Goal: Task Accomplishment & Management: Manage account settings

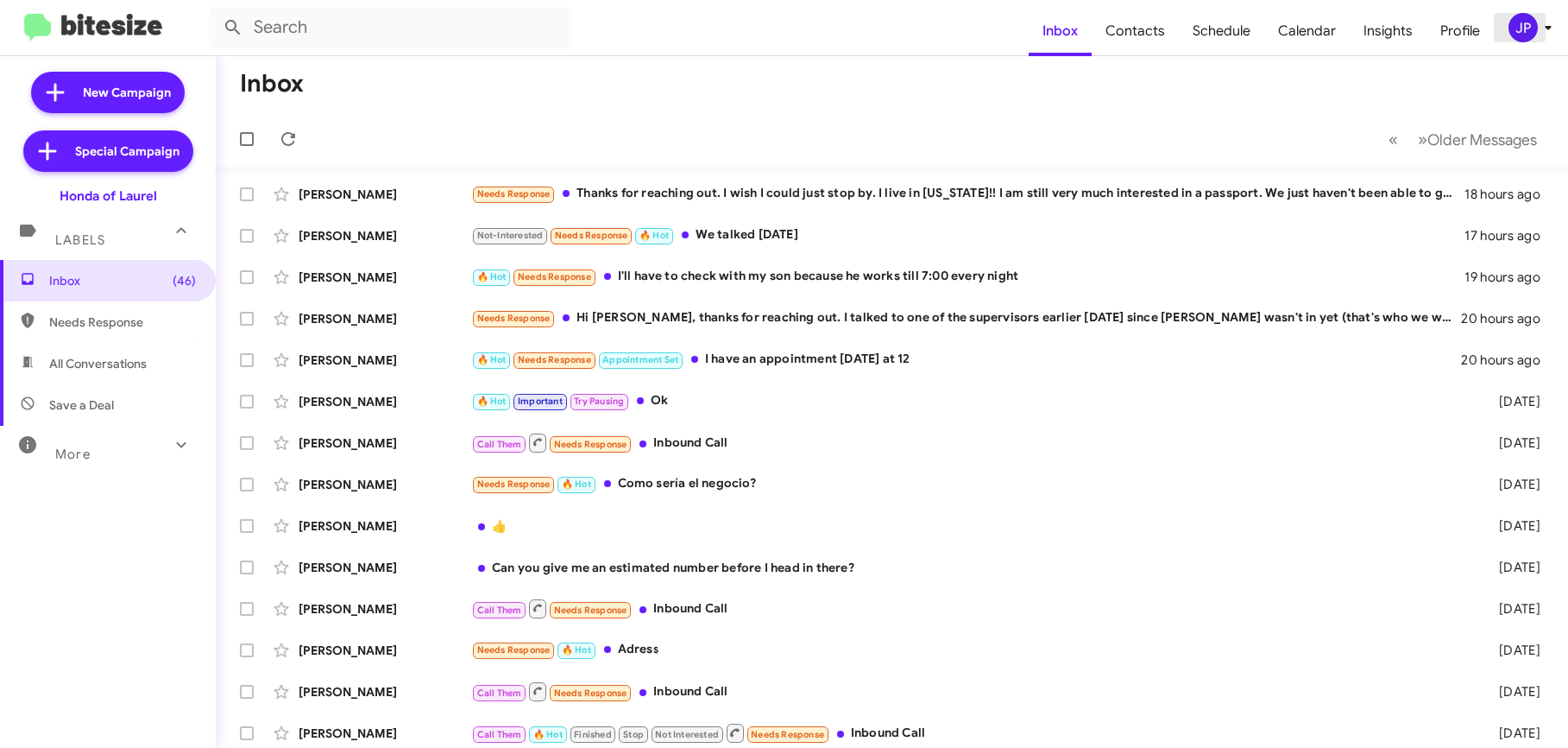
click at [1520, 31] on div "JP" at bounding box center [1523, 27] width 29 height 29
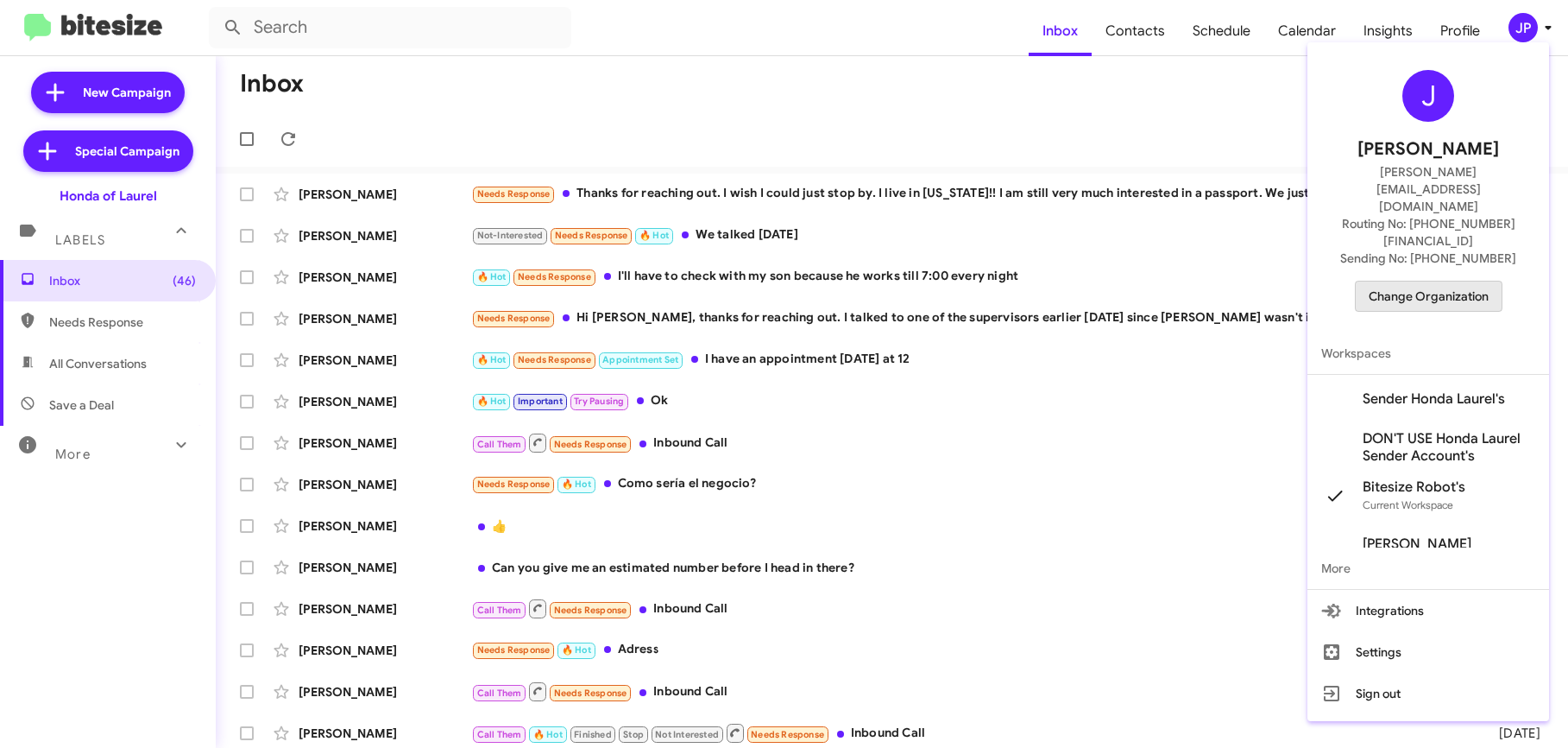
click at [1460, 281] on span "Change Organization" at bounding box center [1429, 295] width 120 height 29
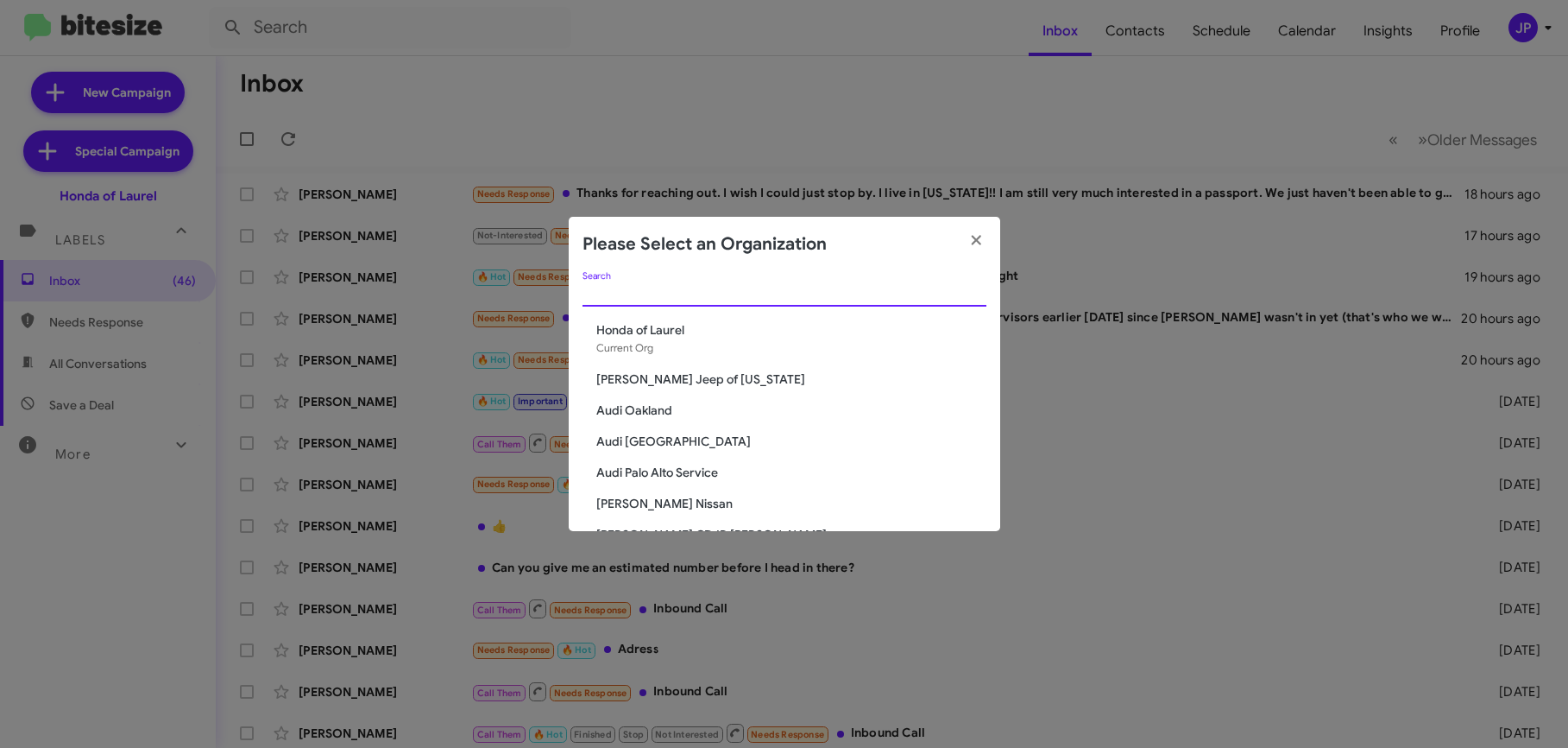
click at [873, 294] on input "Search" at bounding box center [784, 294] width 404 height 14
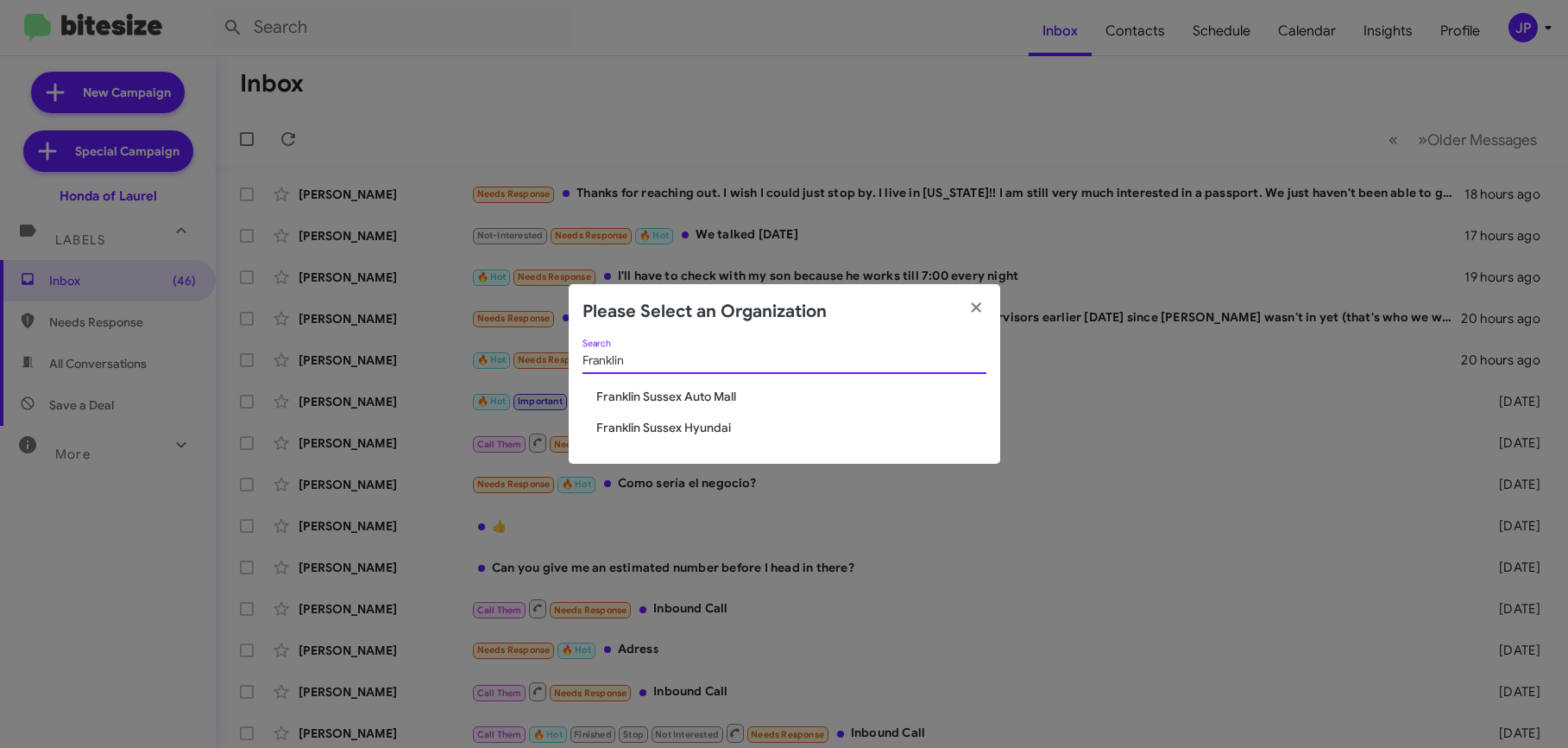
type input "Franklin"
click at [657, 390] on span "Franklin Sussex Auto Mall" at bounding box center [791, 396] width 390 height 18
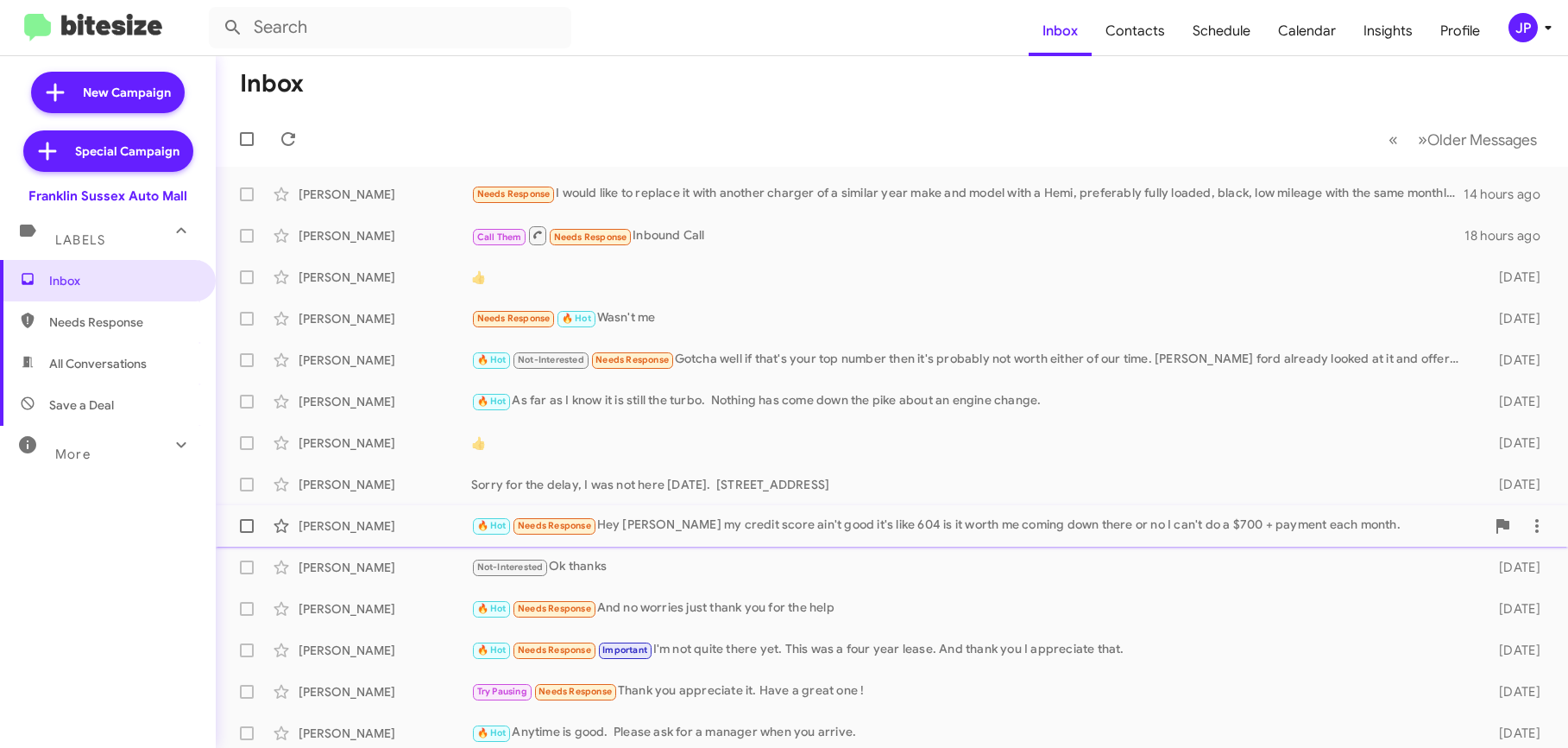
click at [765, 509] on div "Kenneth Frazer 🔥 Hot Needs Response Hey Steve my credit score ain't good it's l…" at bounding box center [892, 525] width 1325 height 34
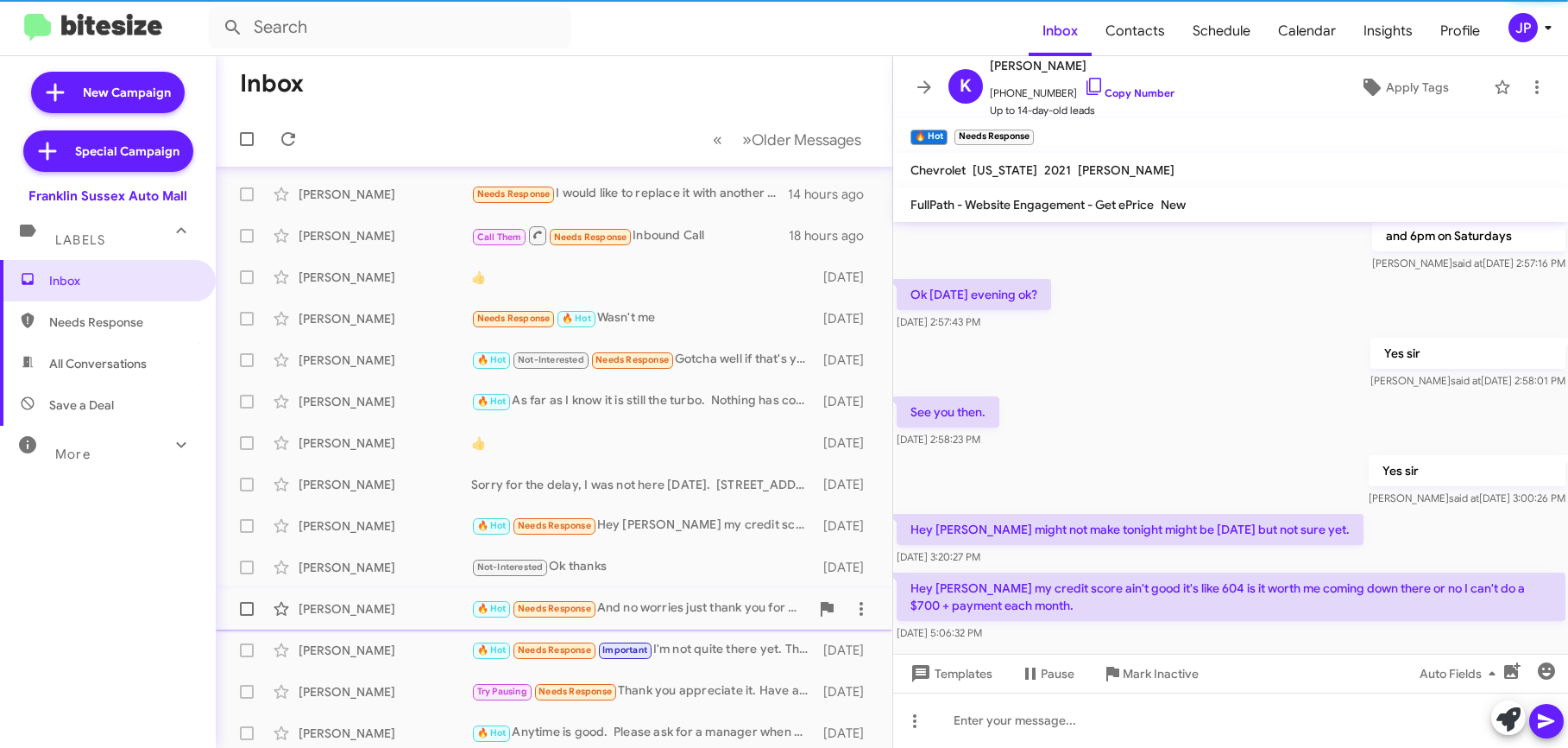
scroll to position [255, 0]
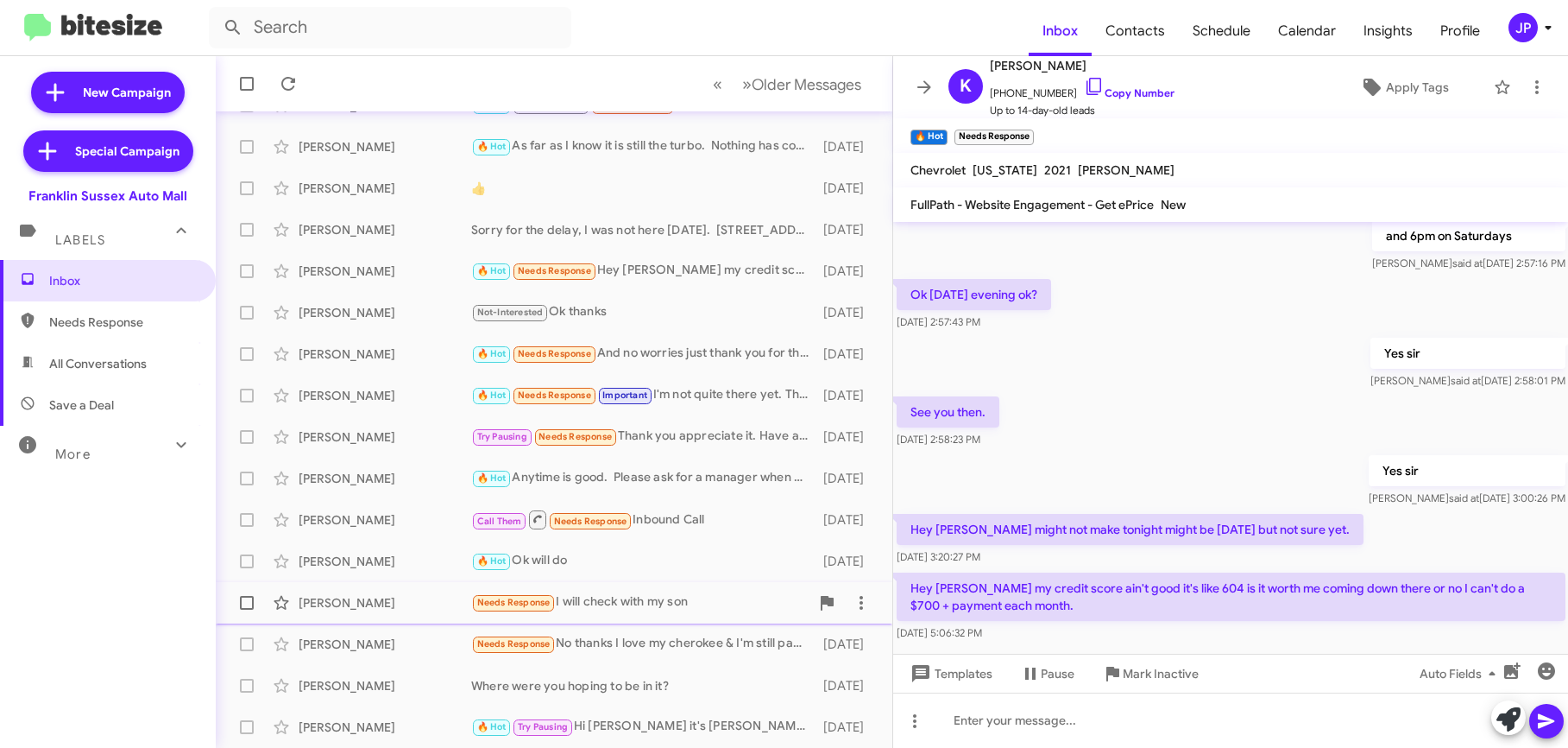
click at [580, 608] on div "Needs Response I will check with my son" at bounding box center [640, 602] width 339 height 19
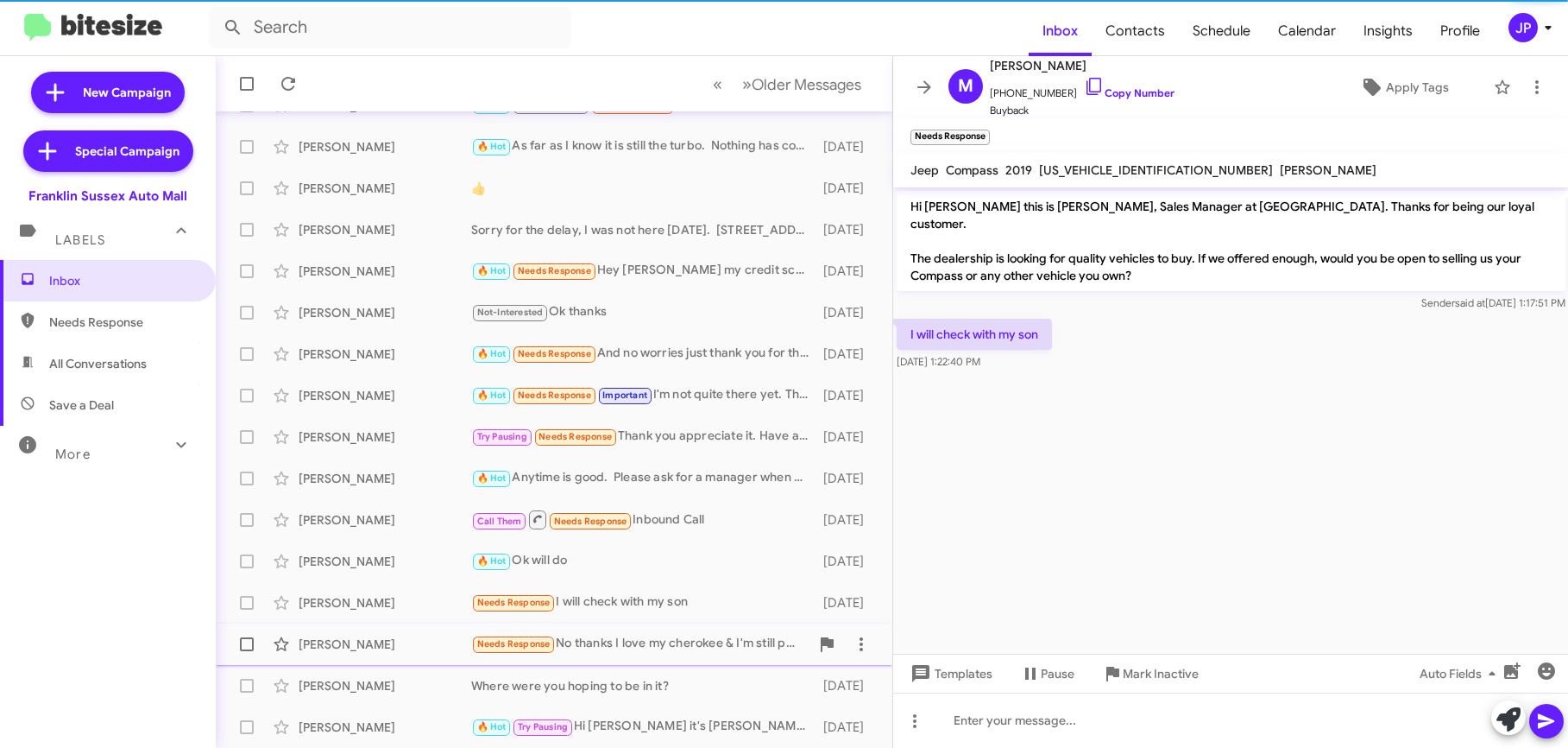
click at [616, 634] on div "Needs Response No thanks I love my cherokee & I'm still paying for it" at bounding box center [640, 644] width 339 height 19
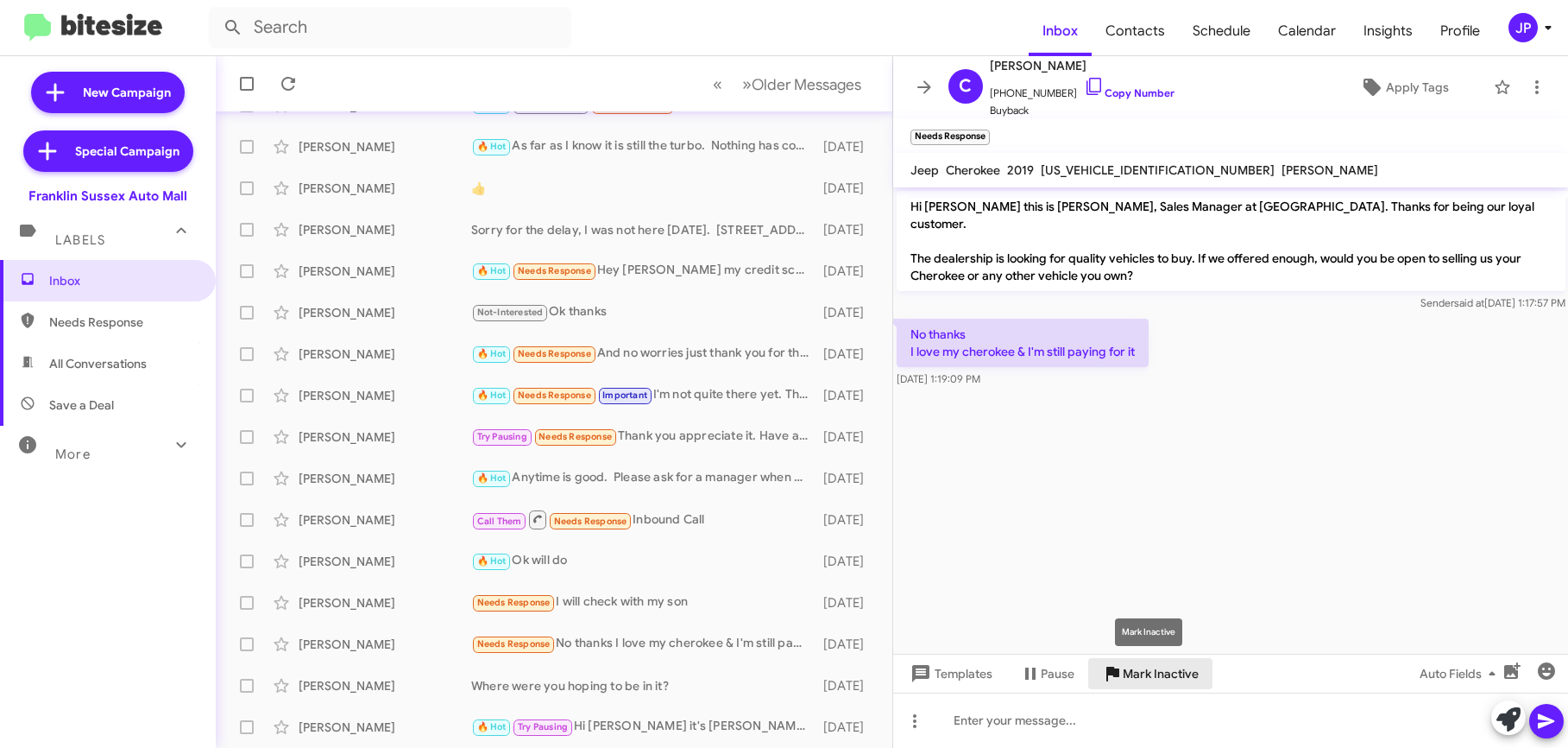
click at [1154, 676] on span "Mark Inactive" at bounding box center [1161, 673] width 76 height 31
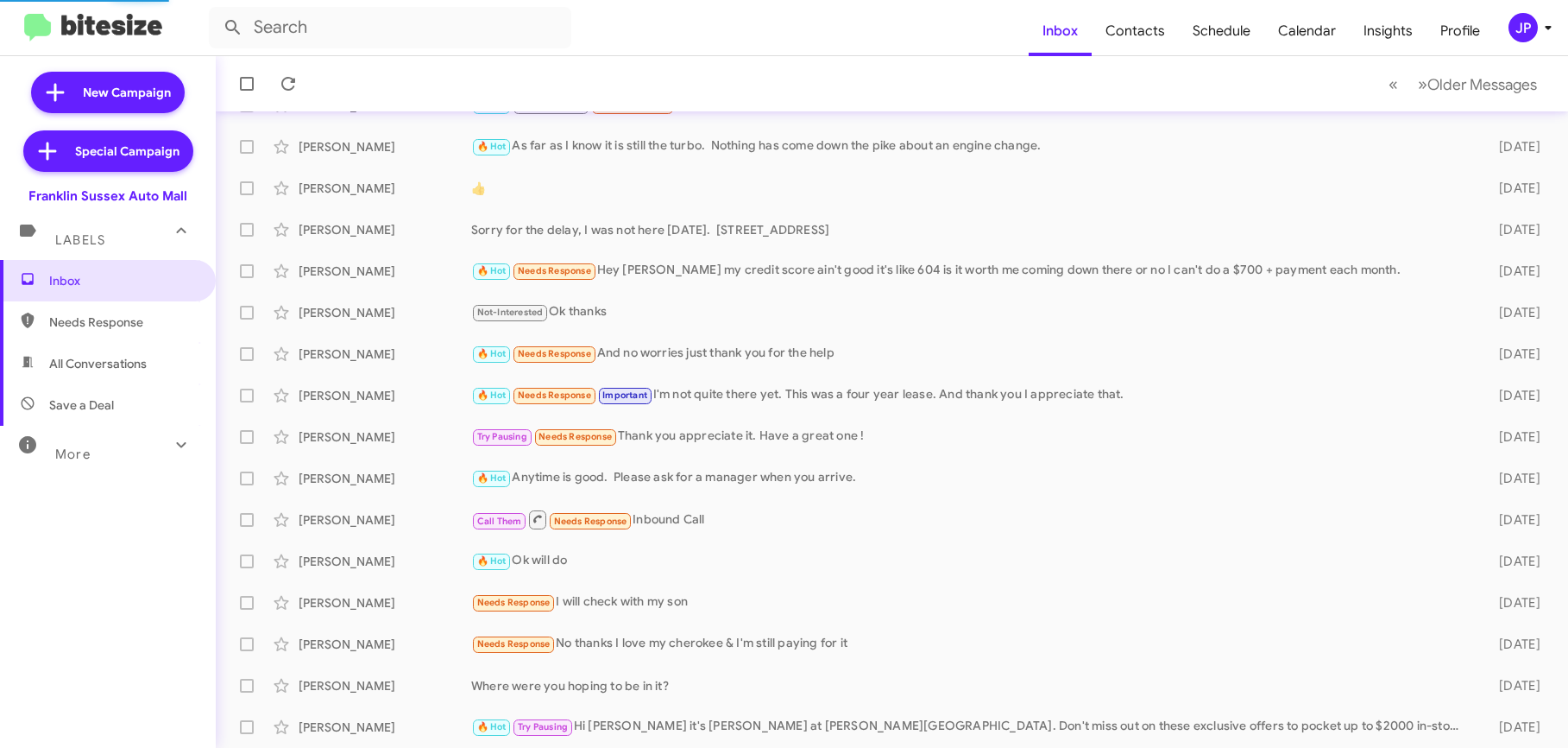
scroll to position [213, 0]
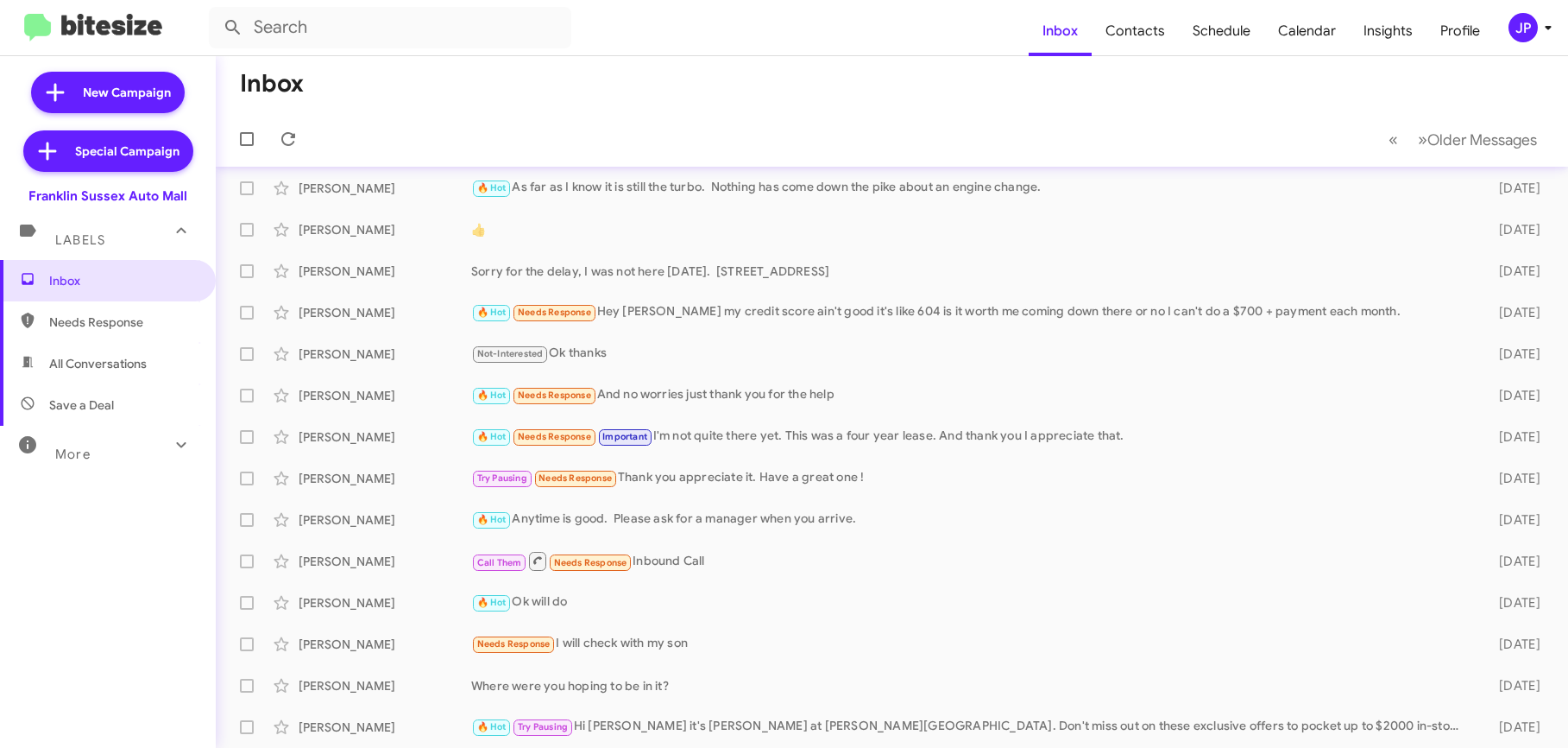
click at [1517, 33] on div "JP" at bounding box center [1523, 27] width 29 height 29
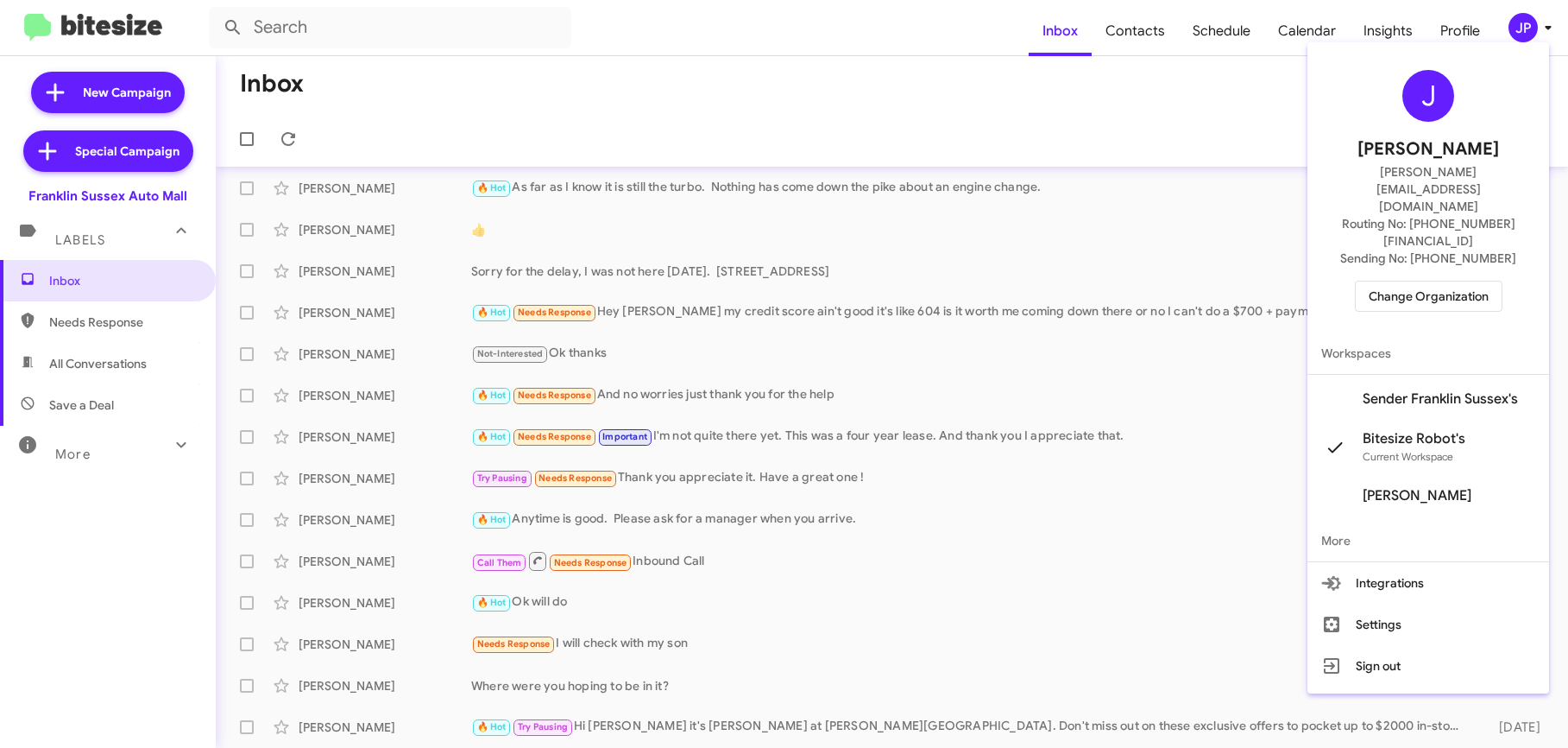
click at [1442, 390] on span "Sender Franklin Sussex's" at bounding box center [1441, 399] width 156 height 18
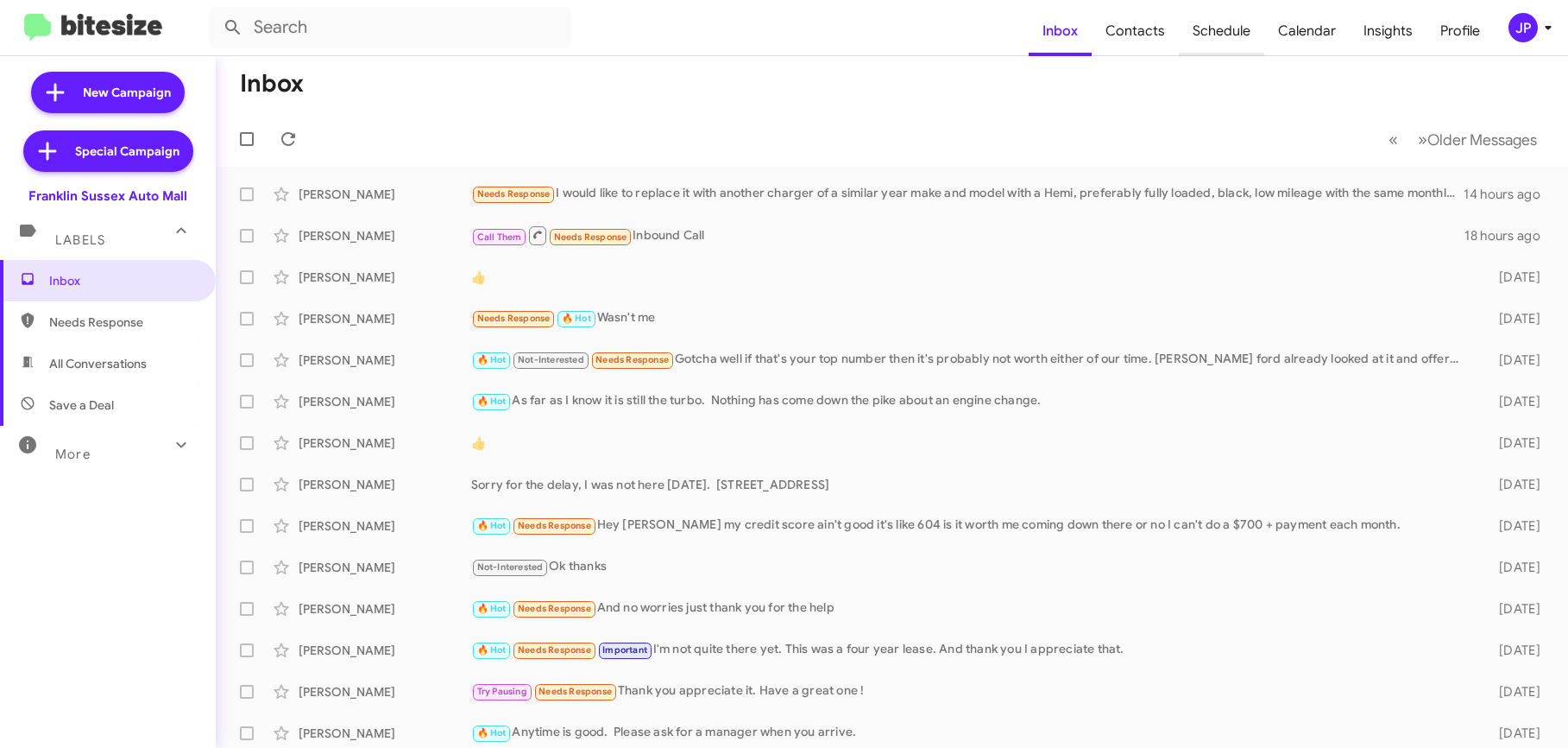
drag, startPoint x: 1240, startPoint y: 41, endPoint x: 1235, endPoint y: 50, distance: 10.3
click at [1240, 40] on span "Schedule" at bounding box center [1222, 31] width 86 height 50
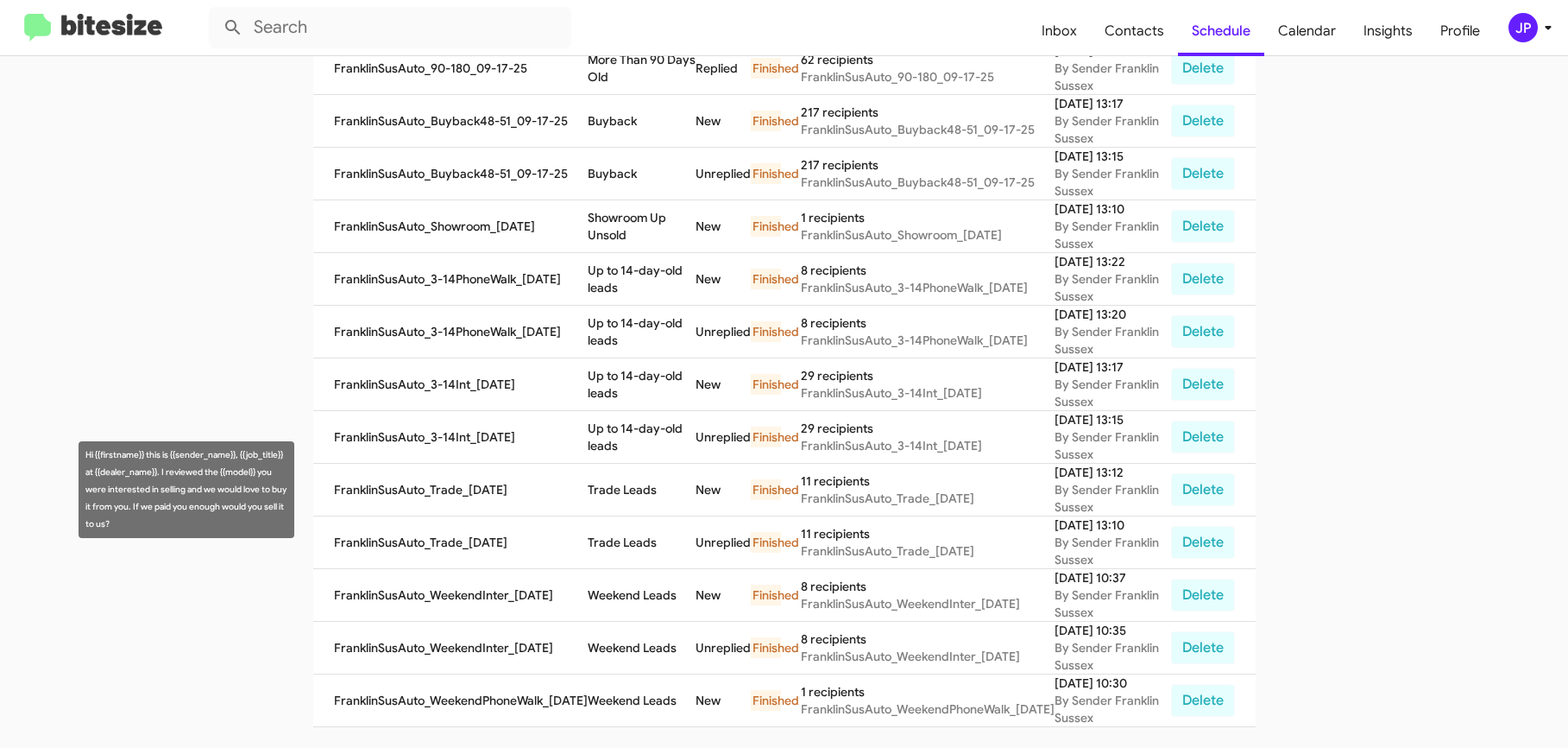
scroll to position [33, 0]
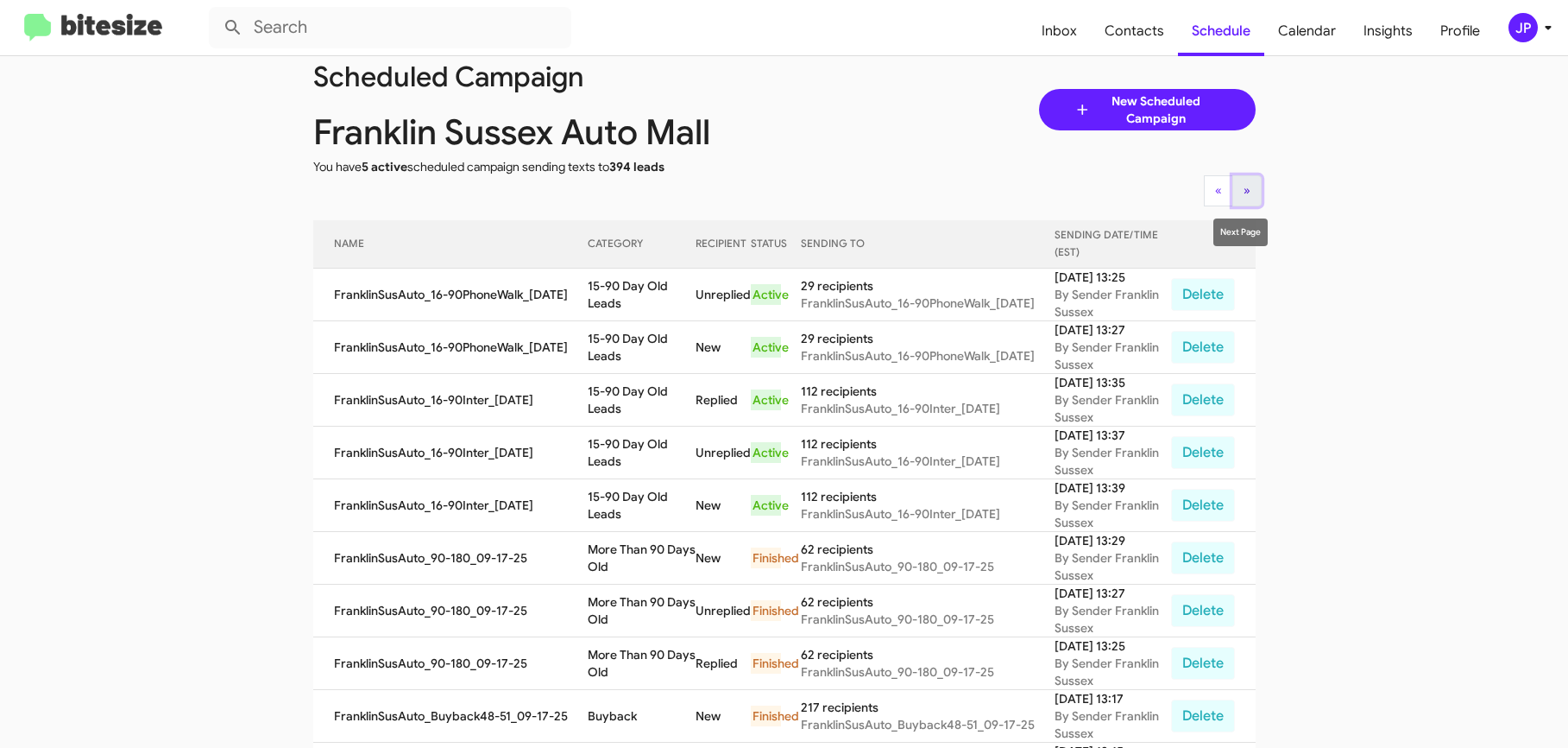
click at [1237, 198] on button "» Next" at bounding box center [1246, 190] width 29 height 31
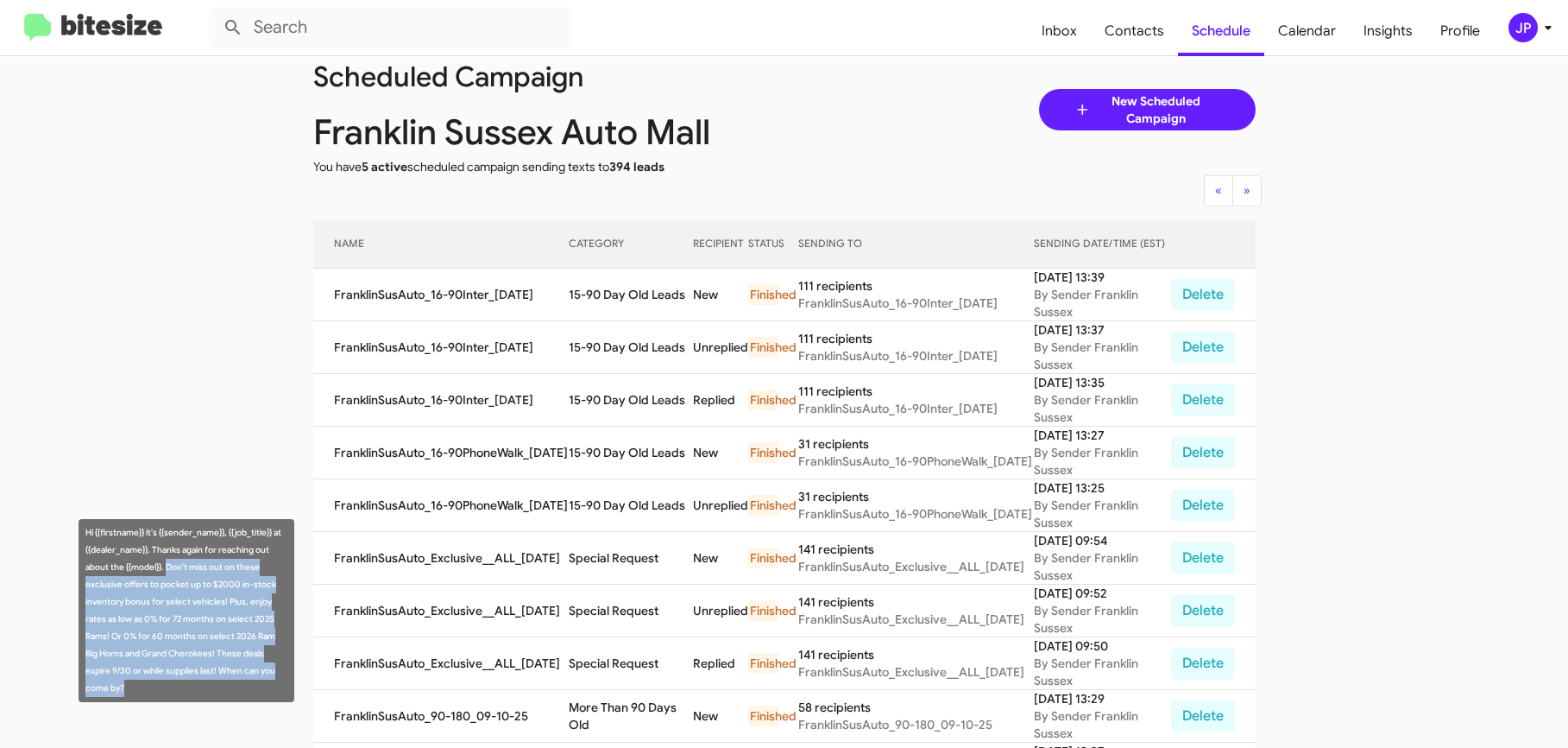
drag, startPoint x: 166, startPoint y: 568, endPoint x: 243, endPoint y: 689, distance: 143.4
click at [243, 689] on div "Hi {{firstname}} it's {{sender_name}}, {{job_title}} at {{dealer_name}}. Thanks…" at bounding box center [186, 610] width 216 height 183
copy div "Don't miss out on these exclusive offers to pocket up to $2000 in-stock invento…"
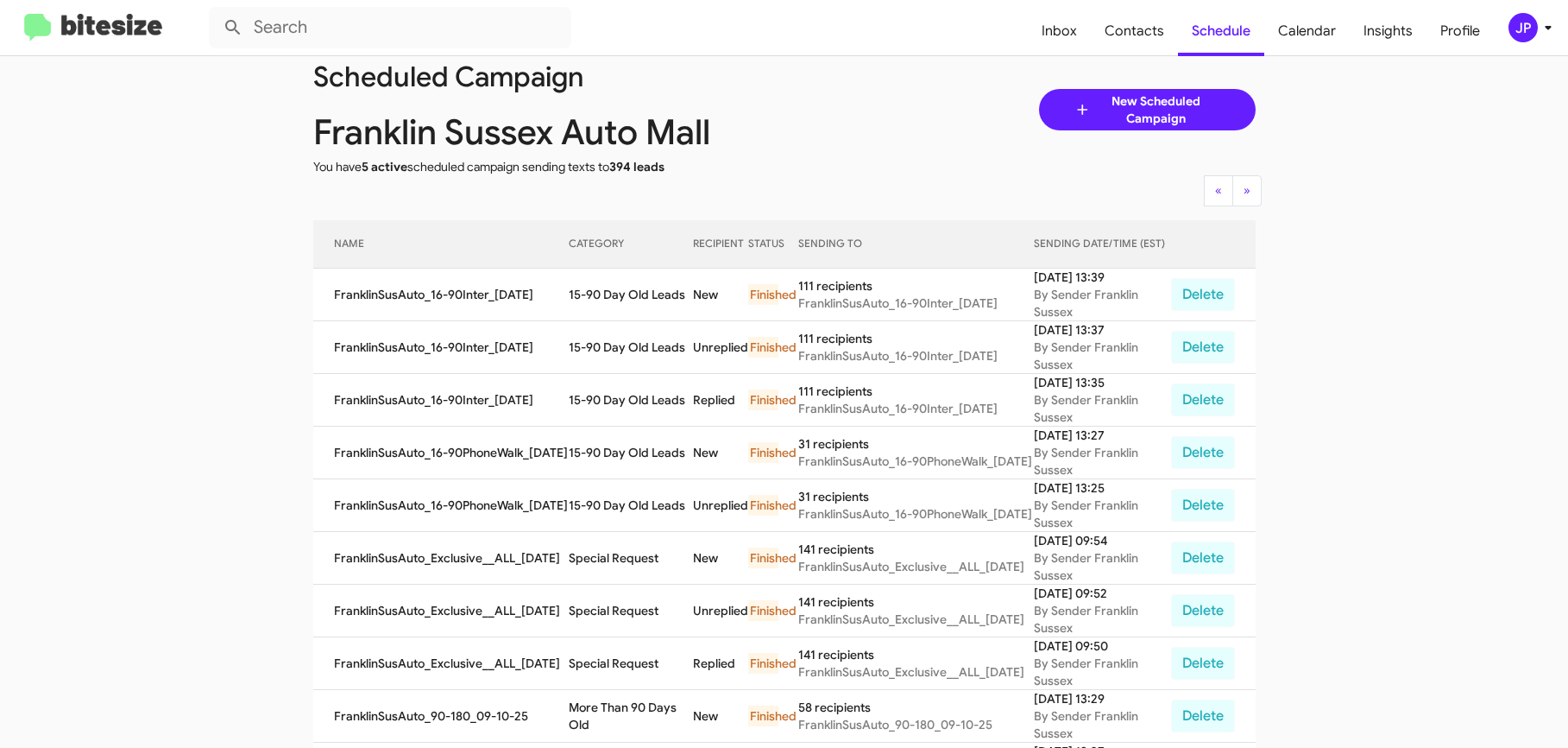
click at [133, 29] on img at bounding box center [93, 28] width 138 height 28
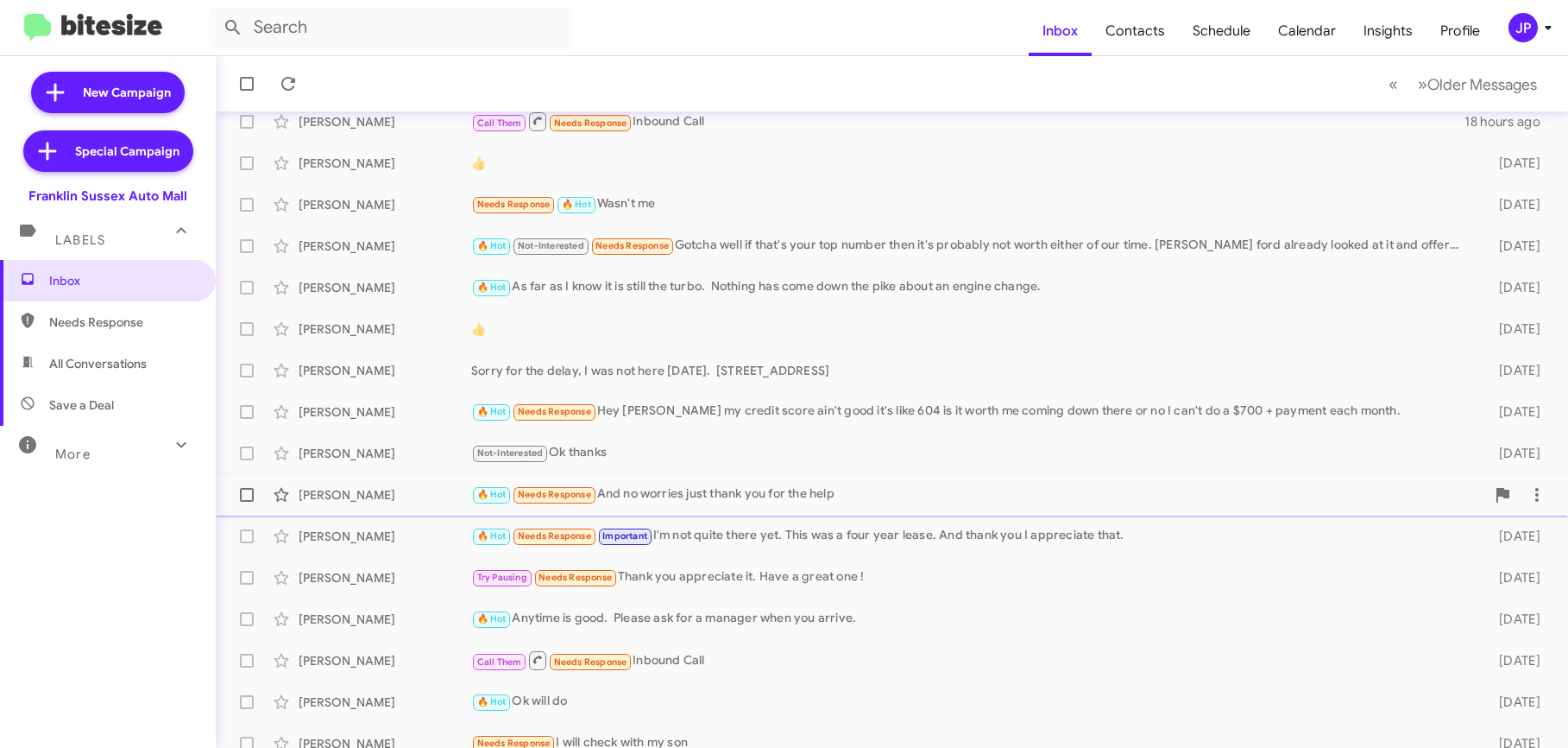
scroll to position [255, 0]
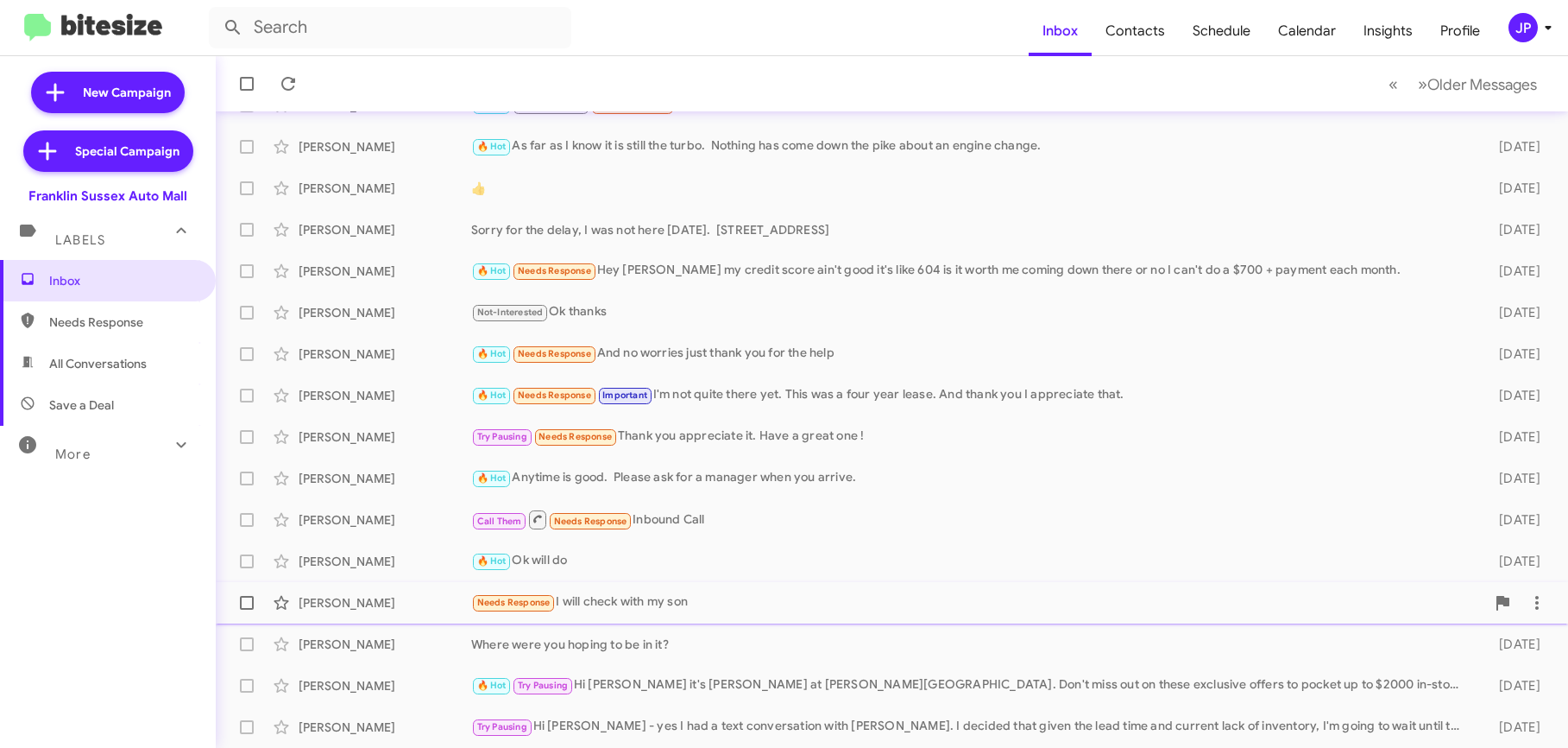
click at [608, 600] on div "Needs Response I will check with my son" at bounding box center [978, 602] width 1014 height 19
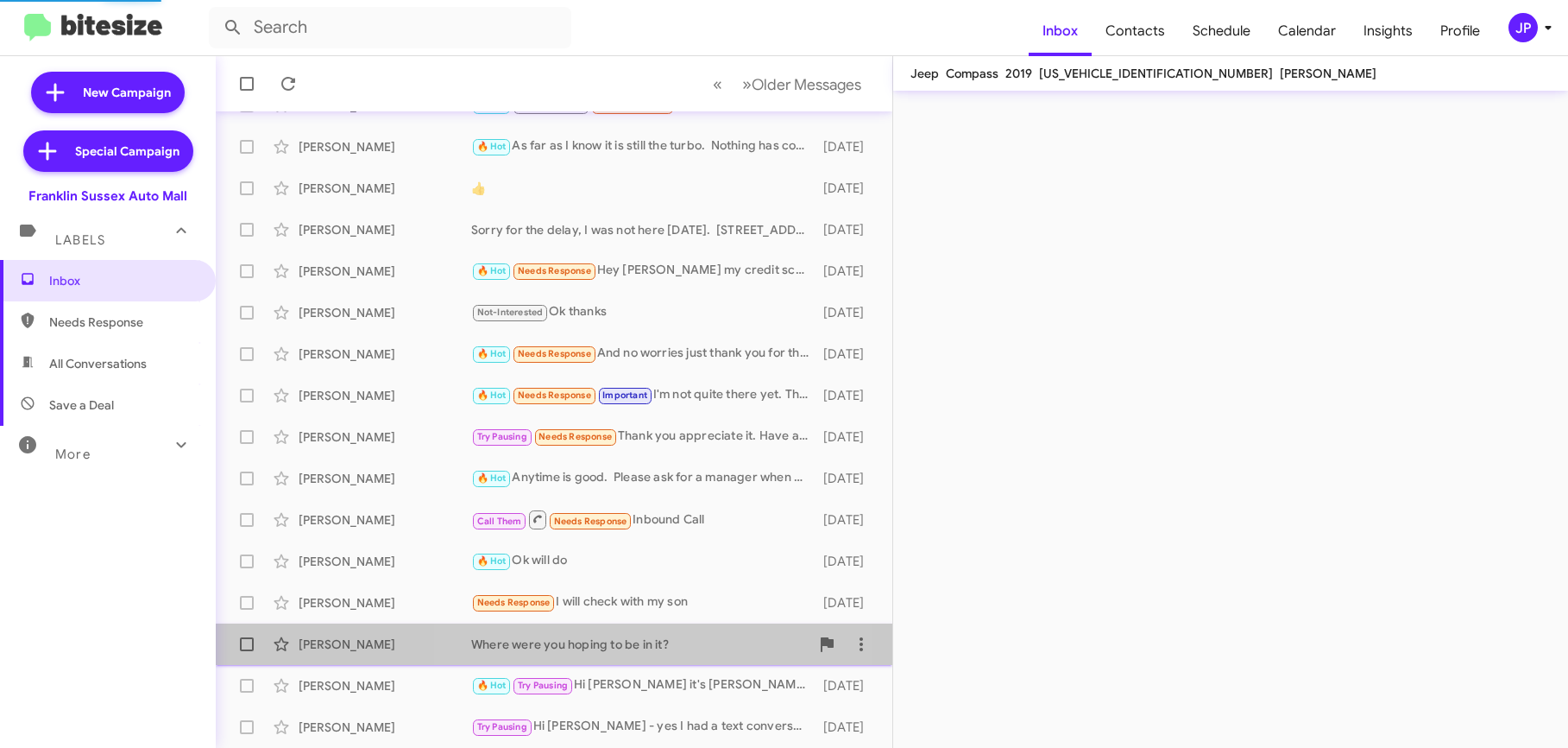
click at [608, 629] on div "Michelle Mccabe Where were you hoping to be in it? 10 days ago" at bounding box center [554, 644] width 649 height 34
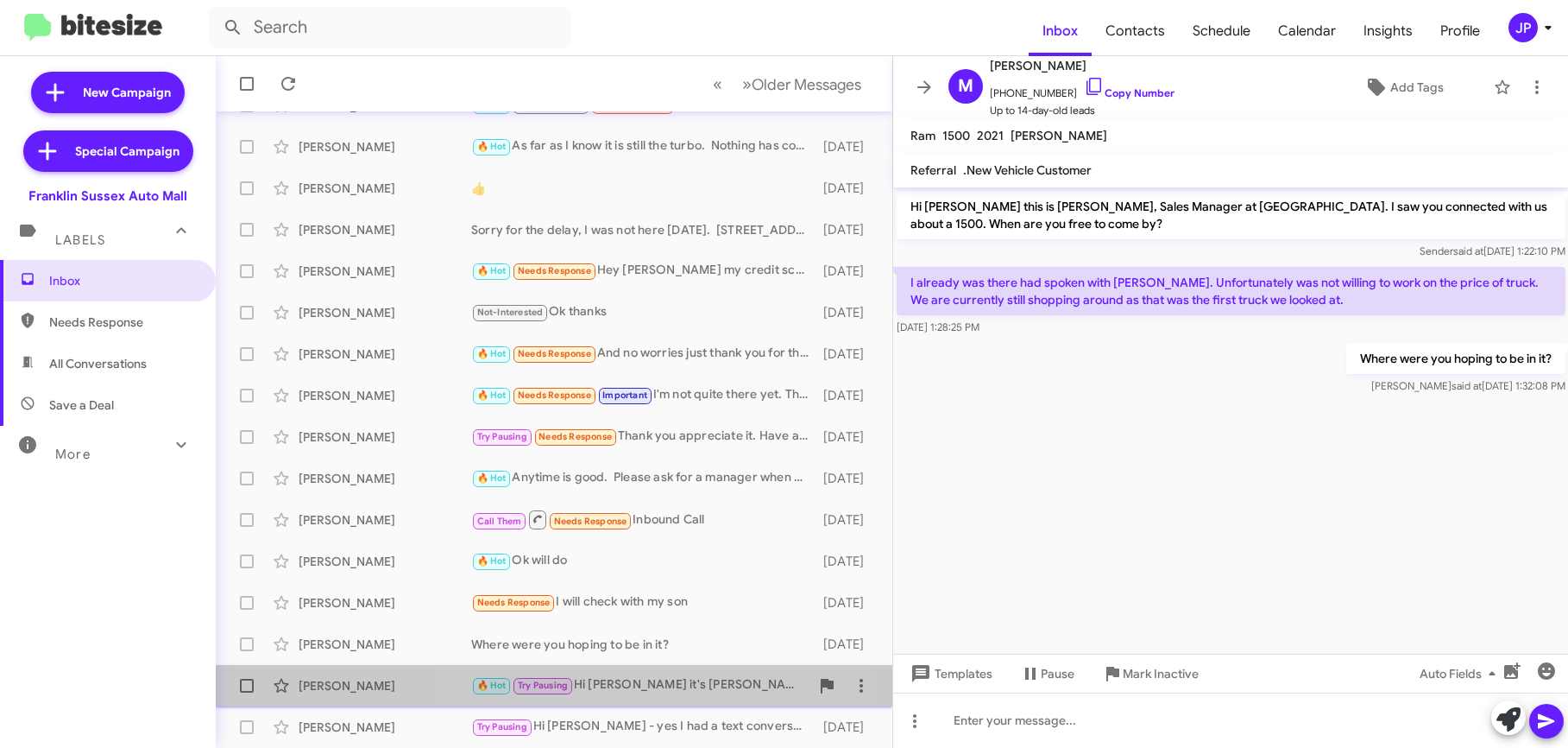
click at [648, 683] on div "🔥 Hot Try Pausing Hi Laszlo it's Steve Rudnick at Franklin Sussex Auto Mall. Do…" at bounding box center [640, 685] width 339 height 19
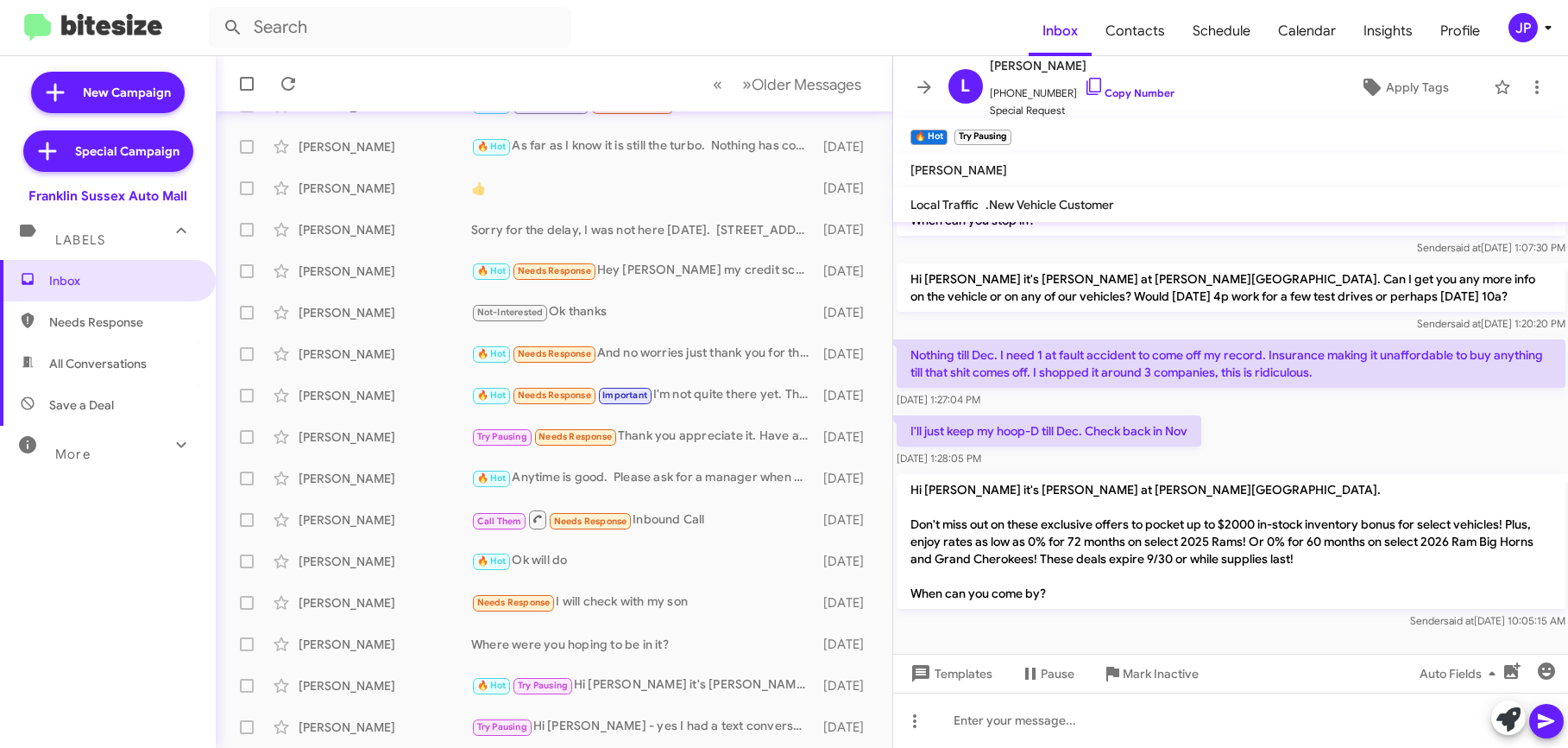
scroll to position [223, 0]
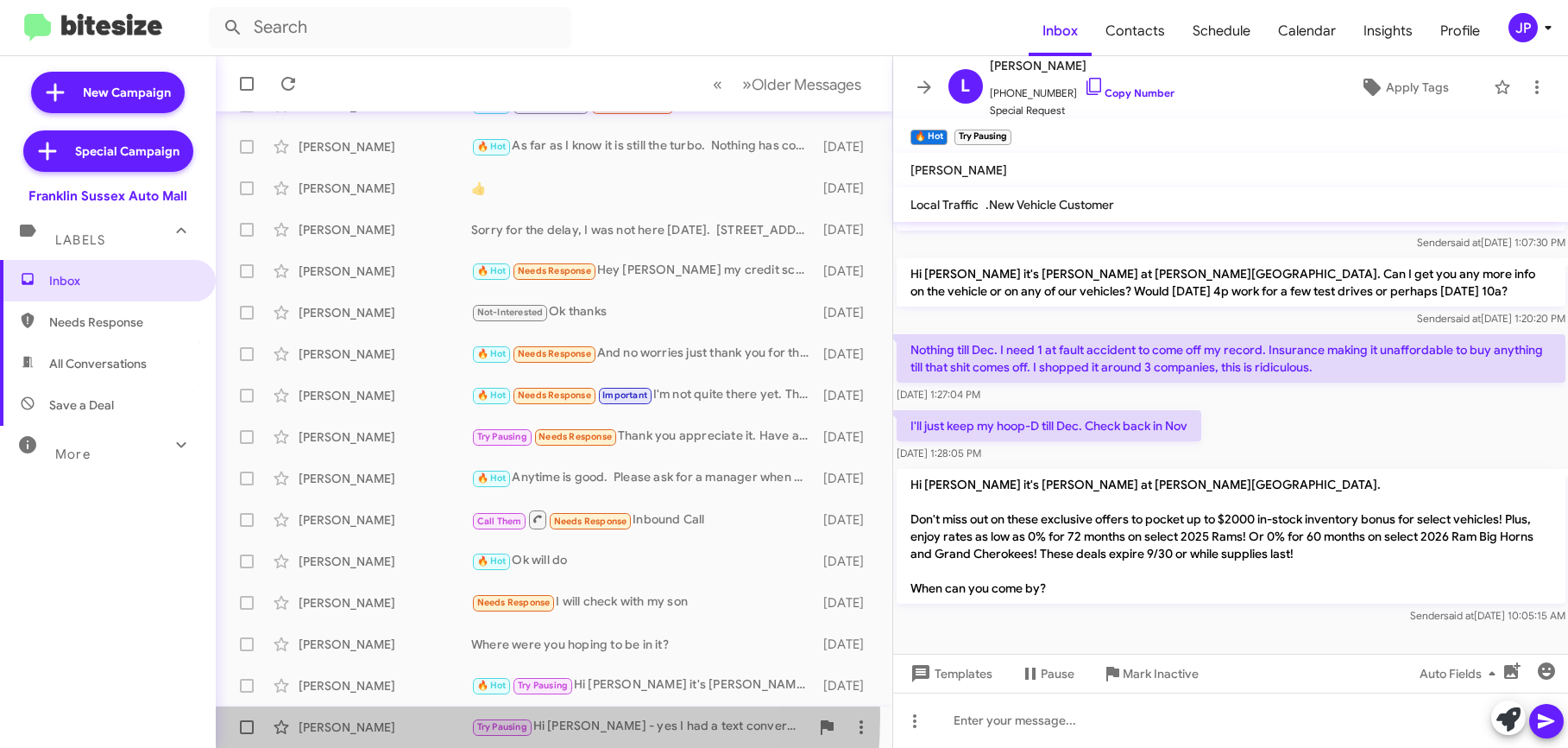
click at [391, 714] on div "Mark Cilli Try Pausing Hi Steve - yes I had a text conversation with Kevin. I d…" at bounding box center [554, 727] width 649 height 34
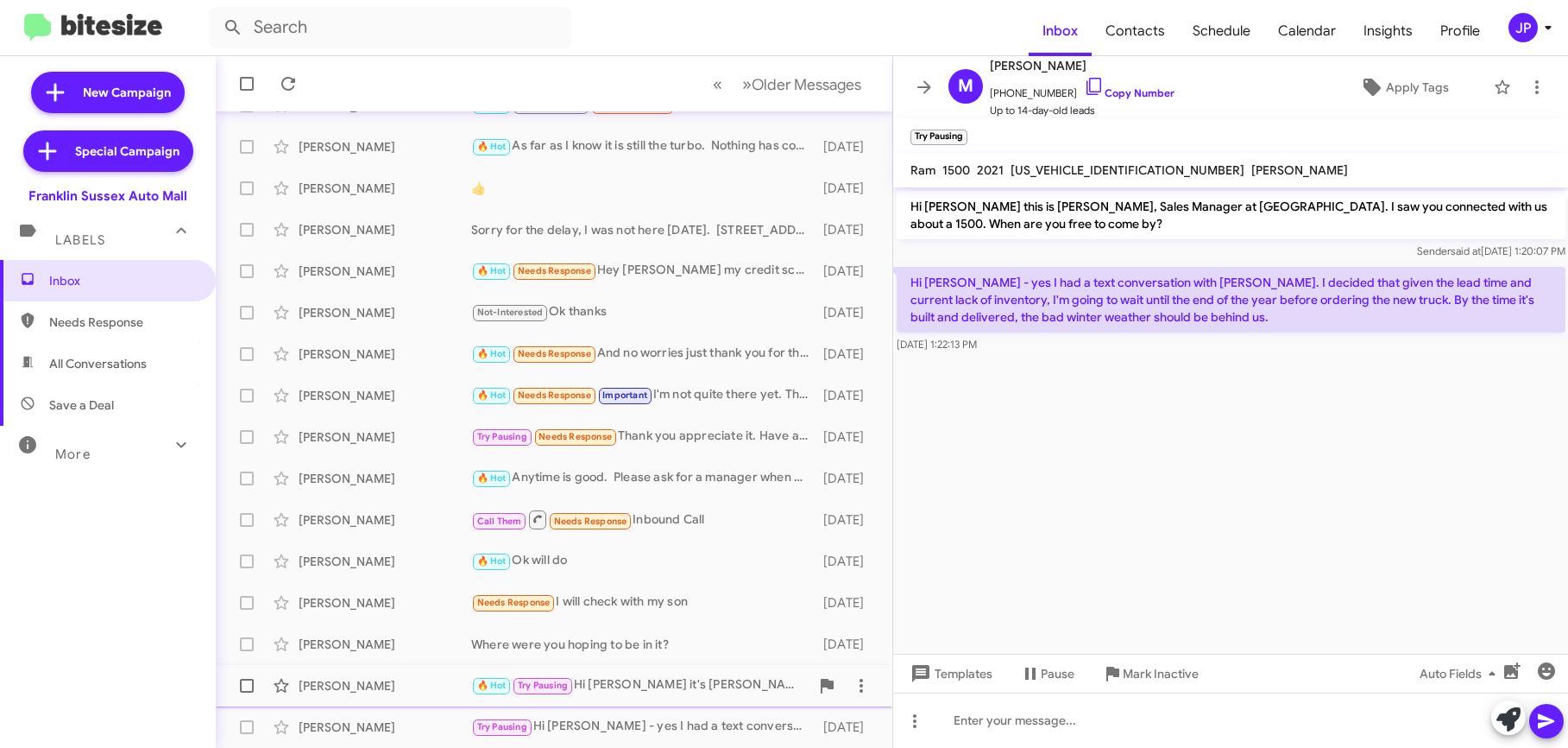
click at [398, 686] on div "Laszlo Keszthelyi" at bounding box center [384, 686] width 172 height 18
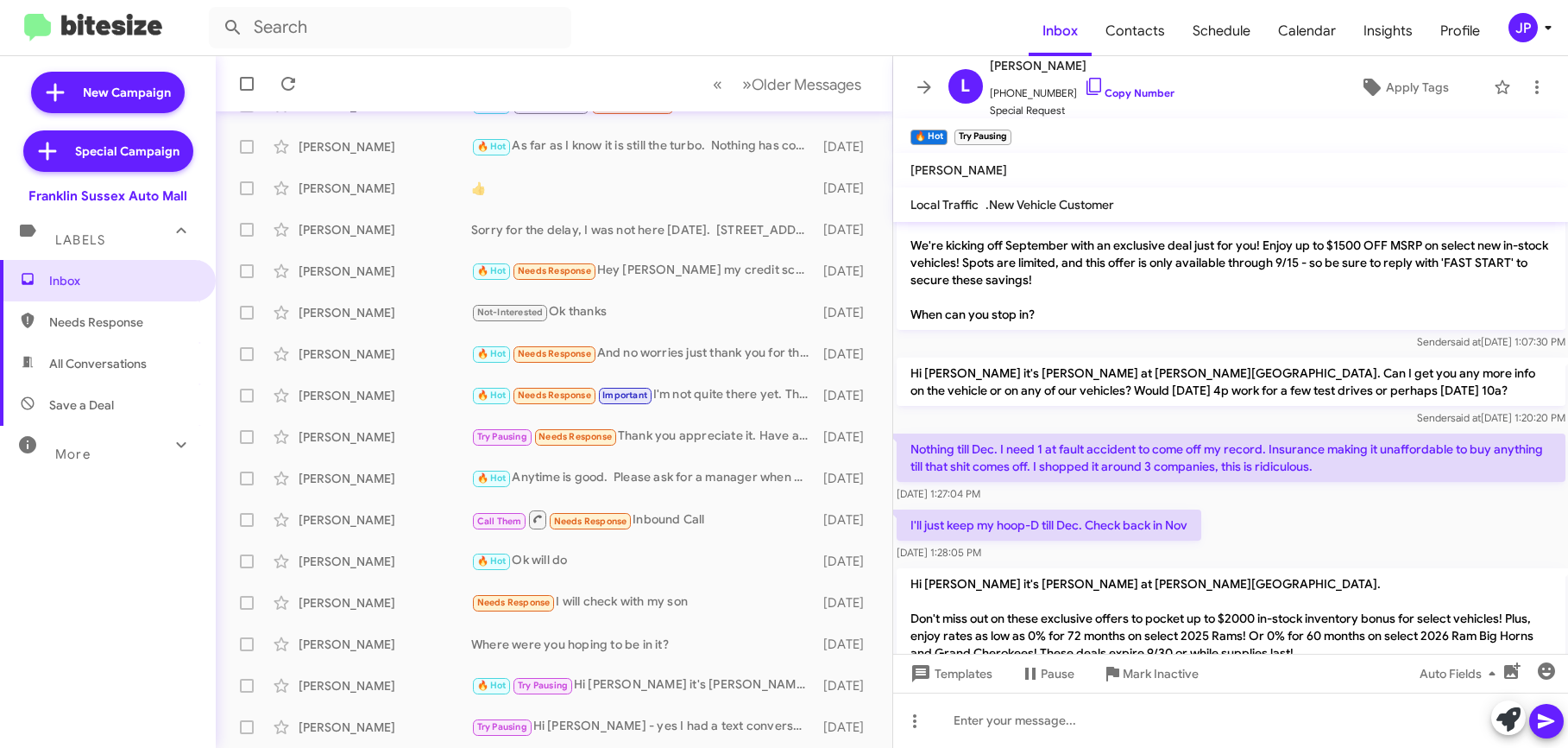
scroll to position [127, 0]
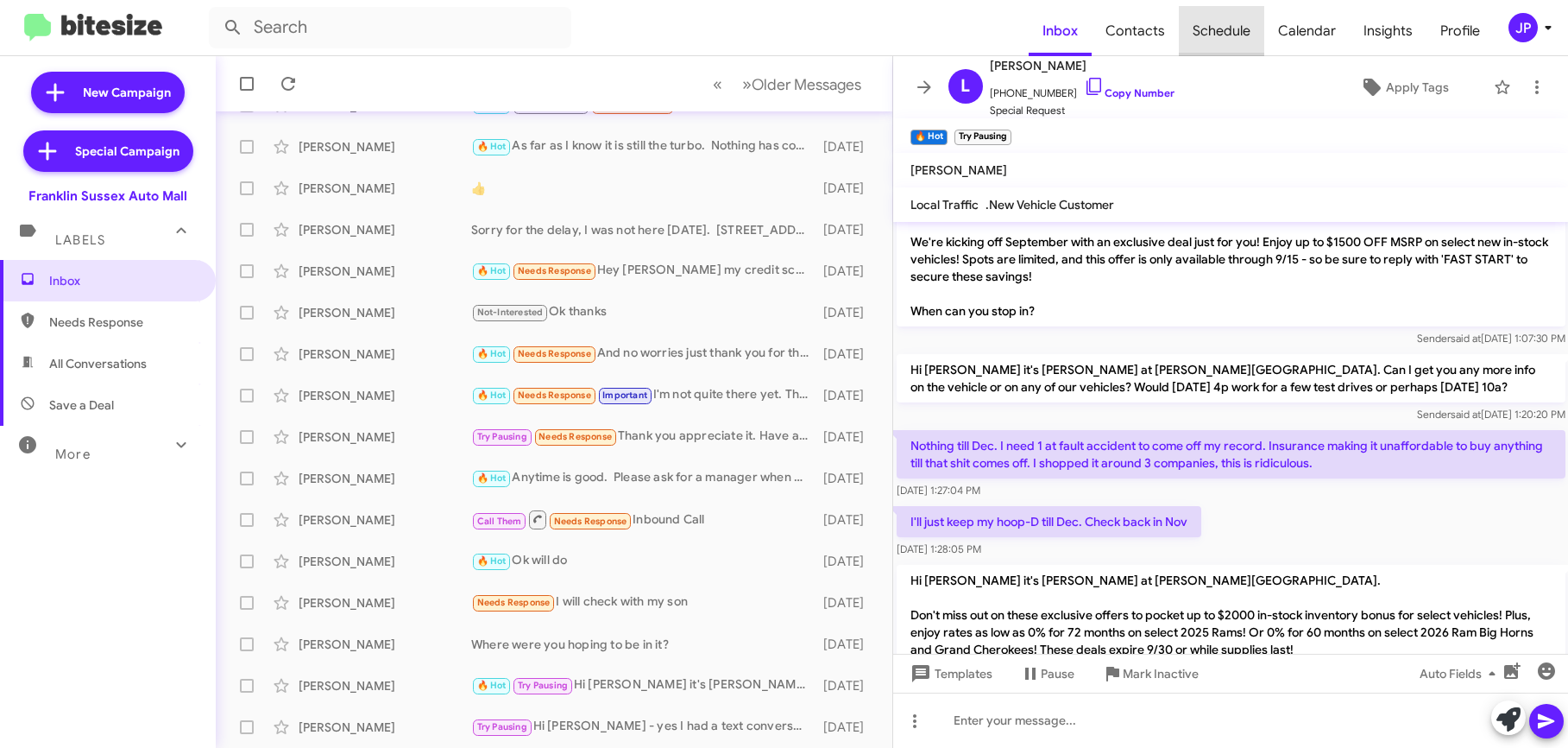
click at [1226, 27] on span "Schedule" at bounding box center [1222, 31] width 86 height 50
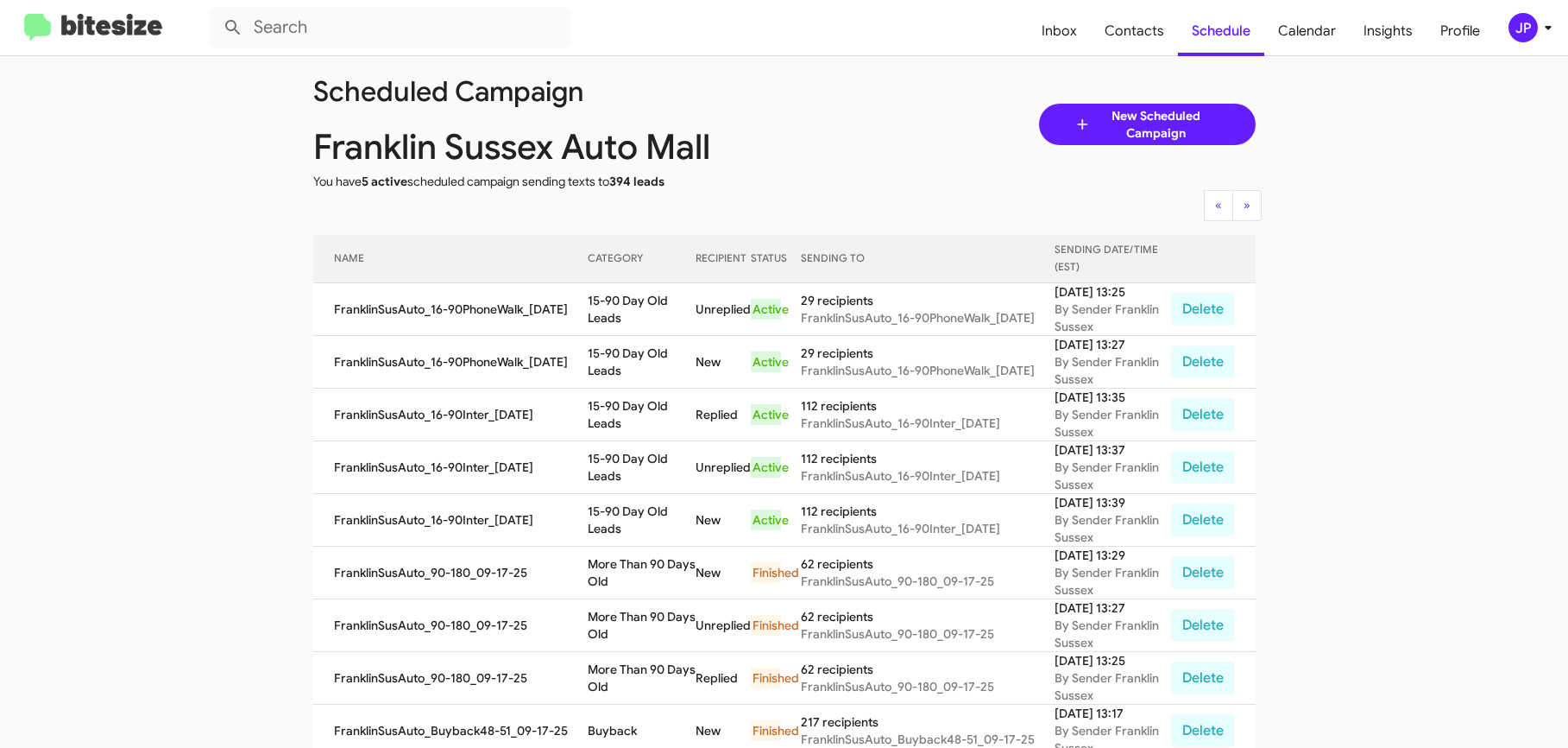
scroll to position [21, 0]
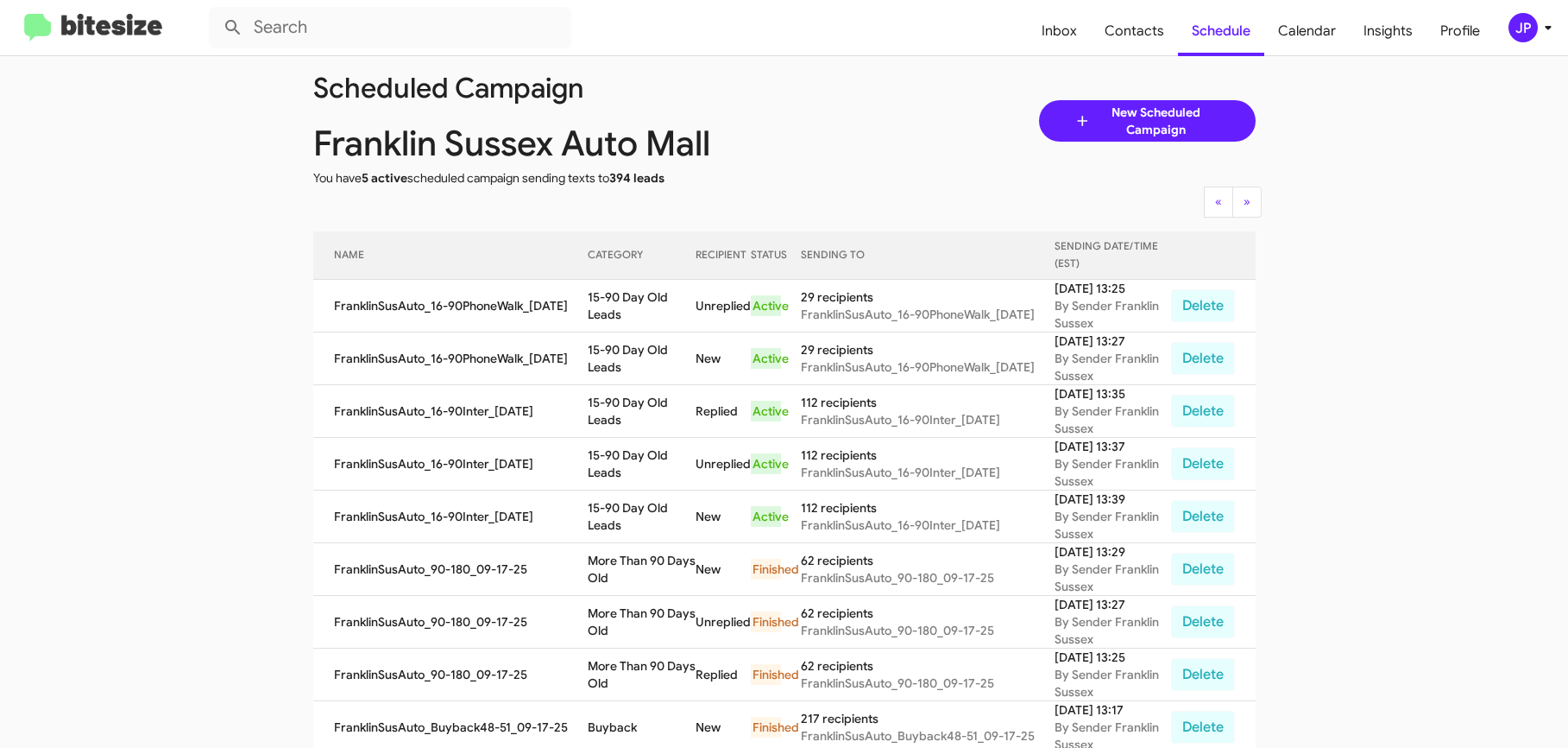
click at [102, 34] on img at bounding box center [93, 28] width 138 height 28
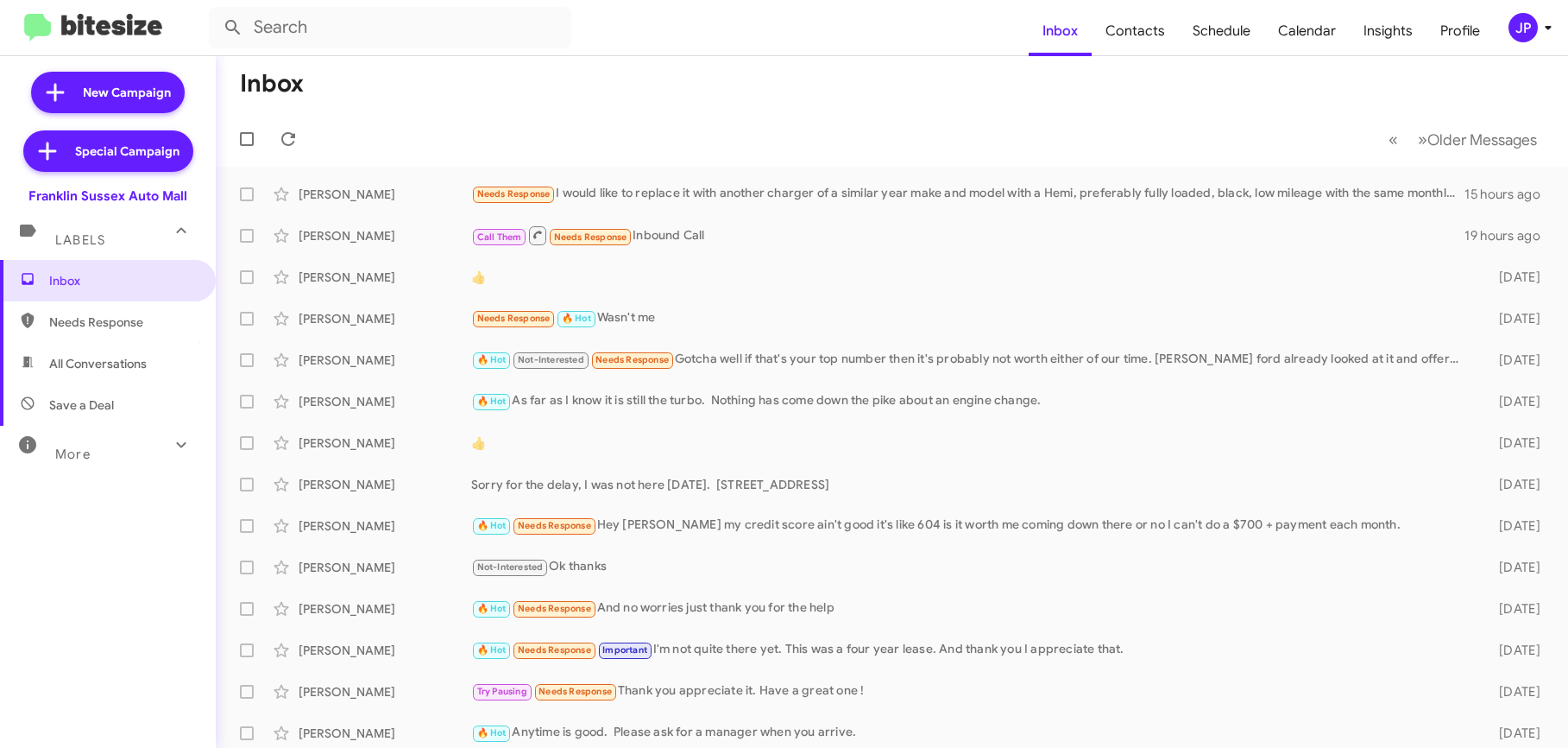
click at [1507, 7] on mat-toolbar "Inbox Contacts Schedule Calendar Insights Profile JP" at bounding box center [784, 27] width 1568 height 55
click at [1515, 15] on div "JP" at bounding box center [1523, 27] width 29 height 29
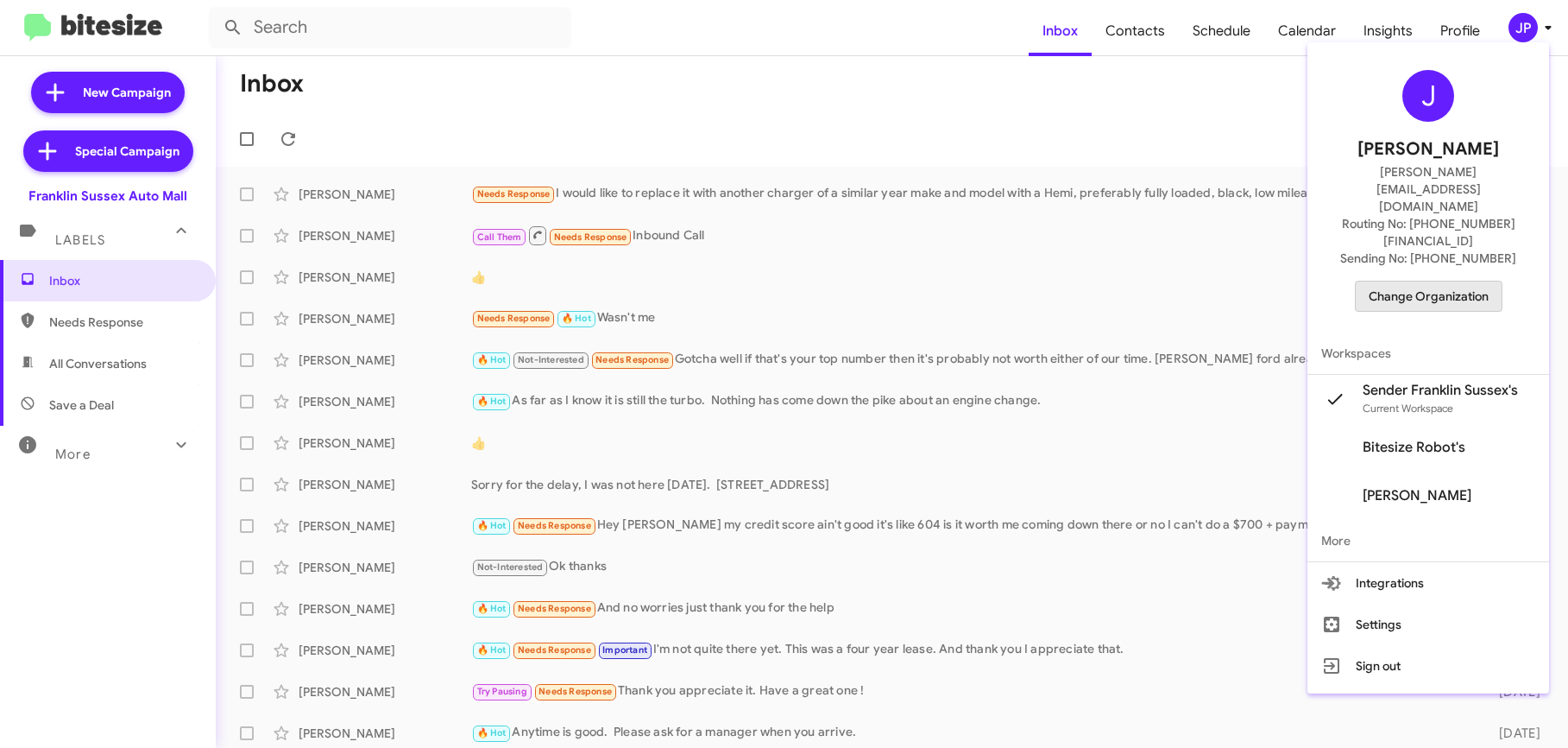
click at [1482, 281] on span "Change Organization" at bounding box center [1429, 295] width 120 height 29
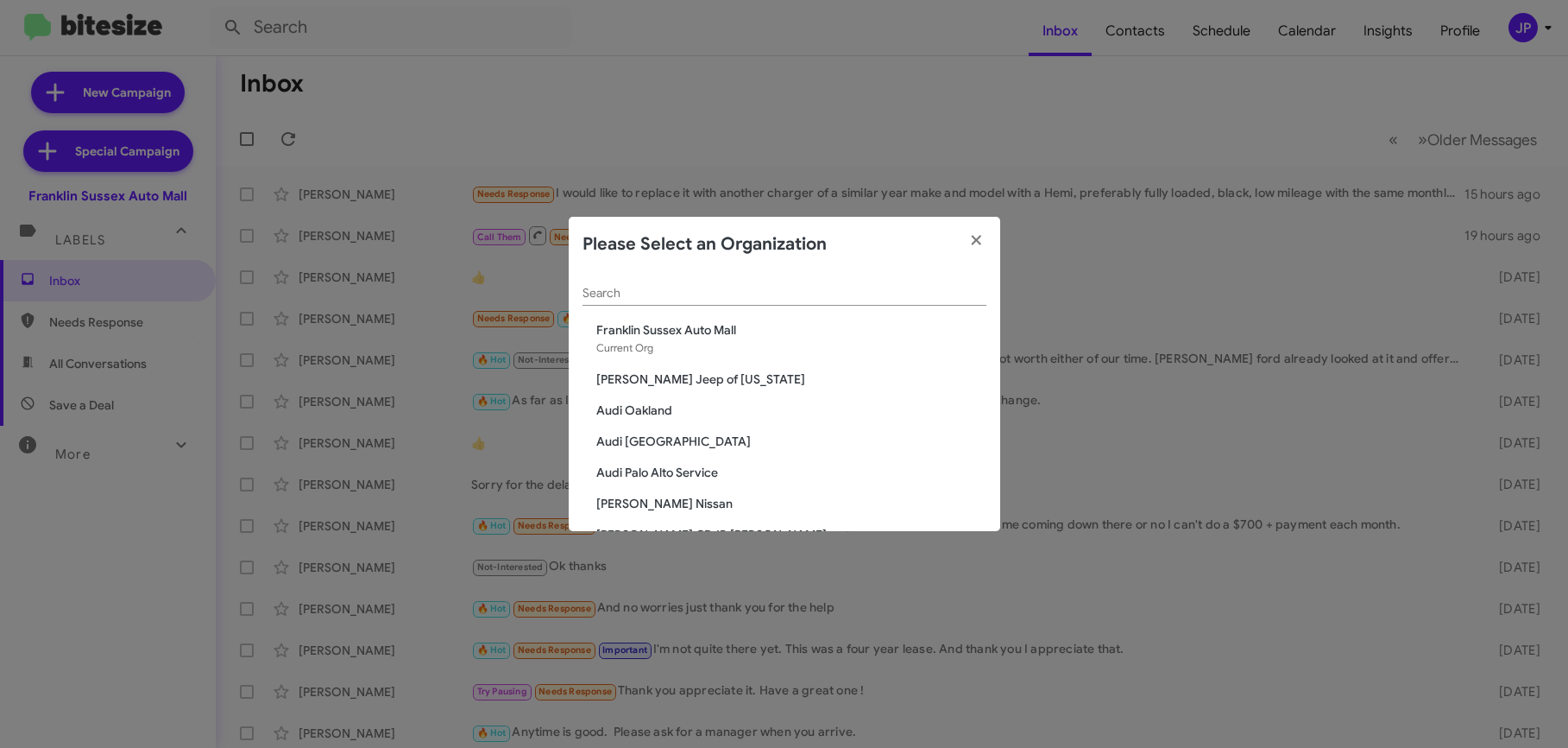
click at [858, 287] on input "Search" at bounding box center [784, 294] width 404 height 14
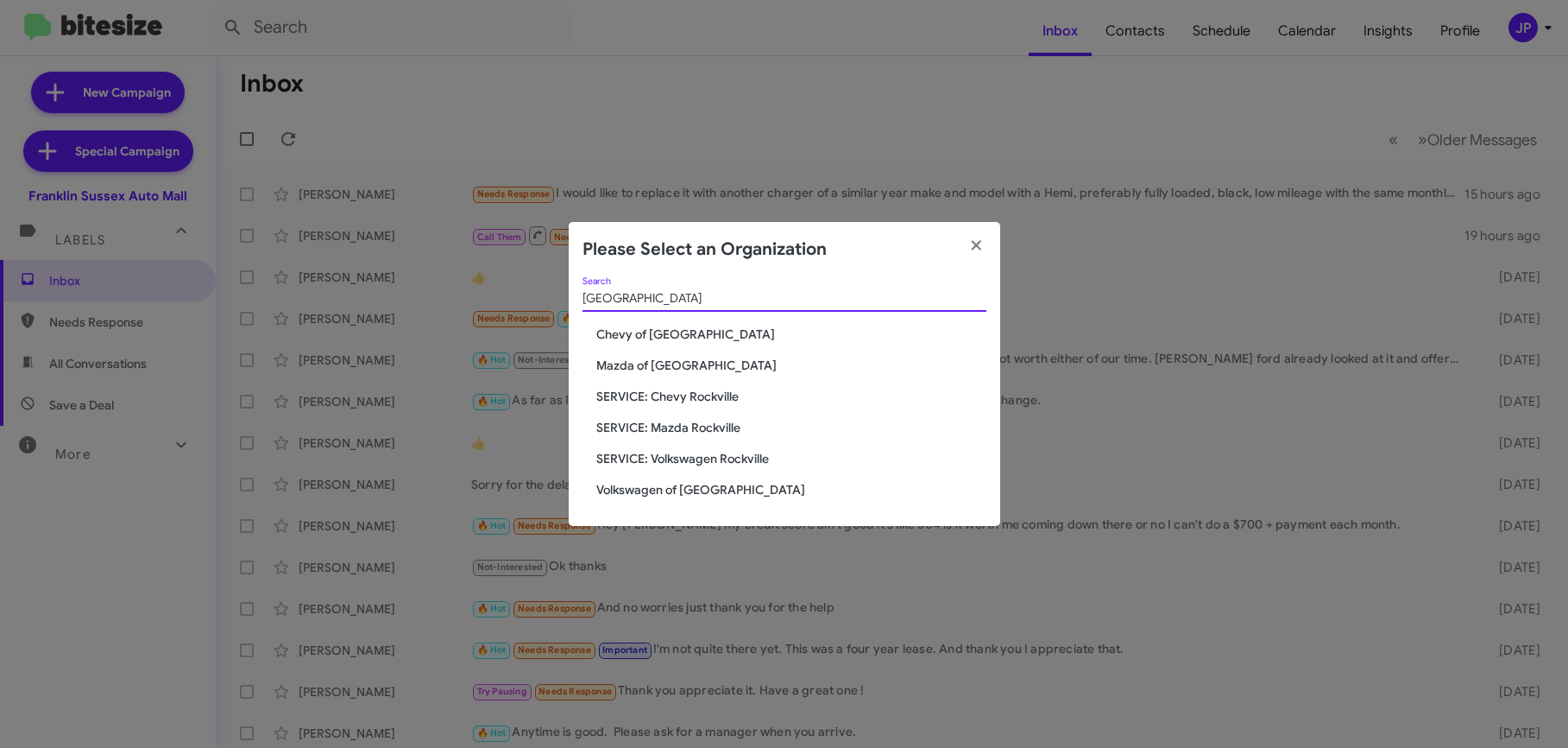
type input "Rockville"
click at [704, 486] on span "Volkswagen of [GEOGRAPHIC_DATA]" at bounding box center [791, 490] width 390 height 18
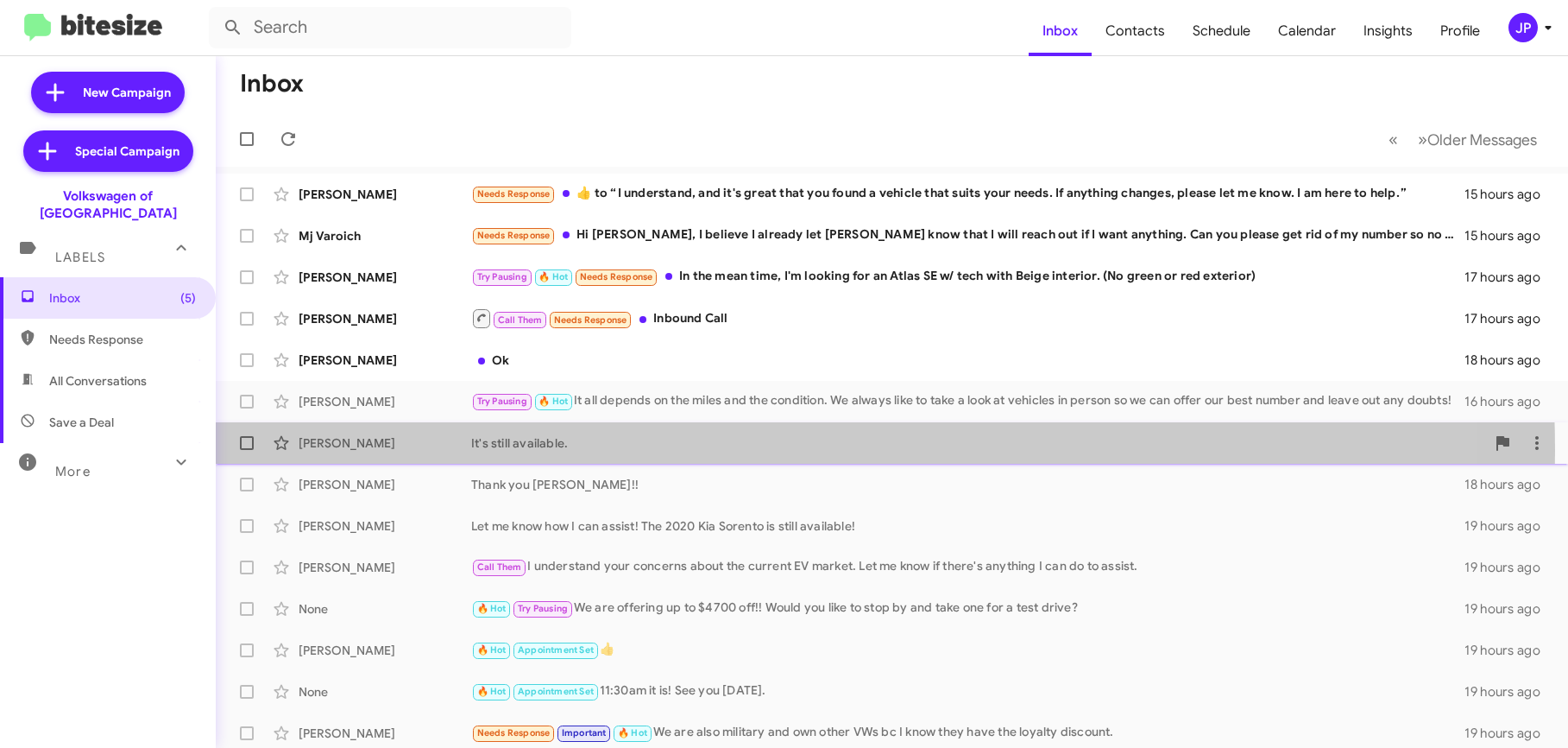
click at [639, 450] on div "It's still available." at bounding box center [978, 443] width 1014 height 18
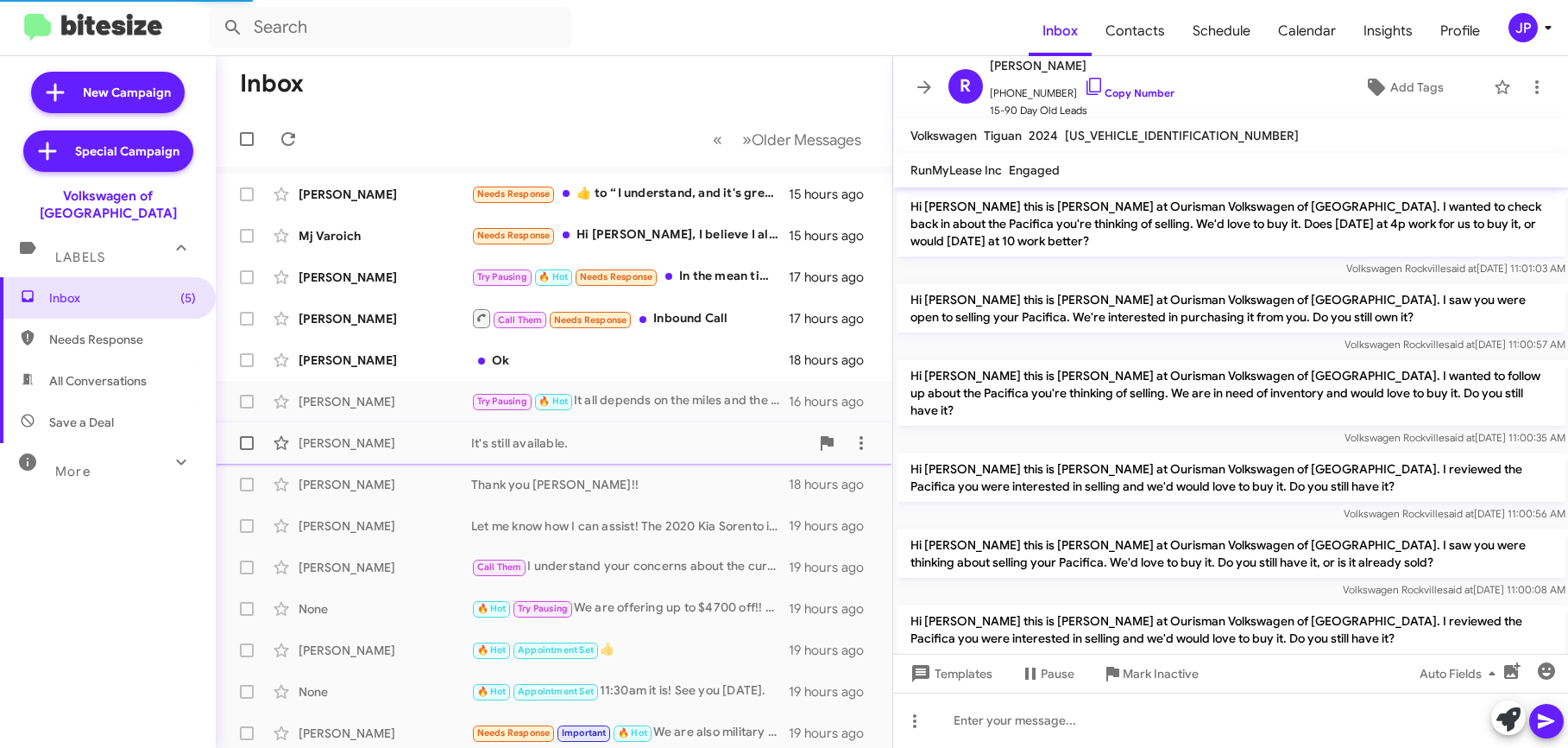
scroll to position [1226, 0]
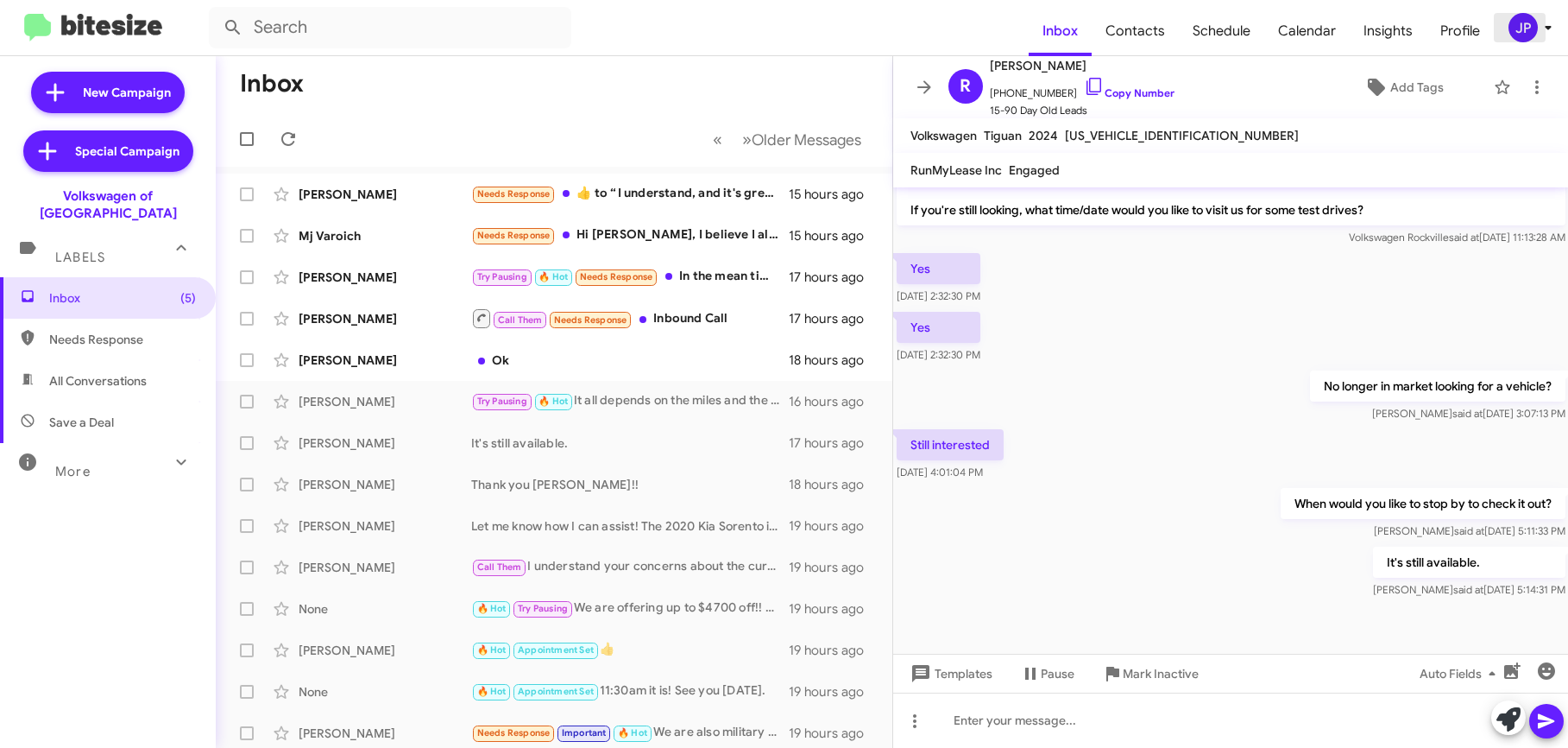
click at [1513, 29] on div "JP" at bounding box center [1523, 27] width 29 height 29
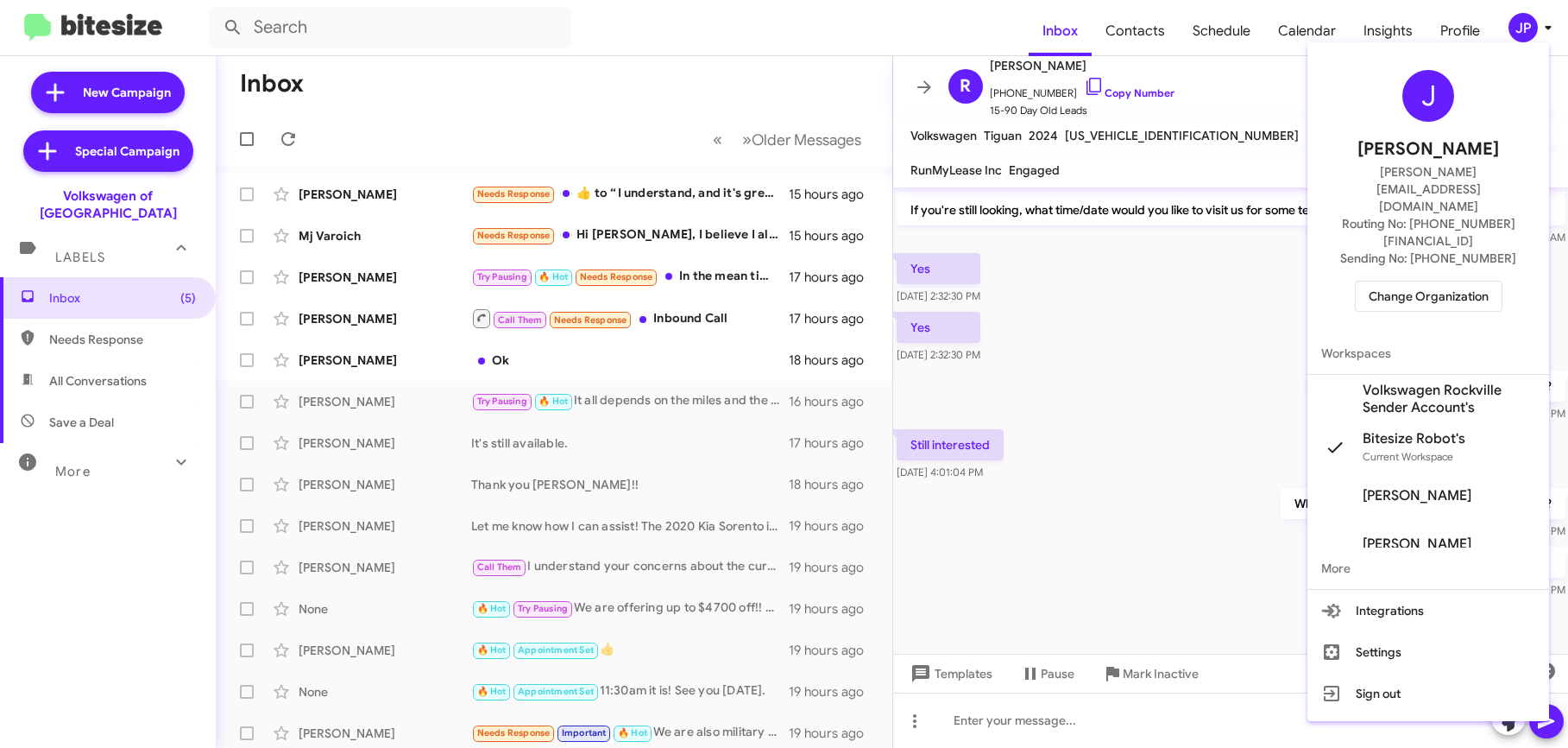
click at [1460, 281] on span "Change Organization" at bounding box center [1429, 295] width 120 height 29
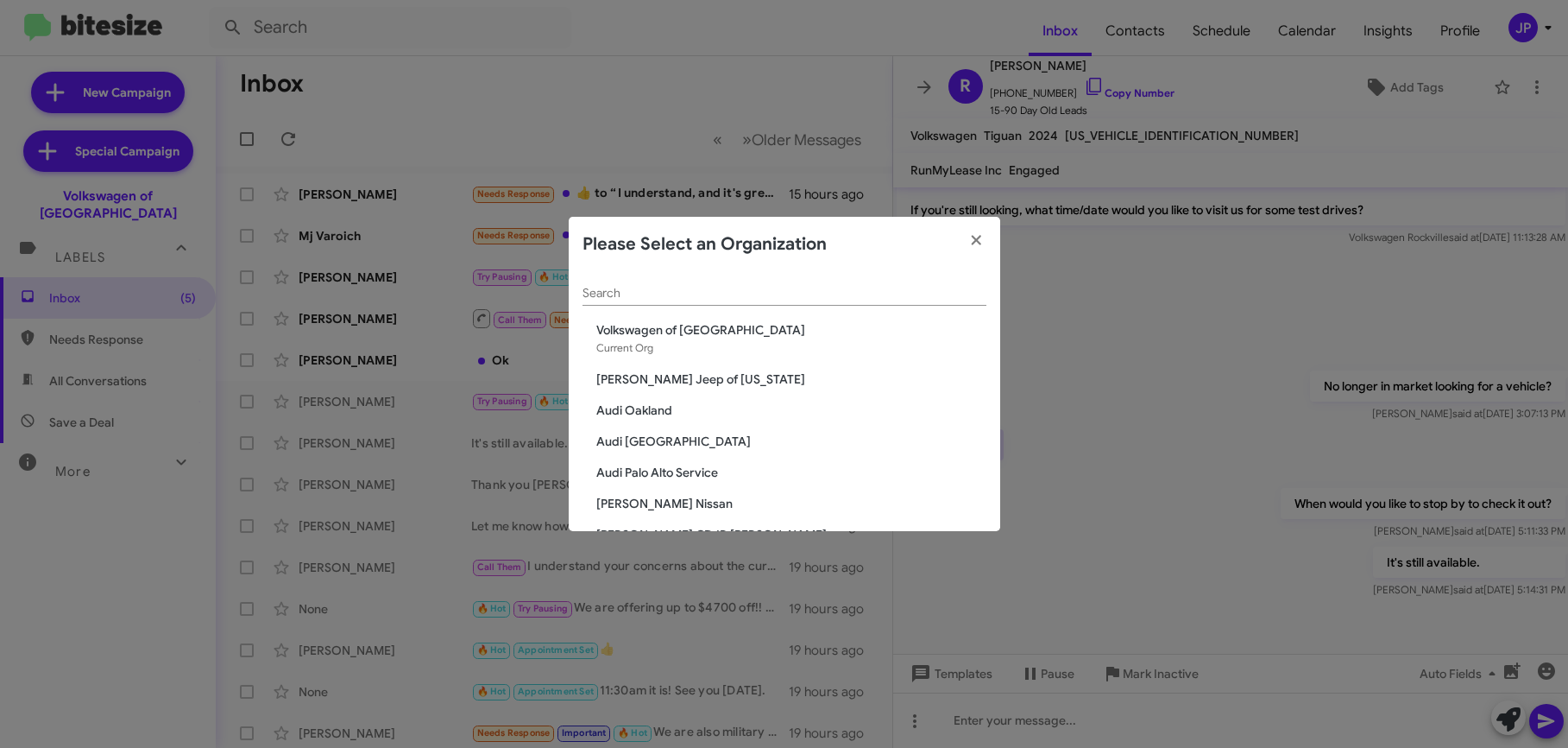
click at [752, 303] on div "Search" at bounding box center [784, 289] width 404 height 34
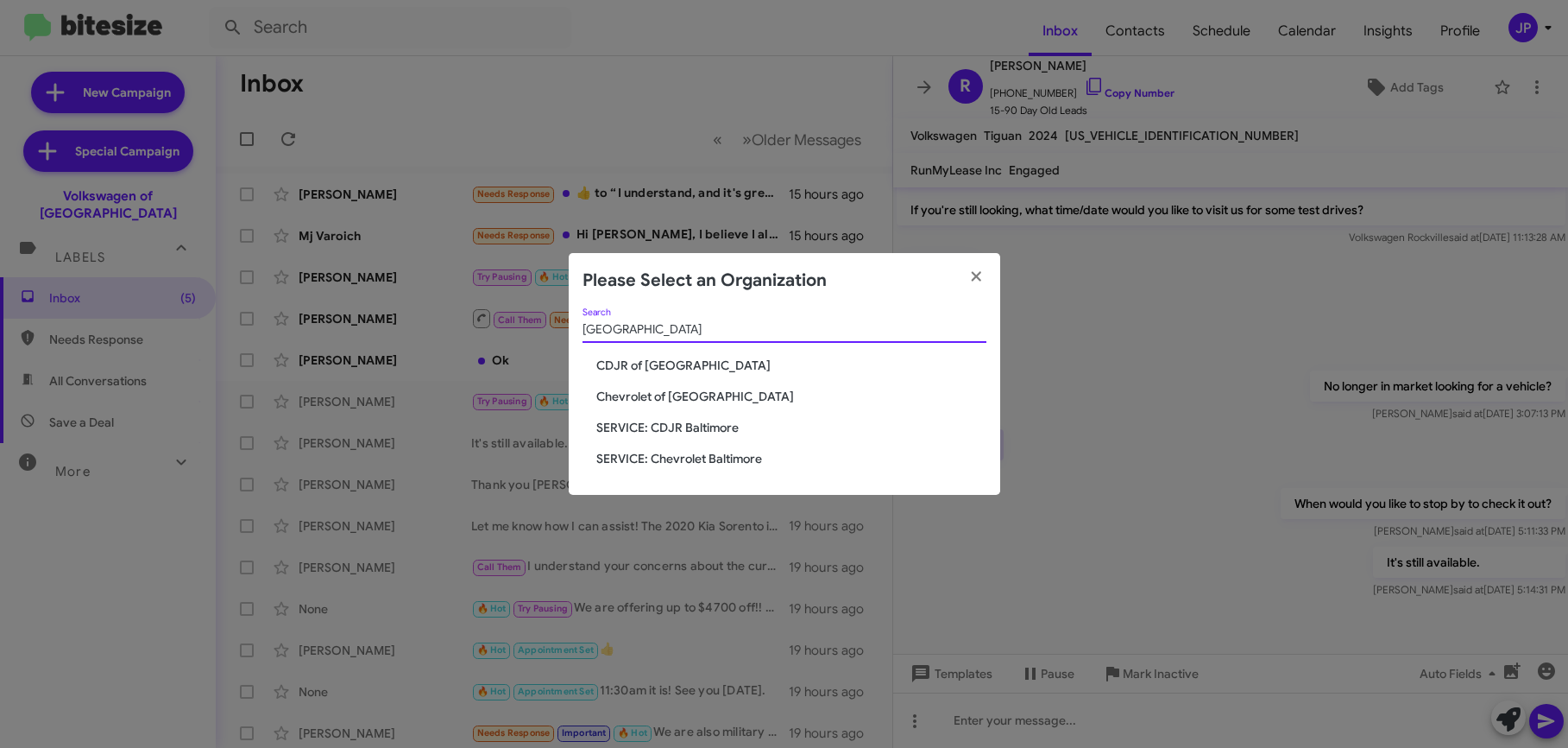
type input "Baltimore"
click at [681, 390] on span "Chevrolet of [GEOGRAPHIC_DATA]" at bounding box center [791, 396] width 390 height 18
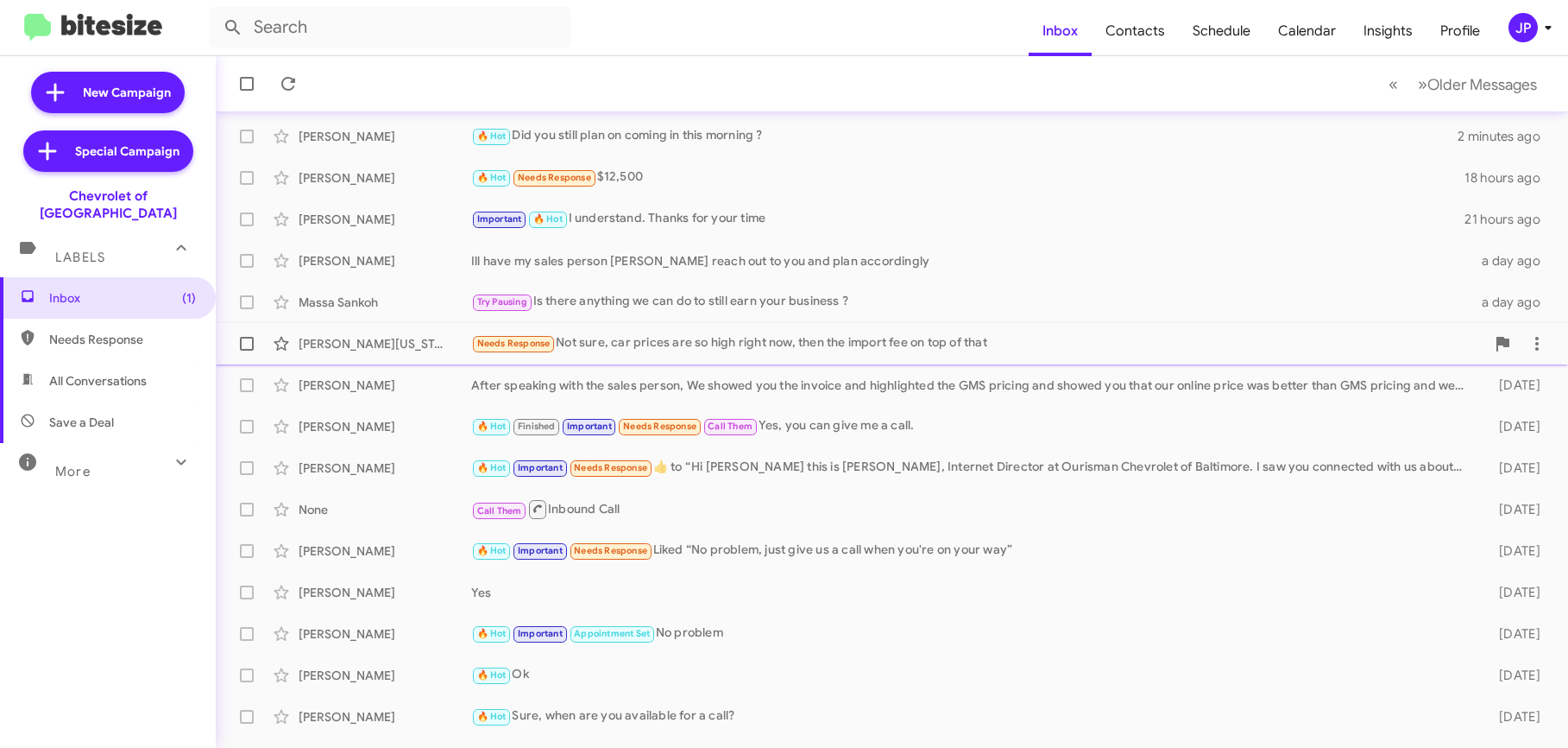
scroll to position [255, 0]
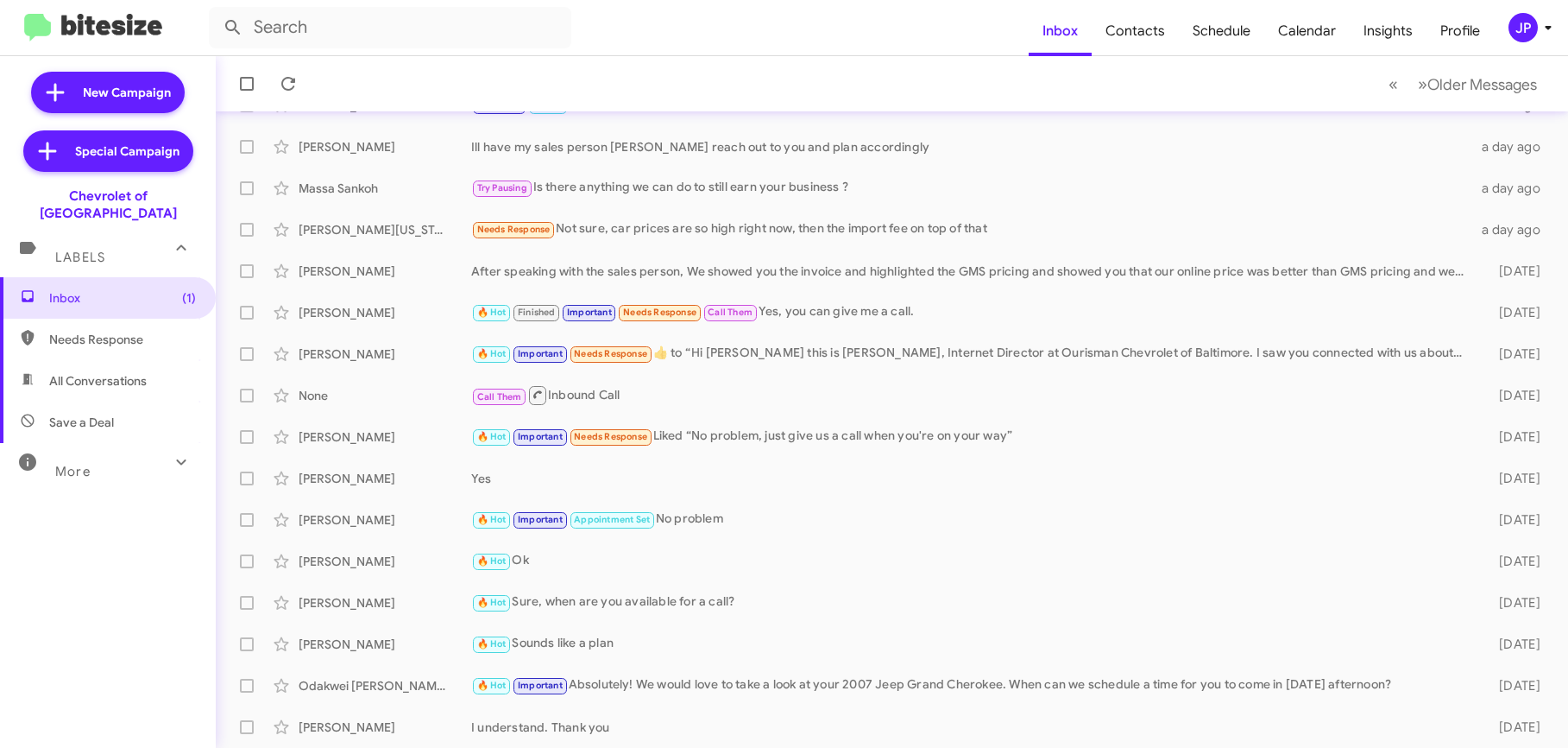
click at [1519, 20] on div "JP" at bounding box center [1523, 27] width 29 height 29
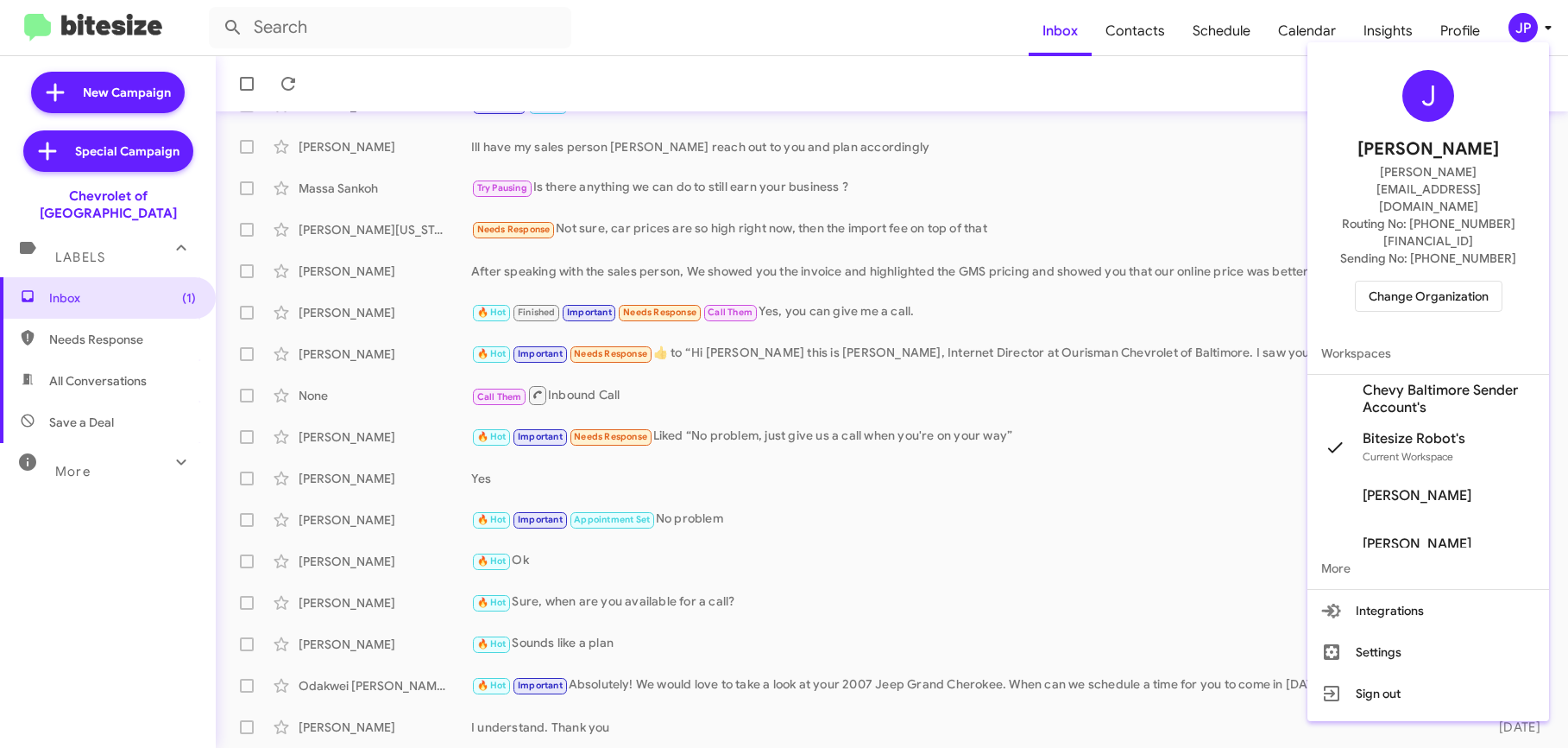
click at [1483, 281] on span "Change Organization" at bounding box center [1429, 295] width 120 height 29
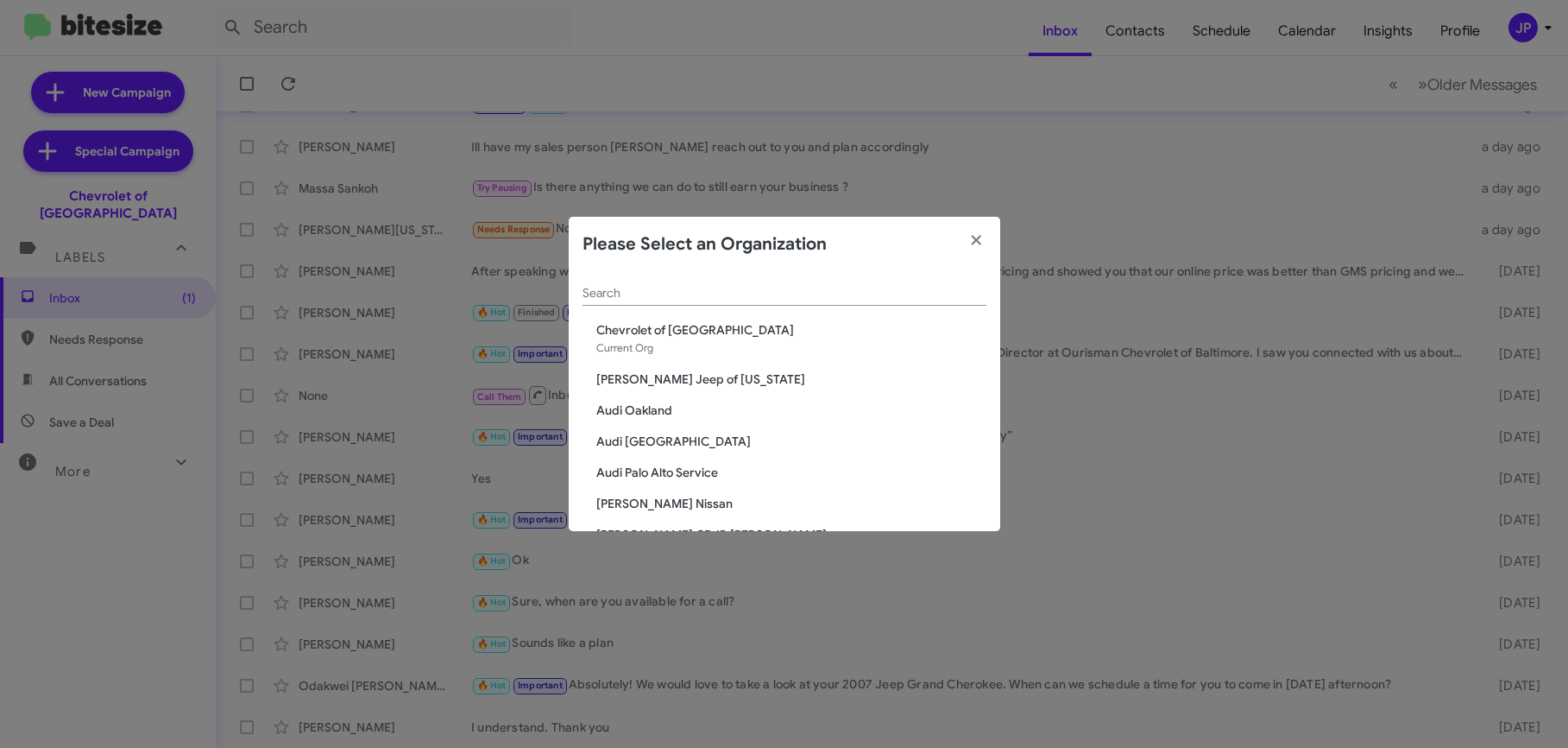
click at [833, 305] on div "Search" at bounding box center [784, 289] width 404 height 34
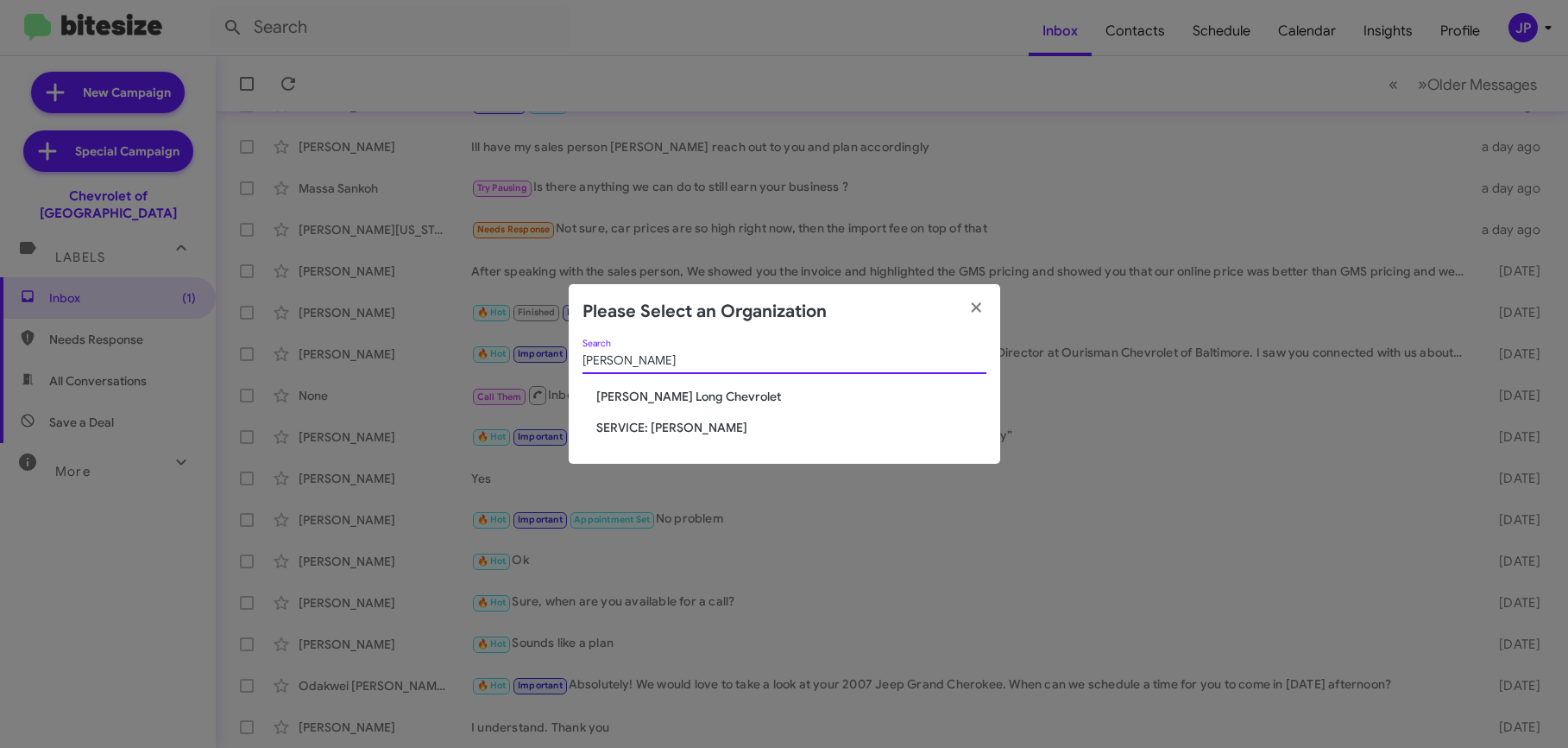
type input "Daniels"
click at [689, 428] on span "SERVICE: Daniels Long" at bounding box center [791, 428] width 390 height 18
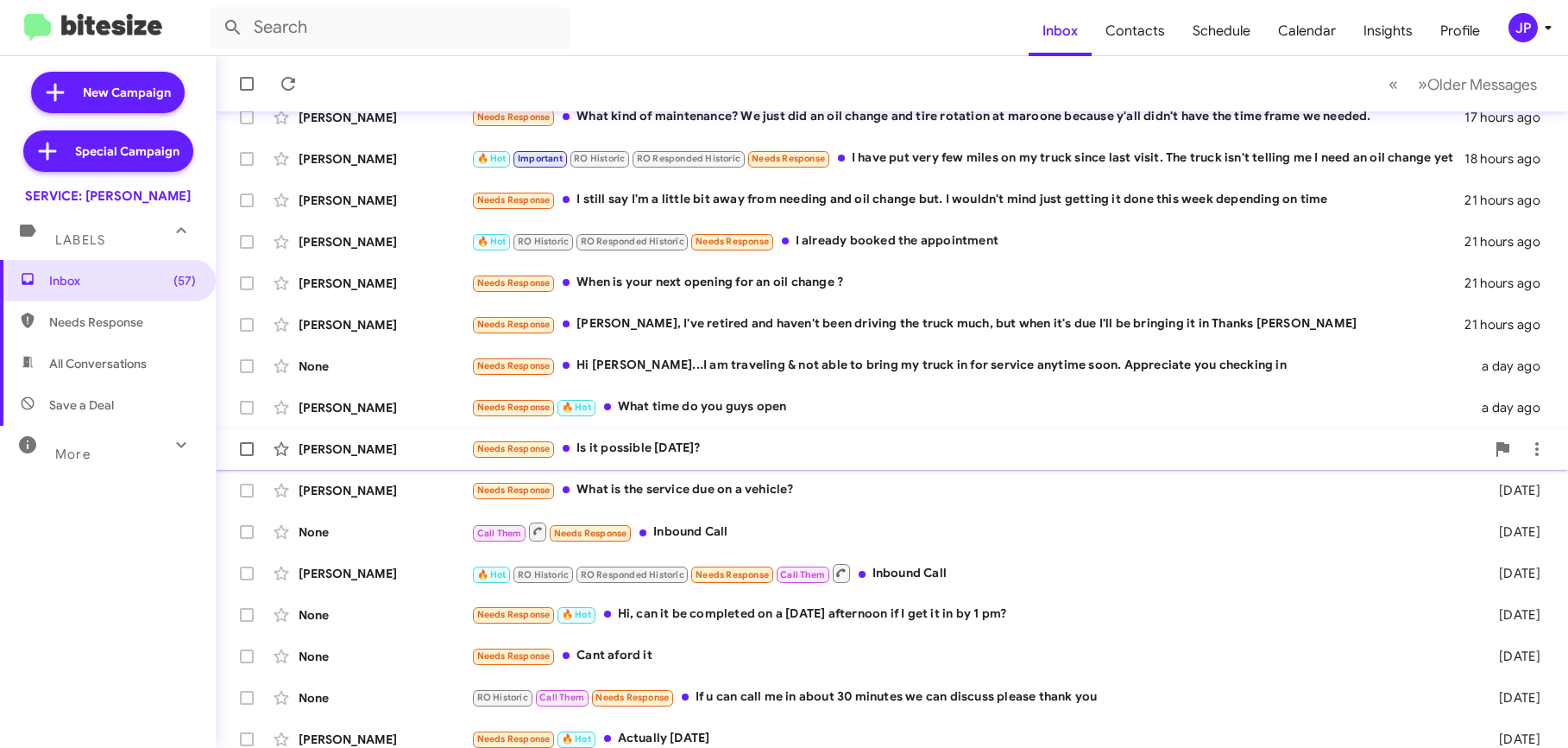
scroll to position [255, 0]
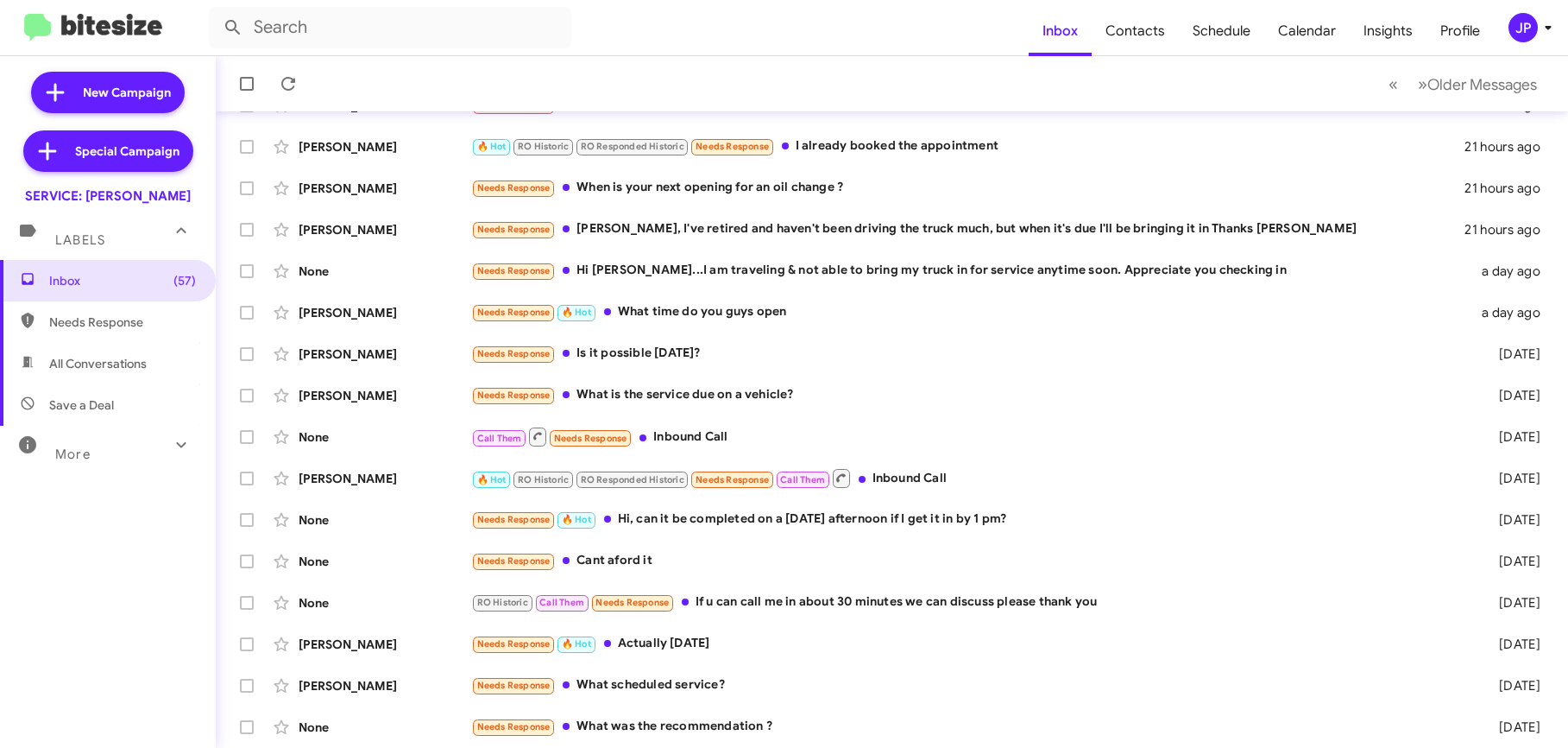
click at [1519, 32] on div "JP" at bounding box center [1523, 27] width 29 height 29
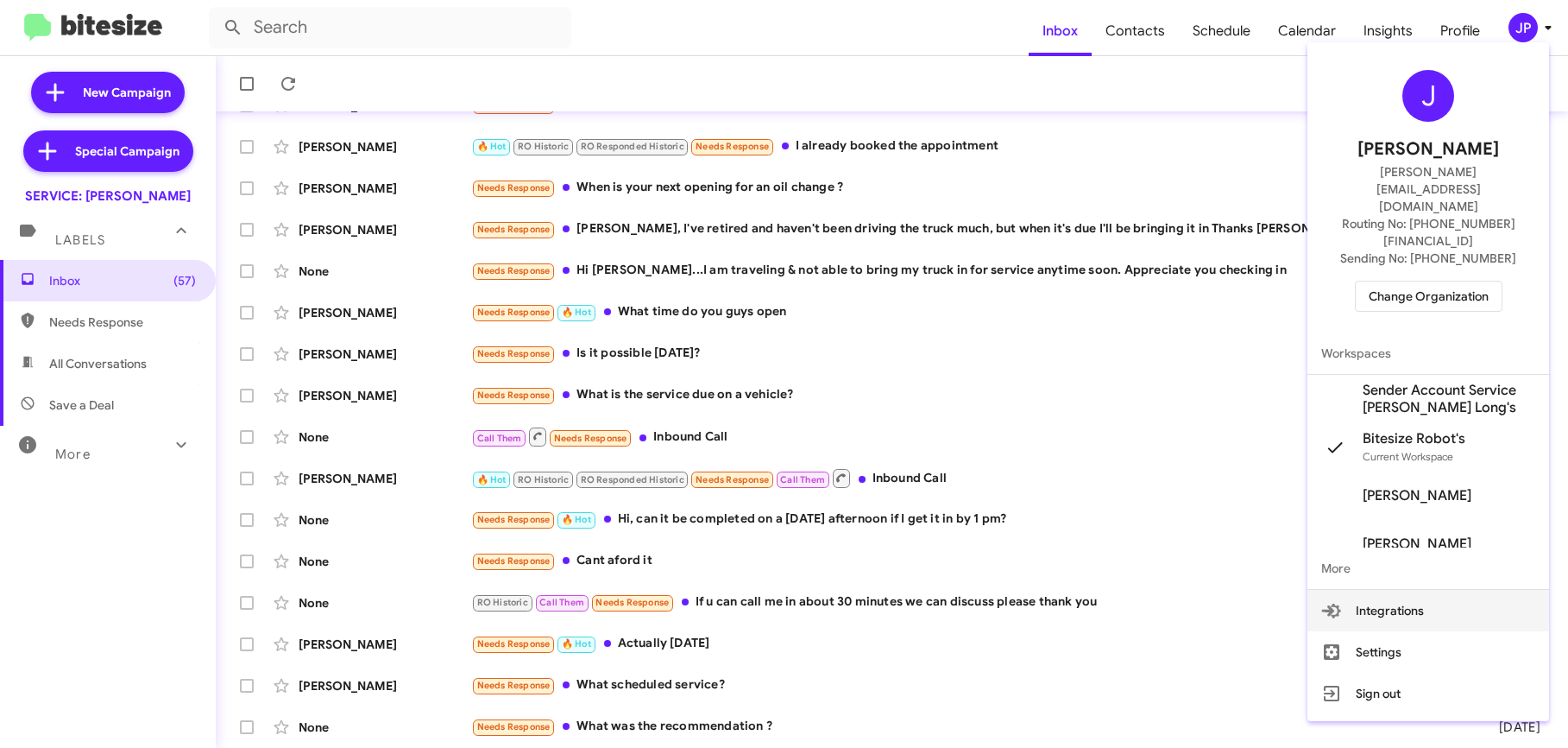
click at [1444, 281] on span "Change Organization" at bounding box center [1429, 295] width 120 height 29
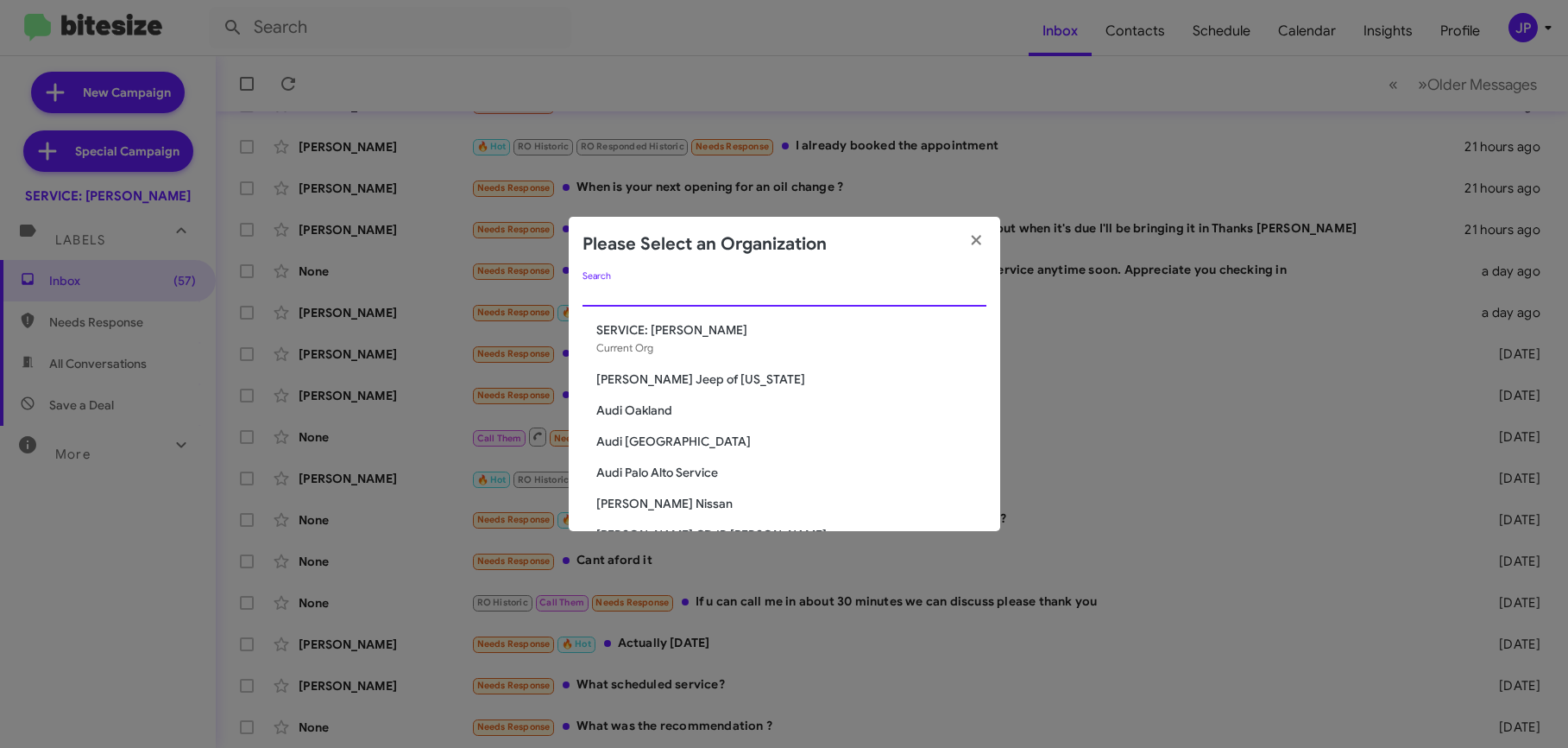
click at [865, 294] on input "Search" at bounding box center [784, 294] width 404 height 14
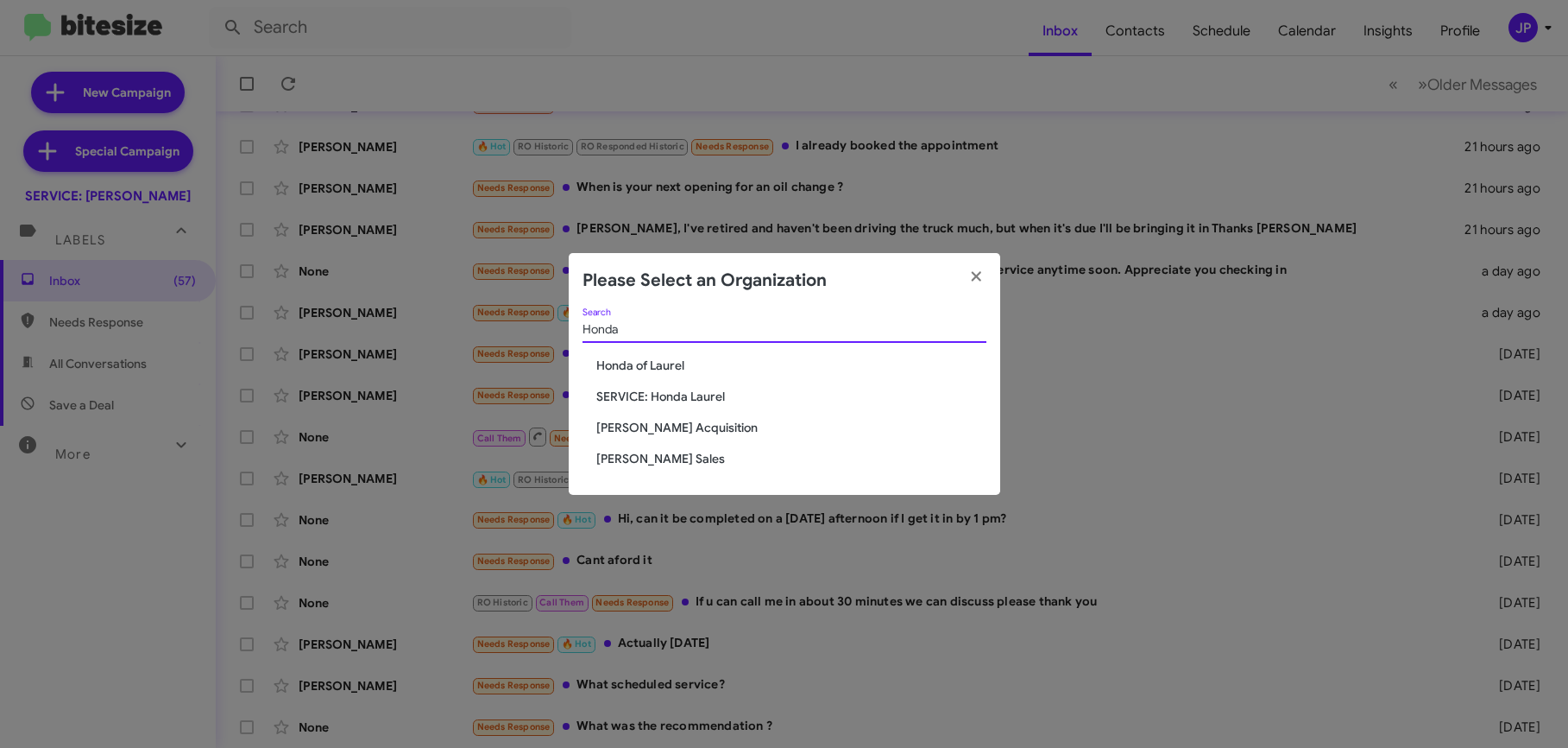
type input "Honda"
click at [676, 370] on span "Honda of Laurel" at bounding box center [791, 365] width 390 height 18
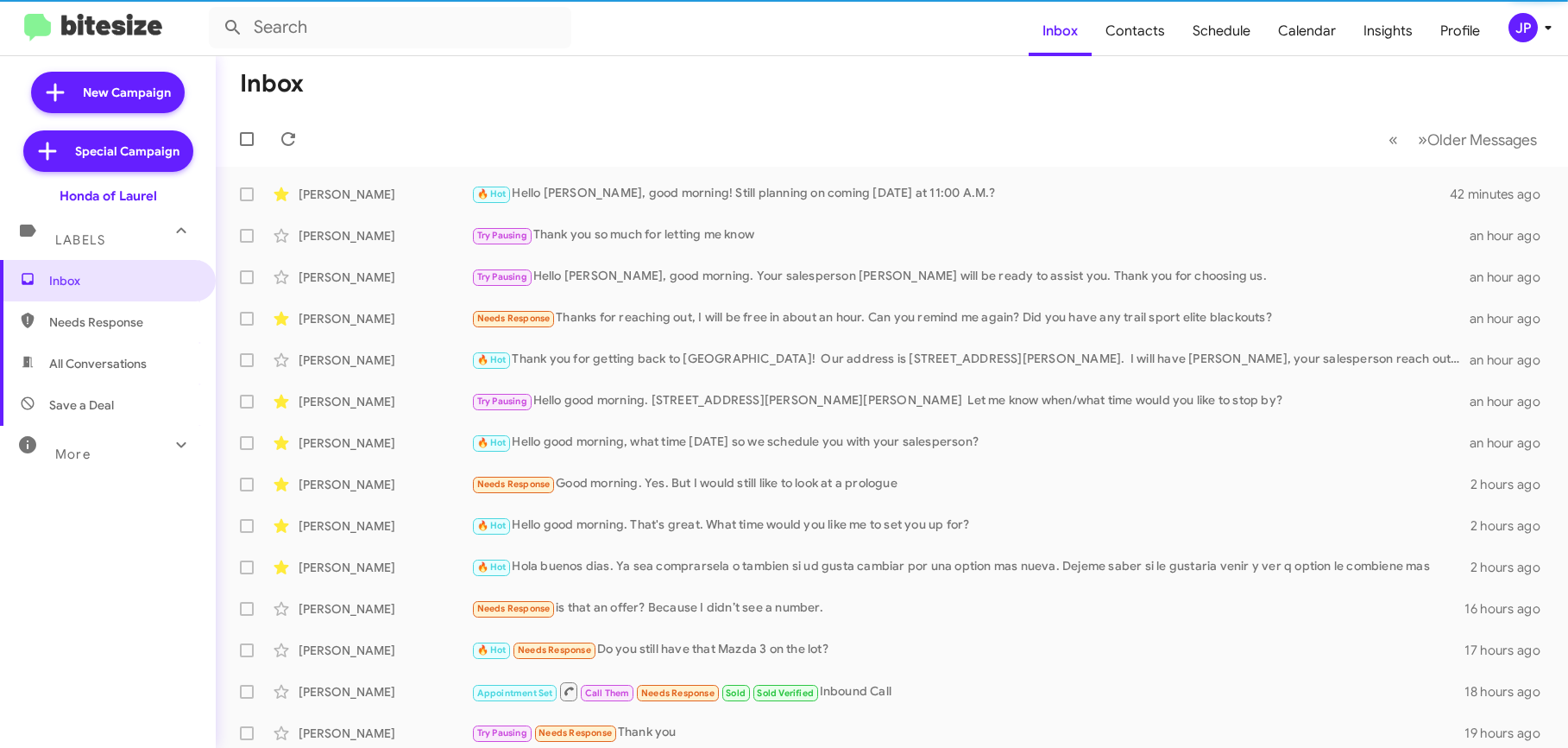
click at [1517, 30] on div "JP" at bounding box center [1523, 27] width 29 height 29
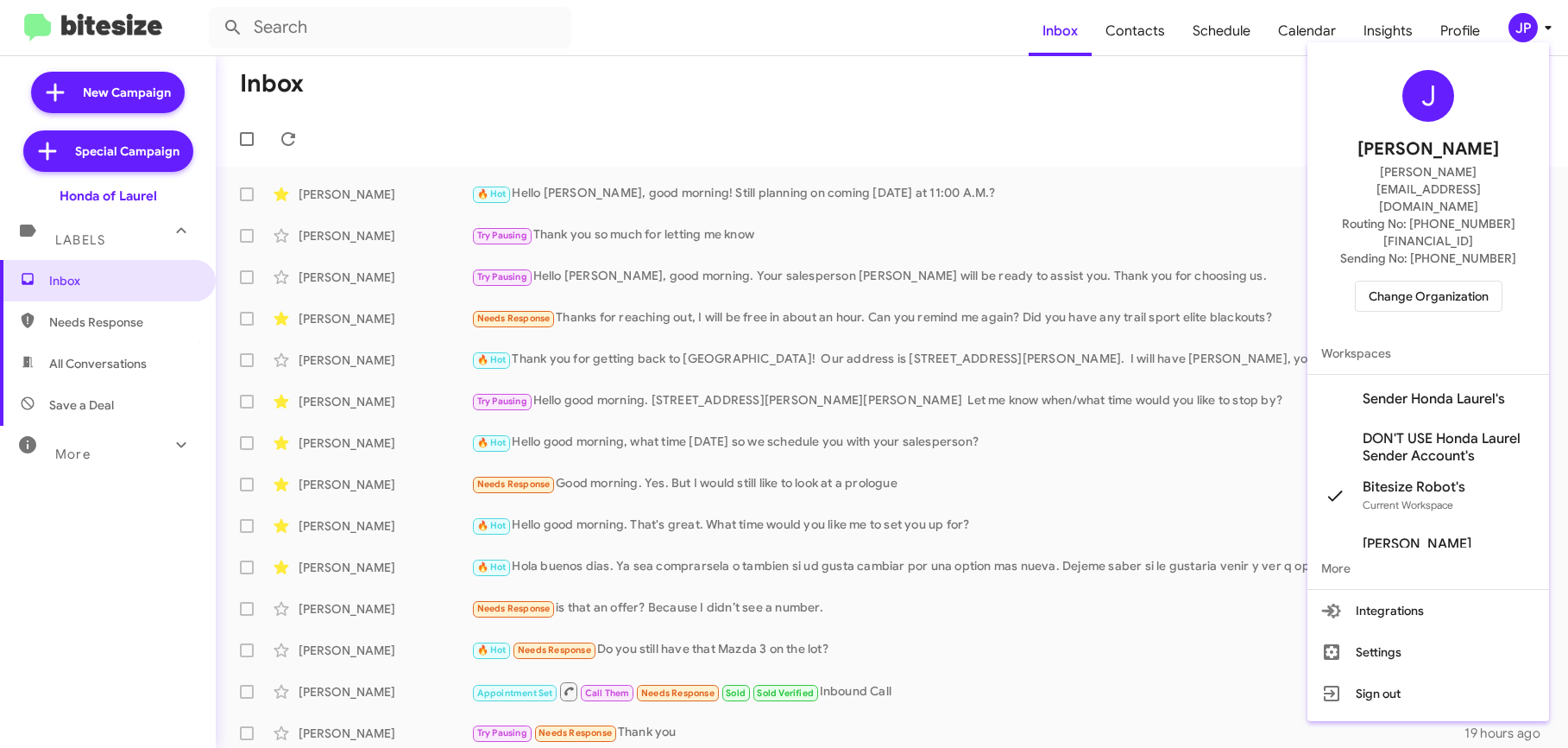
click at [1445, 281] on span "Change Organization" at bounding box center [1429, 295] width 120 height 29
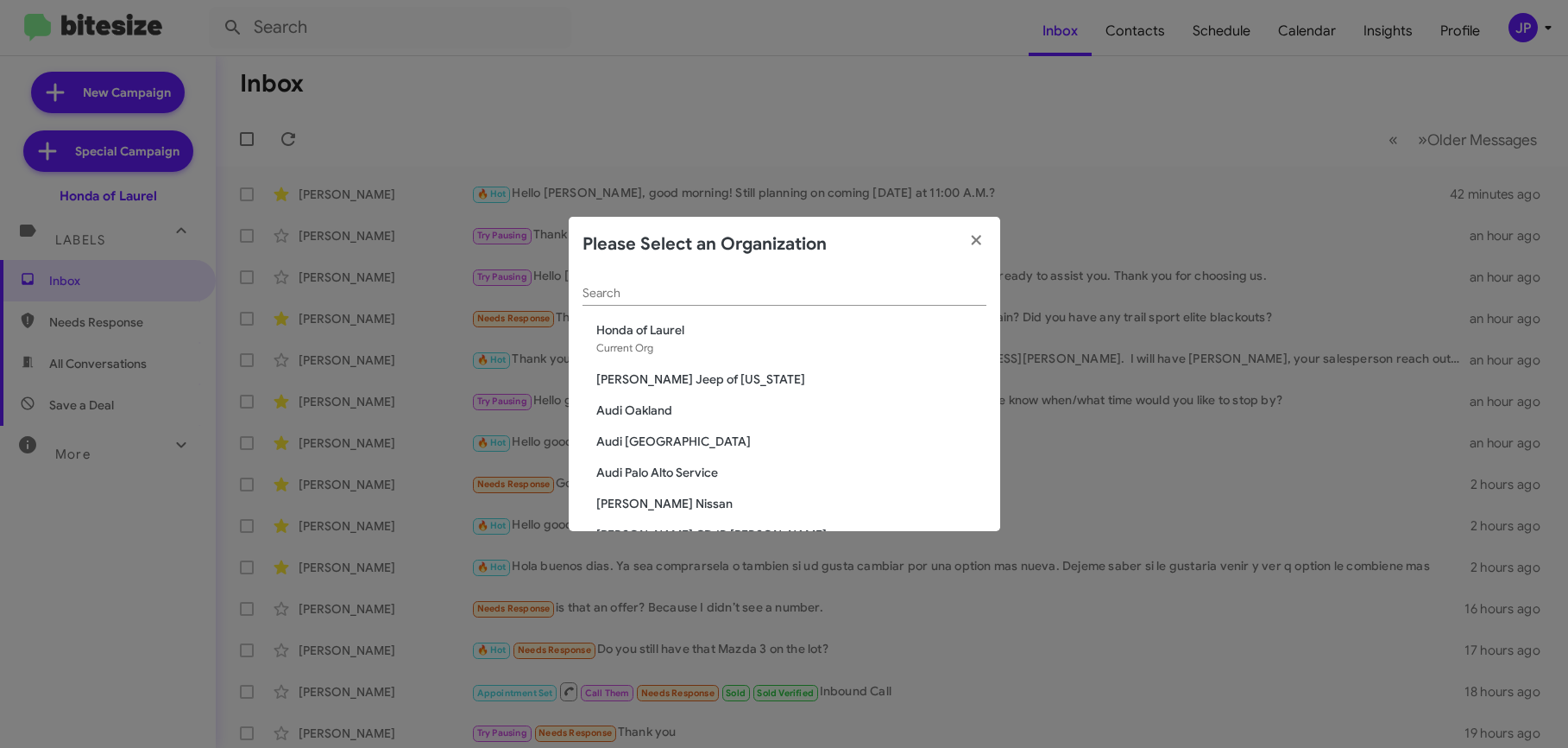
click at [765, 292] on input "Search" at bounding box center [784, 294] width 404 height 14
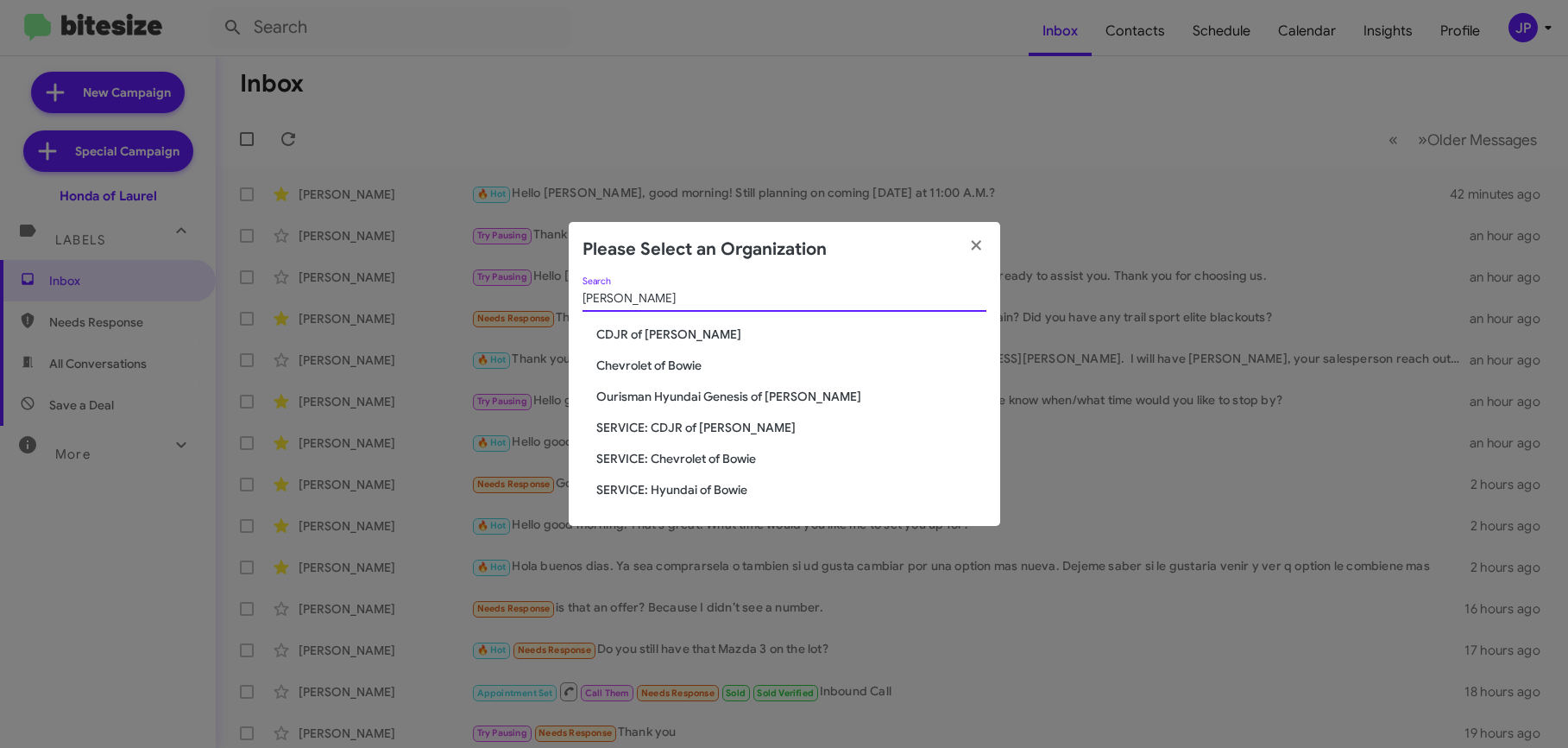
type input "Bowie"
click at [605, 361] on span "Chevrolet of Bowie" at bounding box center [791, 365] width 390 height 18
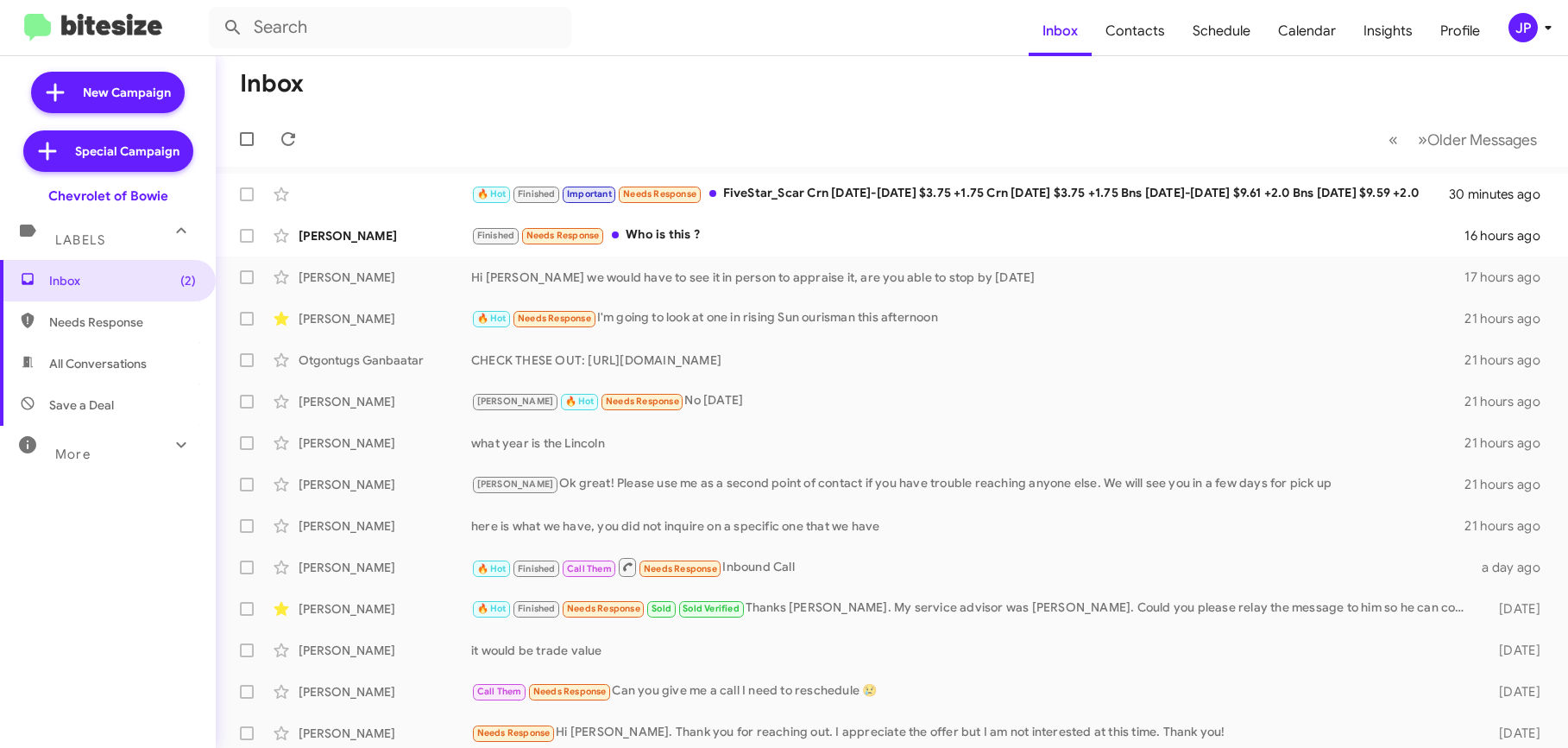
click at [1530, 34] on div "JP" at bounding box center [1523, 27] width 29 height 29
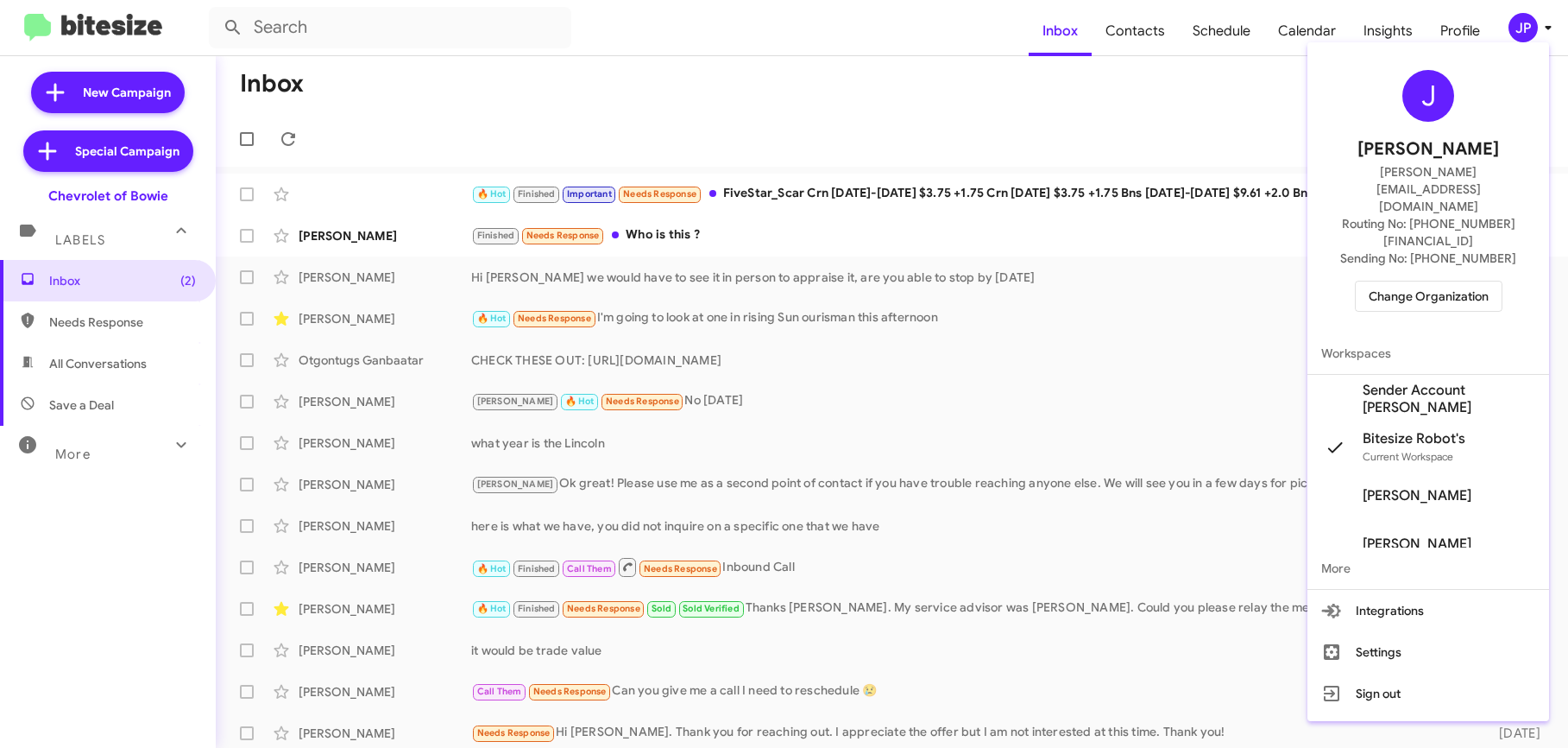
click at [1454, 382] on span "Sender Account [PERSON_NAME]" at bounding box center [1449, 399] width 172 height 34
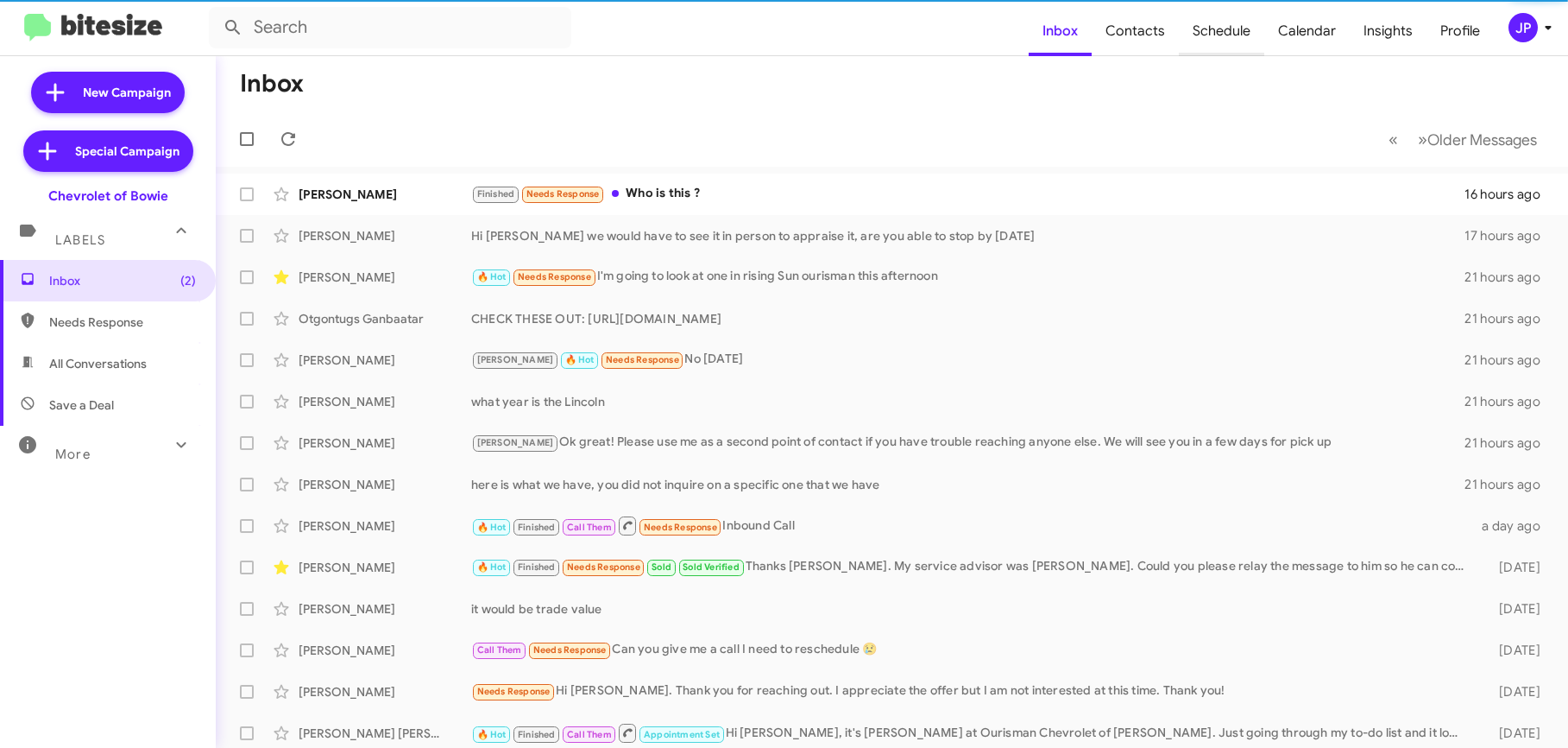
click at [1246, 38] on span "Schedule" at bounding box center [1222, 31] width 86 height 50
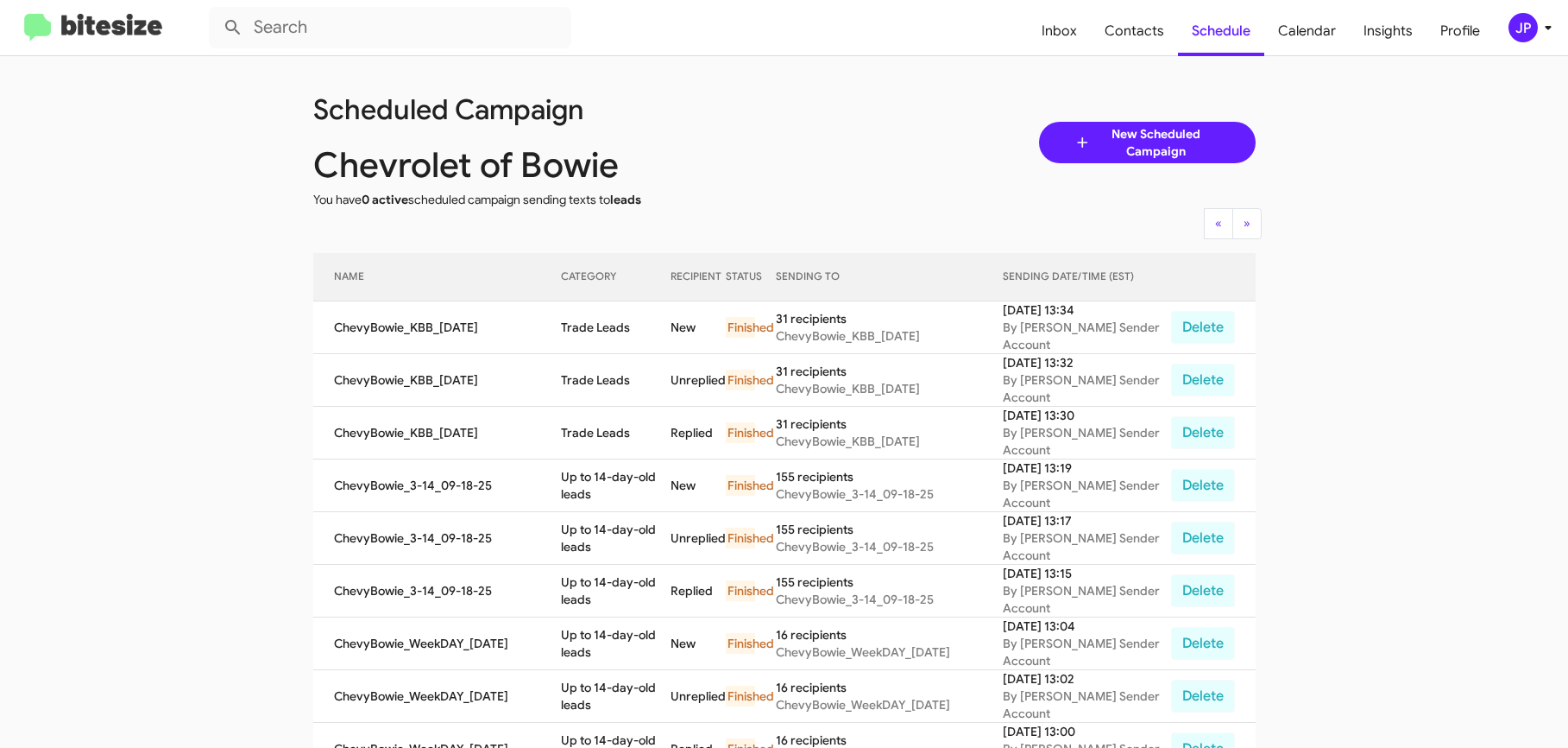
click at [141, 31] on img at bounding box center [93, 28] width 138 height 28
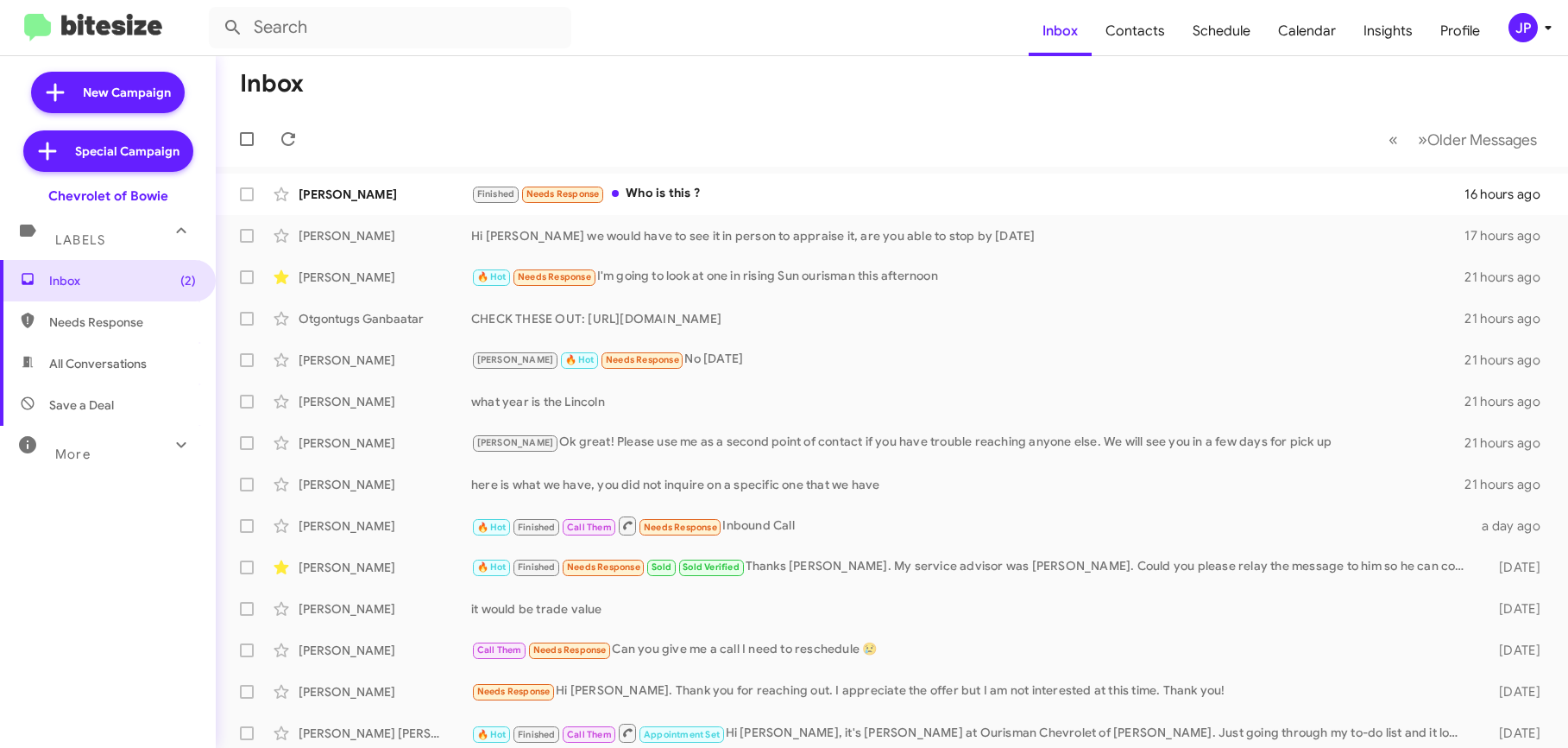
click at [1528, 28] on div "JP" at bounding box center [1523, 27] width 29 height 29
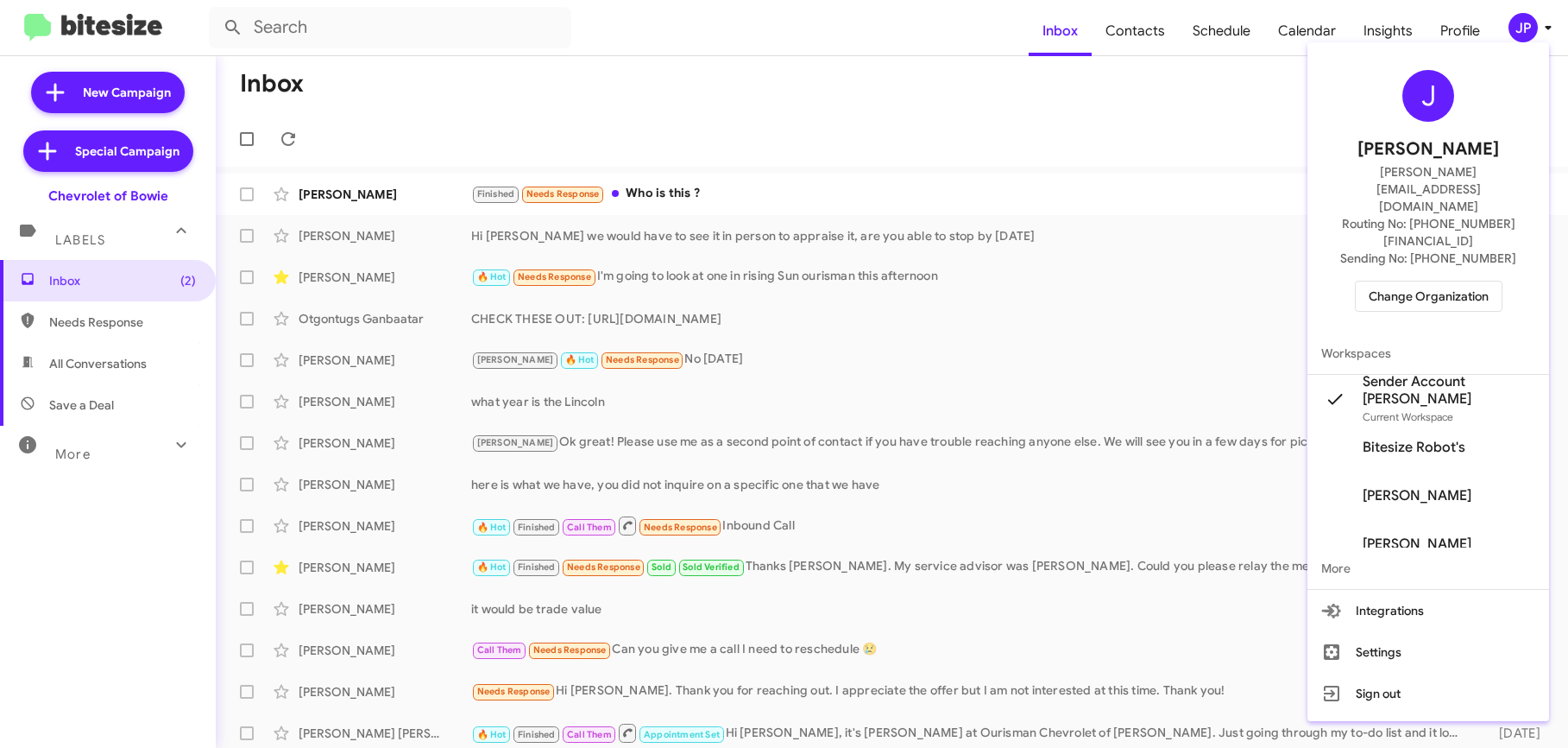
click at [1447, 281] on span "Change Organization" at bounding box center [1429, 295] width 120 height 29
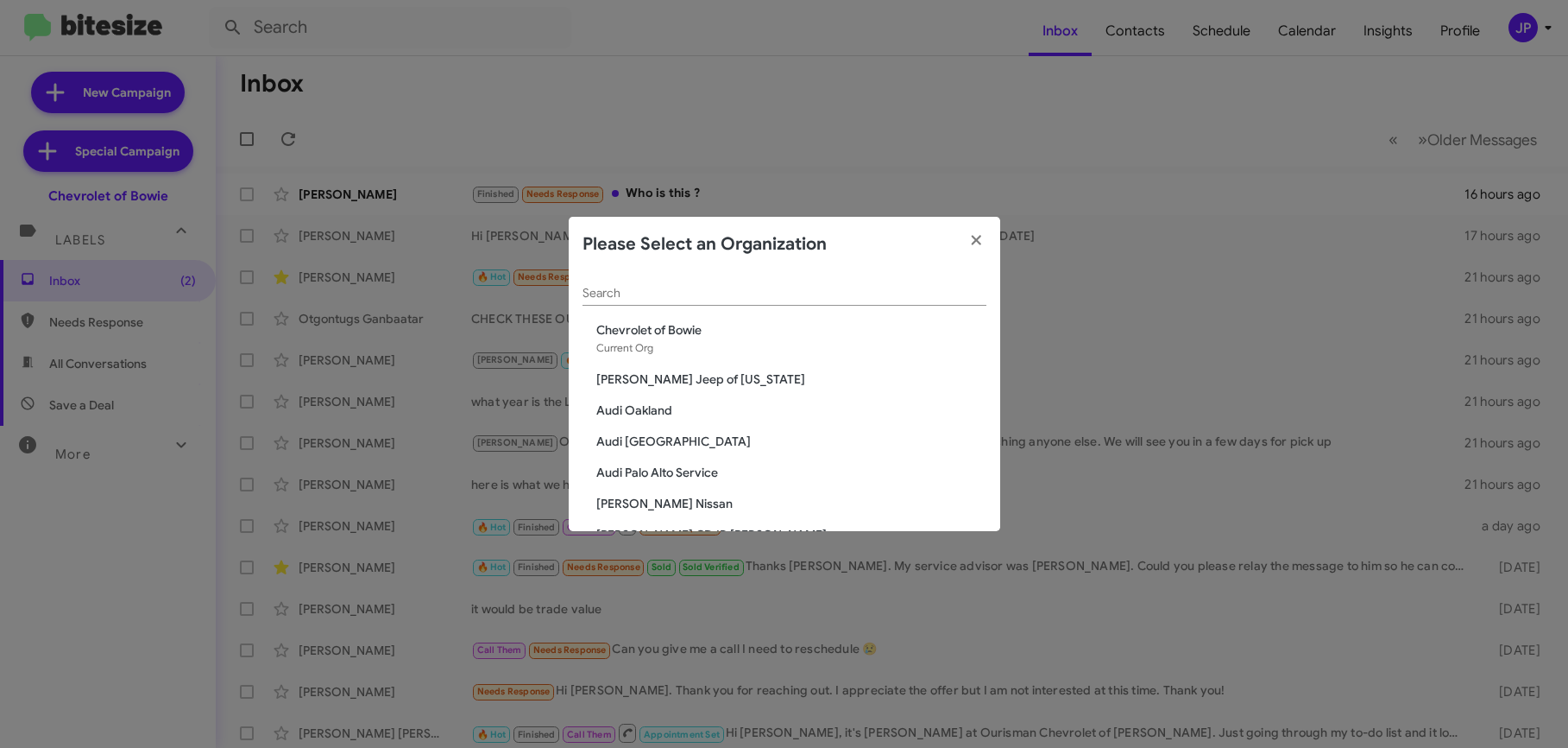
click at [850, 290] on input "Search" at bounding box center [784, 294] width 404 height 14
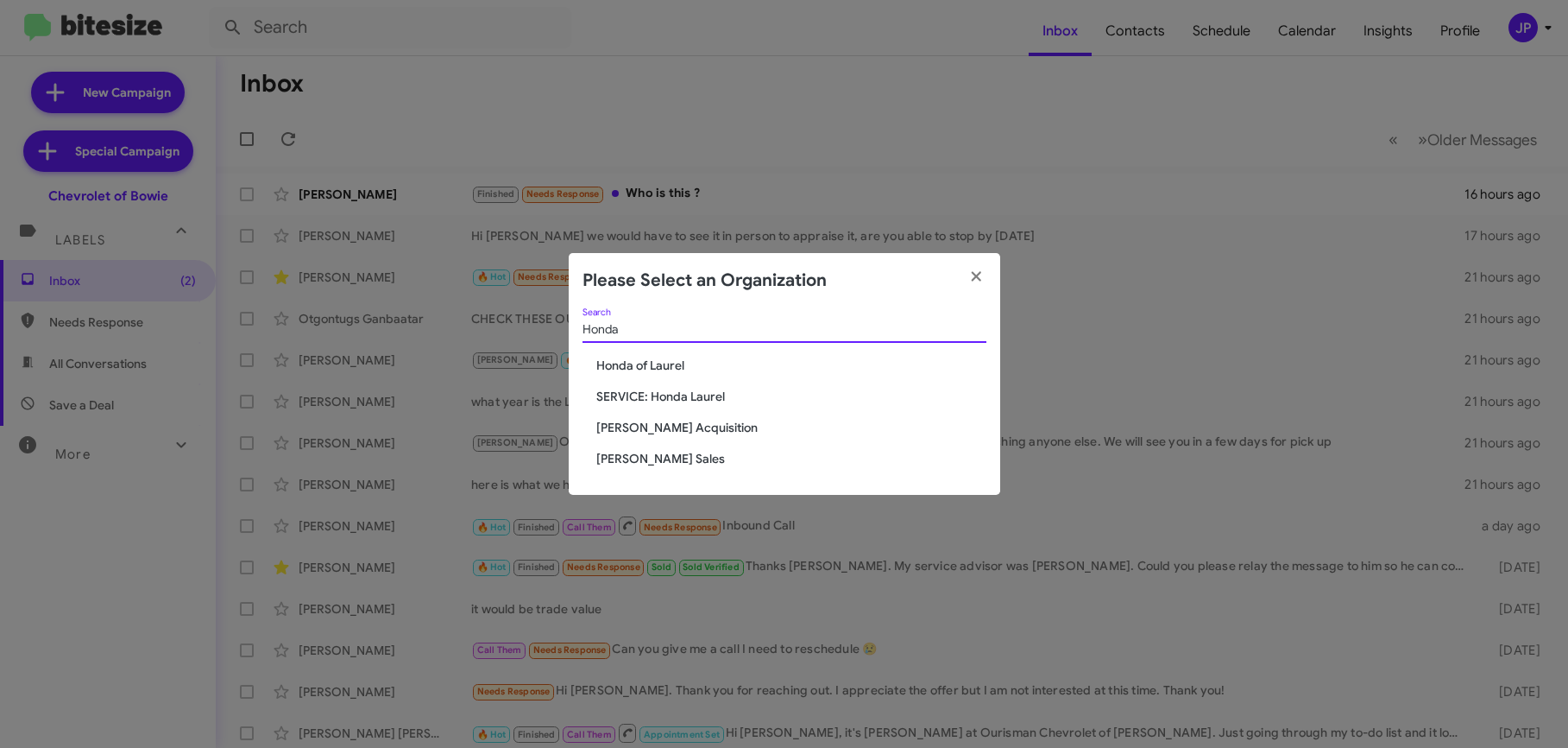
type input "Honda"
click at [640, 363] on span "Honda of Laurel" at bounding box center [791, 365] width 390 height 18
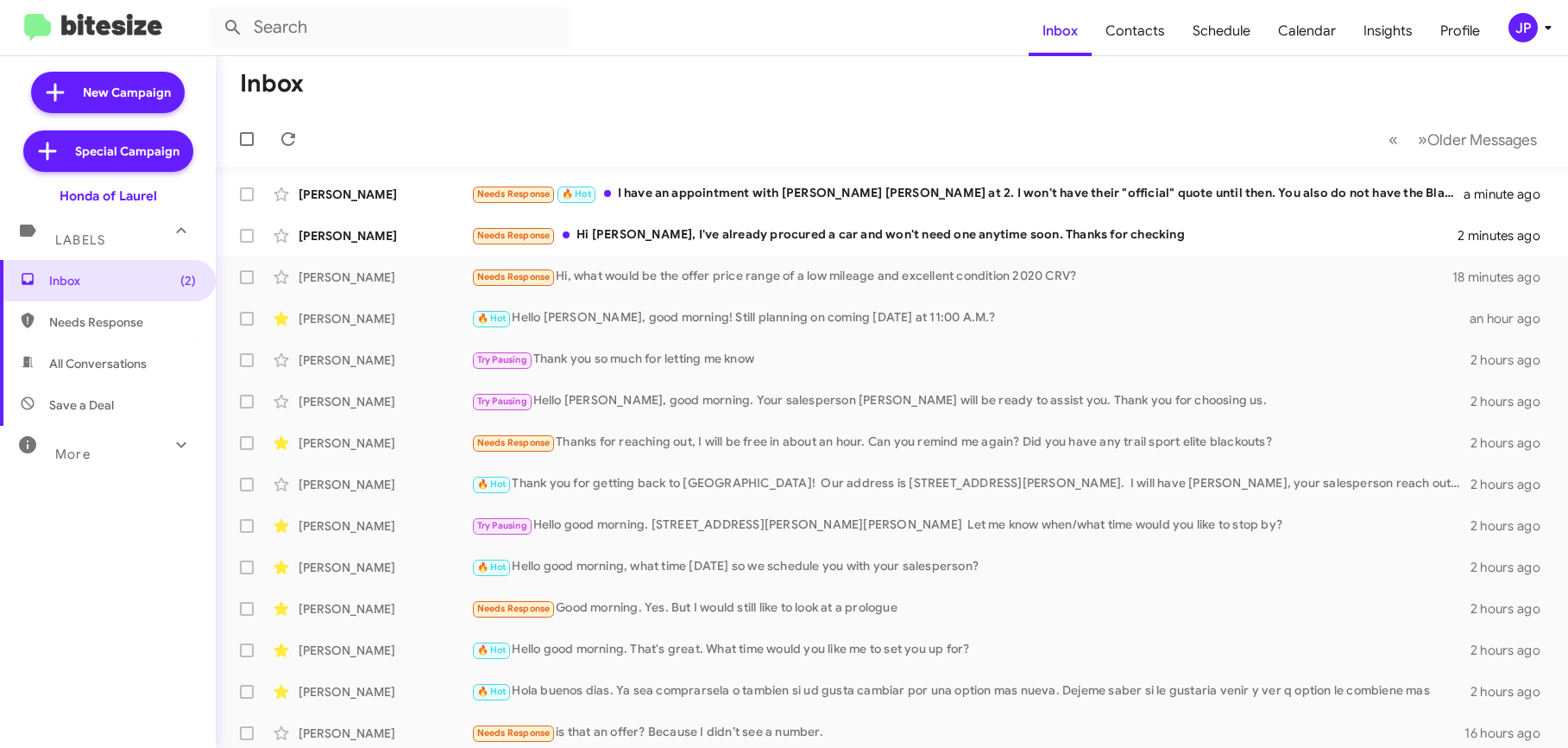
click at [117, 418] on span "Save a Deal" at bounding box center [108, 405] width 216 height 42
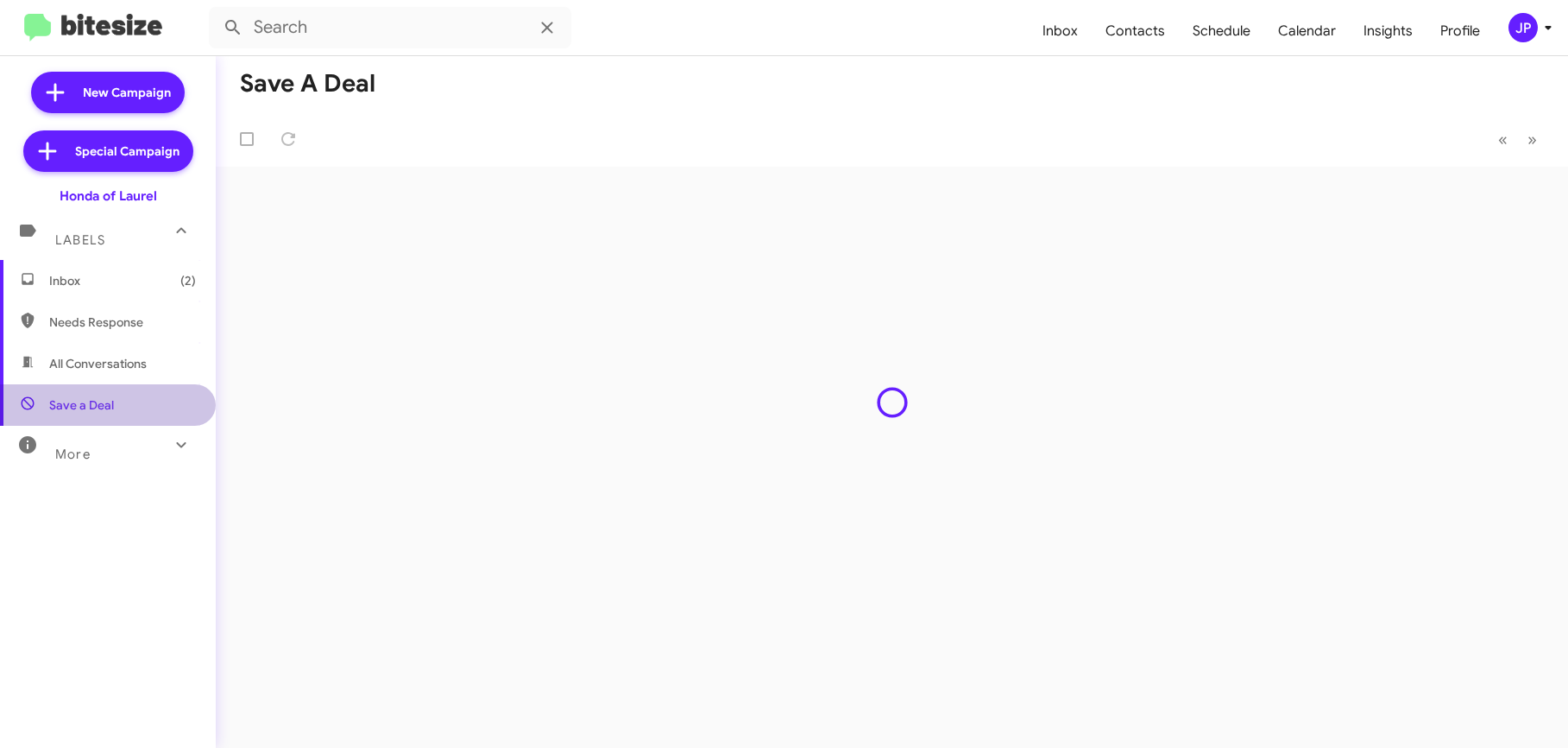
type input "in:not-interested"
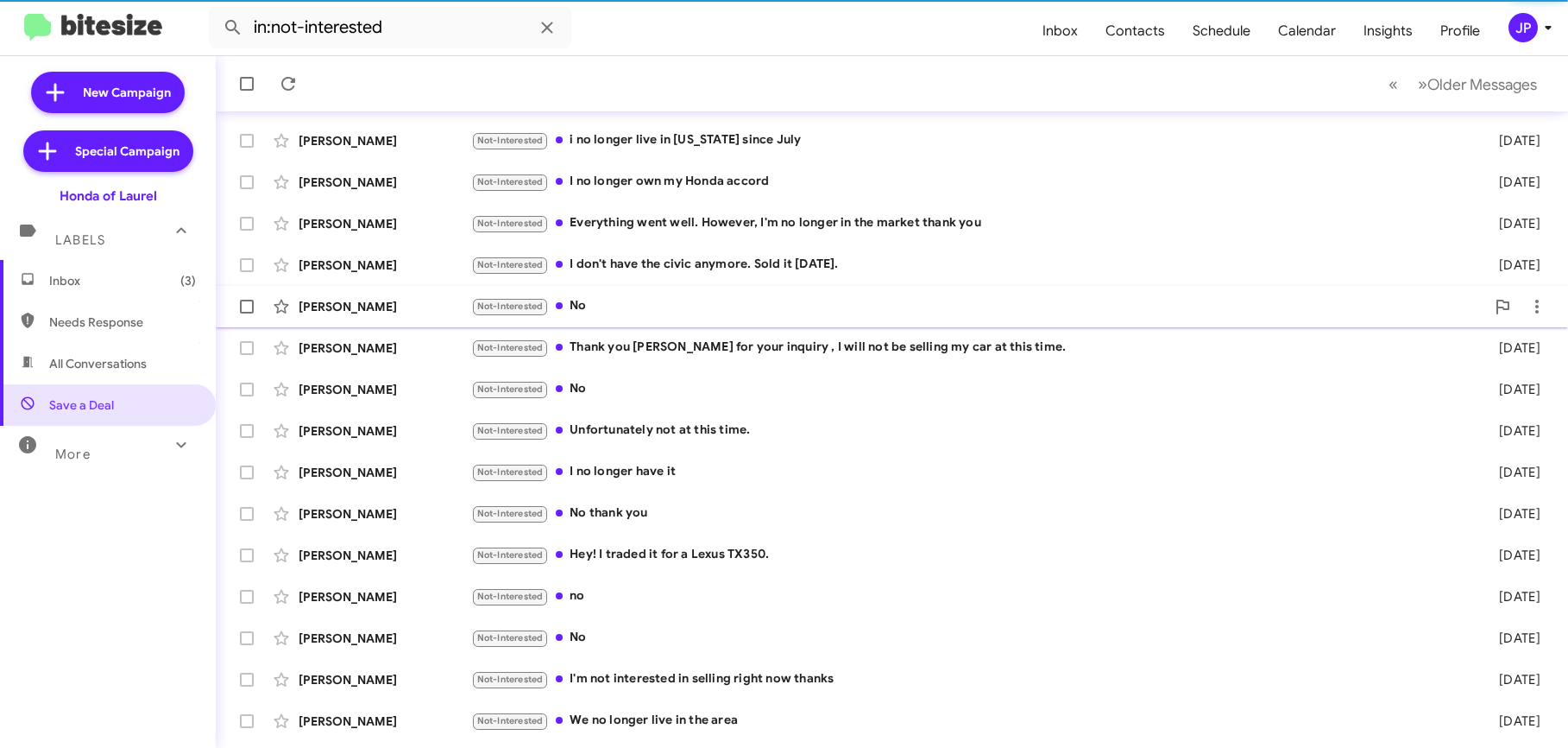
scroll to position [178, 0]
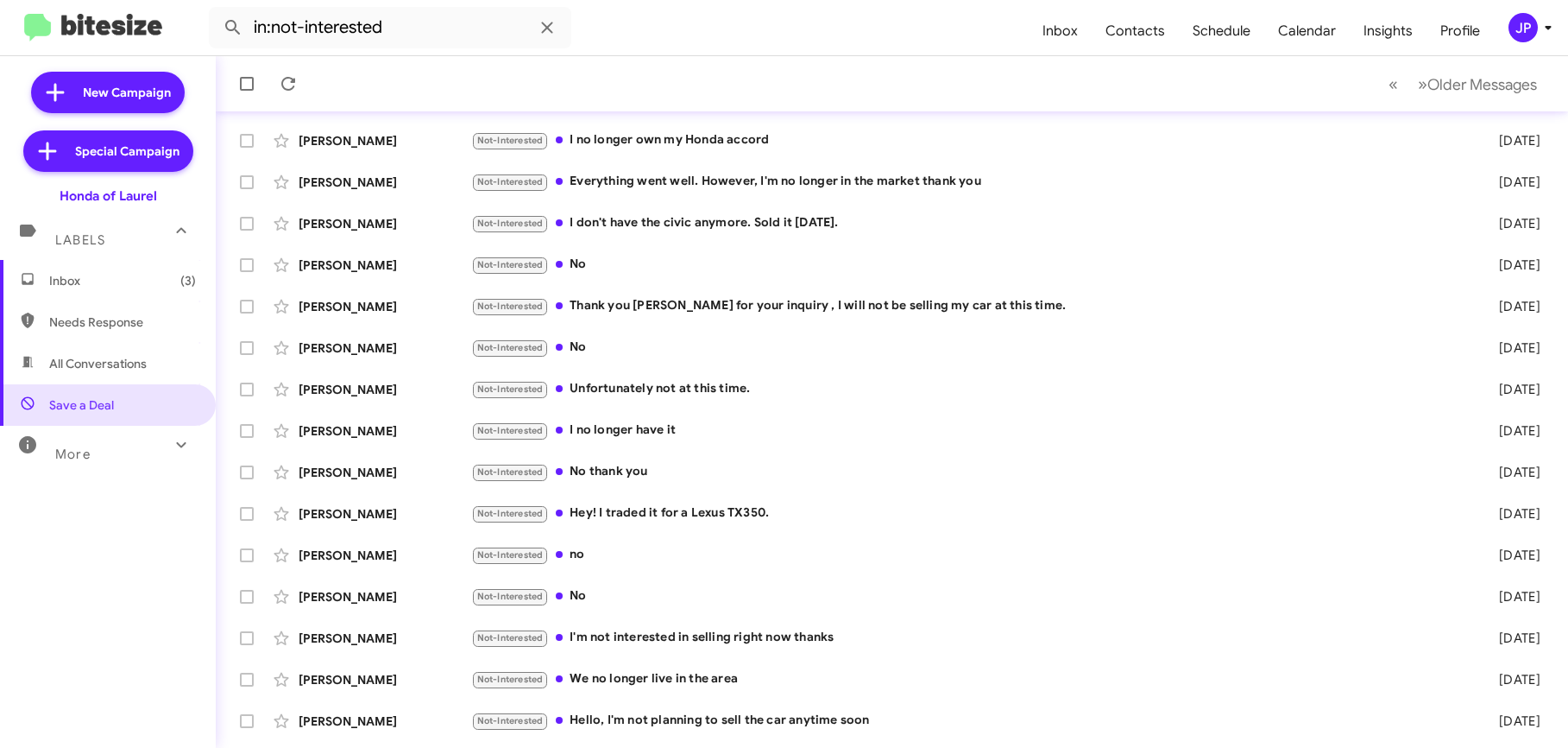
click at [106, 40] on img at bounding box center [93, 28] width 138 height 28
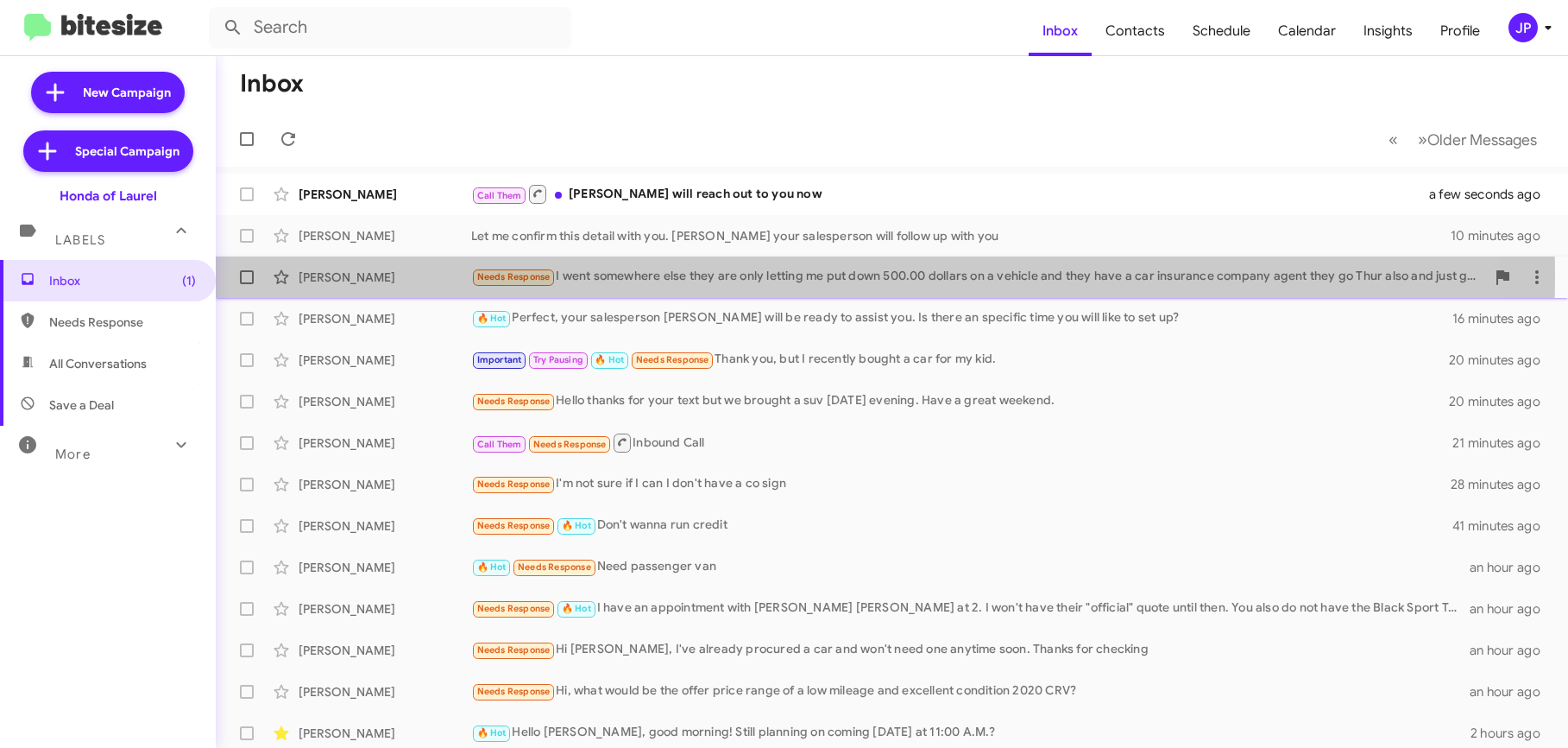
click at [650, 277] on div "Needs Response I went somewhere else they are only letting me put down 500.00 d…" at bounding box center [978, 277] width 1014 height 19
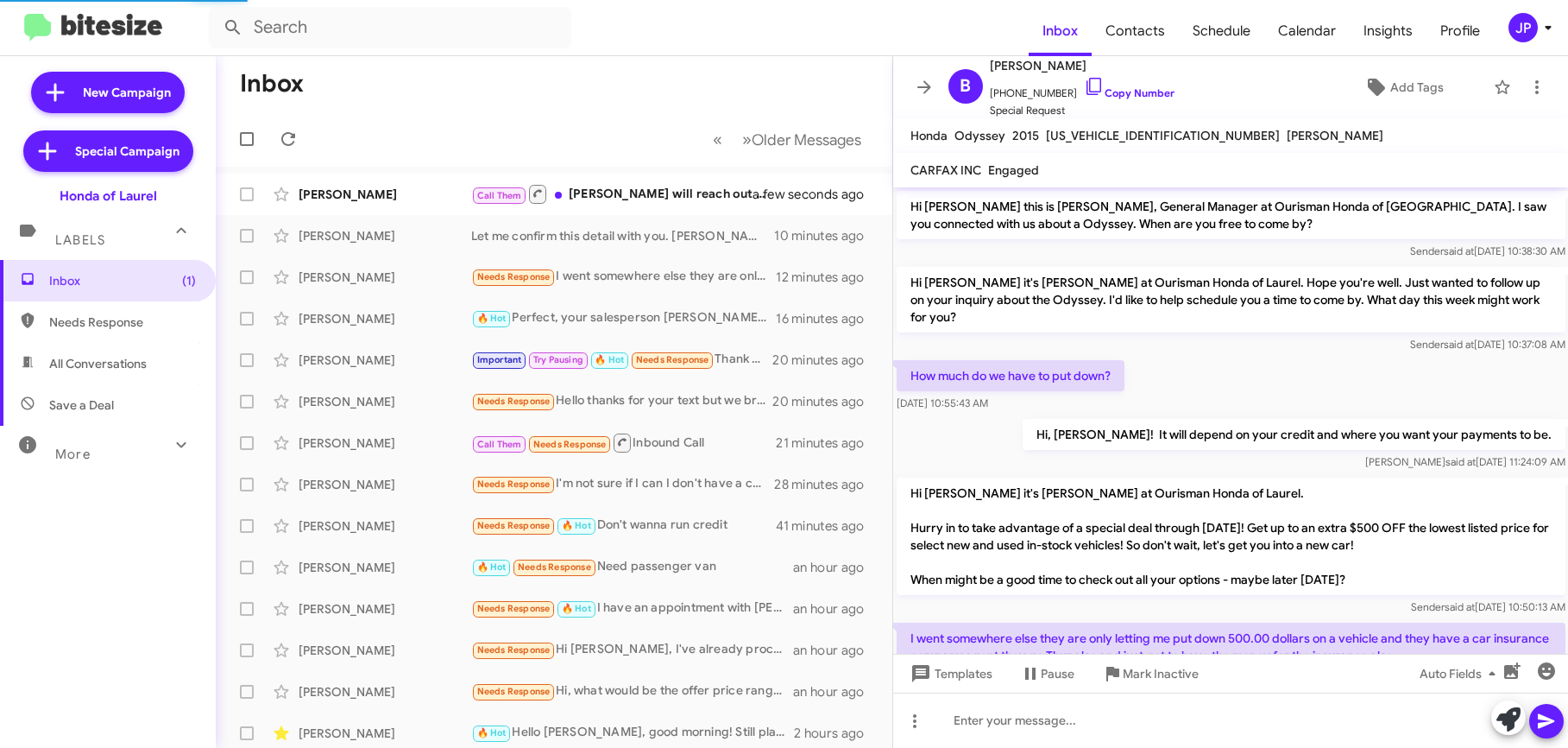
scroll to position [67, 0]
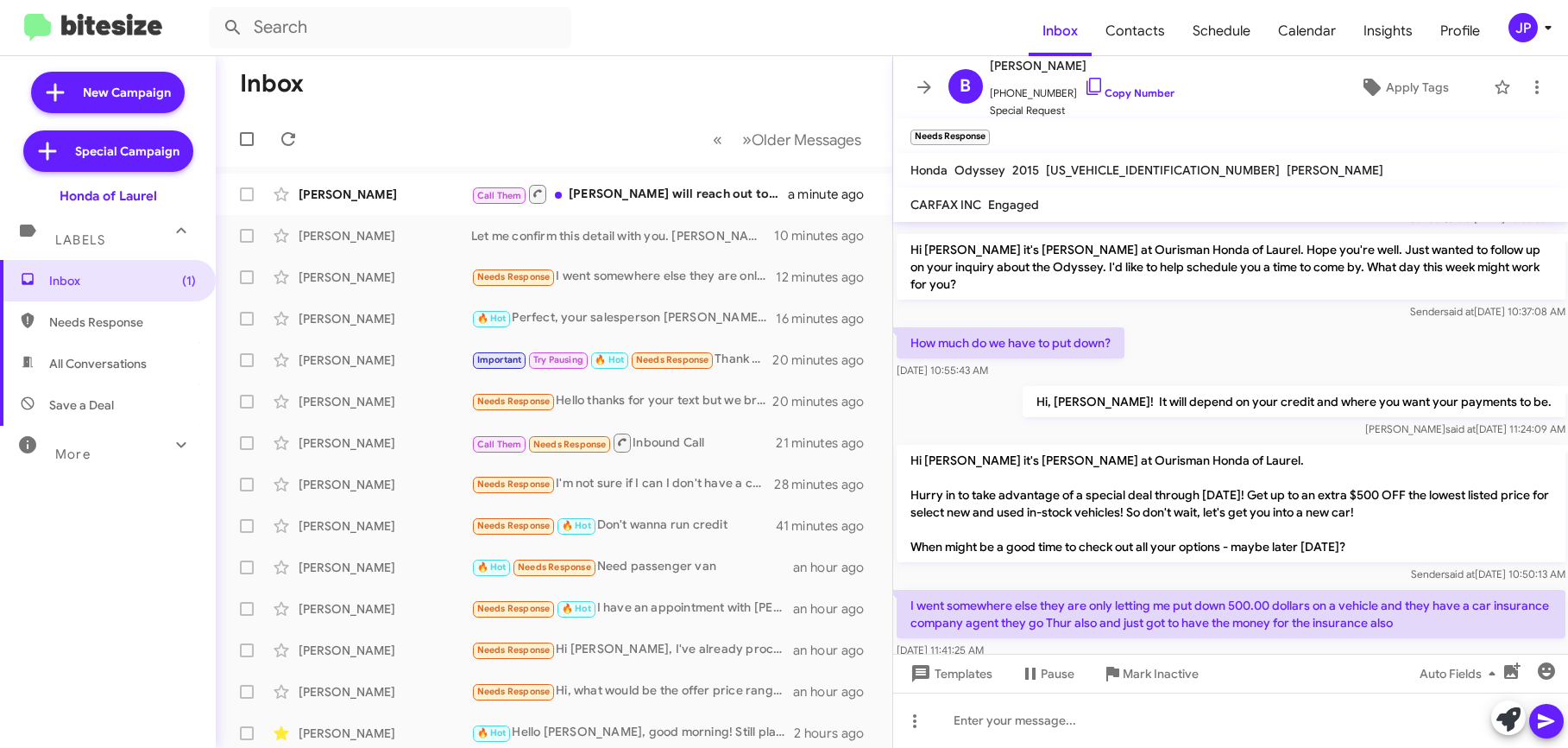
click at [1519, 28] on div "JP" at bounding box center [1523, 27] width 29 height 29
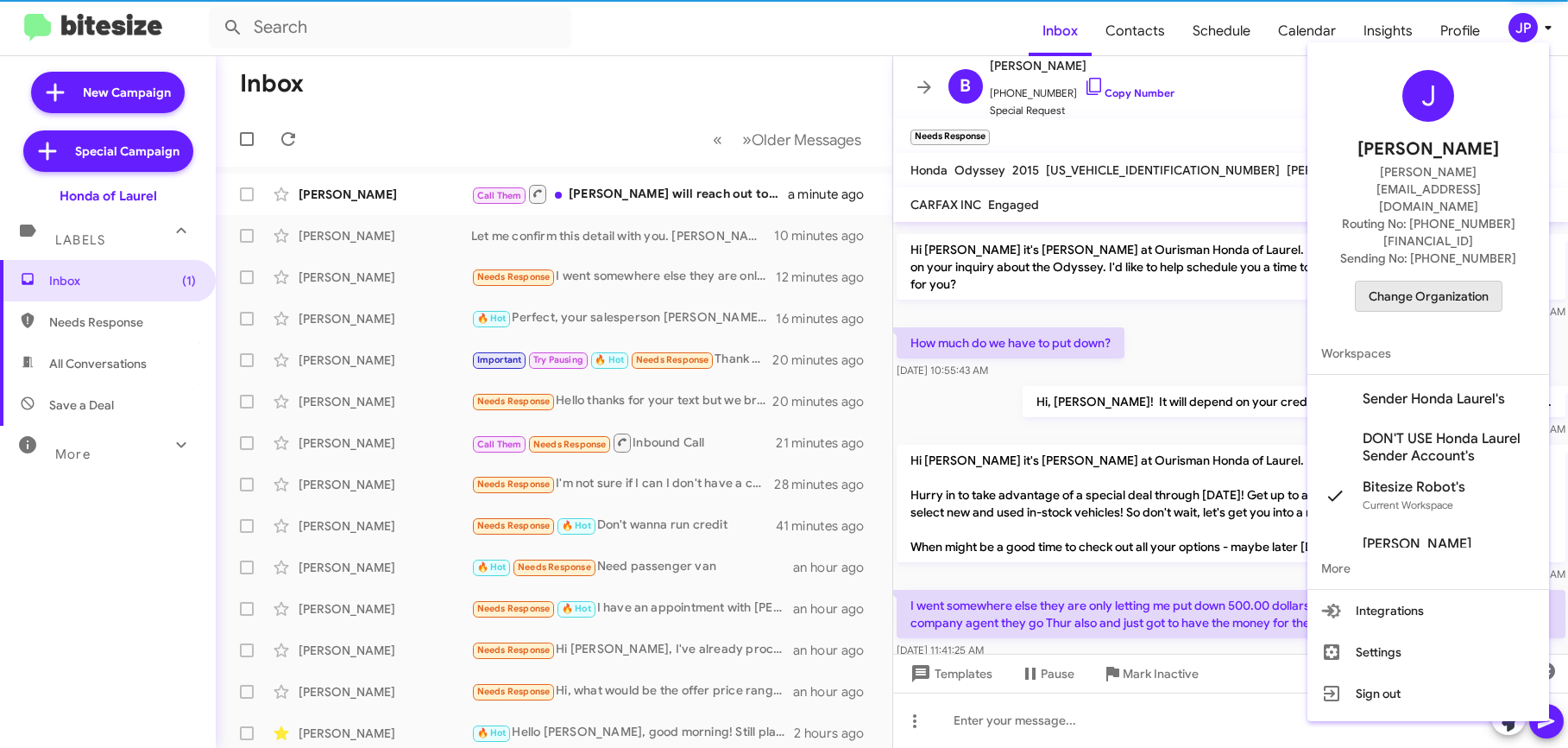
click at [1479, 281] on span "Change Organization" at bounding box center [1429, 295] width 120 height 29
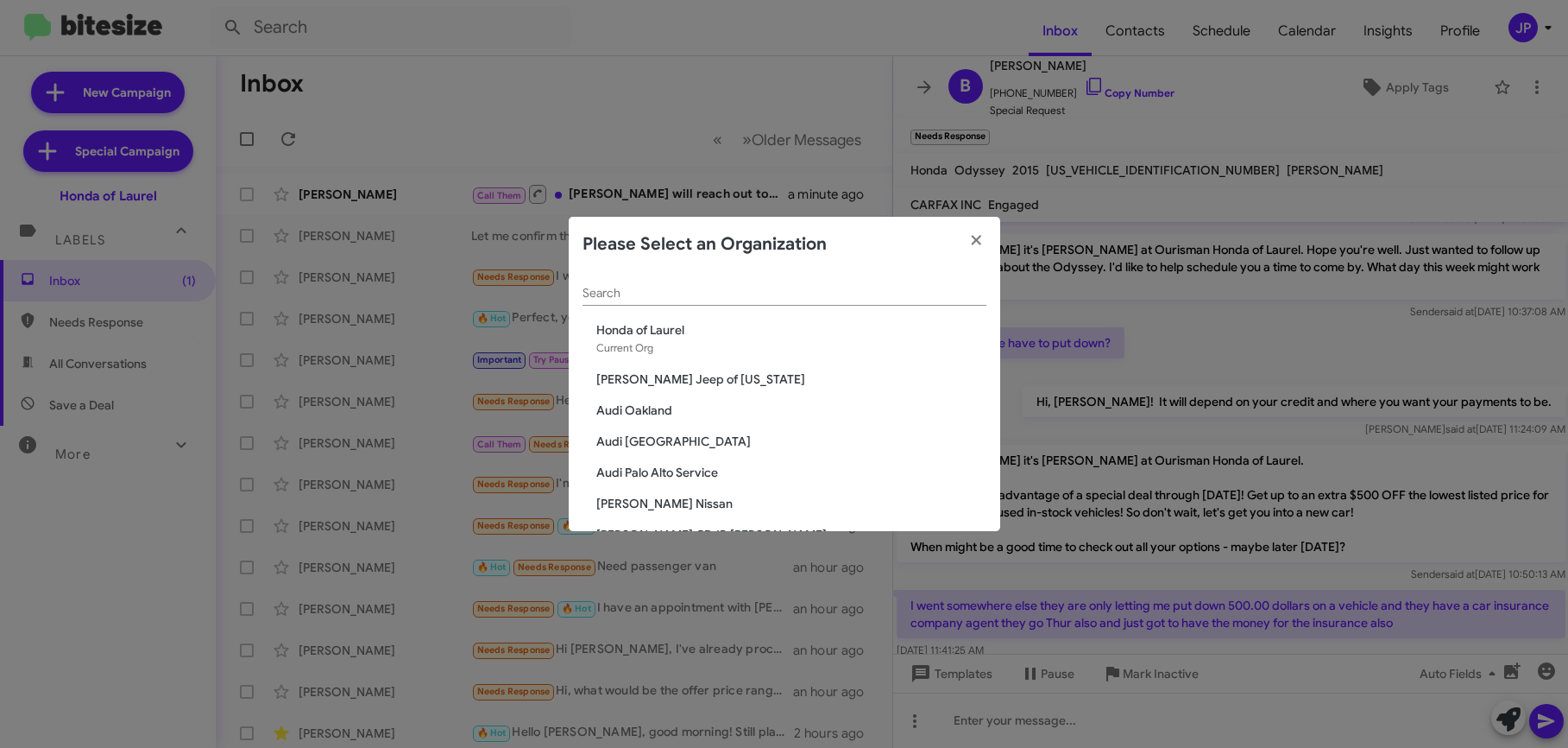
click at [783, 302] on div "Search" at bounding box center [784, 289] width 404 height 34
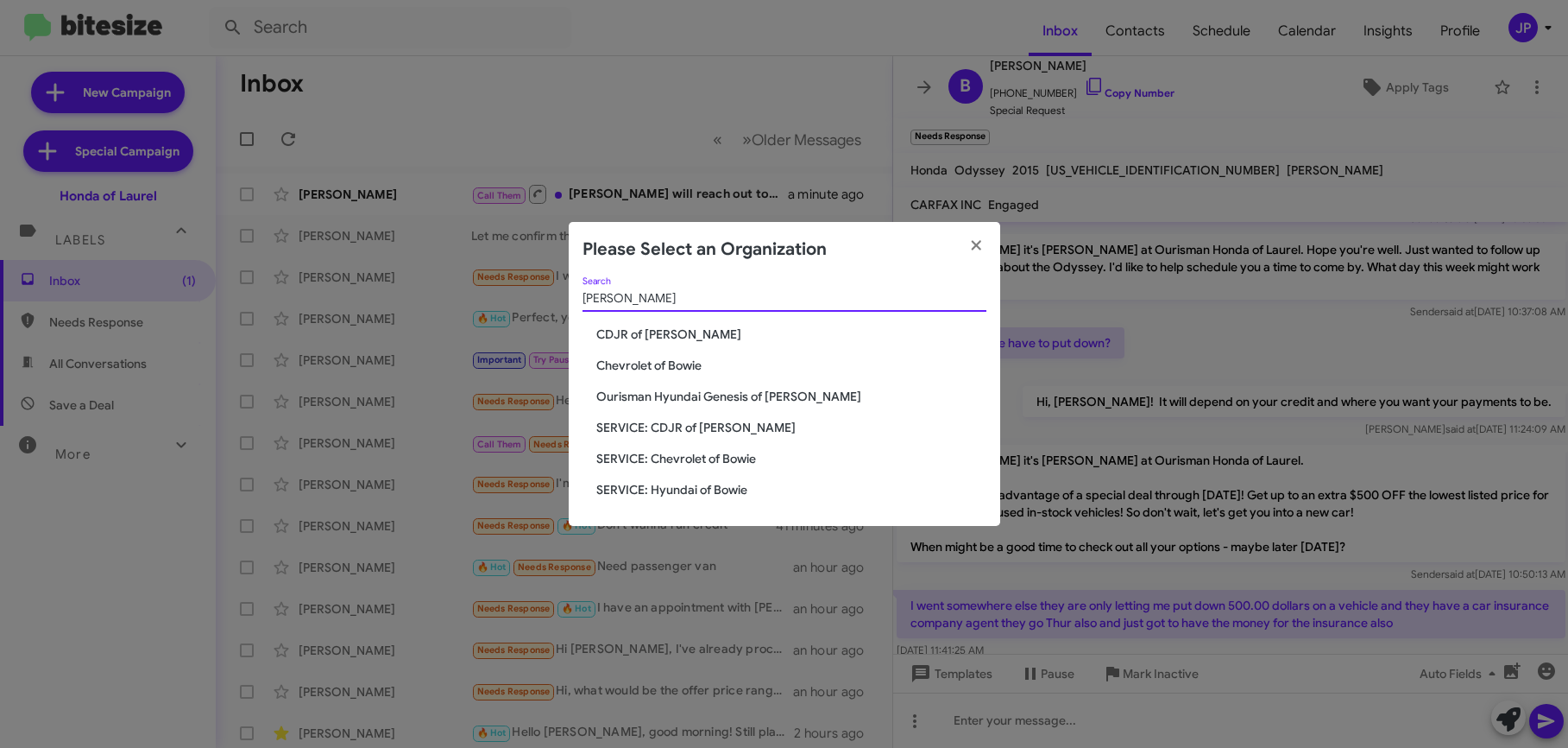
type input "Bowie"
click at [639, 359] on span "Chevrolet of Bowie" at bounding box center [791, 365] width 390 height 18
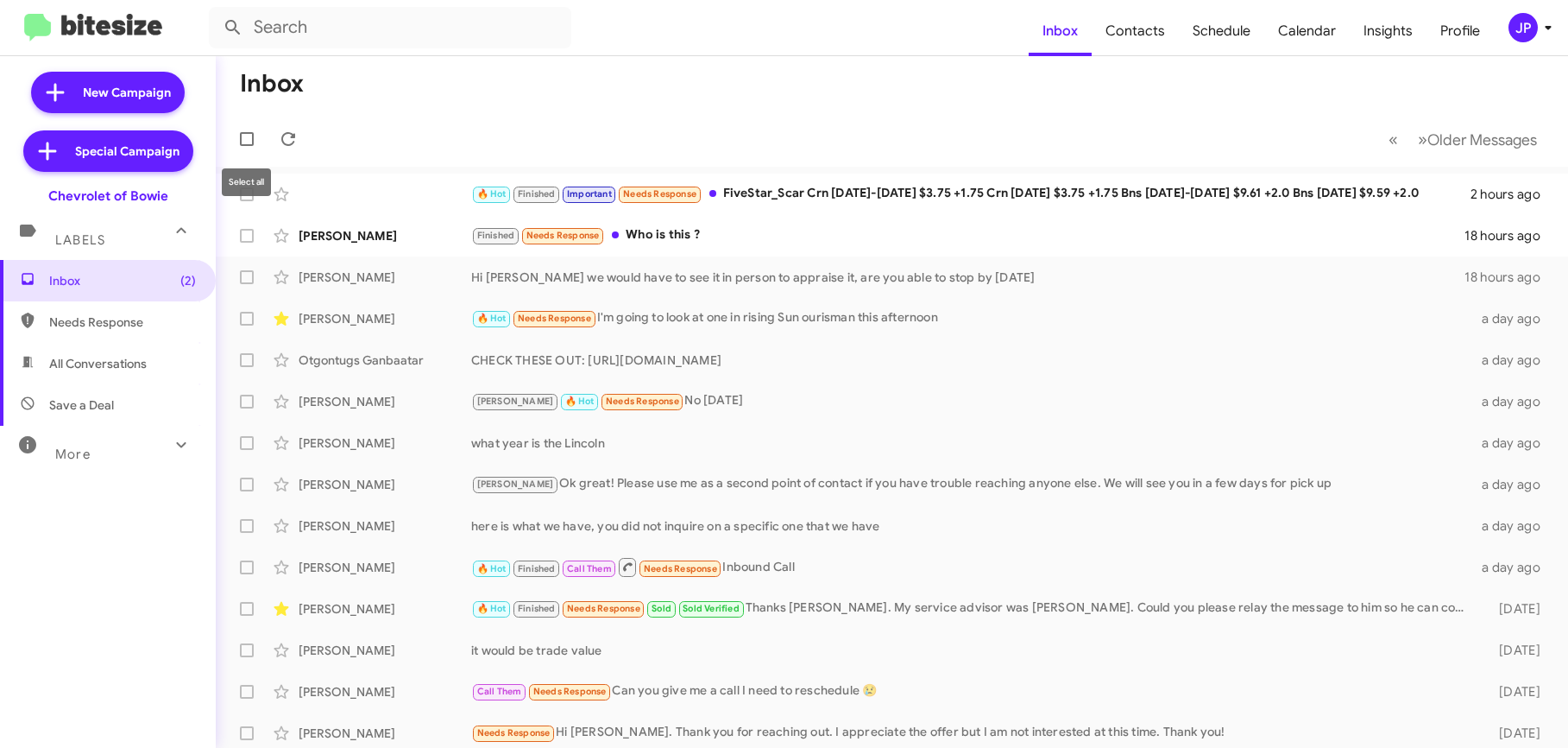
click at [458, 110] on mat-toolbar-row "Inbox" at bounding box center [892, 83] width 1352 height 55
click at [1519, 34] on div "JP" at bounding box center [1523, 27] width 29 height 29
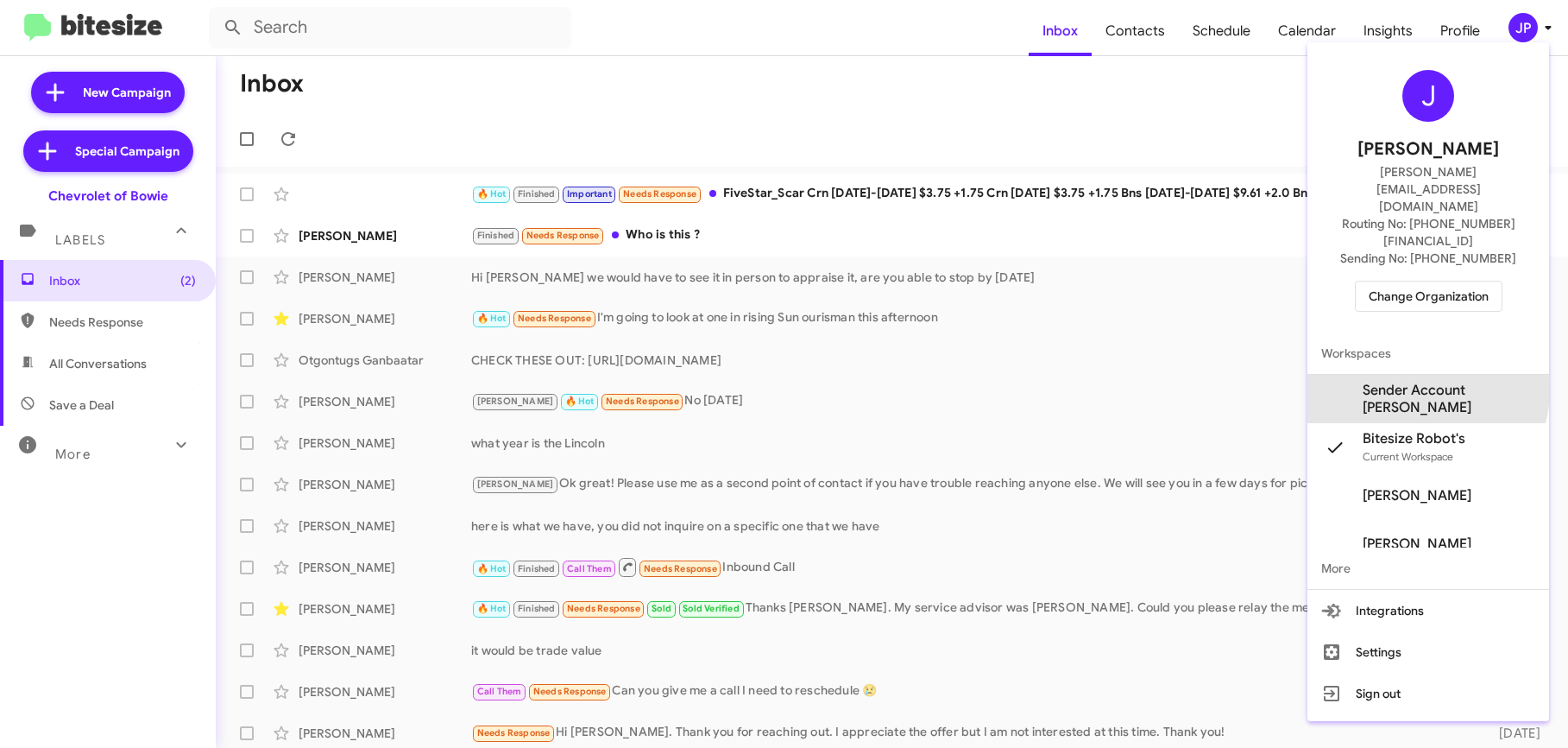
click at [1427, 382] on span "Sender Account [PERSON_NAME]" at bounding box center [1449, 399] width 172 height 34
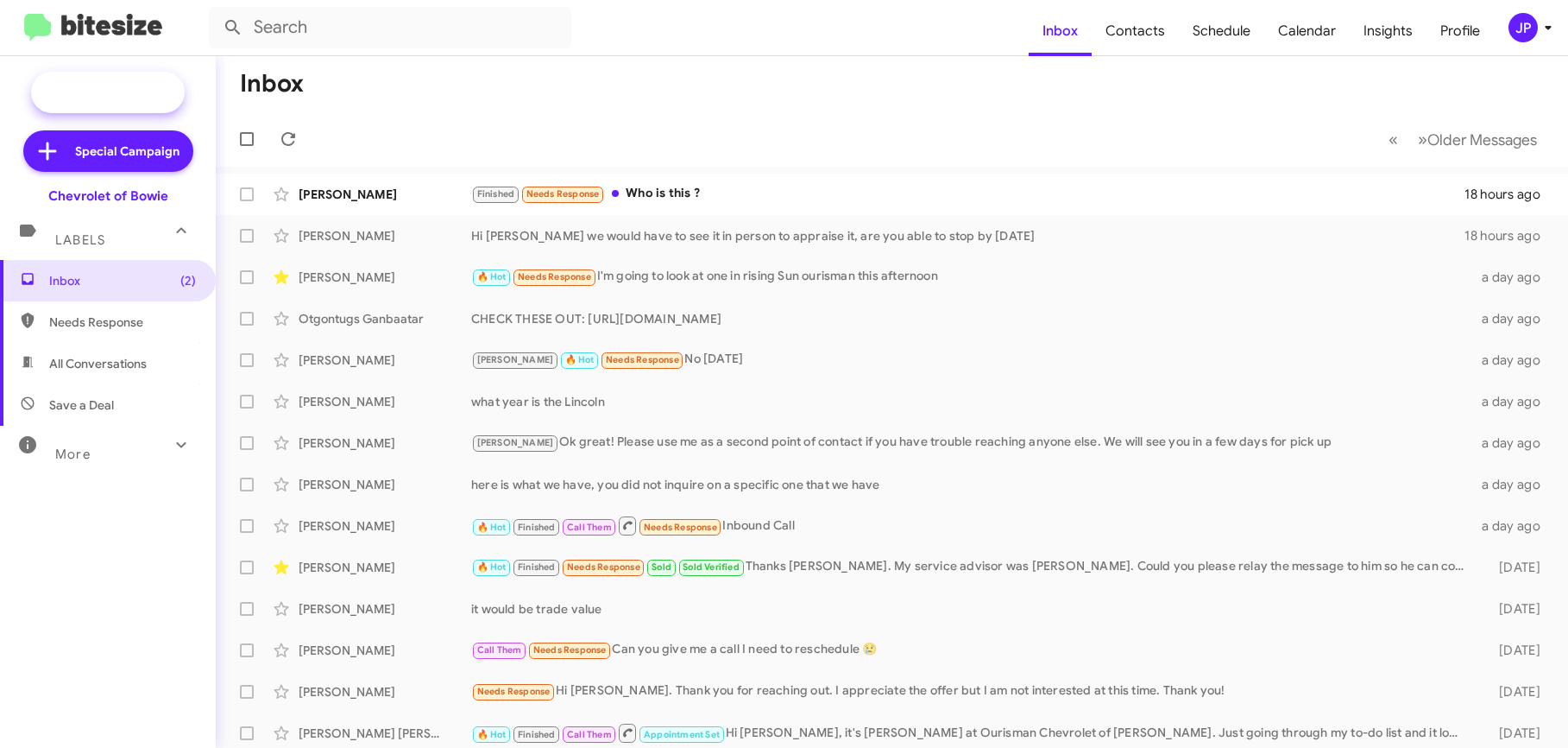
click at [135, 94] on span "New Campaign" at bounding box center [127, 93] width 88 height 18
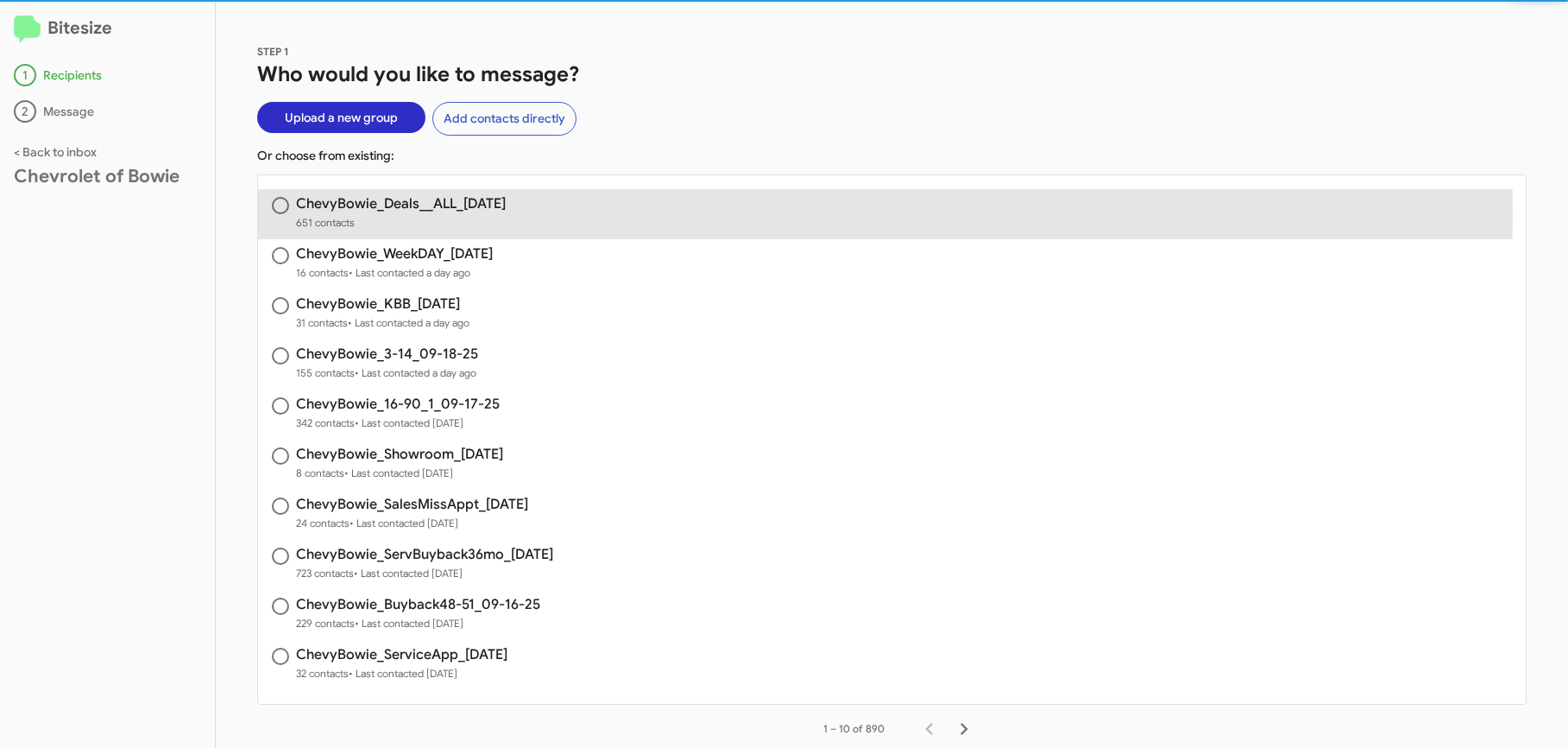
click at [408, 216] on span "651 contacts" at bounding box center [400, 223] width 209 height 18
radio input "true"
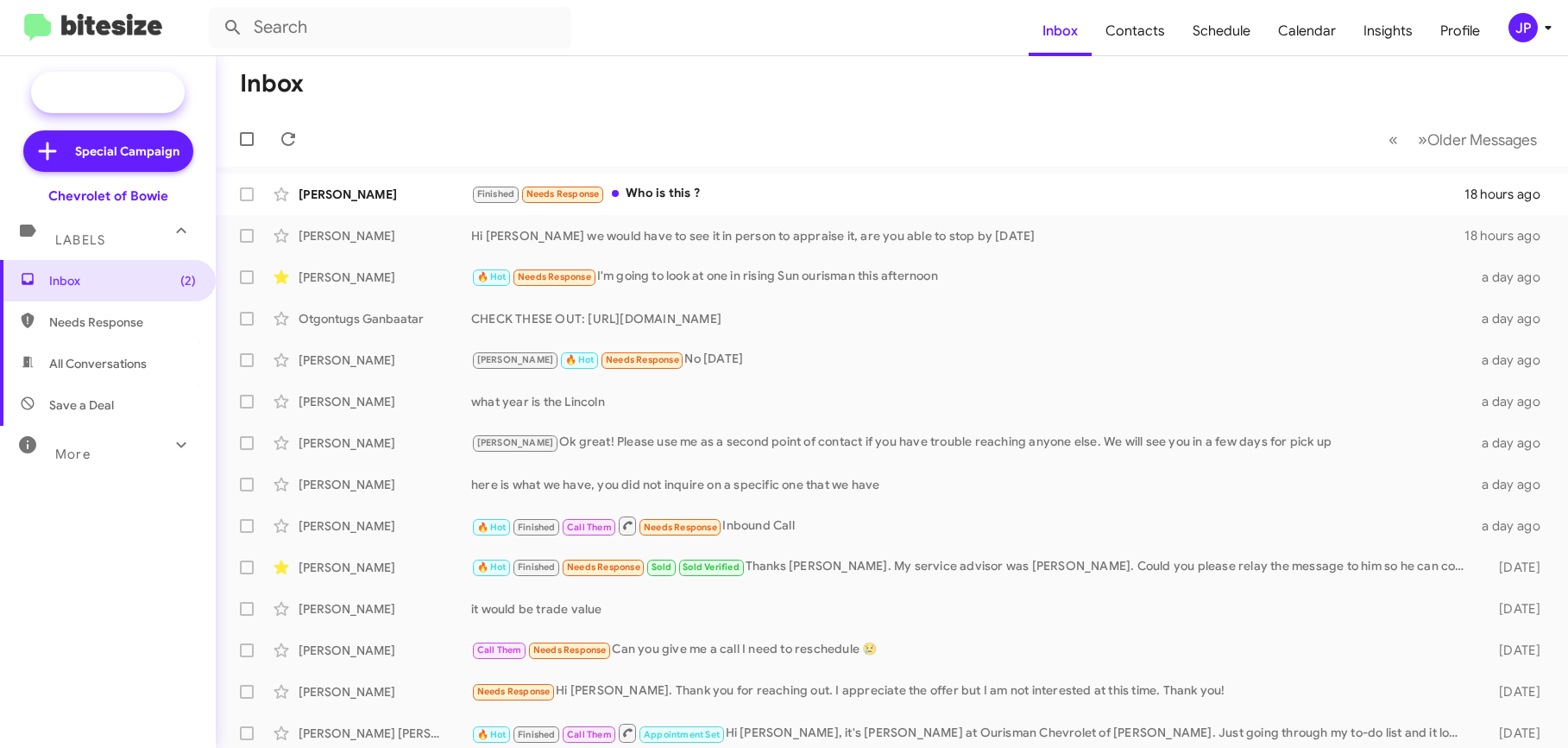
click at [88, 84] on span "New Campaign" at bounding box center [127, 93] width 88 height 18
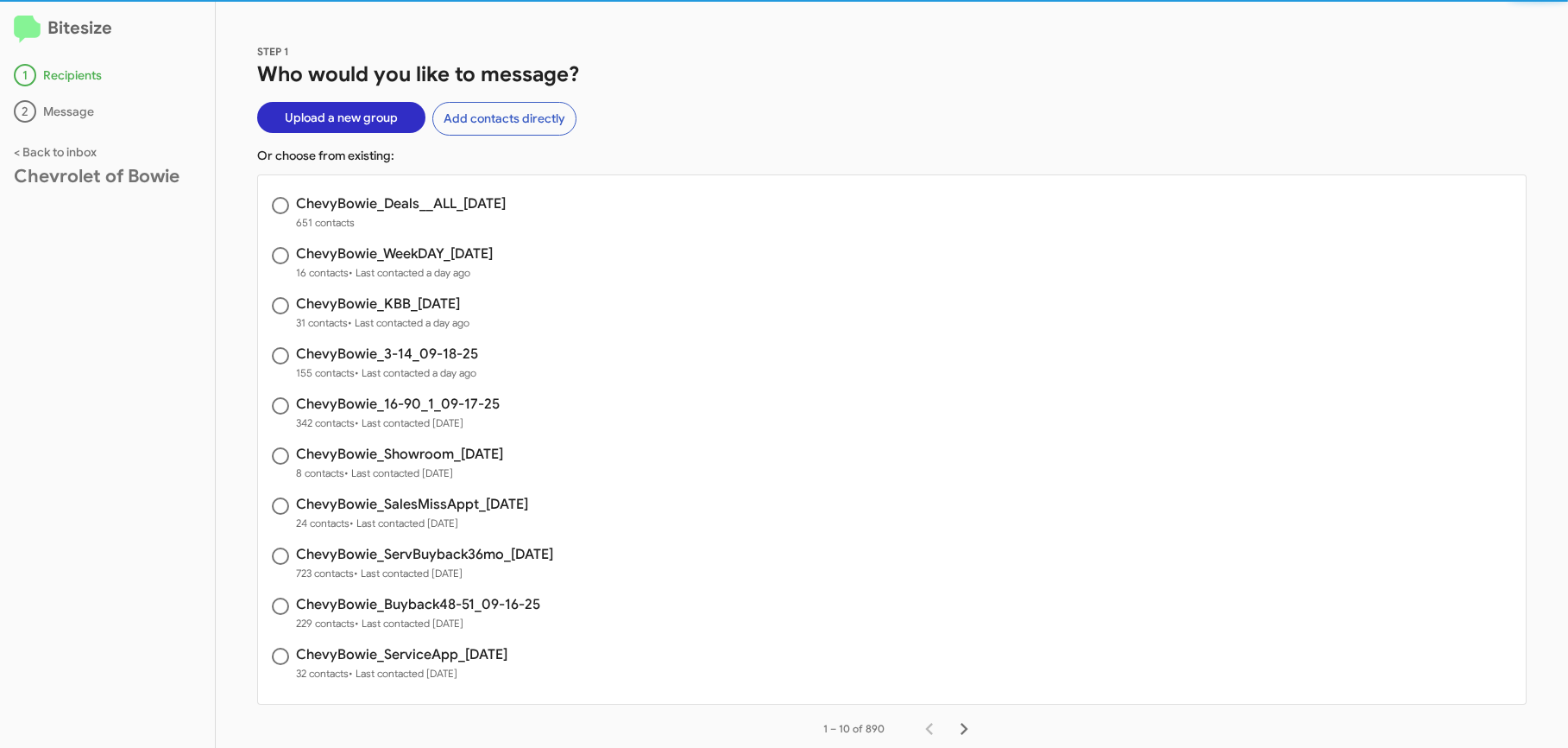
click at [323, 210] on h3 "ChevyBowie_Deals__ALL_[DATE]" at bounding box center [400, 204] width 209 height 14
radio input "true"
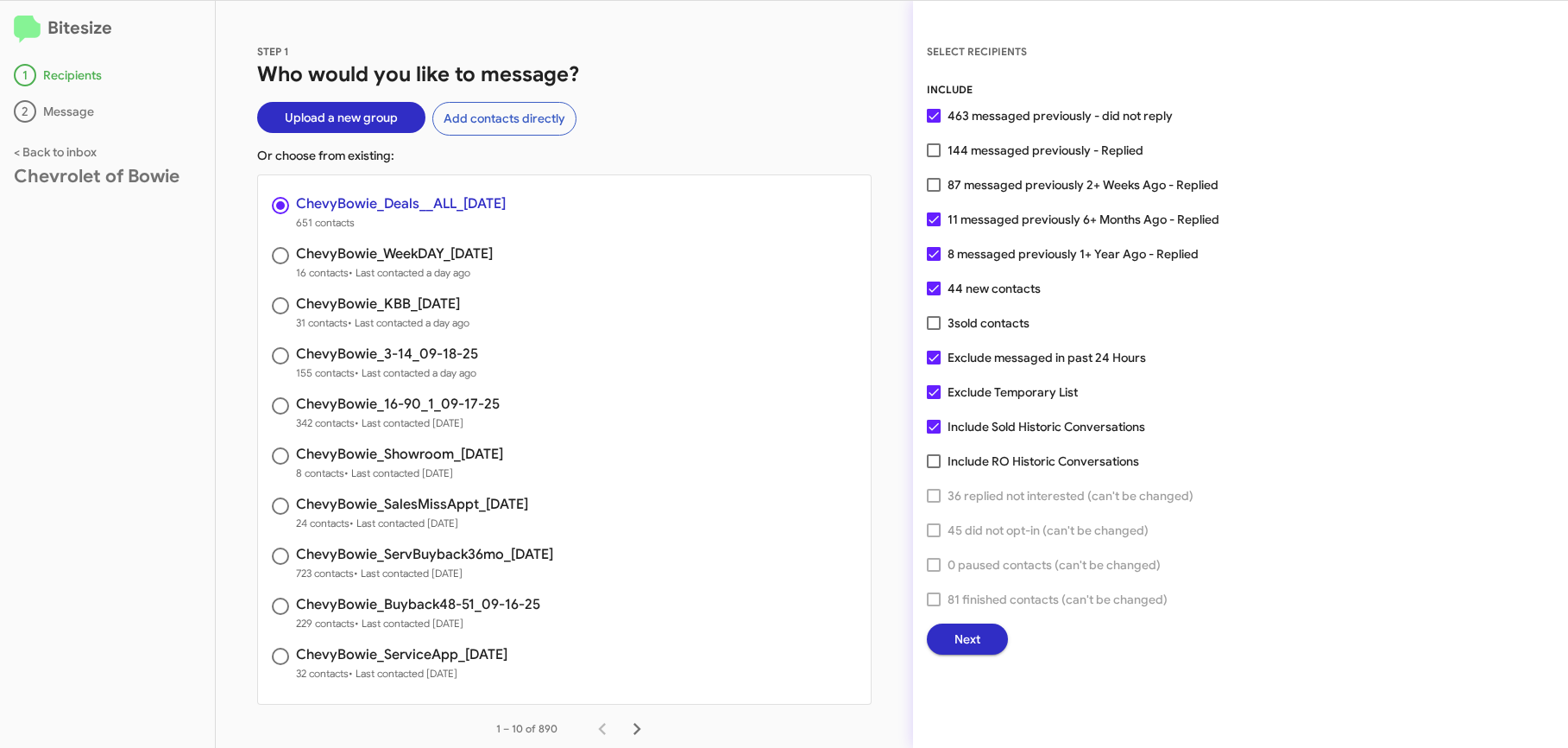
click at [1086, 187] on span "87 messaged previously 2+ Weeks Ago - Replied" at bounding box center [1083, 184] width 271 height 20
click at [933, 192] on input "87 messaged previously 2+ Weeks Ago - Replied" at bounding box center [933, 192] width 1 height 1
checkbox input "true"
click at [996, 649] on button "Next" at bounding box center [968, 638] width 81 height 31
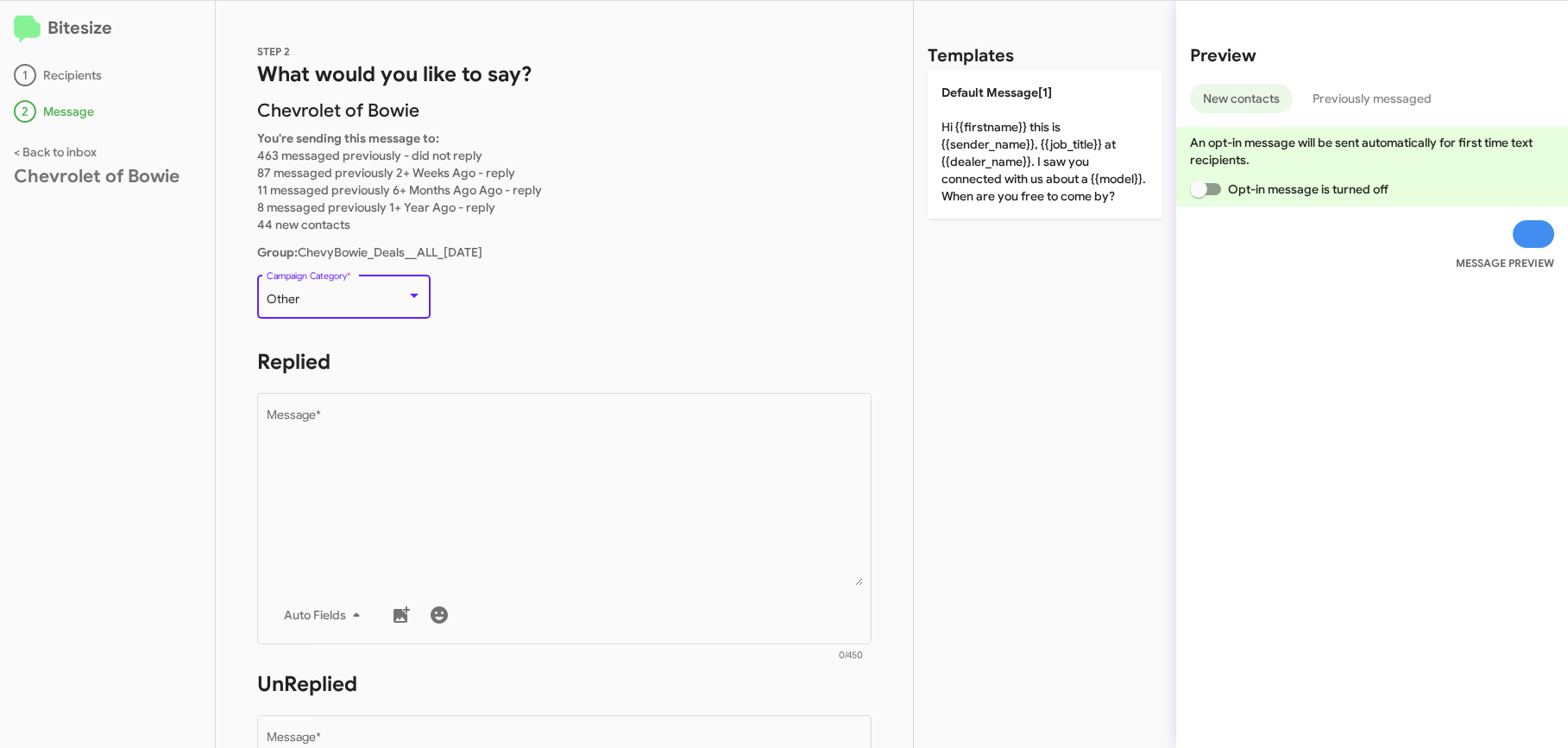
click at [344, 298] on div "Other" at bounding box center [337, 300] width 140 height 14
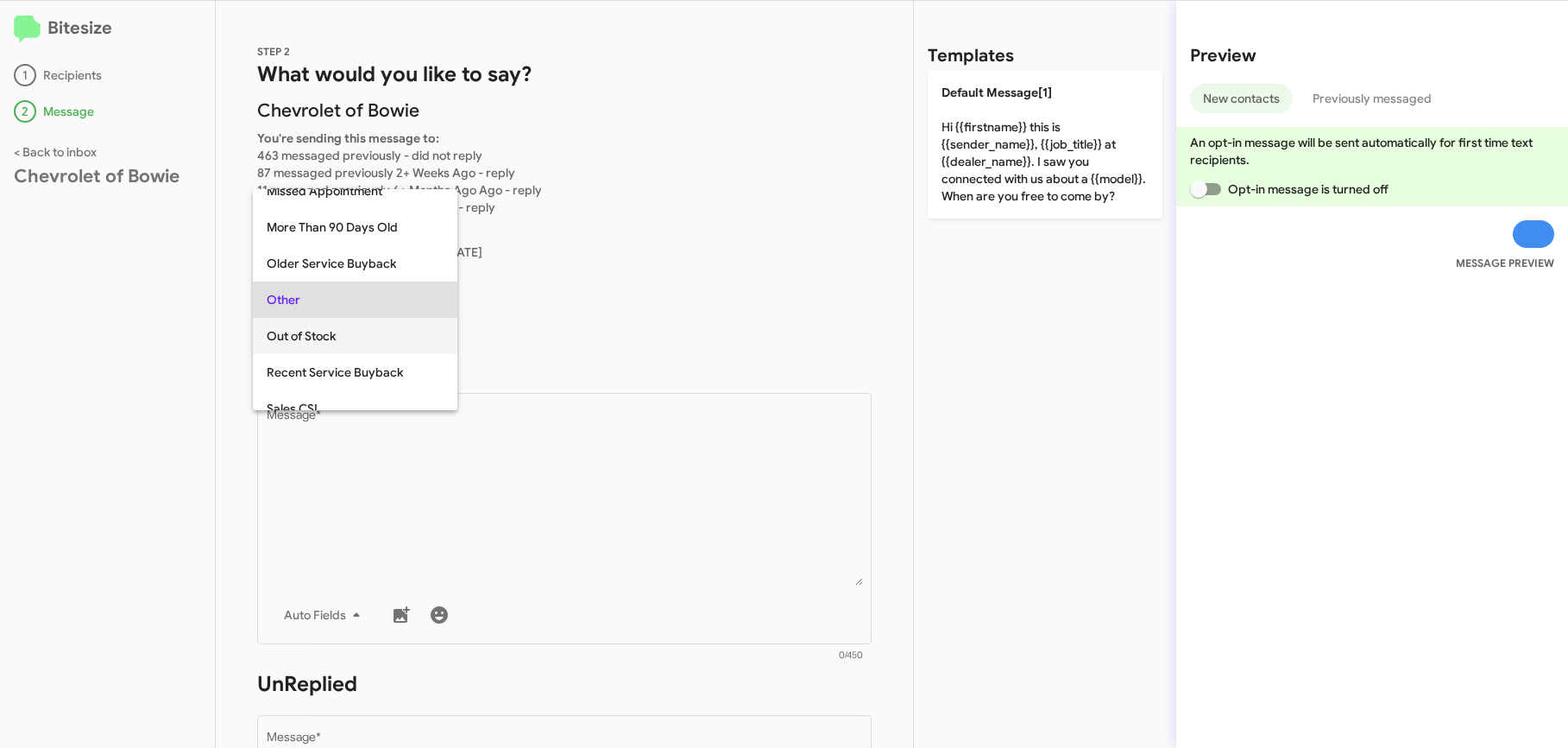
scroll to position [721, 0]
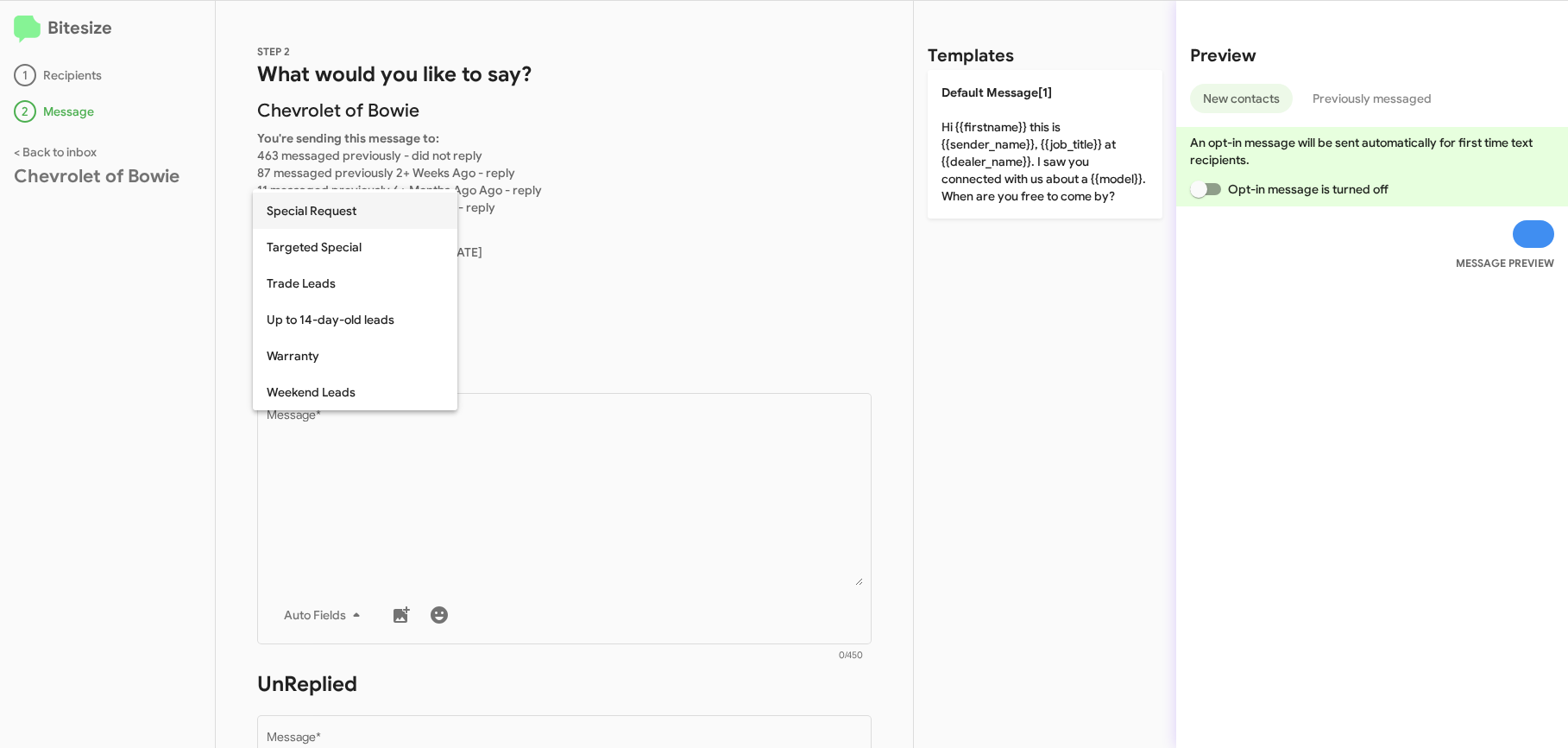
click at [359, 213] on span "Special Request" at bounding box center [355, 210] width 177 height 36
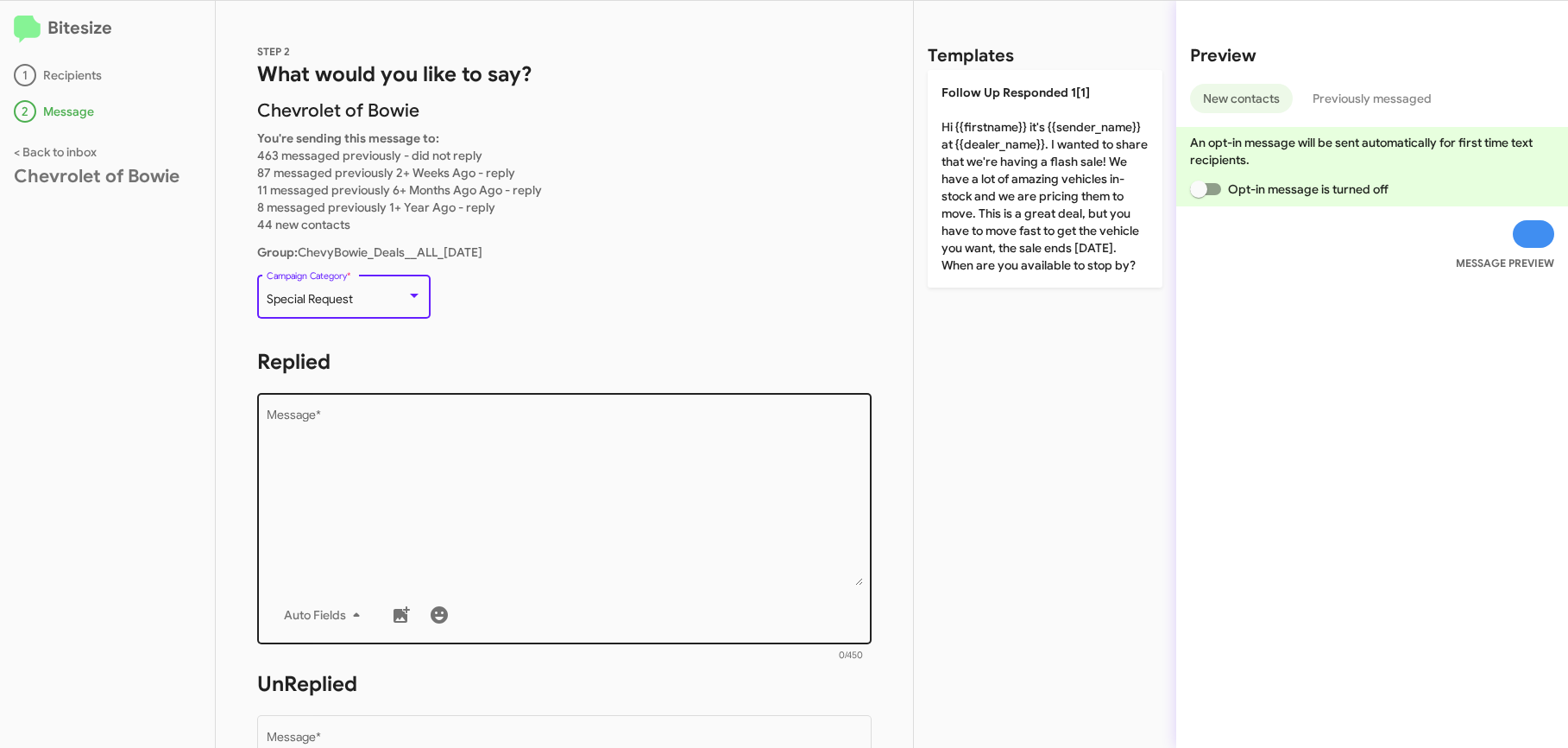
click at [441, 485] on textarea "Message *" at bounding box center [565, 497] width 597 height 176
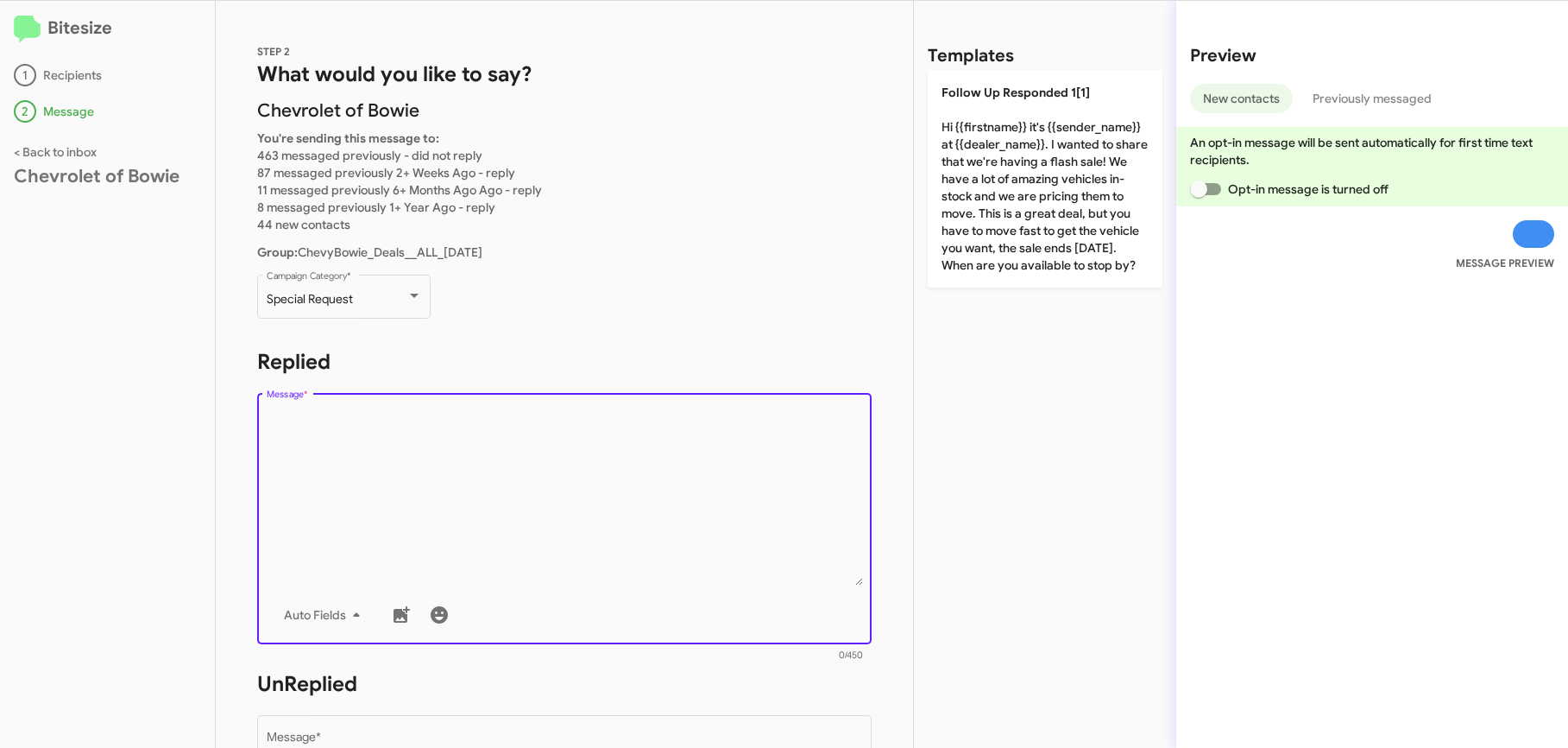
paste textarea "Hi {{firstname}} it's {{sender_name}}, {{job_title}} at {{dealer_name}}. Thanks…"
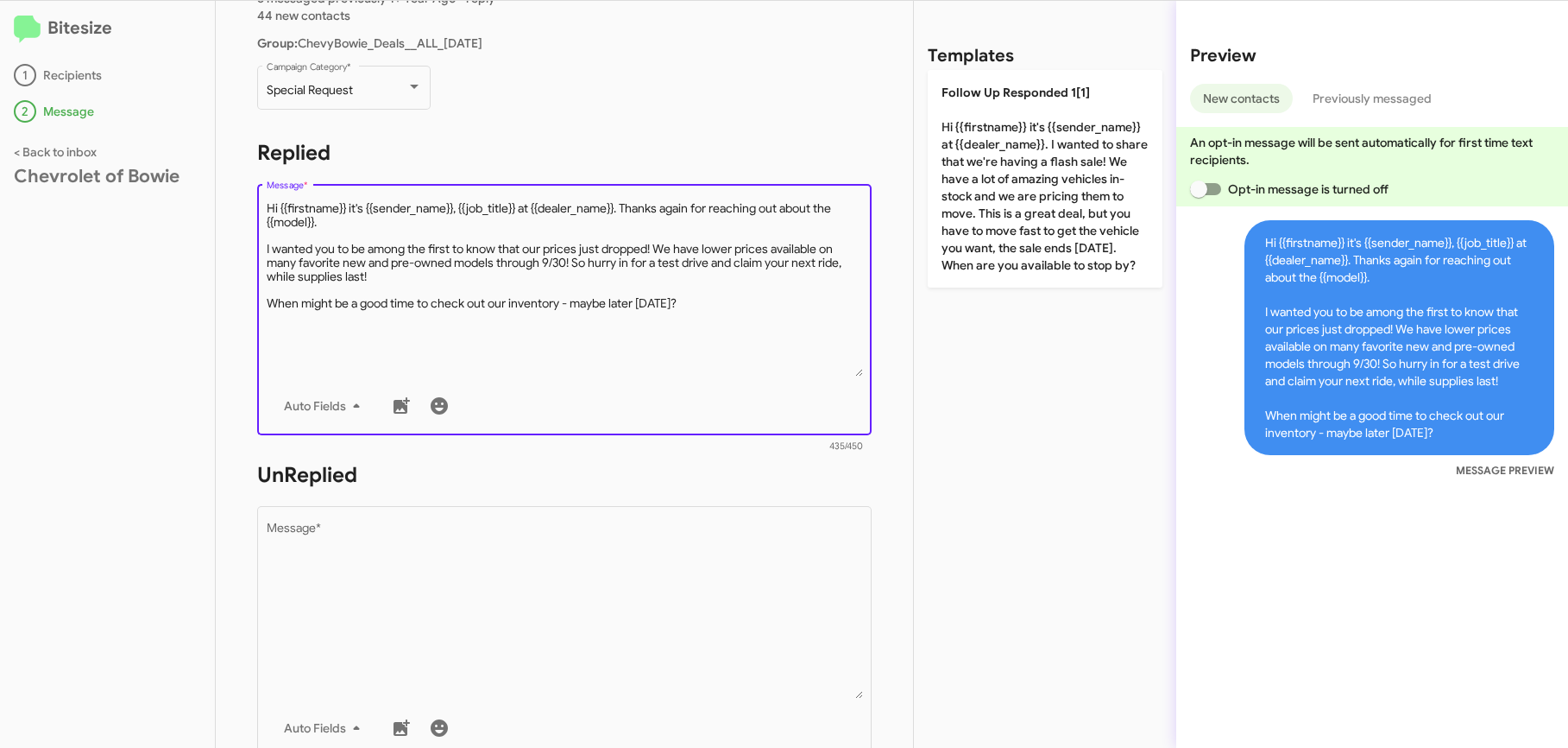
scroll to position [570, 0]
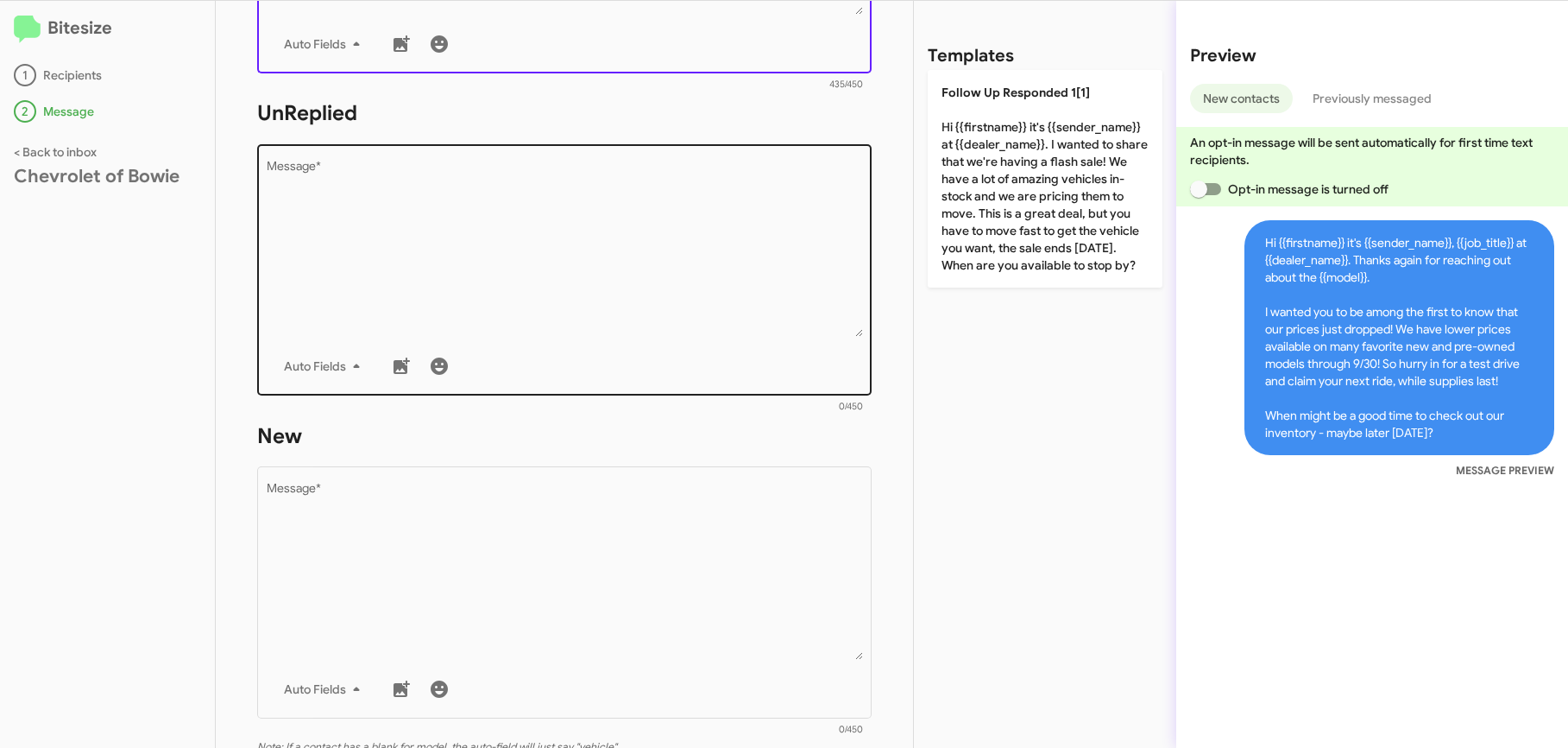
type textarea "Hi {{firstname}} it's {{sender_name}}, {{job_title}} at {{dealer_name}}. Thanks…"
click at [369, 234] on textarea "Message *" at bounding box center [565, 248] width 597 height 176
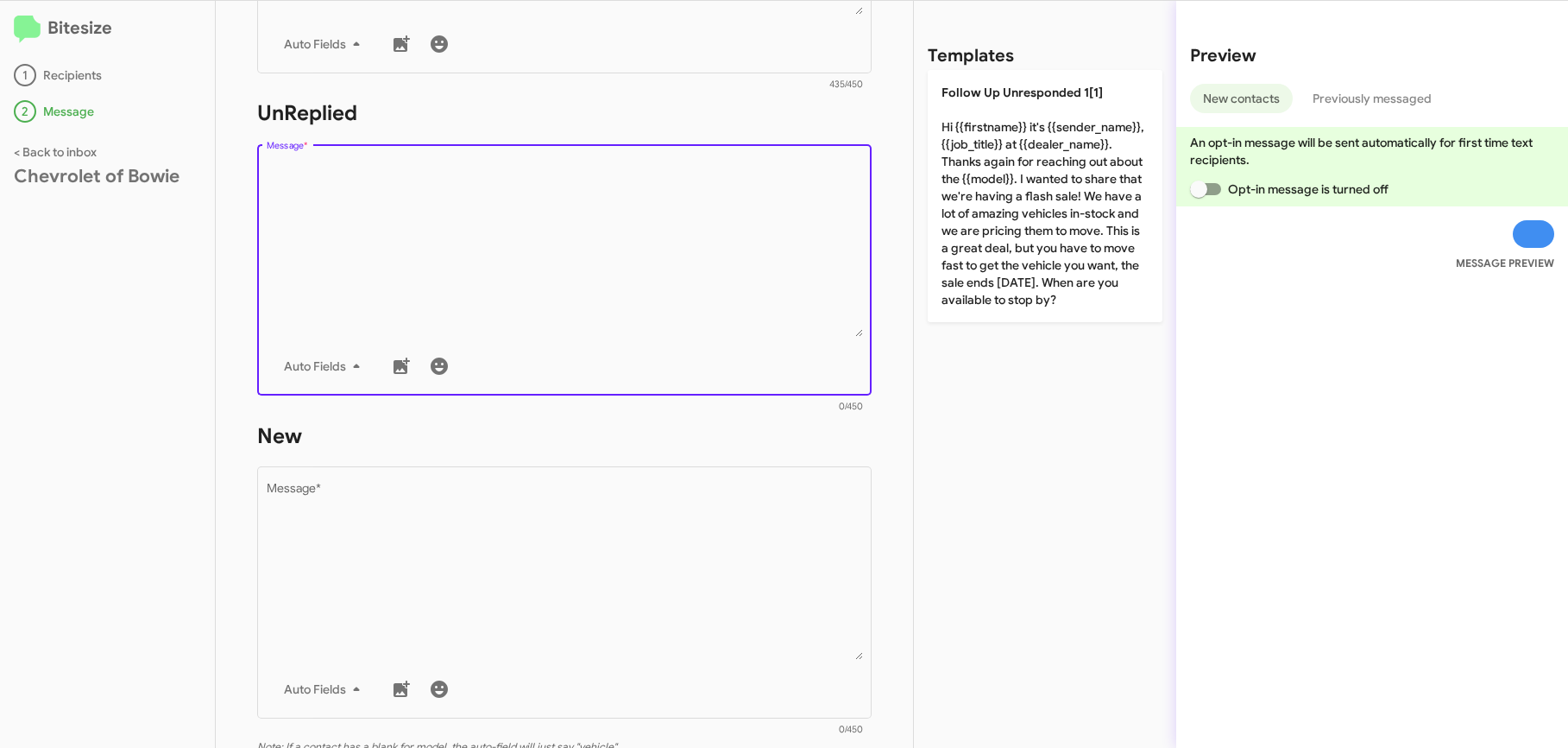
paste textarea "Hi {{firstname}} it's {{sender_name}}, {{job_title}} at {{dealer_name}}. Thanks…"
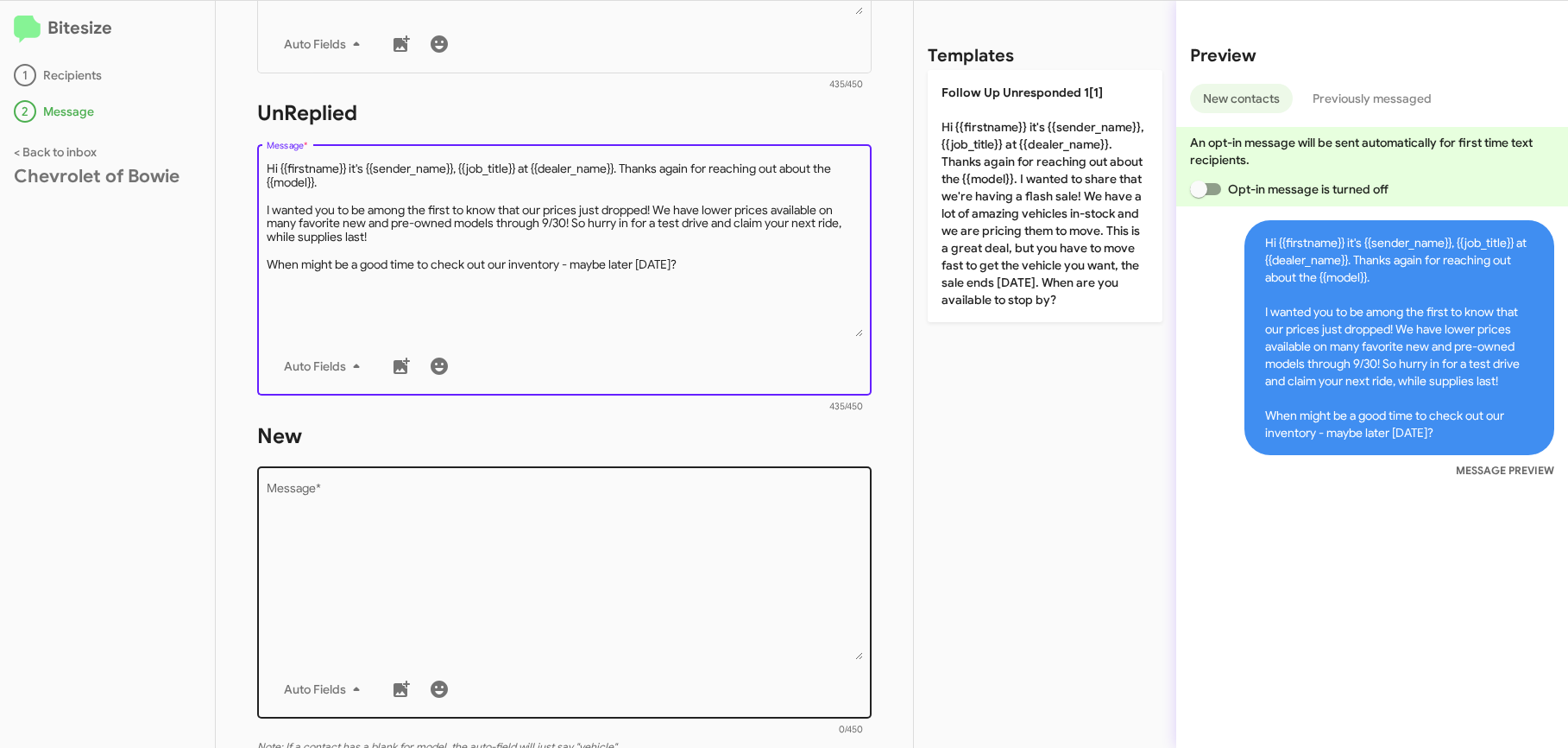
type textarea "Hi {{firstname}} it's {{sender_name}}, {{job_title}} at {{dealer_name}}. Thanks…"
click at [415, 534] on textarea "Message *" at bounding box center [565, 571] width 597 height 176
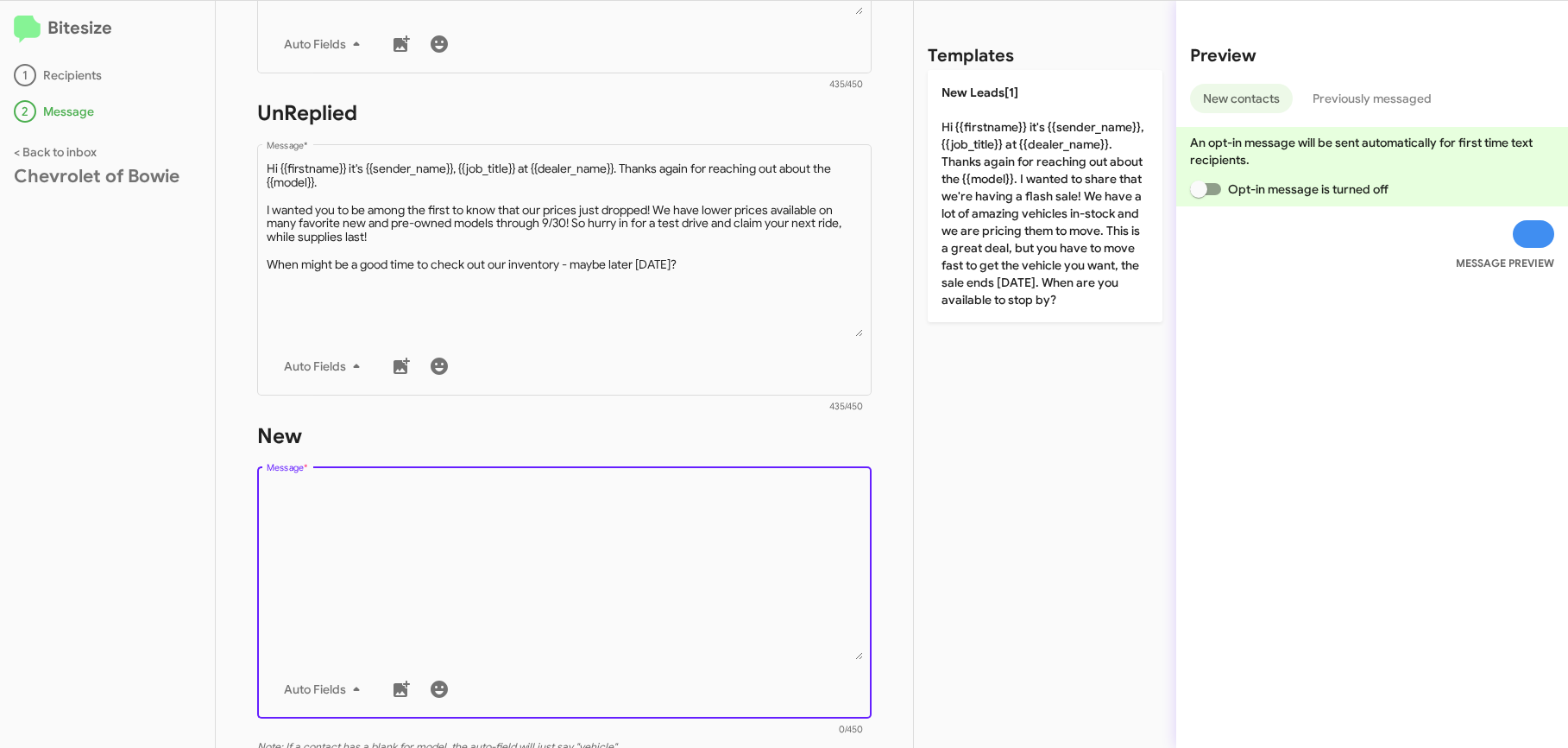
paste textarea "Hi {{firstname}} it's {{sender_name}}, {{job_title}} at {{dealer_name}}. Thanks…"
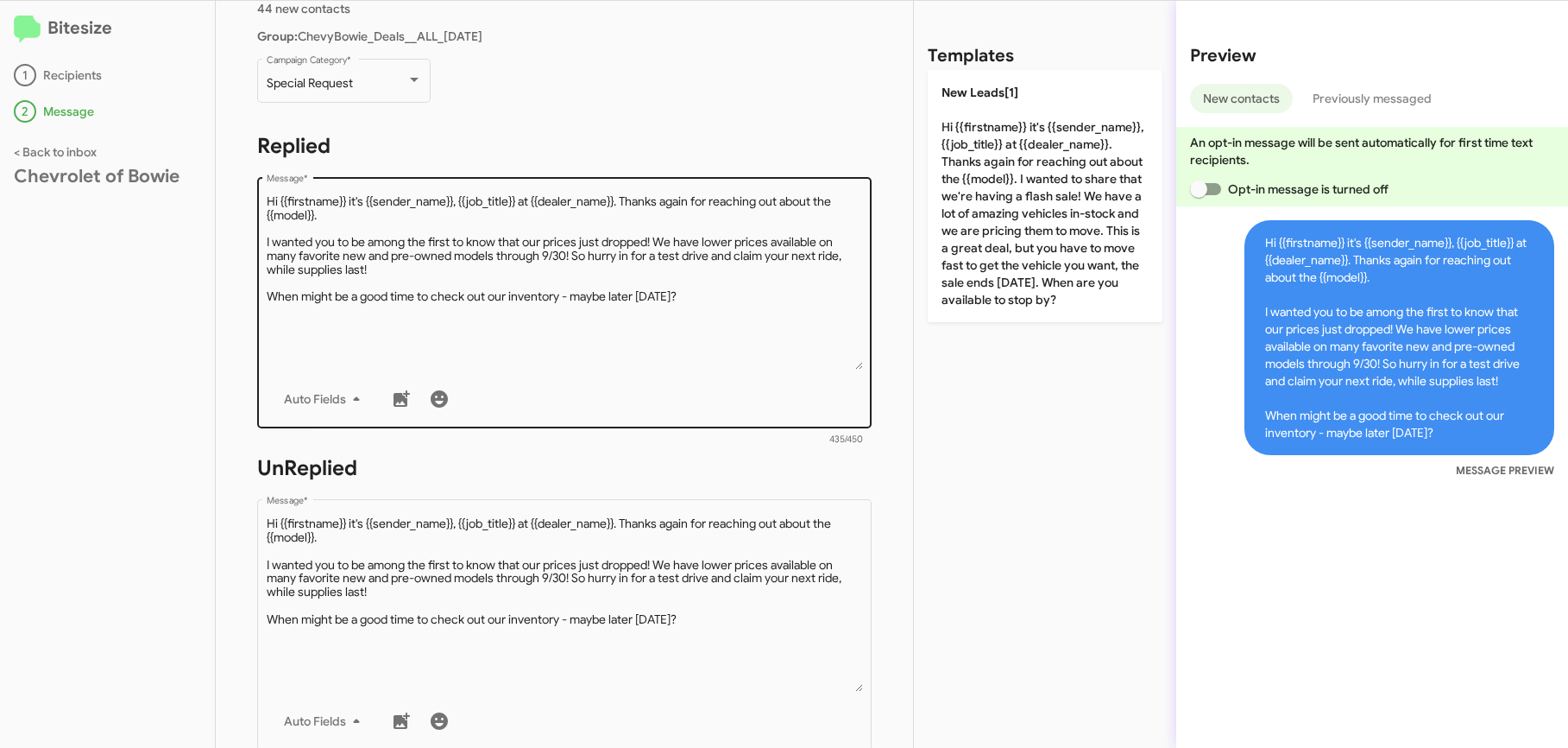
scroll to position [0, 0]
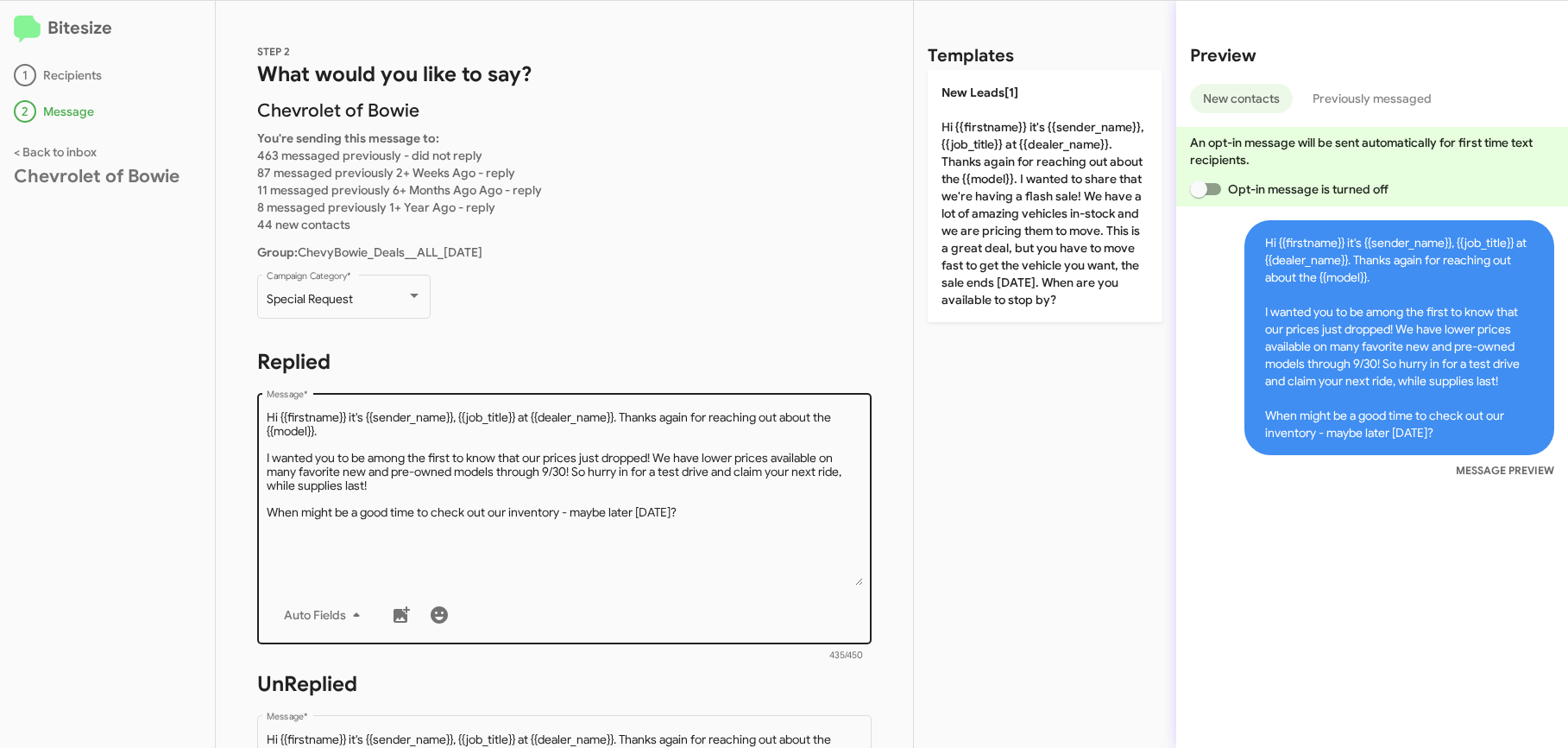
type textarea "Hi {{firstname}} it's {{sender_name}}, {{job_title}} at {{dealer_name}}. Thanks…"
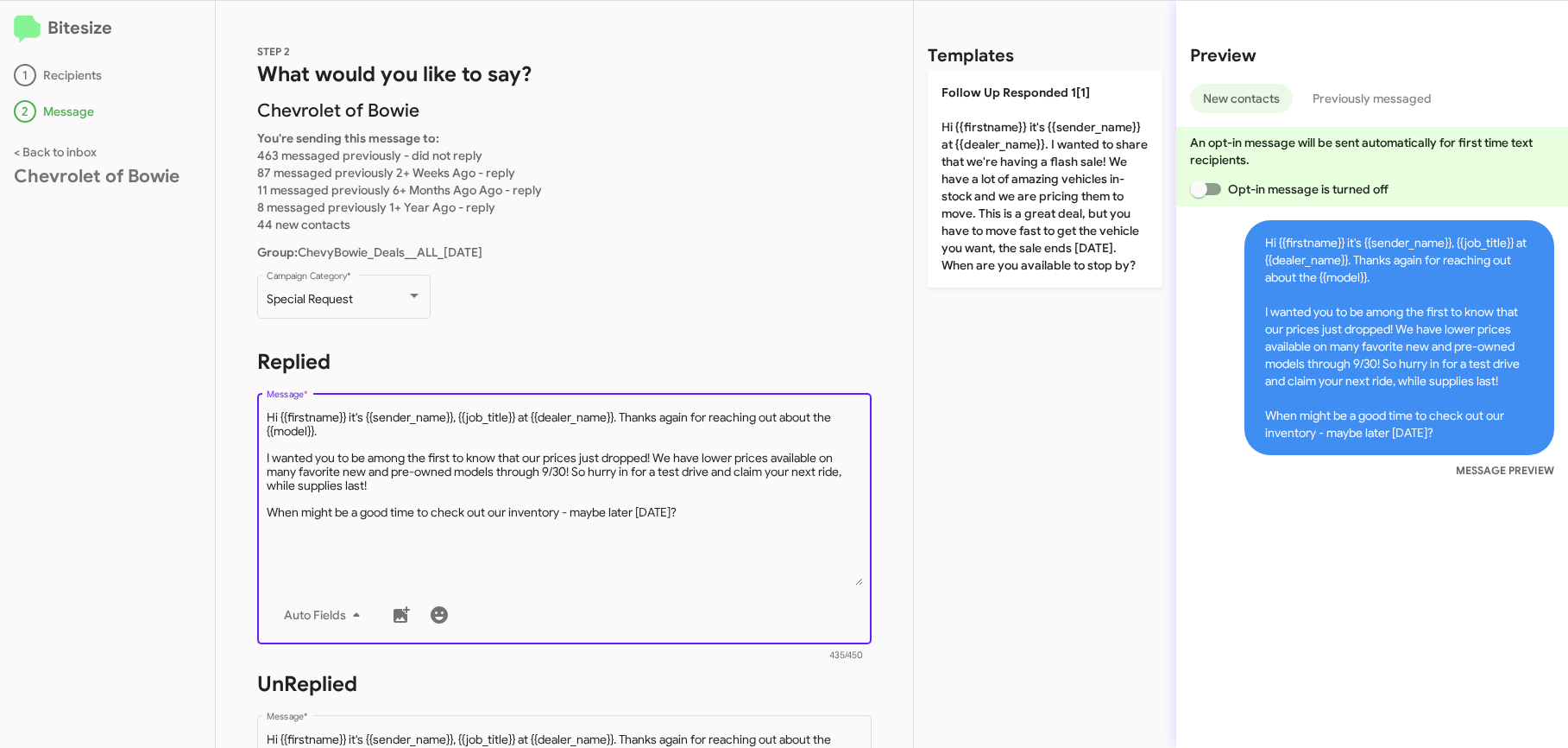
drag, startPoint x: 350, startPoint y: 433, endPoint x: 629, endPoint y: 421, distance: 279.3
click at [629, 421] on textarea "Message *" at bounding box center [565, 497] width 597 height 176
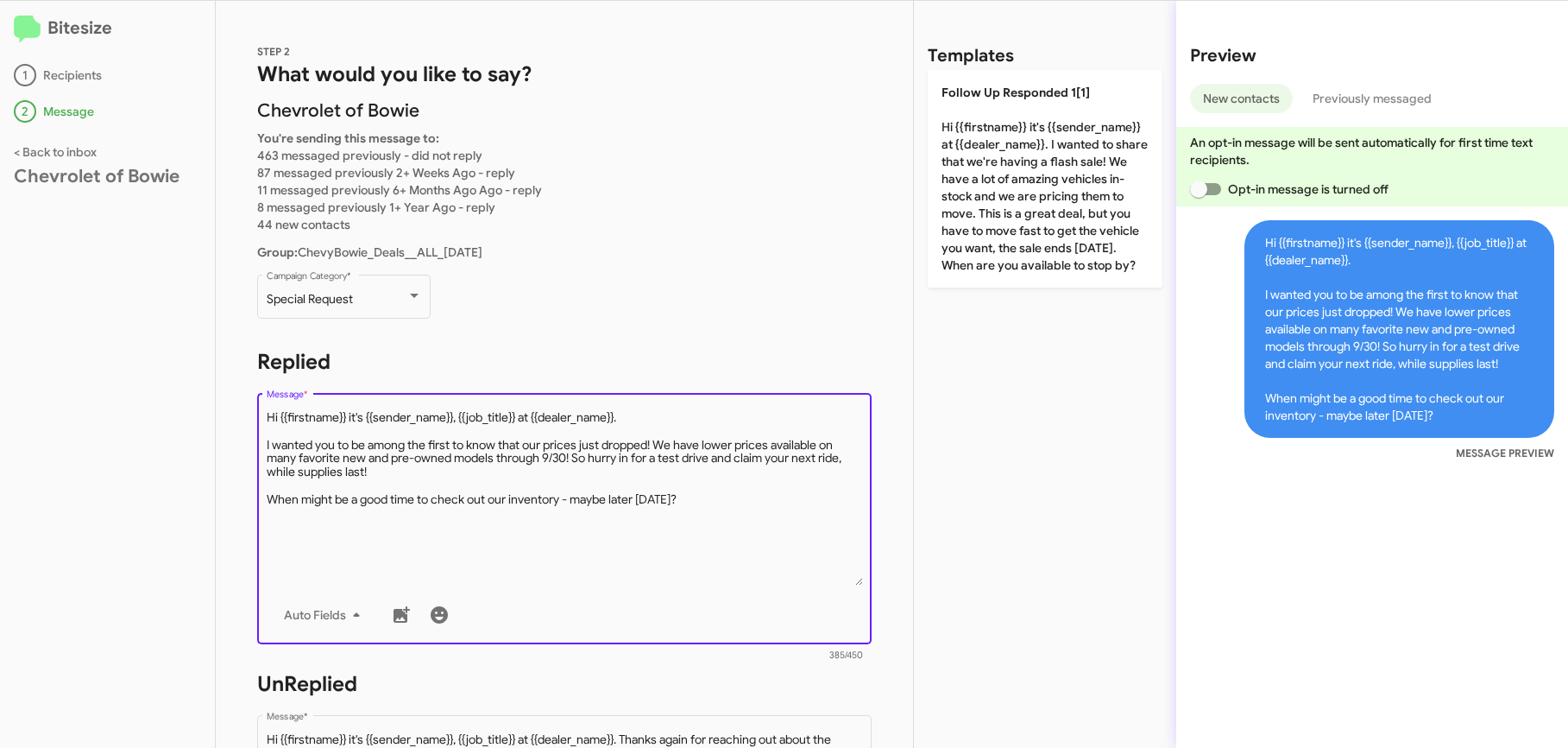
drag, startPoint x: 520, startPoint y: 418, endPoint x: 457, endPoint y: 421, distance: 63.1
click at [457, 421] on textarea "Message *" at bounding box center [565, 497] width 597 height 176
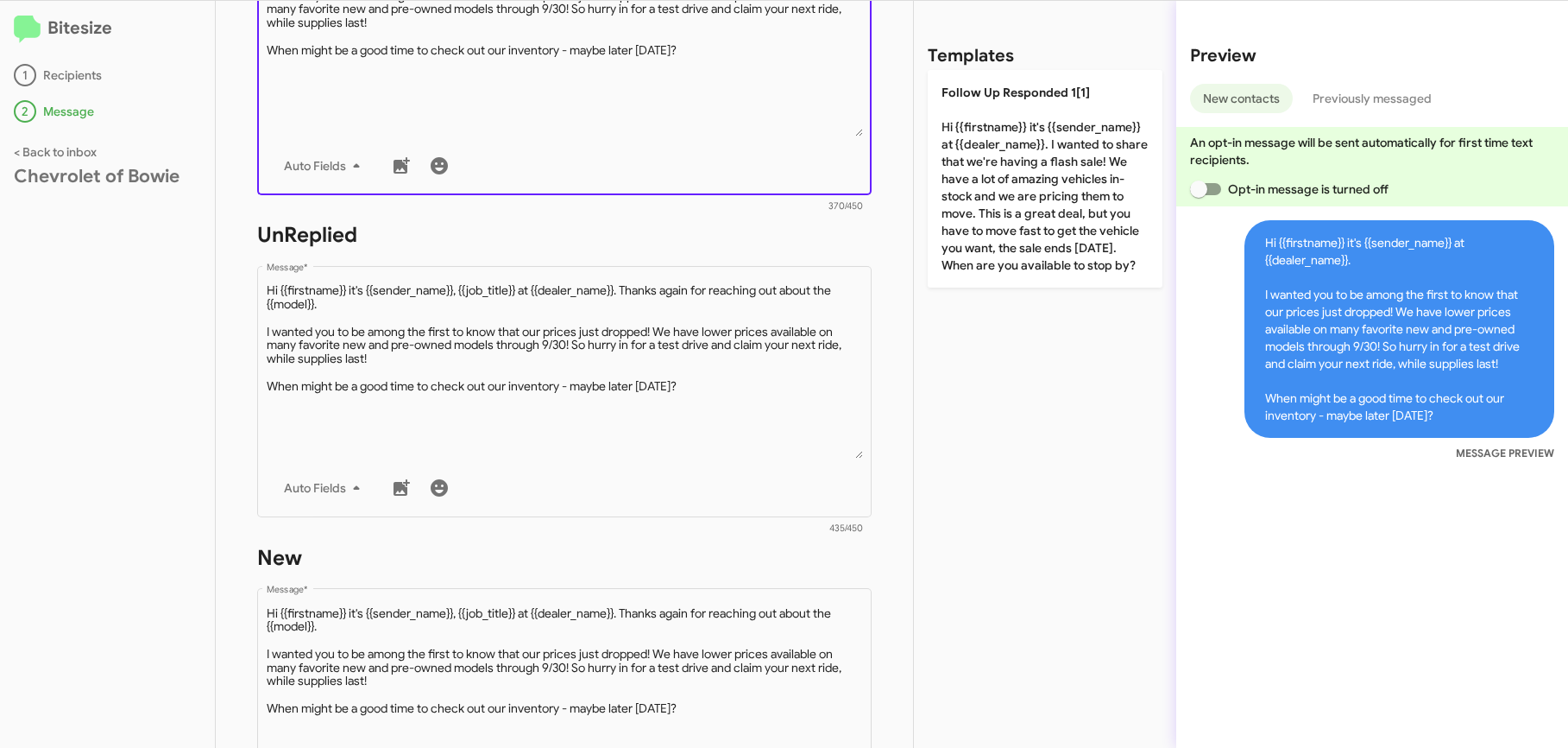
scroll to position [799, 0]
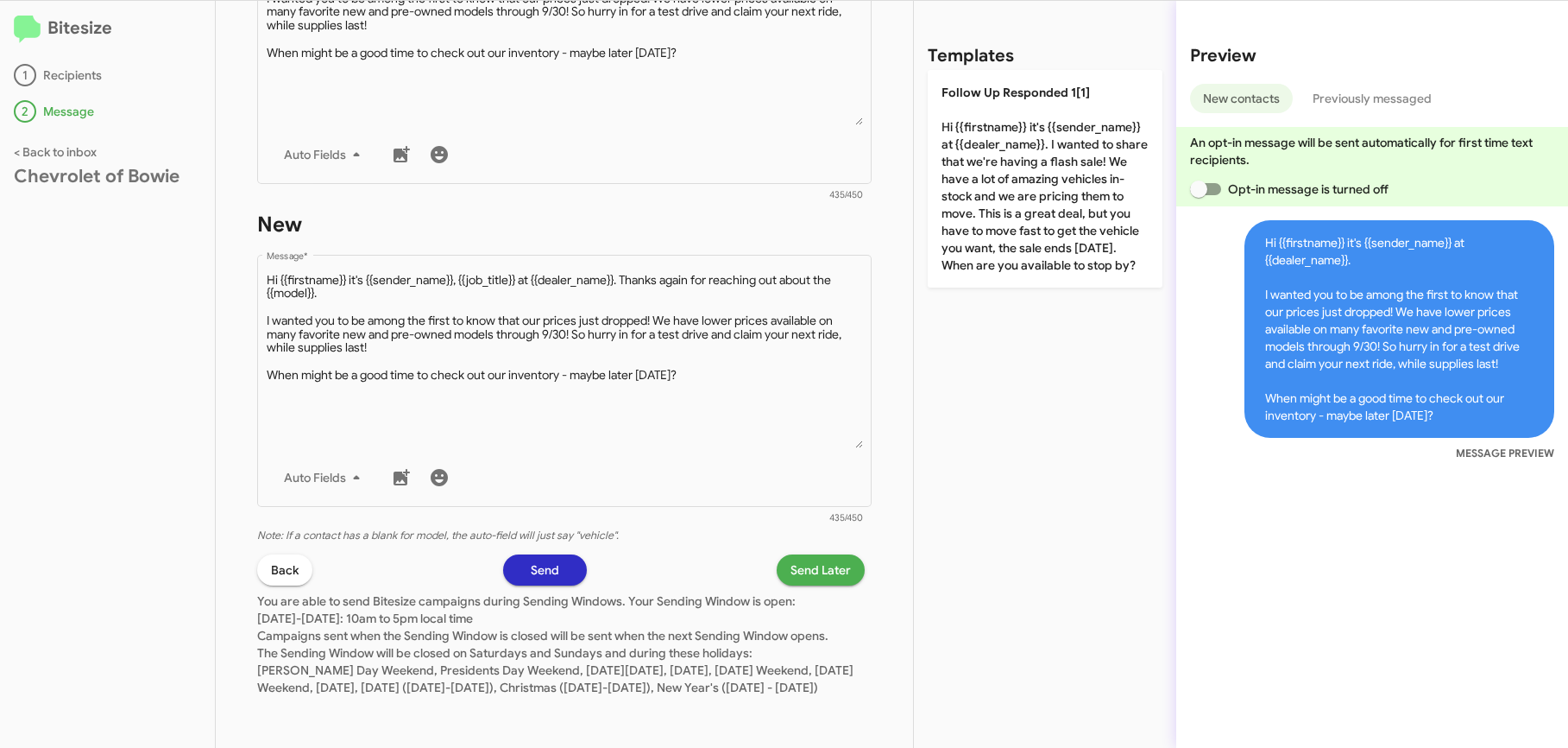
type textarea "Hi {{firstname}} it's {{sender_name}} at {{dealer_name}}. I wanted you to be am…"
click at [790, 554] on span "Send Later" at bounding box center [820, 569] width 60 height 31
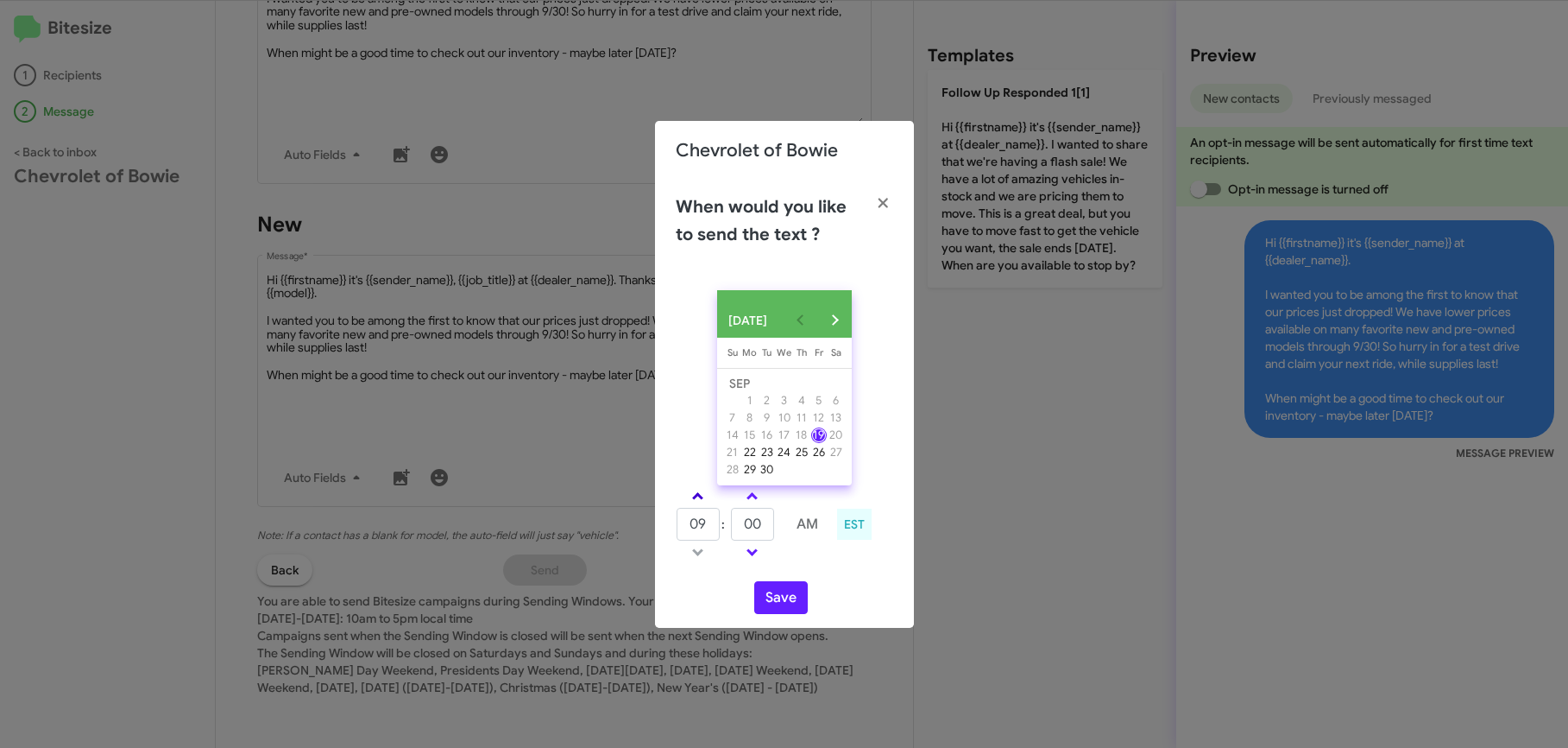
click at [696, 503] on span at bounding box center [697, 498] width 11 height 11
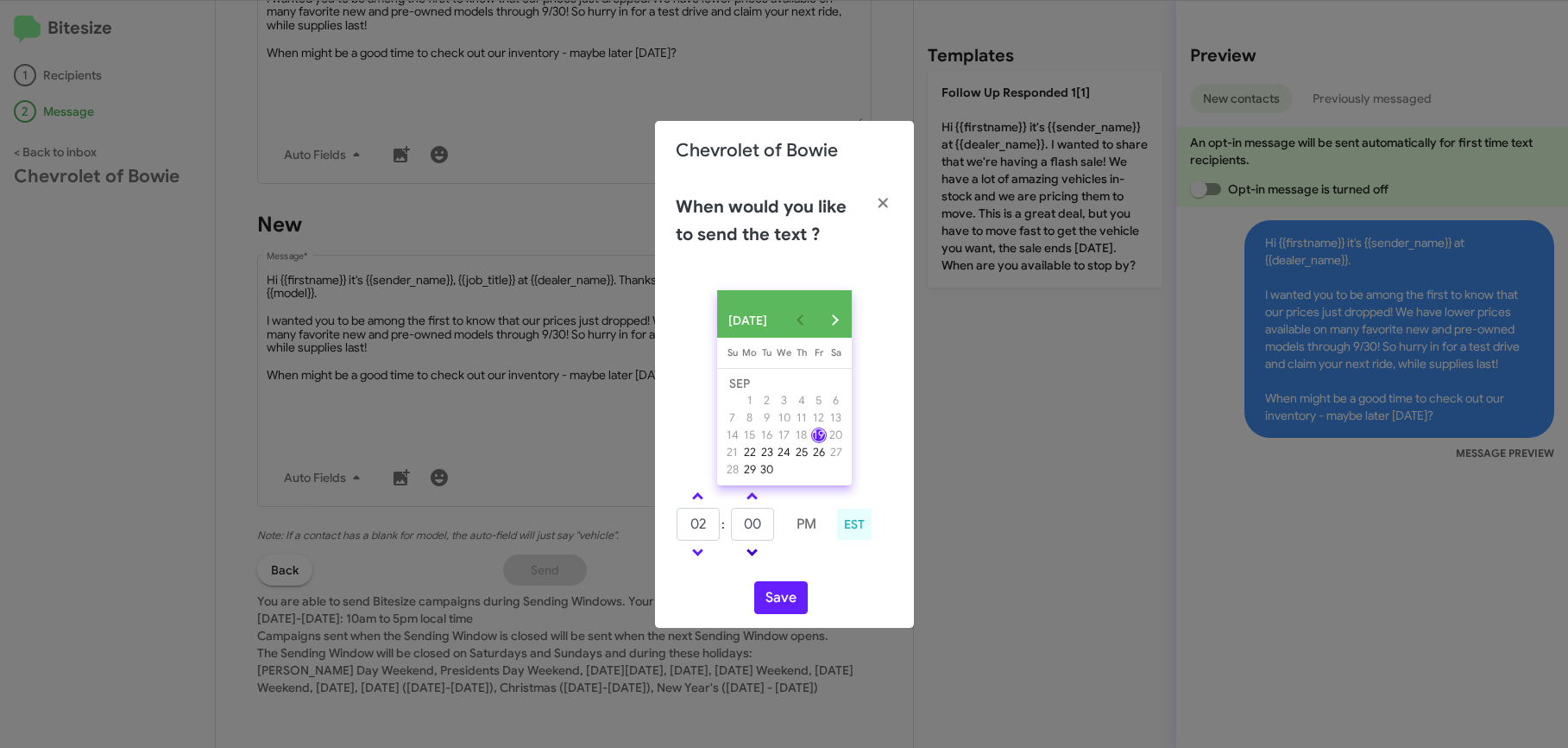
click at [750, 556] on span at bounding box center [752, 550] width 11 height 11
type input "01"
click at [750, 556] on span at bounding box center [752, 550] width 11 height 11
type input "45"
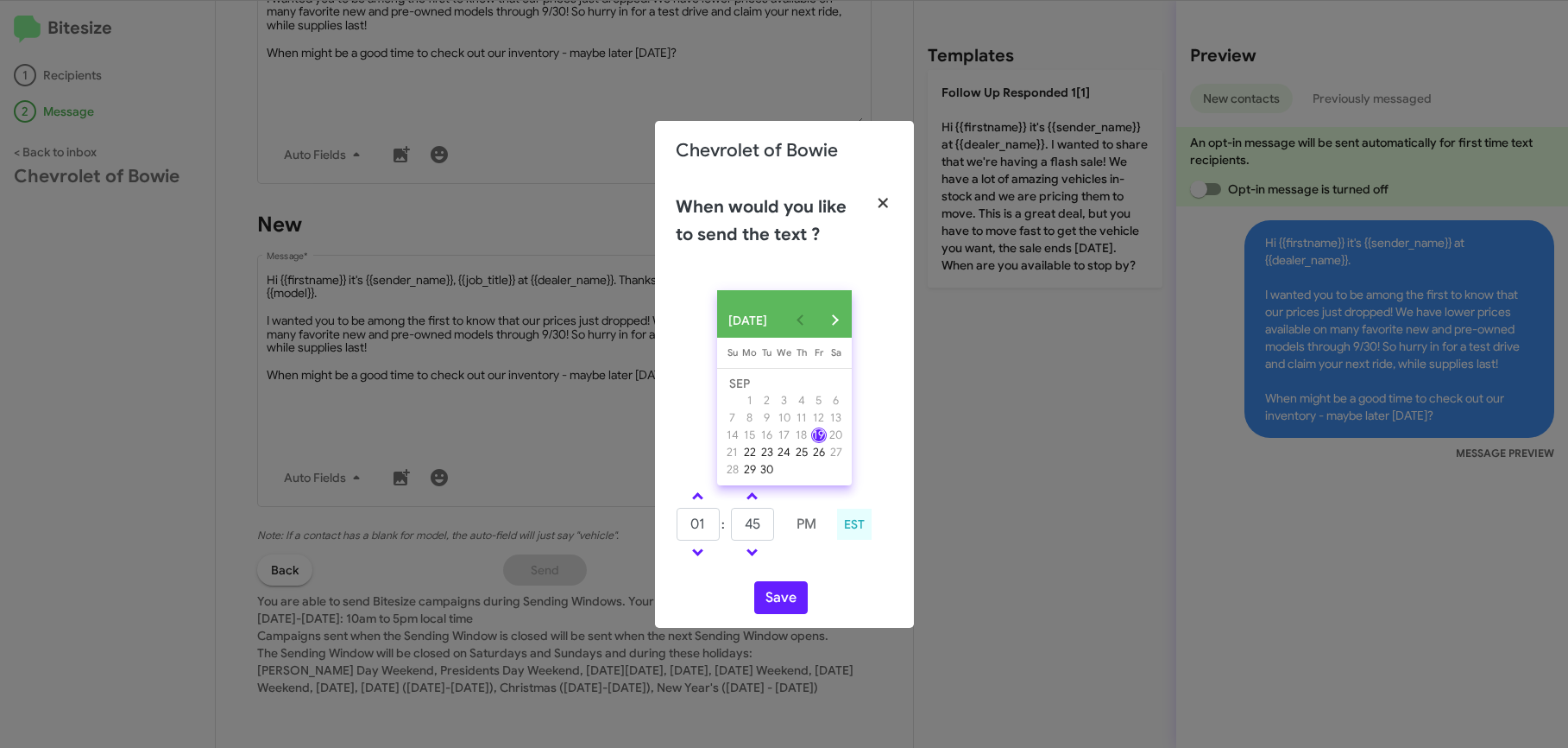
click at [881, 203] on icon "button" at bounding box center [883, 203] width 19 height 16
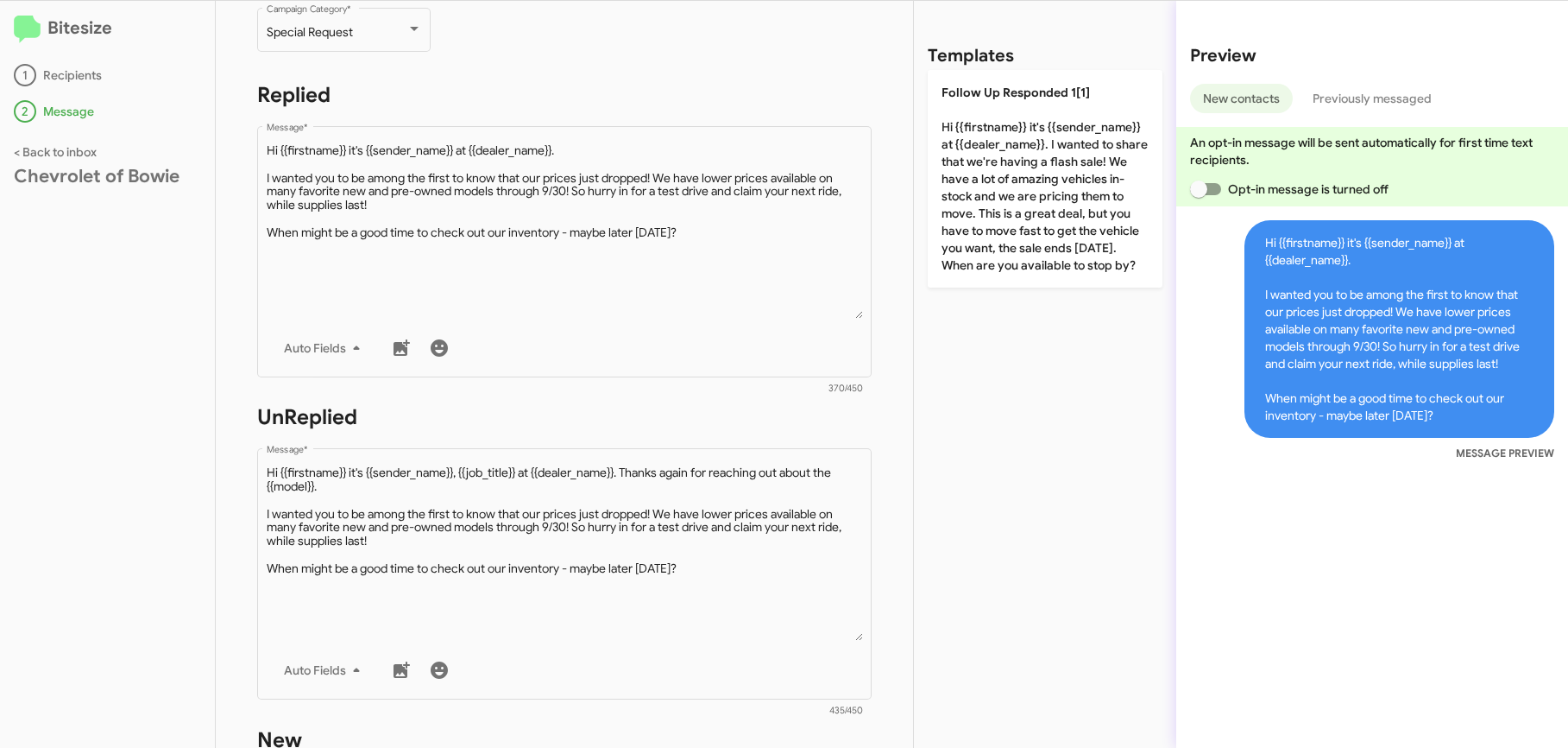
scroll to position [739, 0]
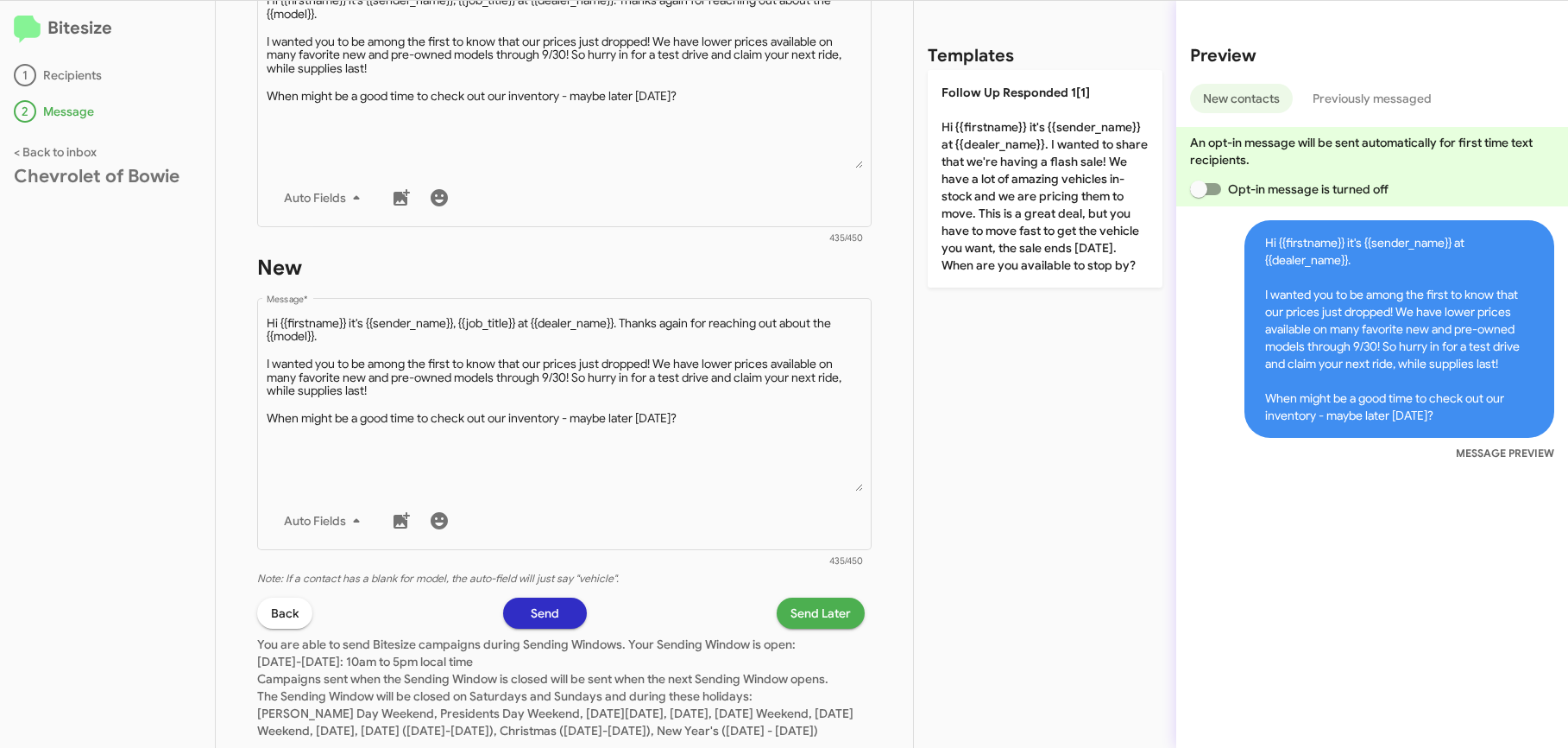
click at [790, 604] on span "Send Later" at bounding box center [820, 613] width 60 height 31
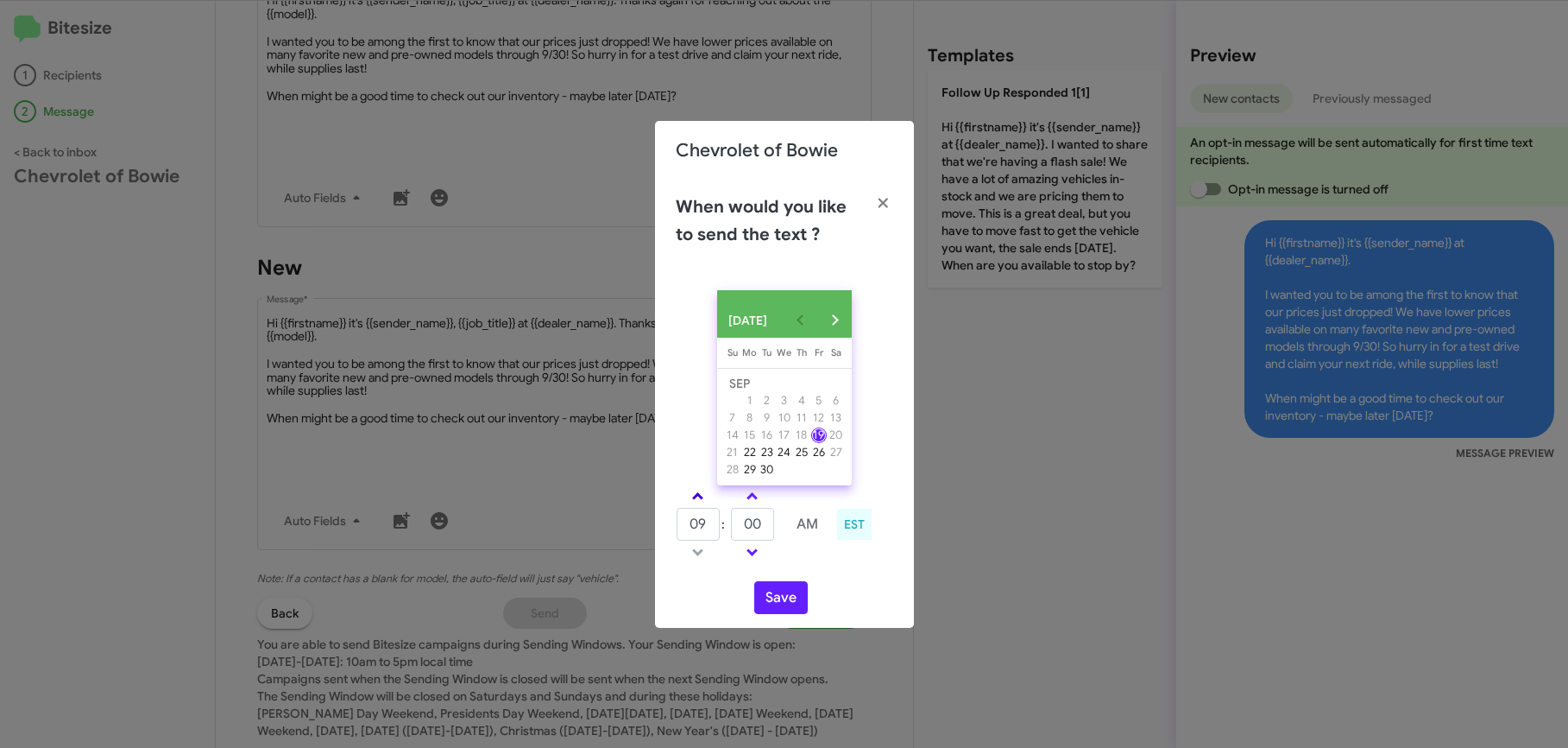
click at [698, 500] on span at bounding box center [697, 498] width 11 height 11
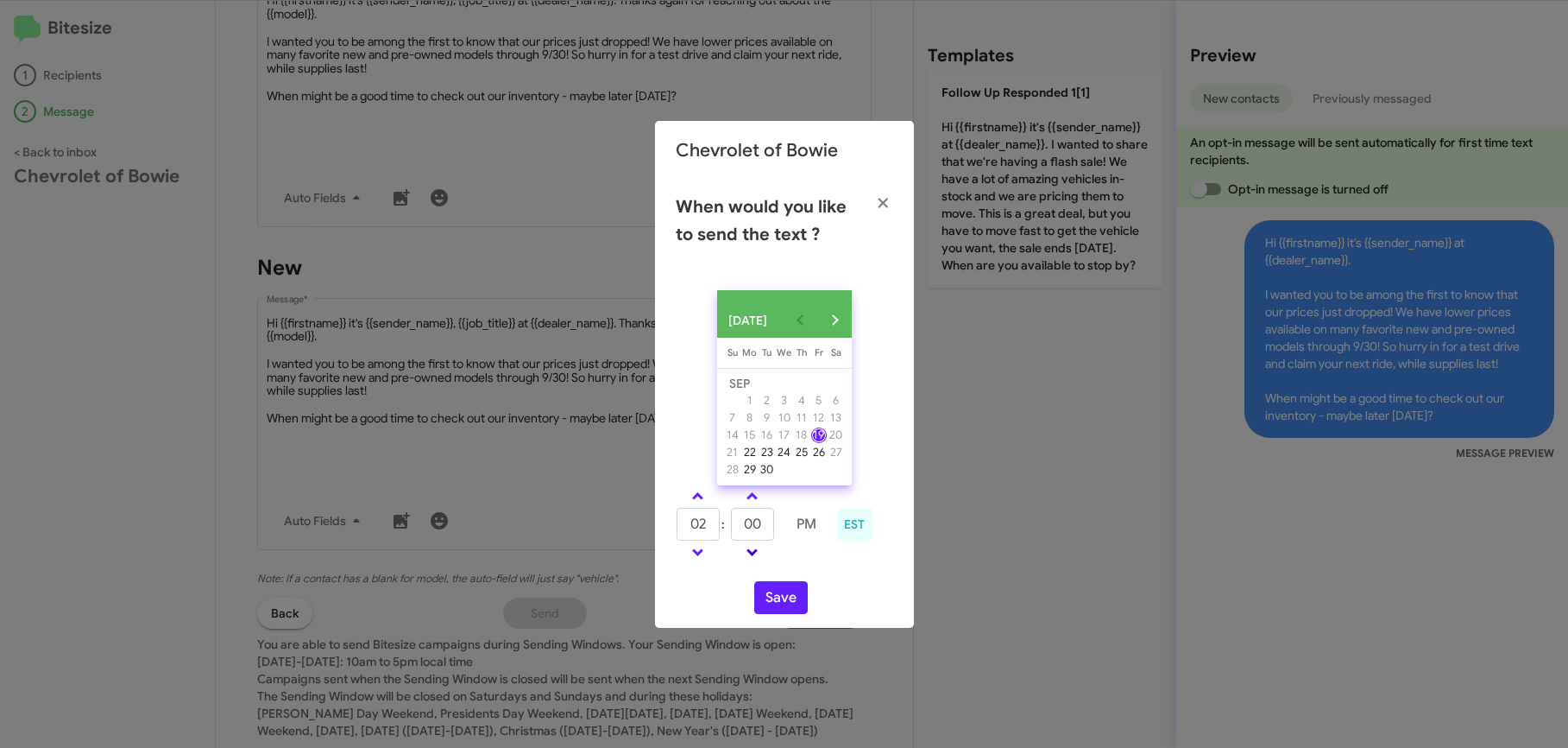
click at [752, 556] on span at bounding box center [752, 550] width 11 height 11
type input "01"
click at [752, 556] on span at bounding box center [752, 550] width 11 height 11
type input "45"
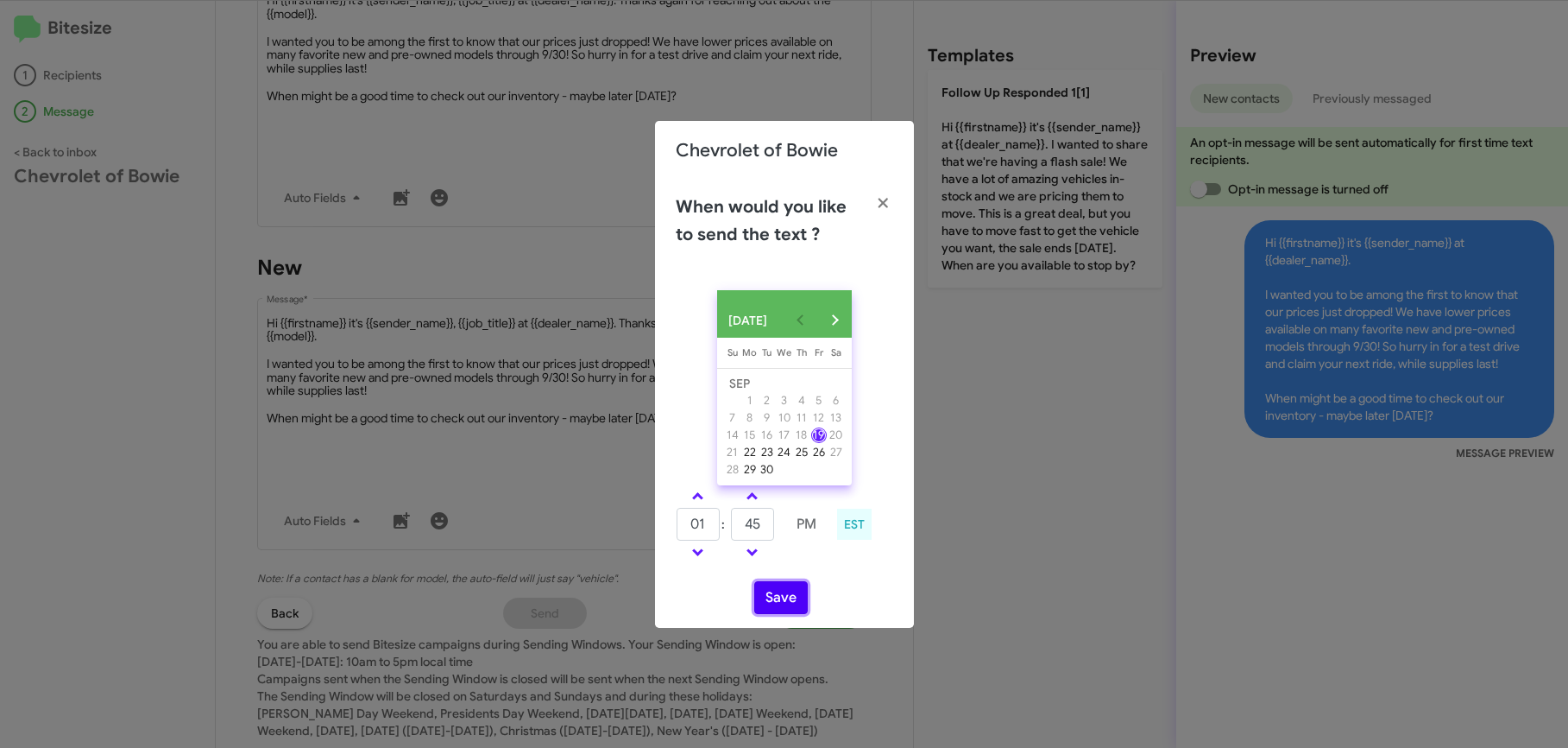
click at [789, 602] on button "Save" at bounding box center [780, 597] width 54 height 33
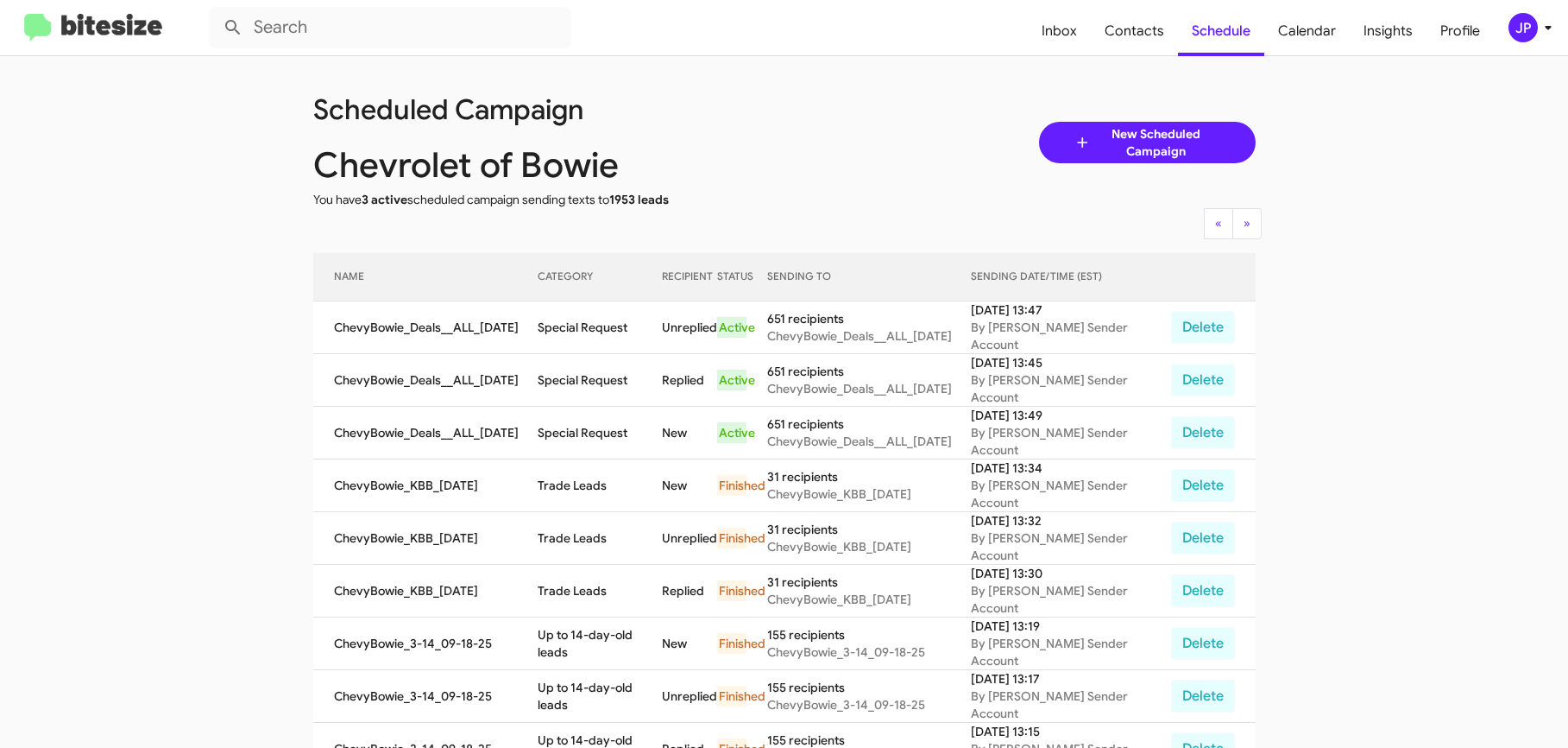
click at [123, 21] on img at bounding box center [93, 28] width 138 height 28
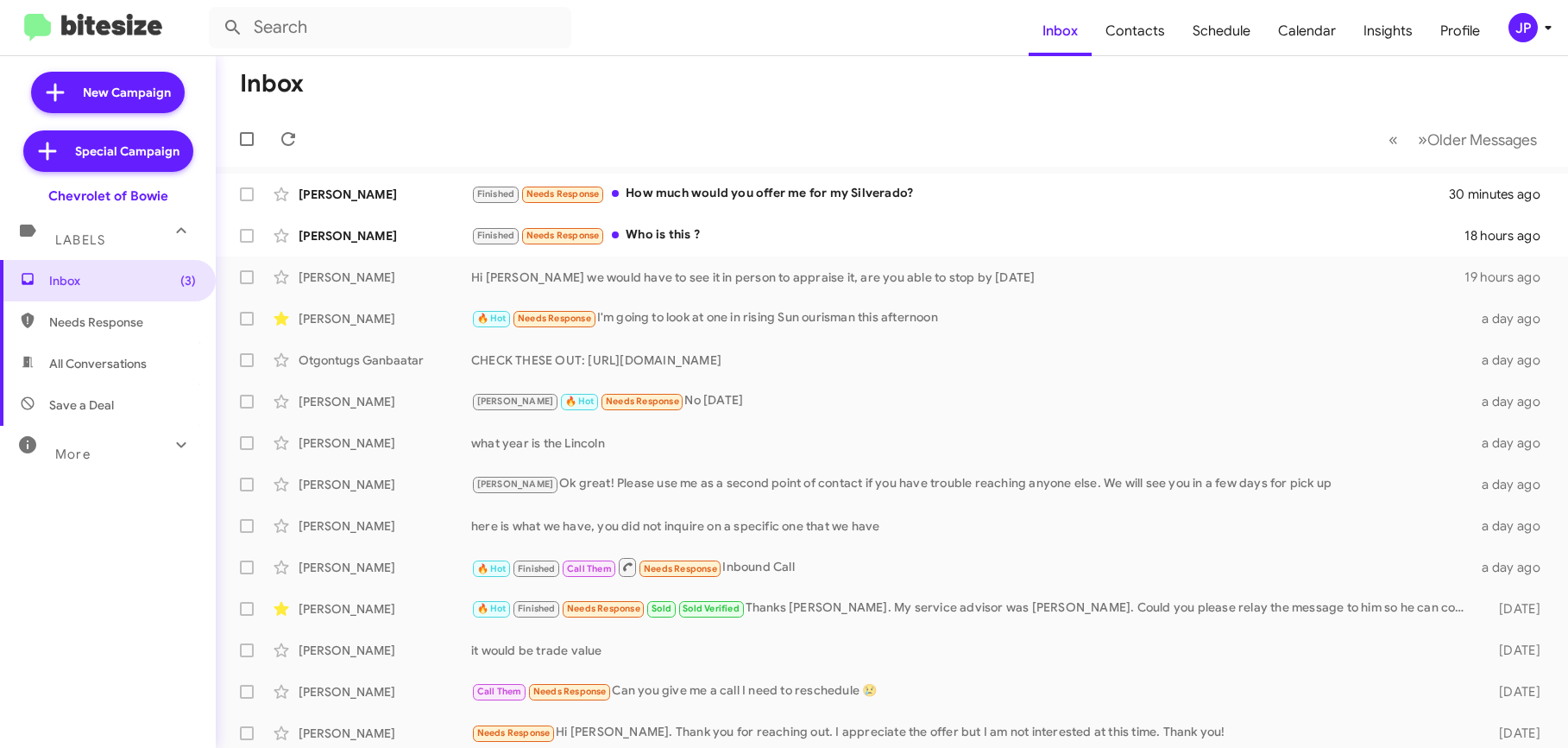
click at [1519, 39] on div "JP" at bounding box center [1523, 27] width 29 height 29
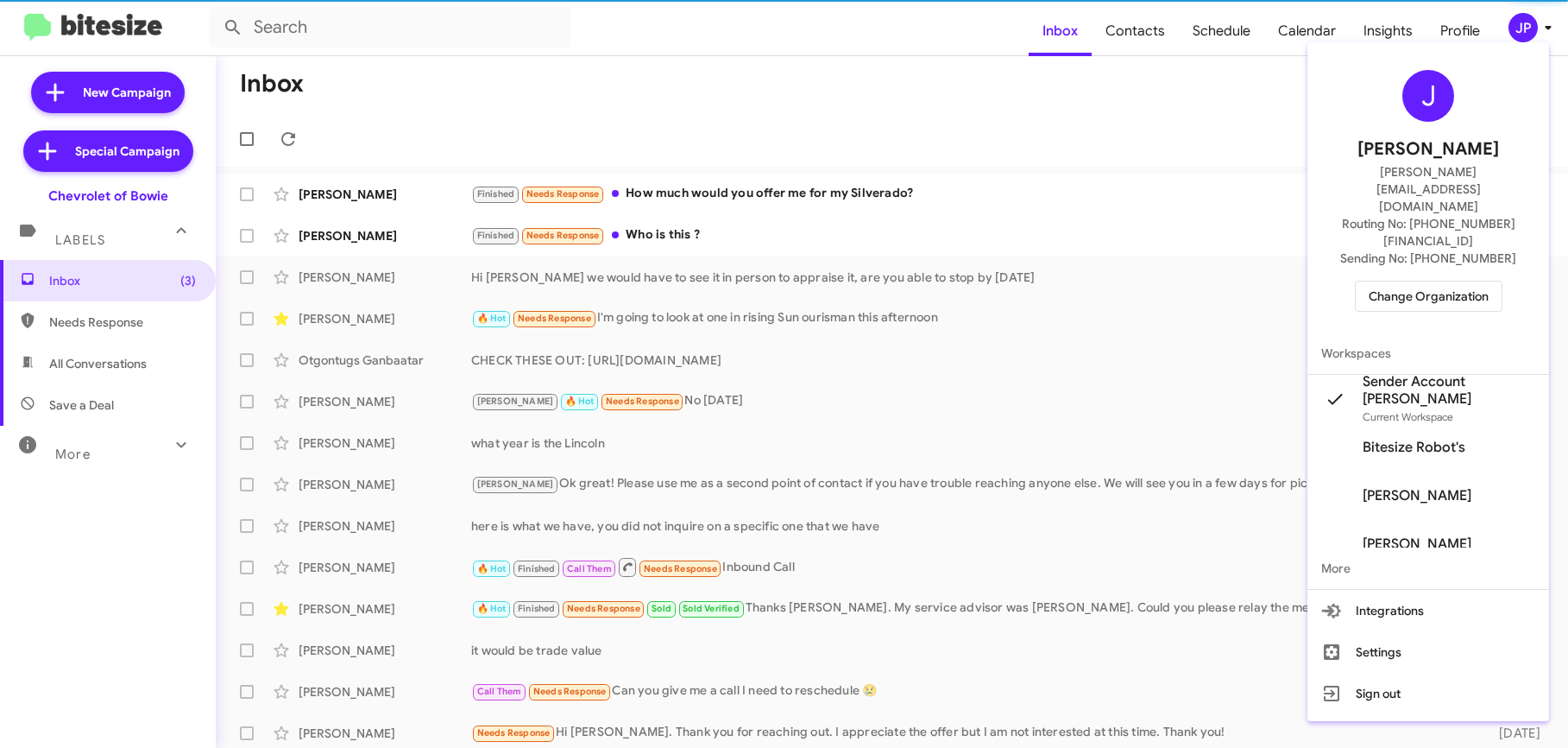
click at [1471, 281] on span "Change Organization" at bounding box center [1429, 295] width 120 height 29
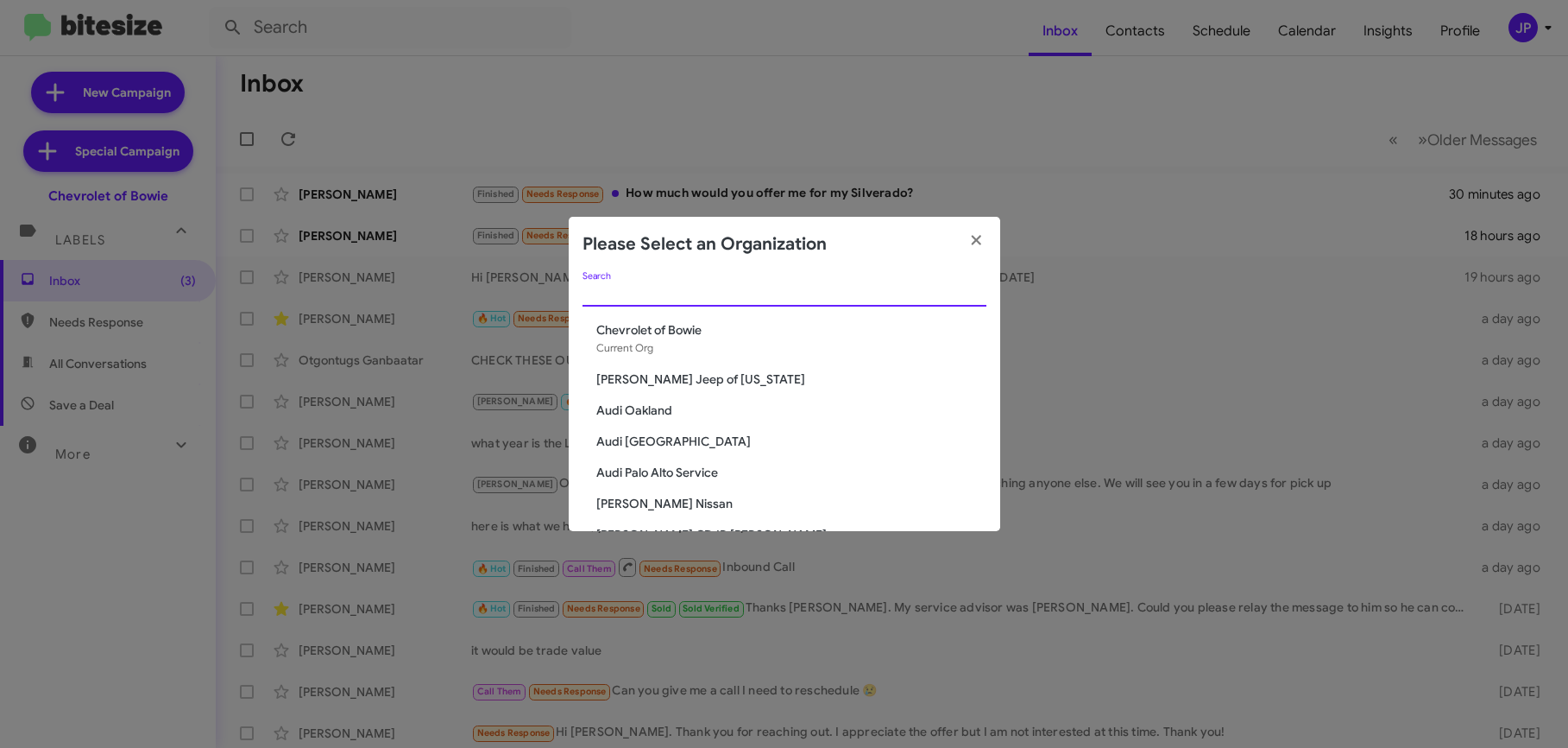
click at [729, 298] on input "Search" at bounding box center [784, 294] width 404 height 14
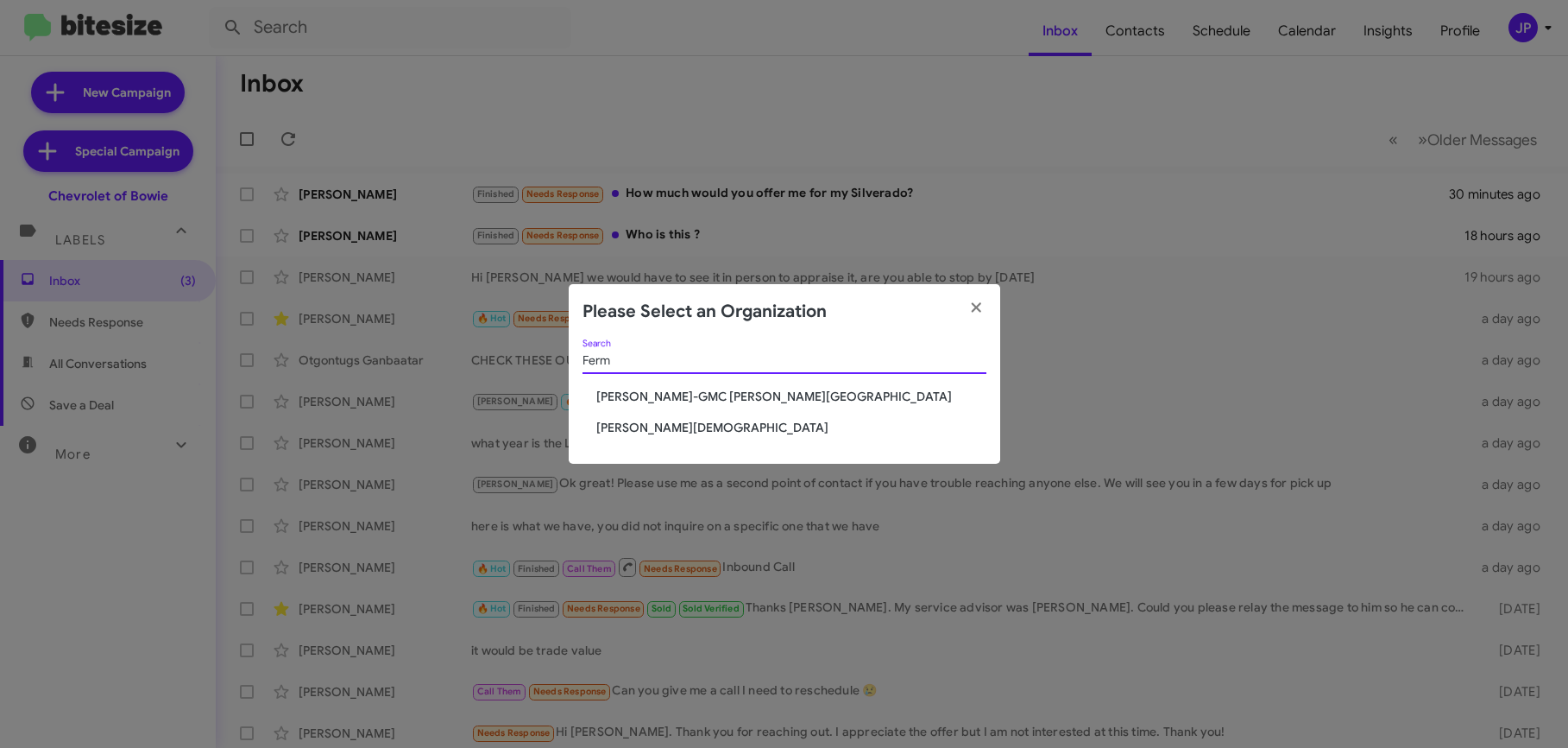
type input "Ferm"
click at [668, 431] on span "[PERSON_NAME][DEMOGRAPHIC_DATA]" at bounding box center [791, 428] width 390 height 18
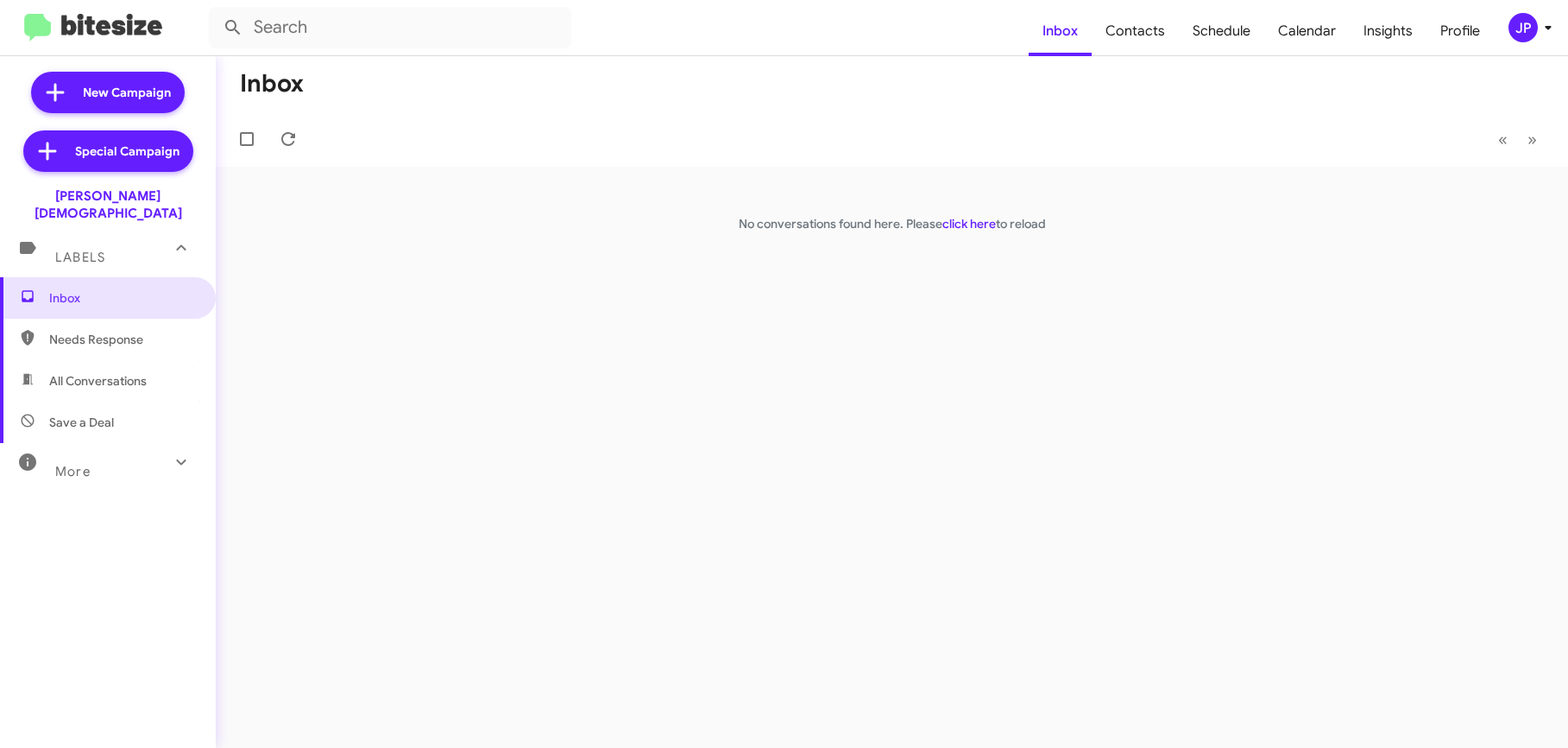
click at [1521, 28] on div "JP" at bounding box center [1523, 27] width 29 height 29
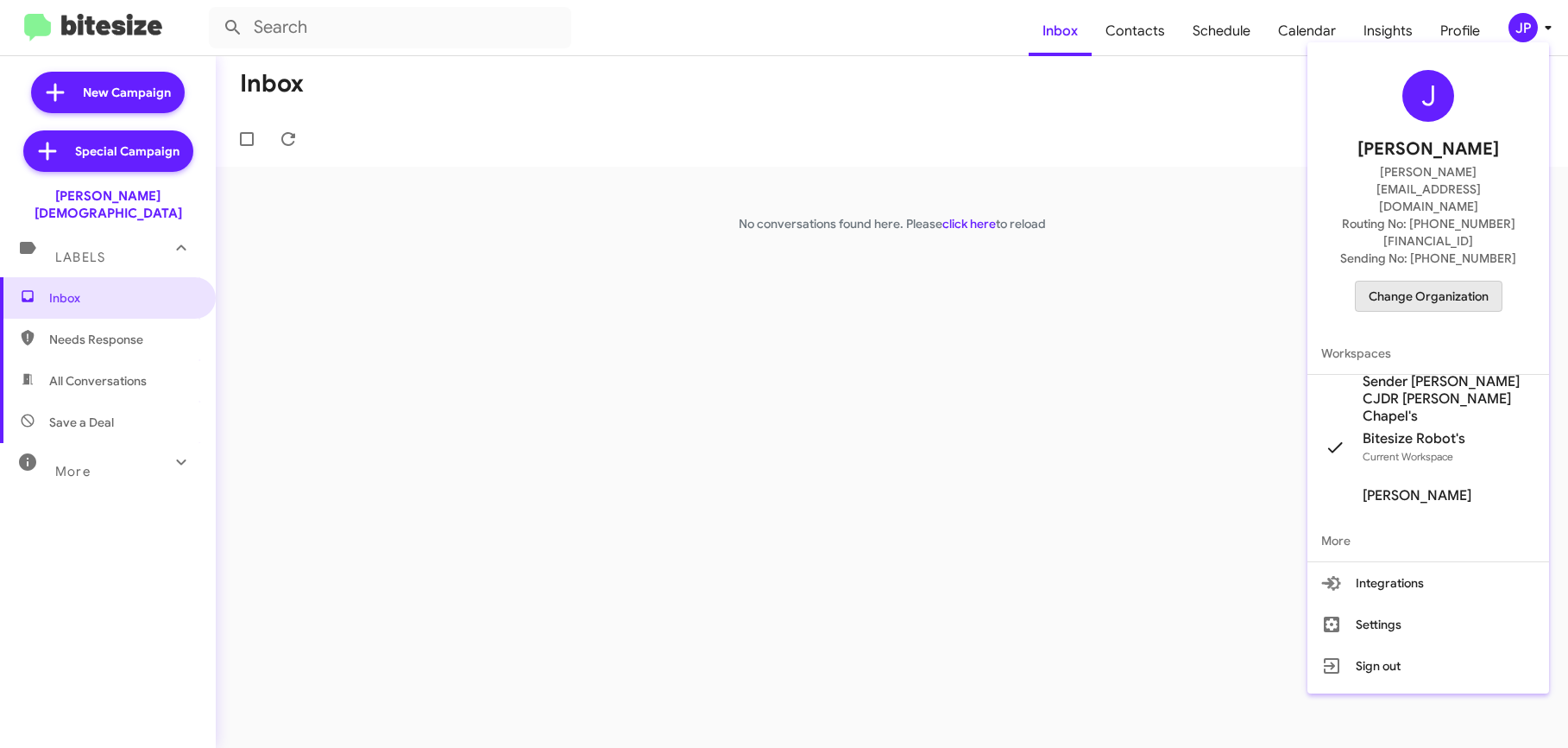
click at [1437, 281] on span "Change Organization" at bounding box center [1429, 295] width 120 height 29
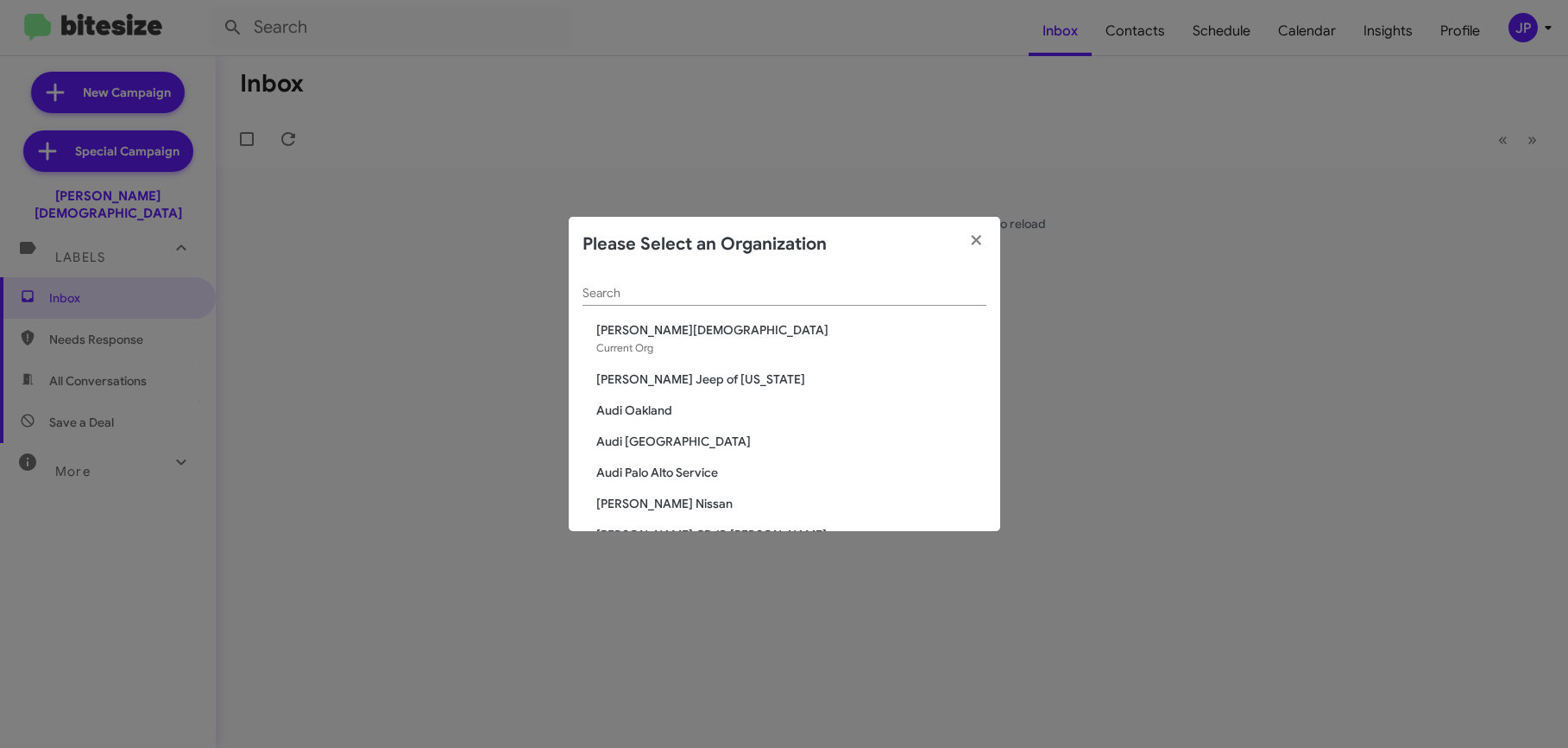
click at [879, 303] on div "Search" at bounding box center [784, 289] width 404 height 34
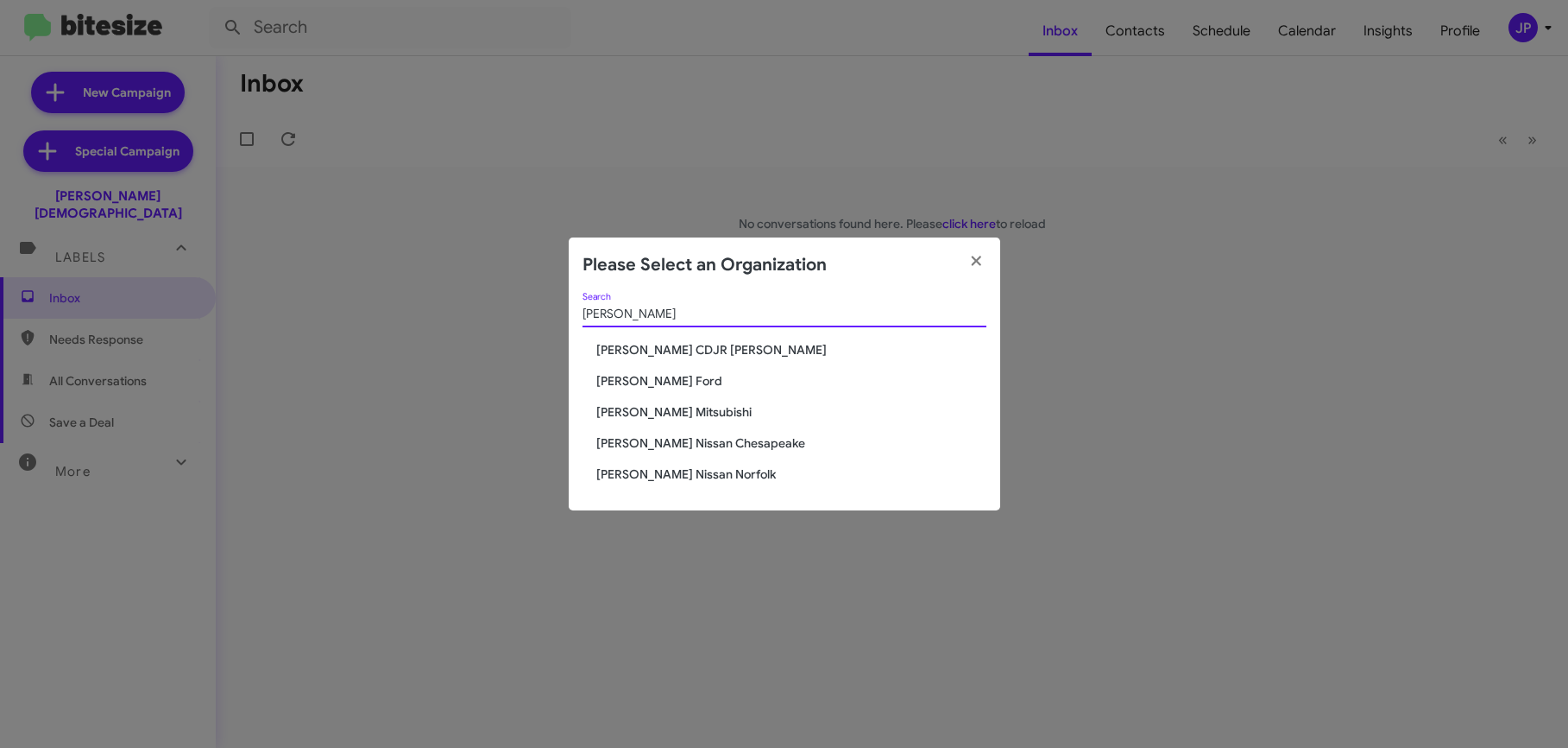
type input "Banister"
click at [714, 468] on span "[PERSON_NAME] Nissan Norfolk" at bounding box center [791, 474] width 390 height 18
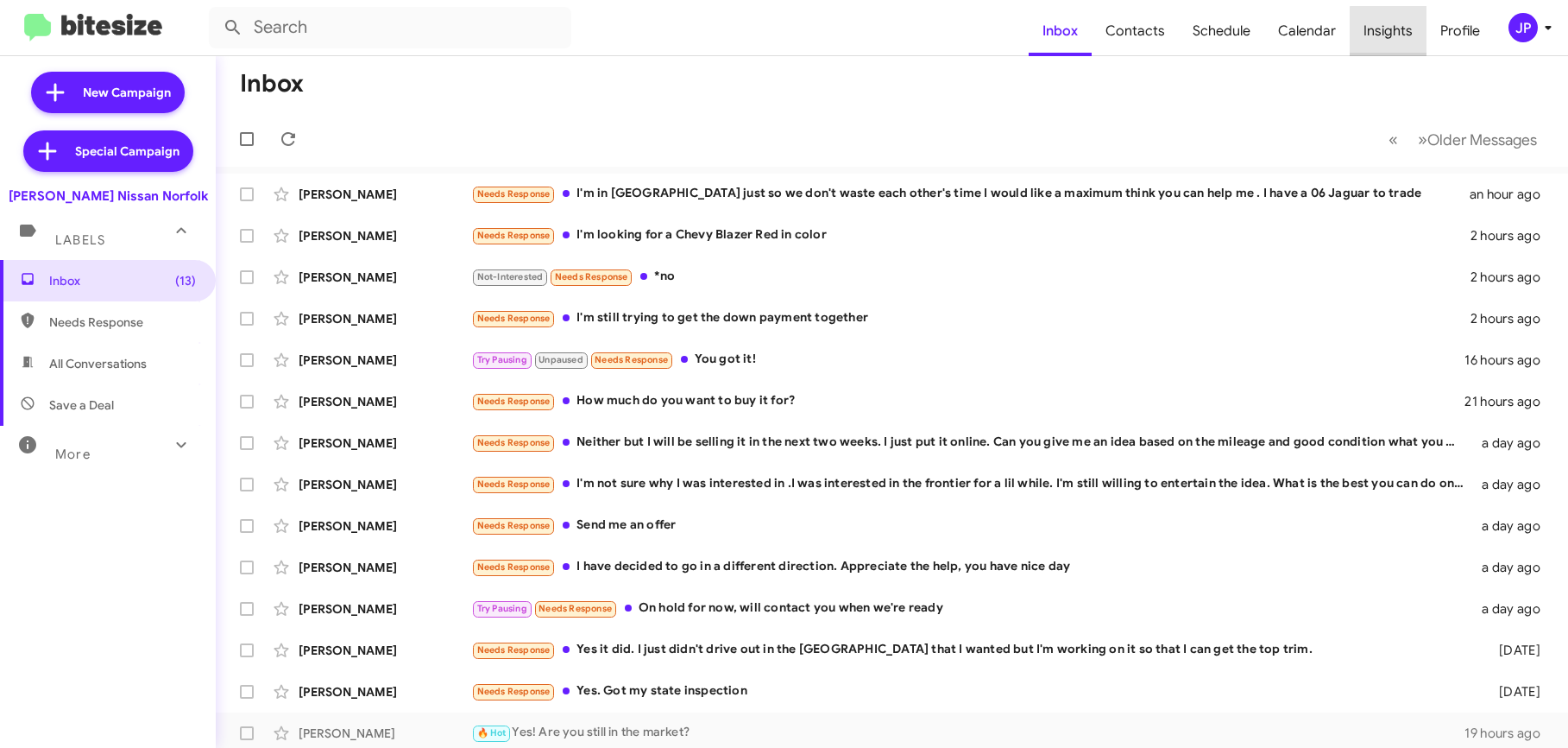
click at [1405, 38] on span "Insights" at bounding box center [1388, 31] width 77 height 50
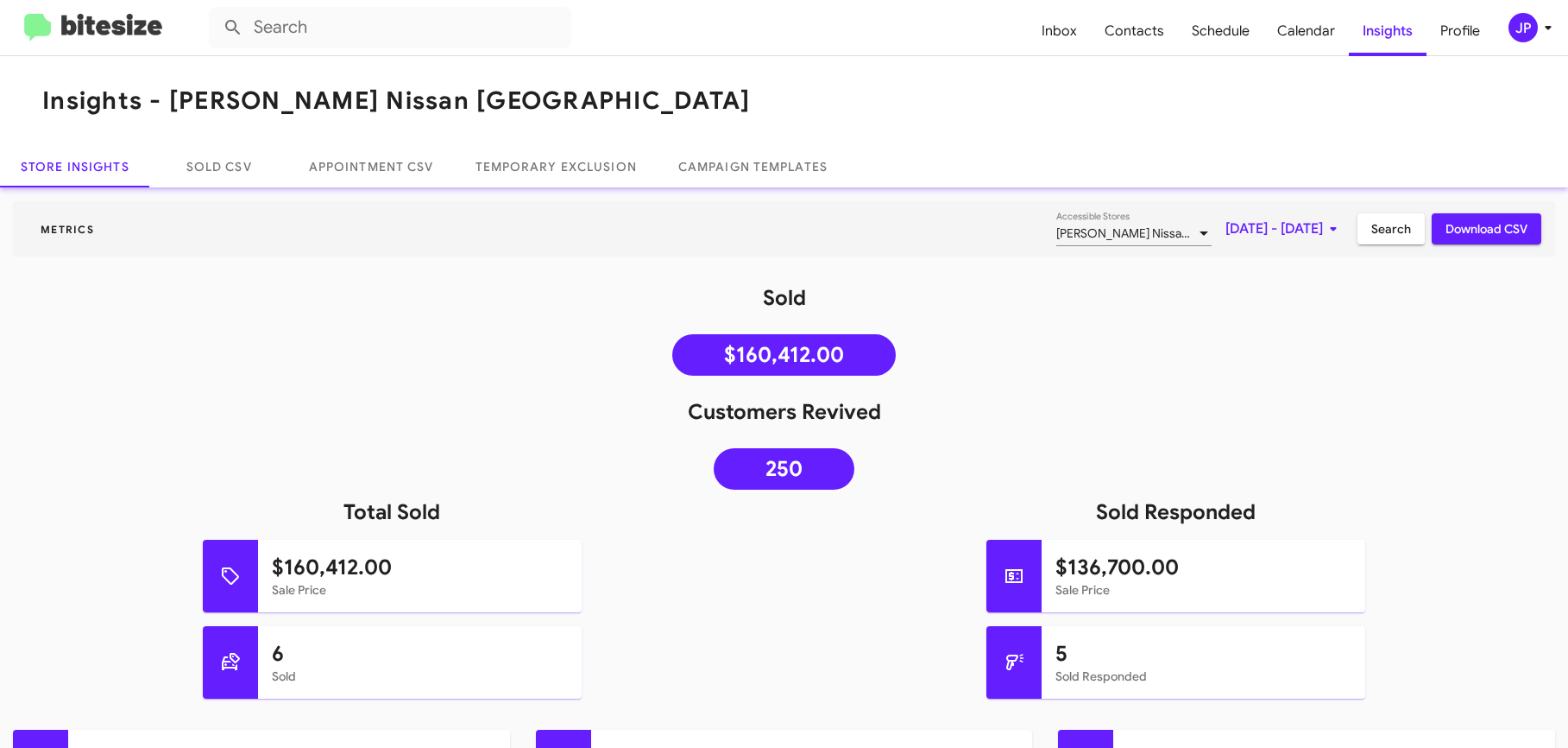
click at [1526, 39] on div "JP" at bounding box center [1523, 27] width 29 height 29
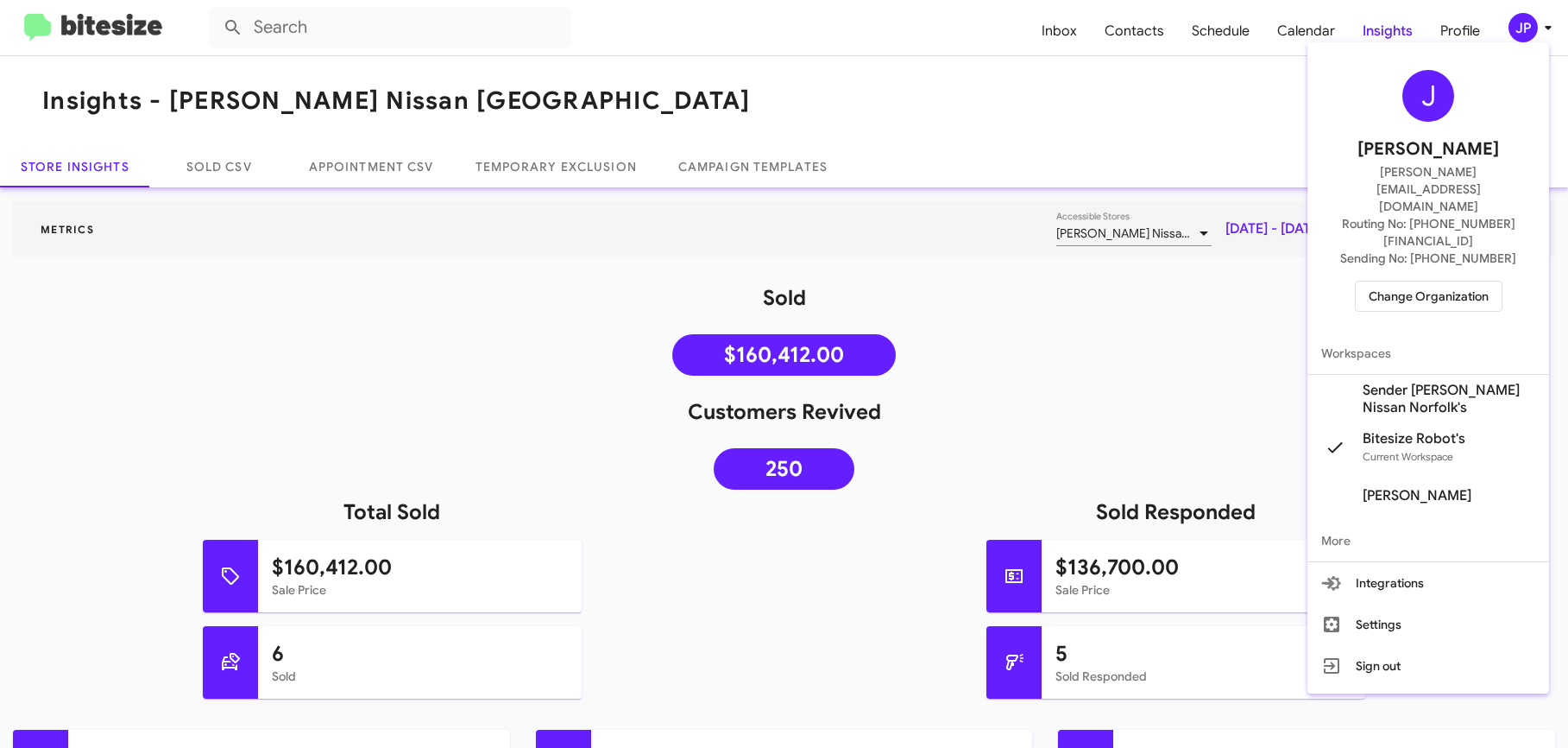
click at [1406, 604] on button "Settings" at bounding box center [1427, 624] width 241 height 42
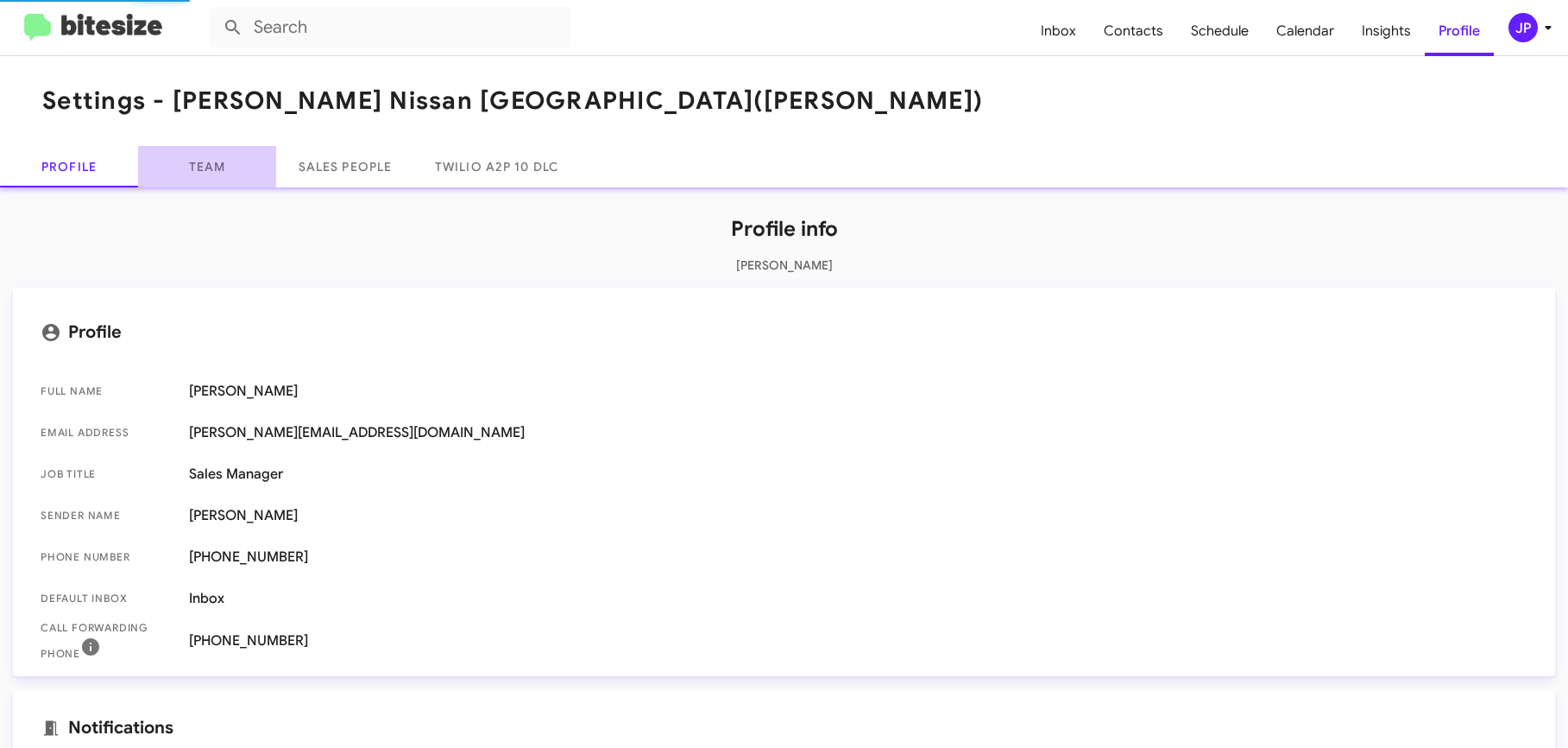
click at [176, 157] on link "Team" at bounding box center [207, 166] width 138 height 42
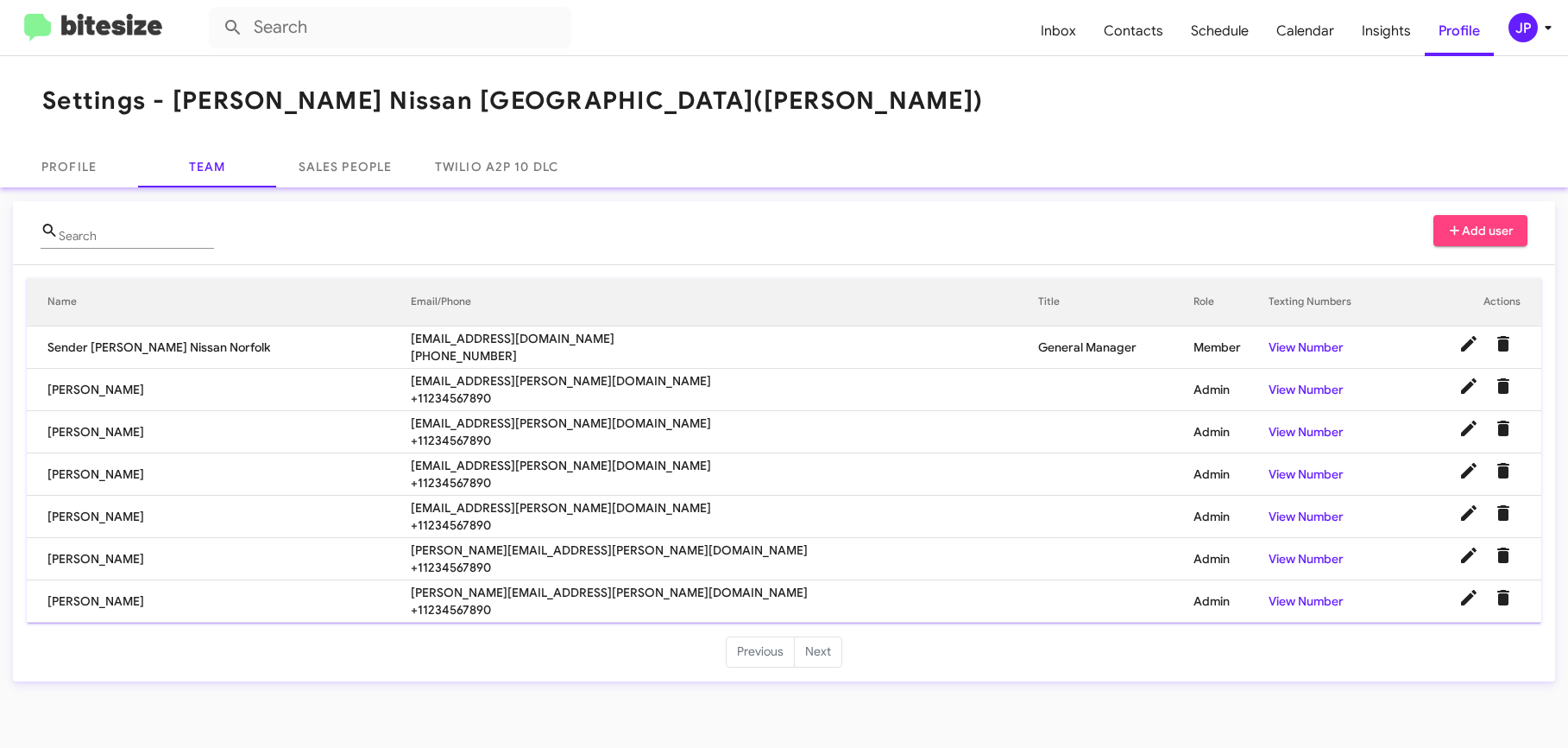
click at [498, 551] on span "mary.ballantyne@banisternissan.com" at bounding box center [725, 550] width 628 height 18
copy span "mary.ballantyne@banisternissan.com"
click at [118, 27] on img at bounding box center [93, 28] width 138 height 28
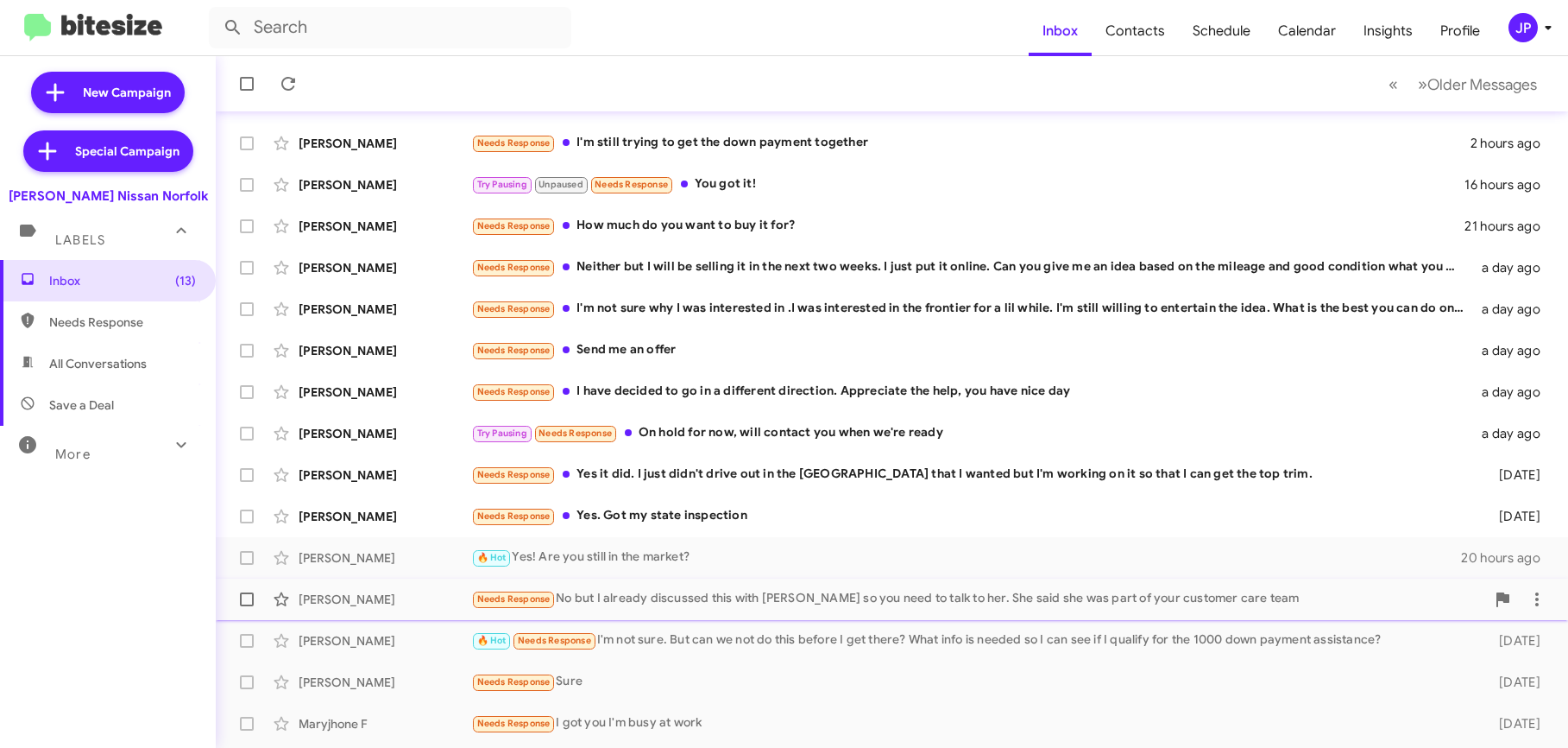
scroll to position [255, 0]
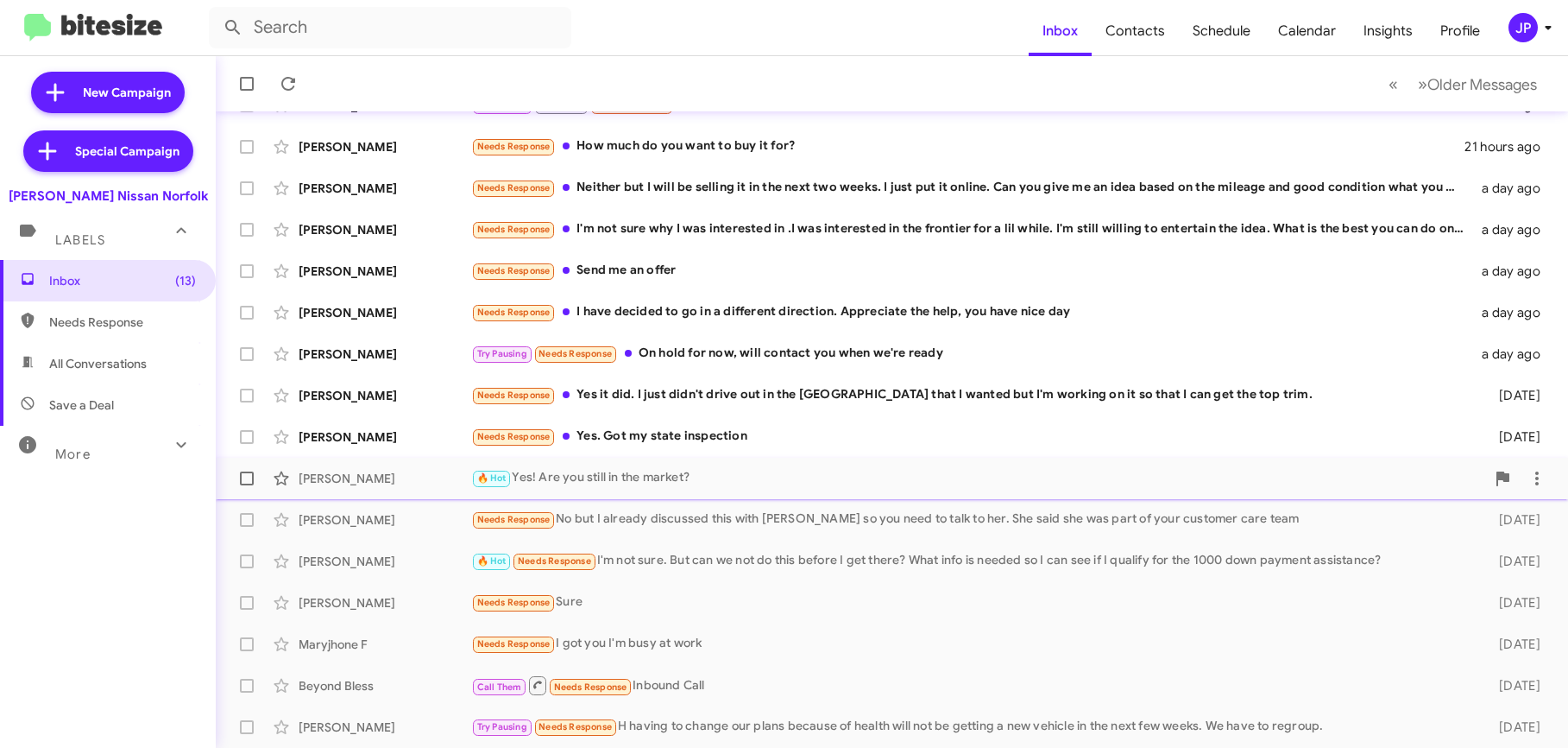
click at [719, 489] on div "Erick Lopez 🔥 Hot Yes! Are you still in the market? 20 hours ago" at bounding box center [892, 477] width 1325 height 34
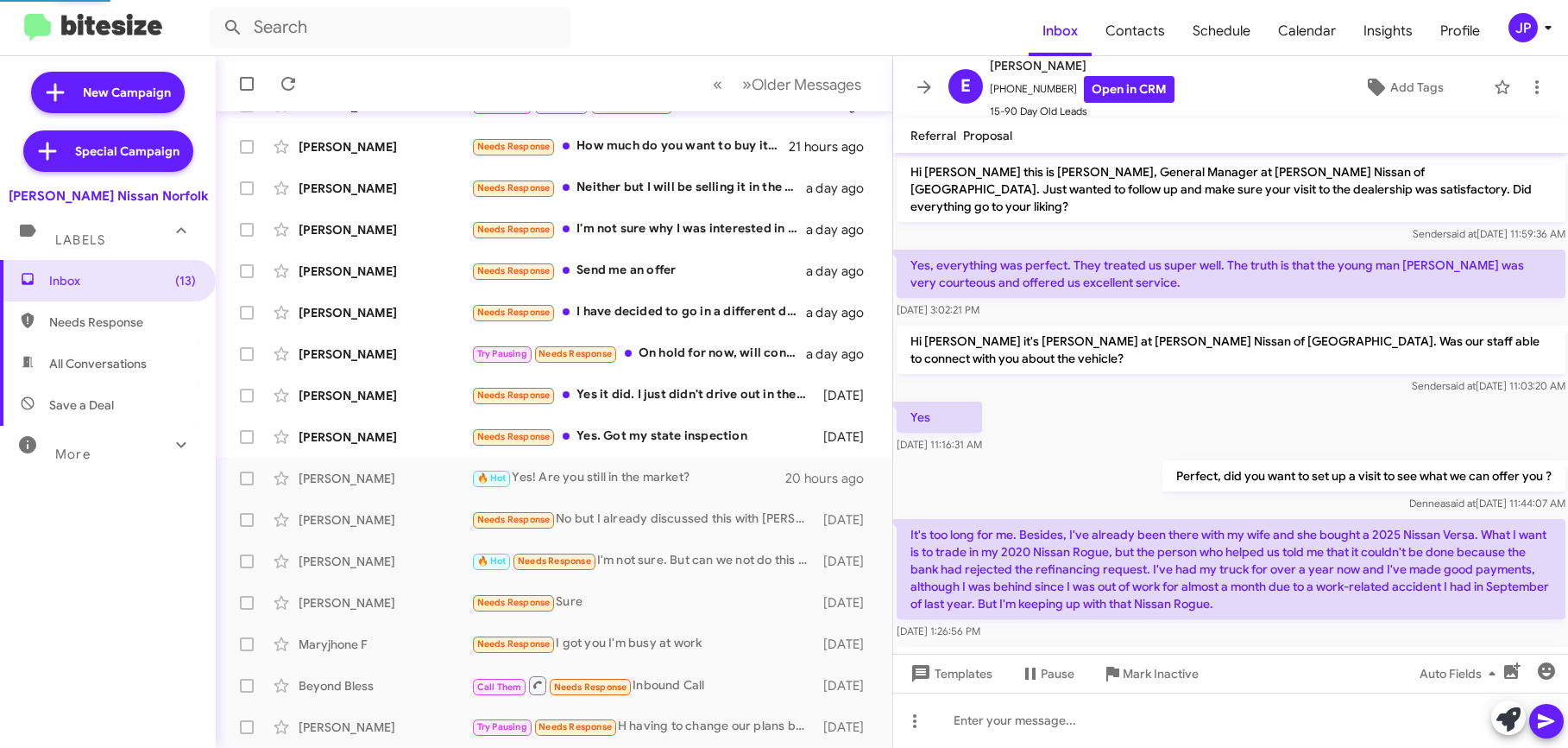
scroll to position [521, 0]
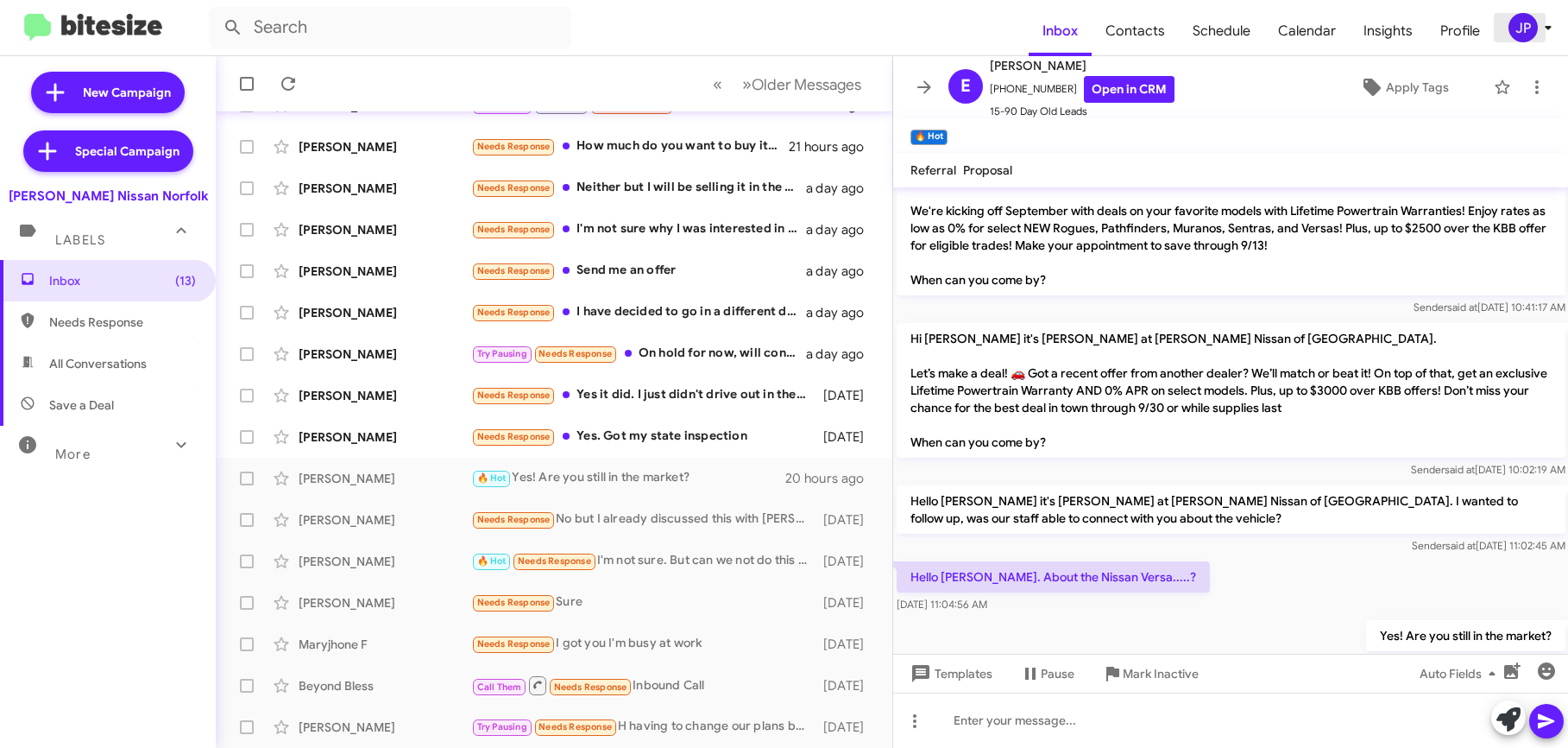
click at [1519, 20] on div "JP" at bounding box center [1523, 27] width 29 height 29
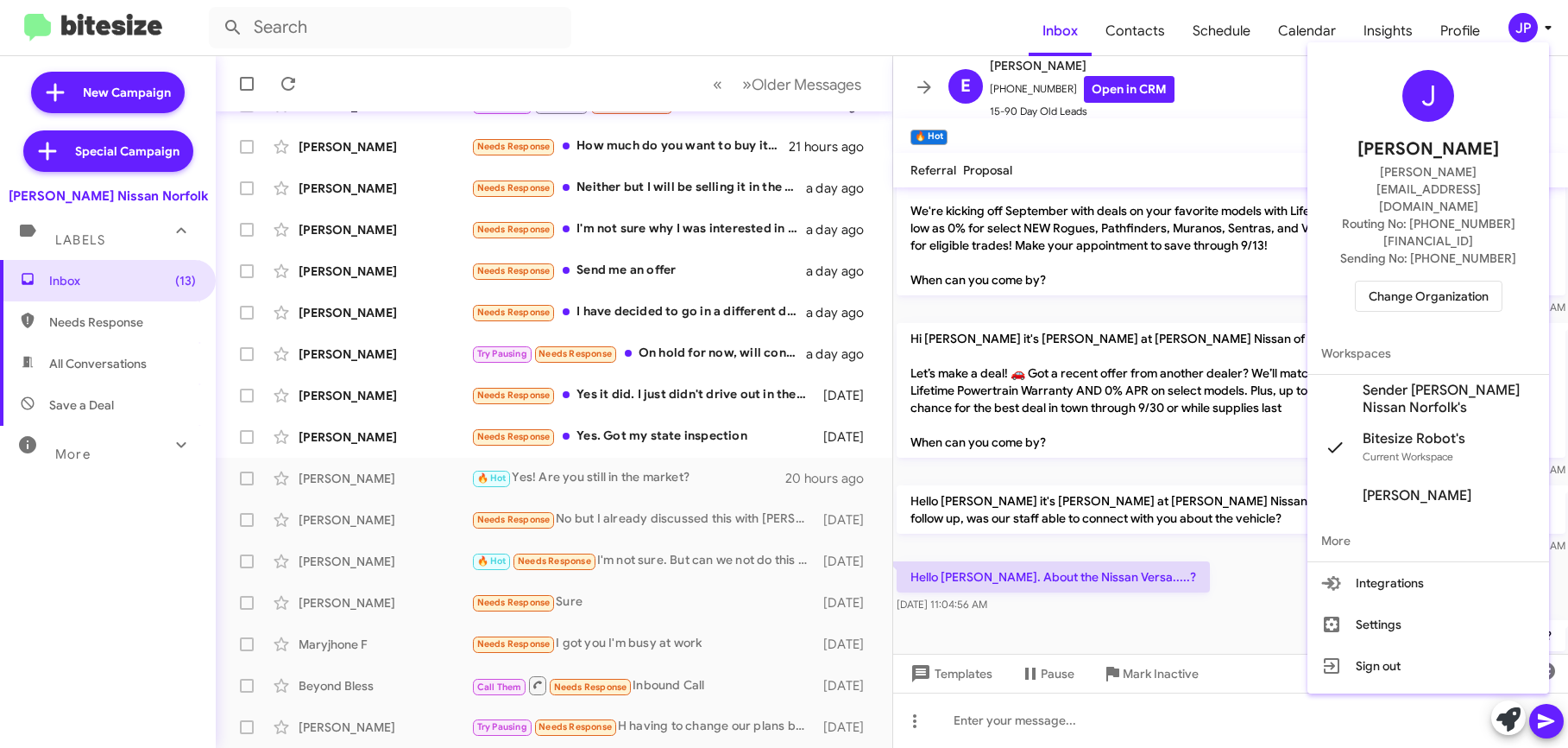
click at [1446, 281] on span "Change Organization" at bounding box center [1429, 295] width 120 height 29
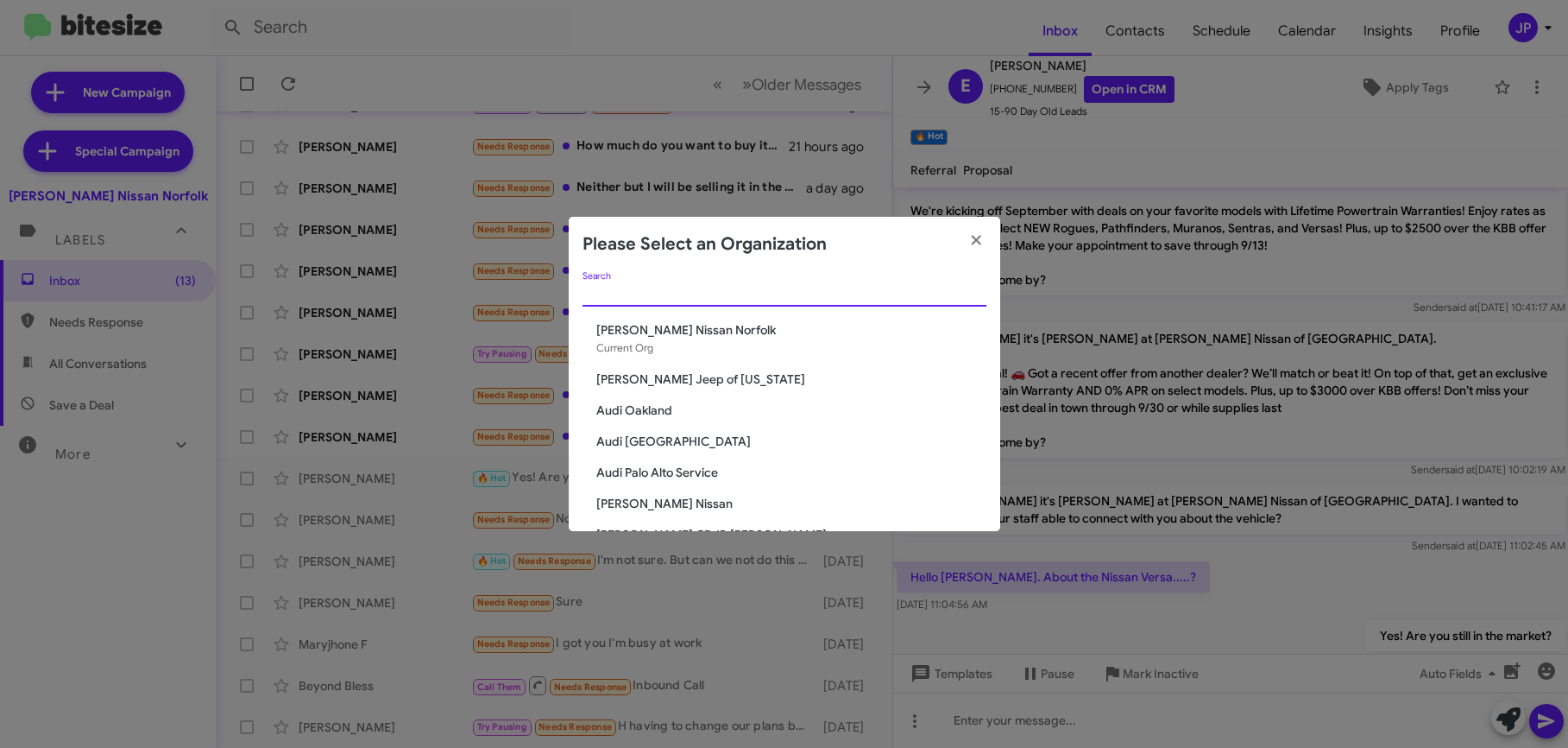
click at [893, 291] on input "Search" at bounding box center [784, 294] width 404 height 14
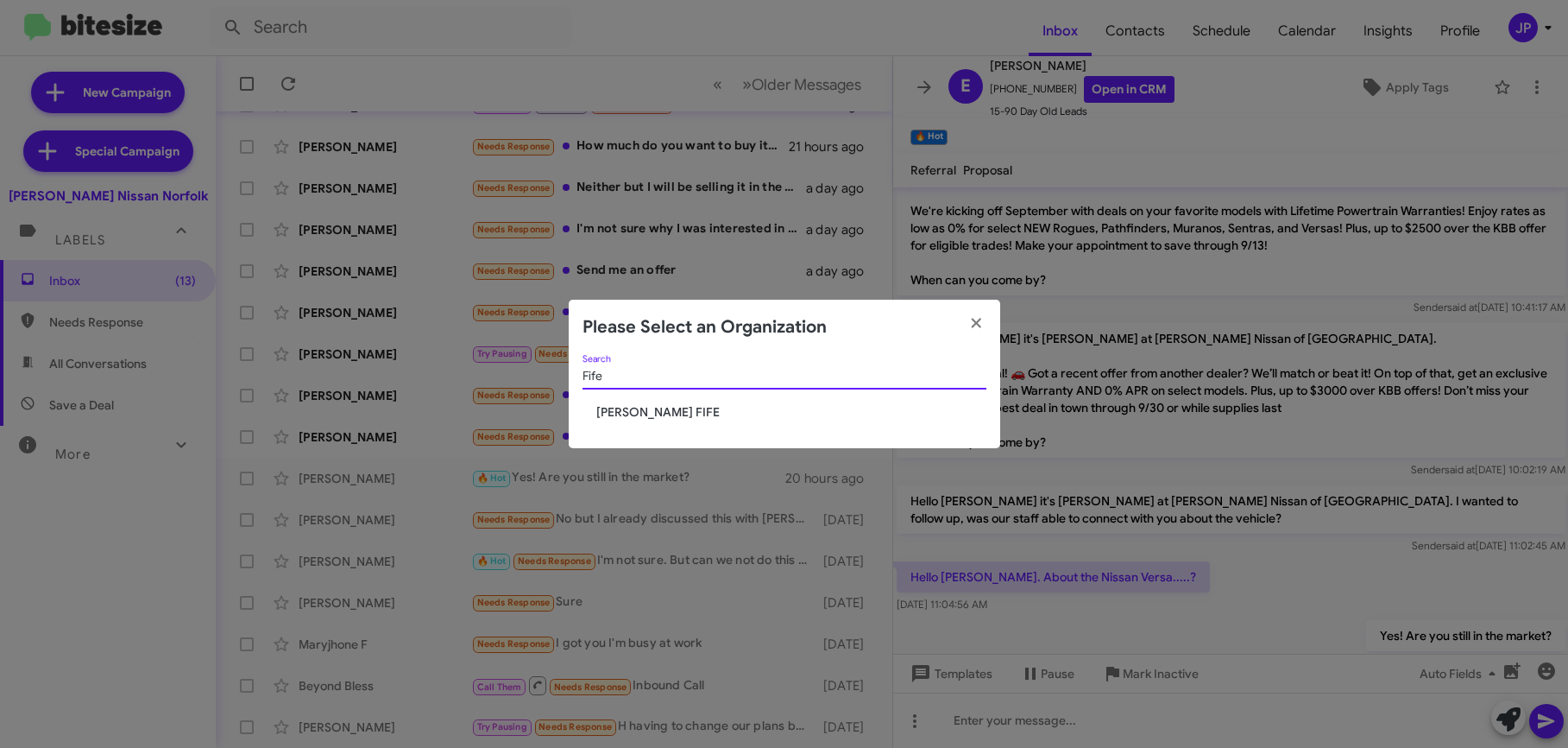
type input "Fife"
click at [651, 408] on span "[PERSON_NAME] FIFE" at bounding box center [791, 412] width 390 height 18
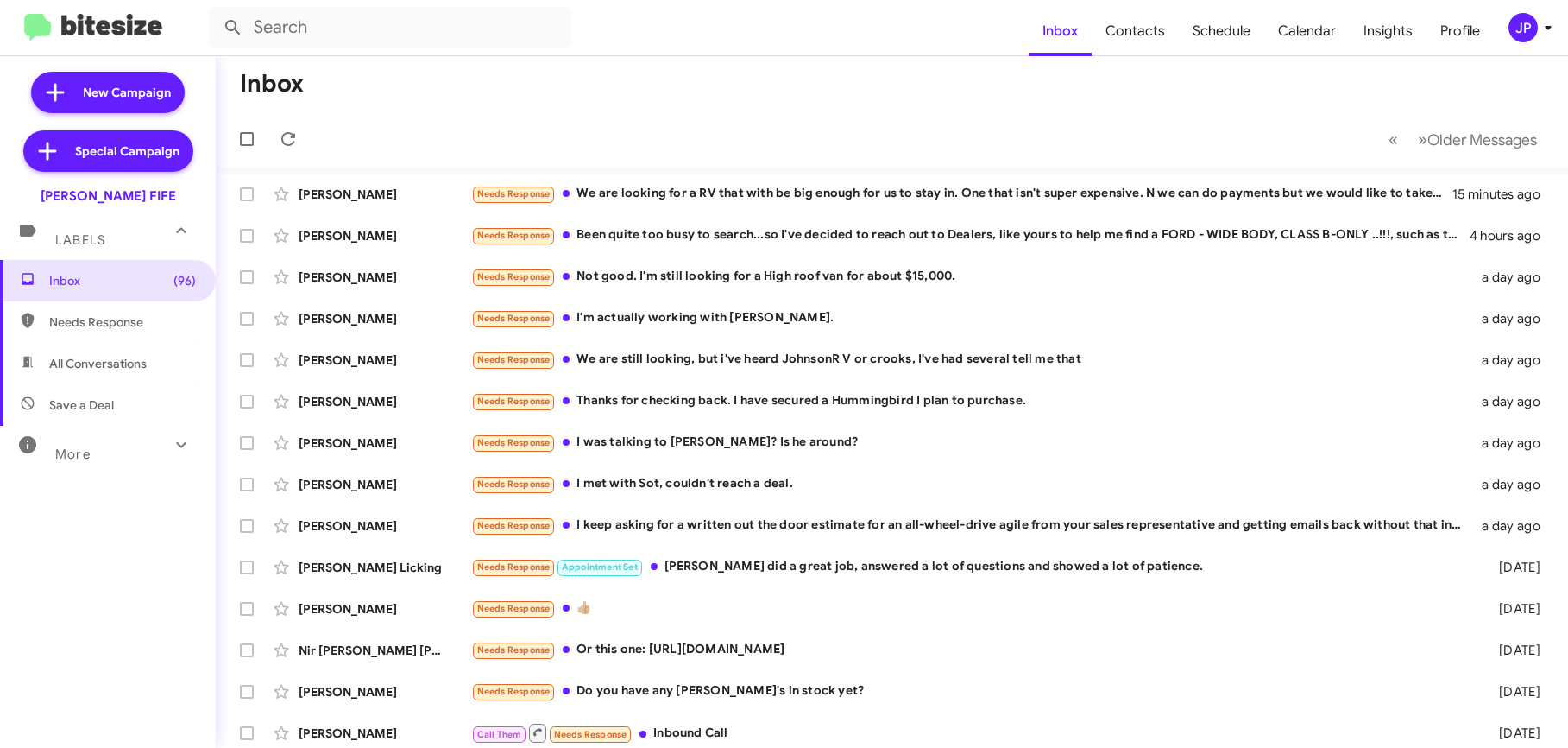
click at [1503, 27] on button "JP" at bounding box center [1521, 27] width 55 height 29
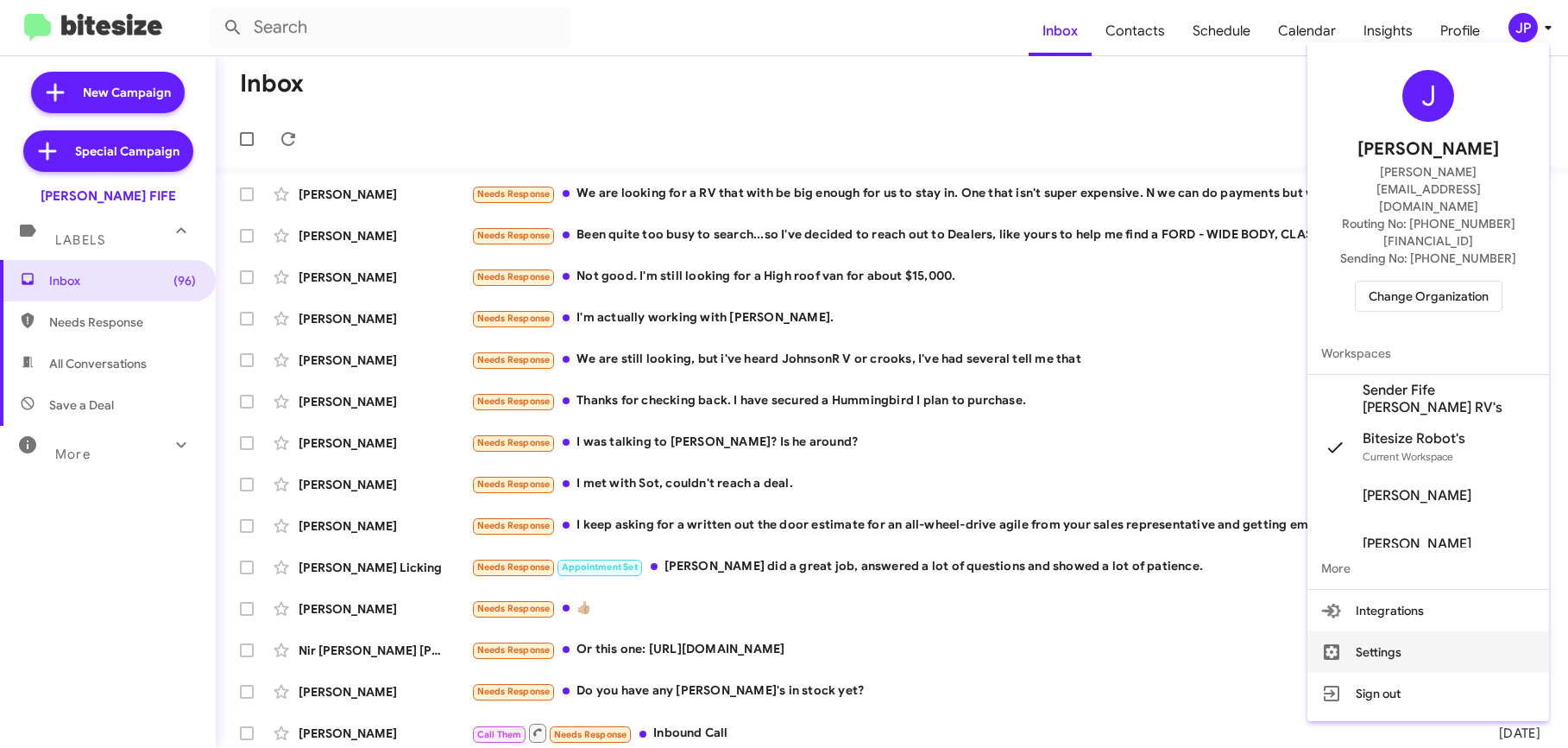
click at [1439, 631] on button "Settings" at bounding box center [1427, 652] width 241 height 42
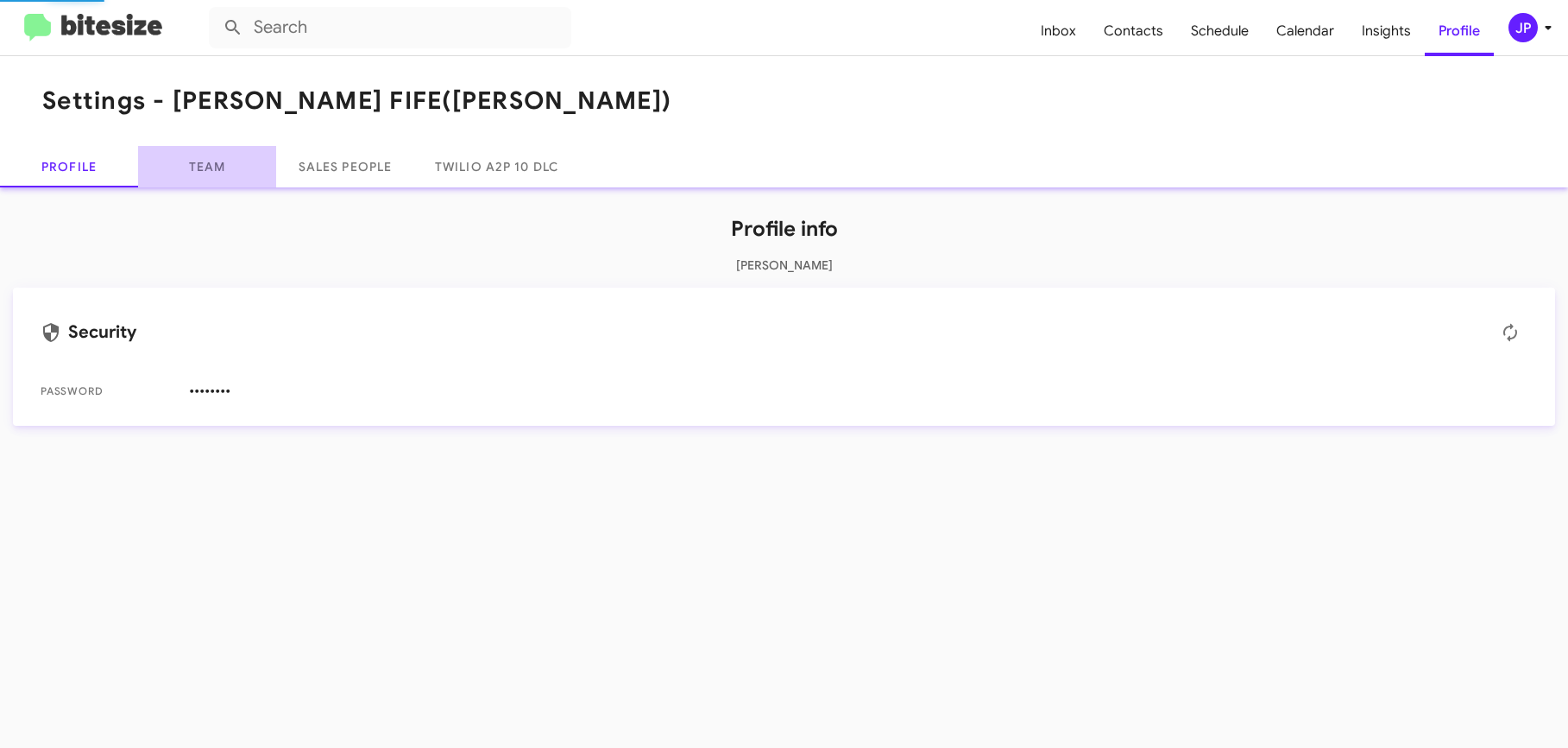
click at [181, 170] on link "Team" at bounding box center [207, 166] width 138 height 42
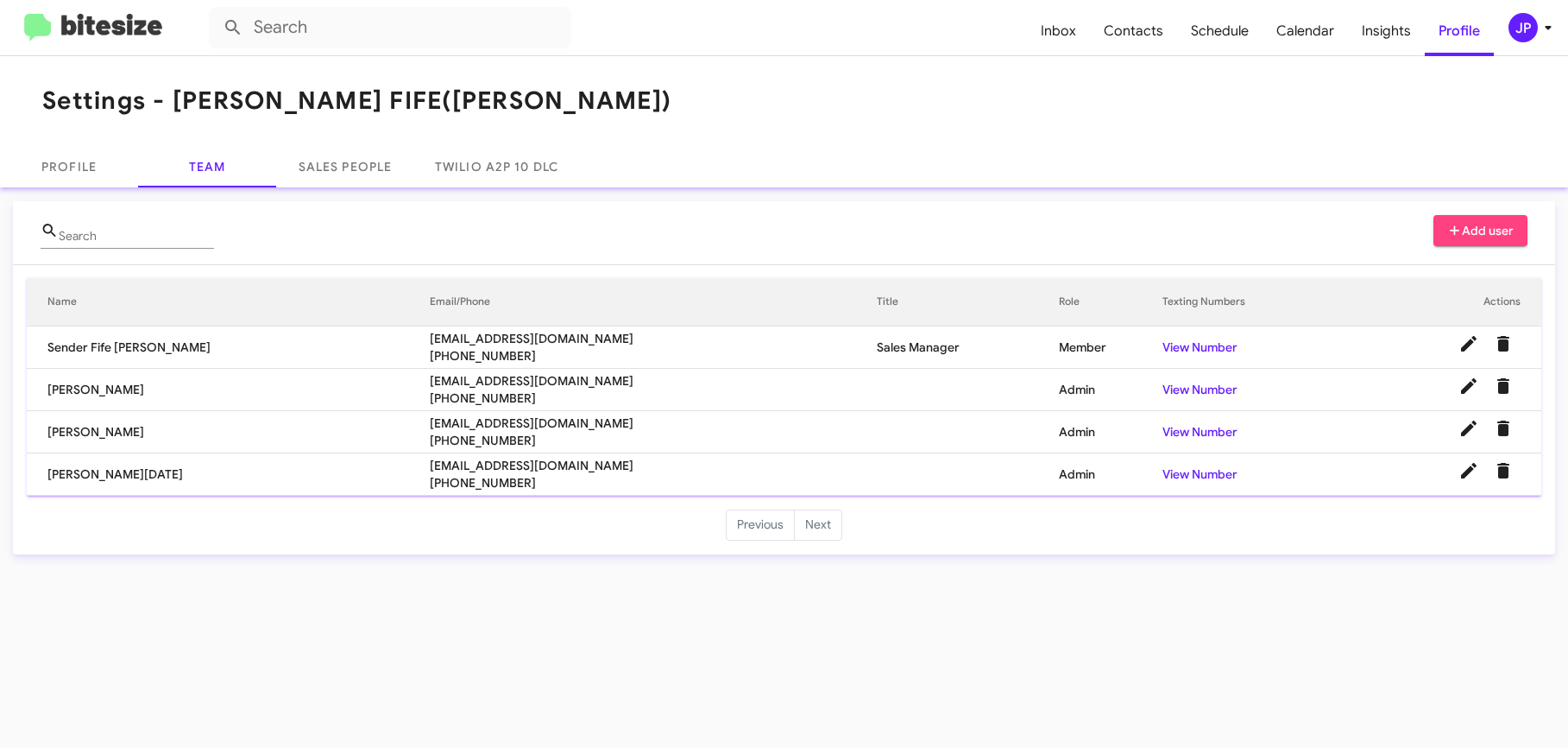
click at [446, 469] on span "[EMAIL_ADDRESS][DOMAIN_NAME]" at bounding box center [653, 466] width 447 height 18
copy span "[EMAIL_ADDRESS][DOMAIN_NAME]"
click at [430, 424] on span "[EMAIL_ADDRESS][DOMAIN_NAME]" at bounding box center [653, 424] width 447 height 18
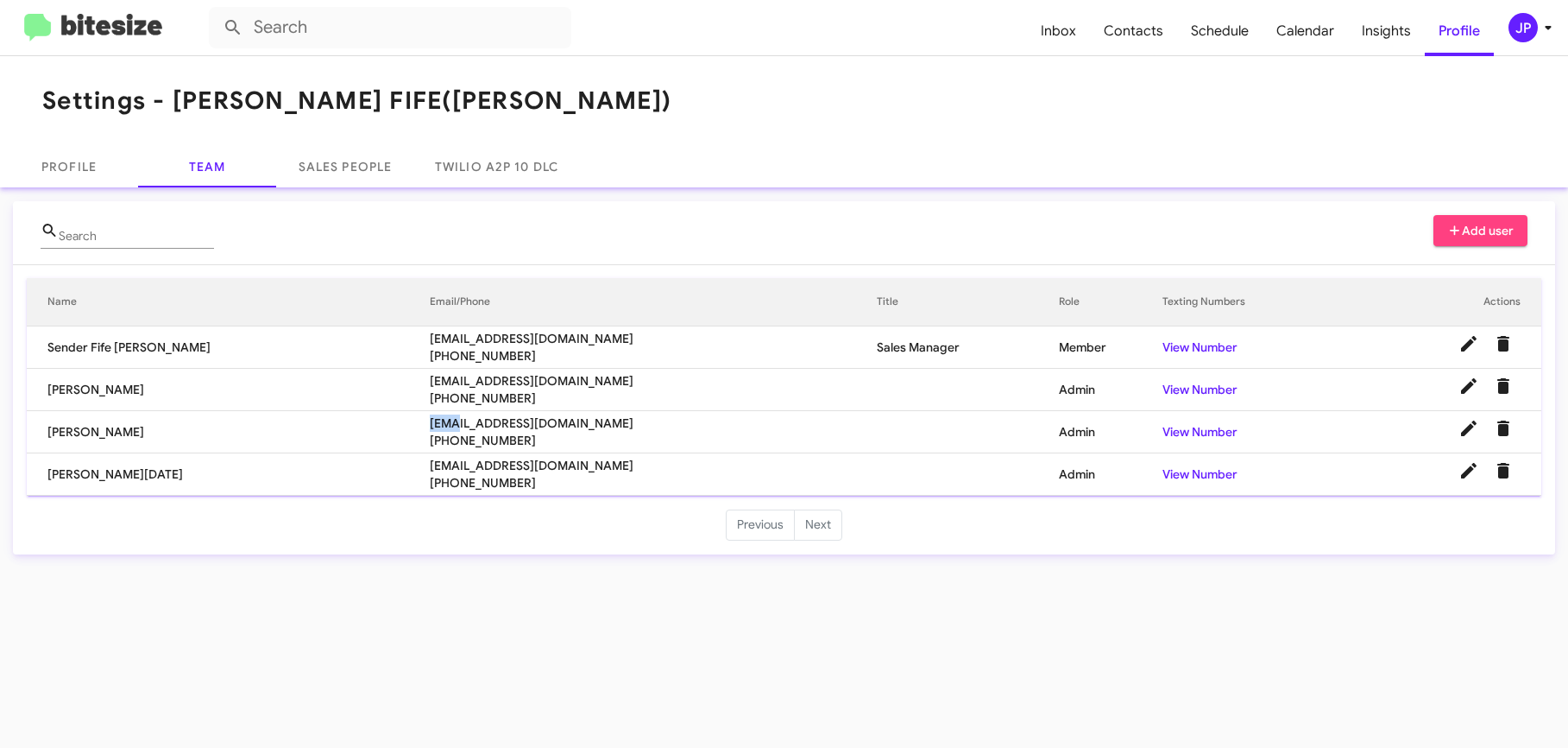
click at [430, 424] on span "[EMAIL_ADDRESS][DOMAIN_NAME]" at bounding box center [653, 424] width 447 height 18
copy span "[EMAIL_ADDRESS][DOMAIN_NAME]"
click at [430, 379] on span "[EMAIL_ADDRESS][DOMAIN_NAME]" at bounding box center [653, 381] width 447 height 18
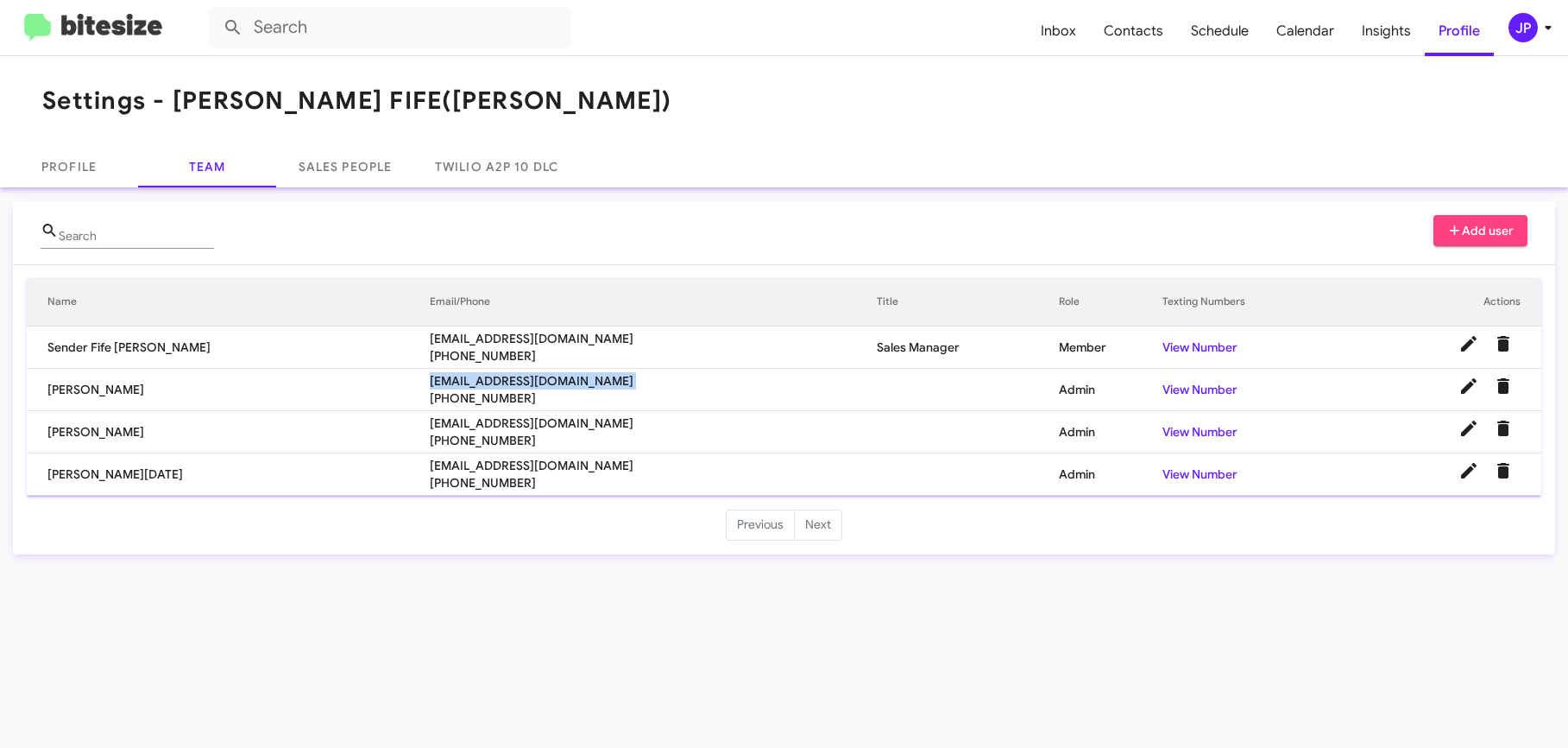
click at [430, 379] on span "[EMAIL_ADDRESS][DOMAIN_NAME]" at bounding box center [653, 381] width 447 height 18
copy span "[EMAIL_ADDRESS][DOMAIN_NAME]"
click at [1516, 42] on div "JP" at bounding box center [1523, 27] width 29 height 29
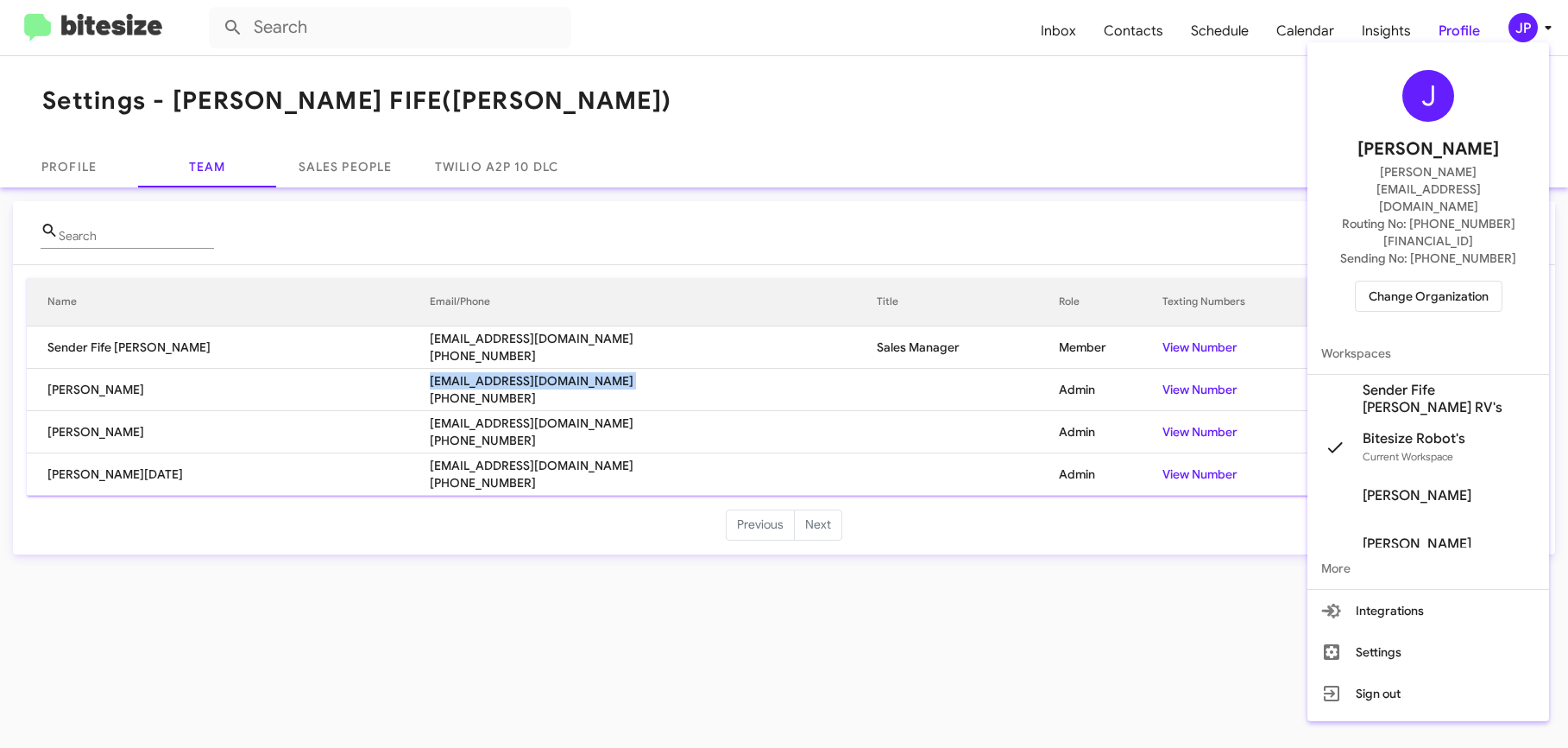
click at [1444, 281] on span "Change Organization" at bounding box center [1429, 295] width 120 height 29
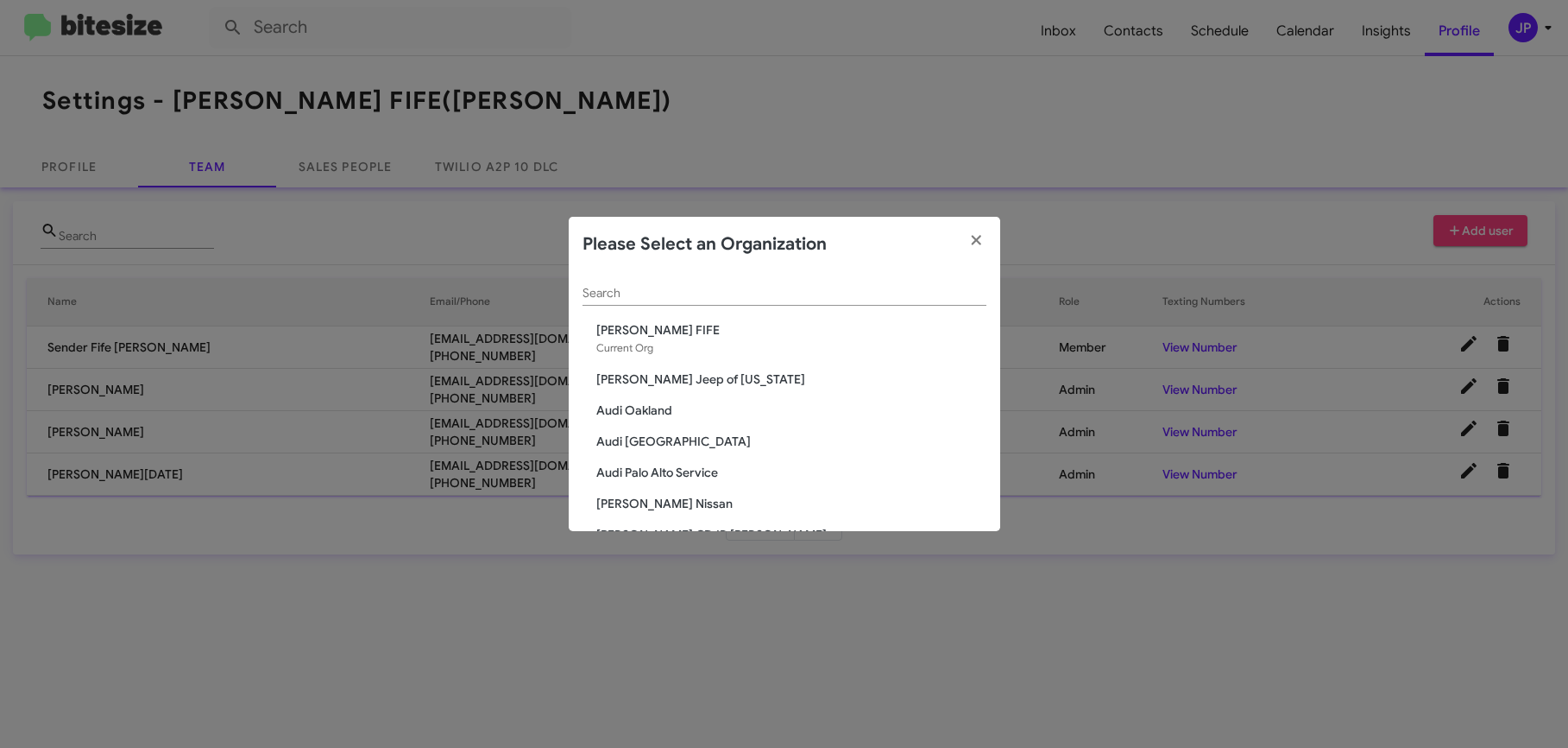
click at [860, 295] on input "Search" at bounding box center [784, 294] width 404 height 14
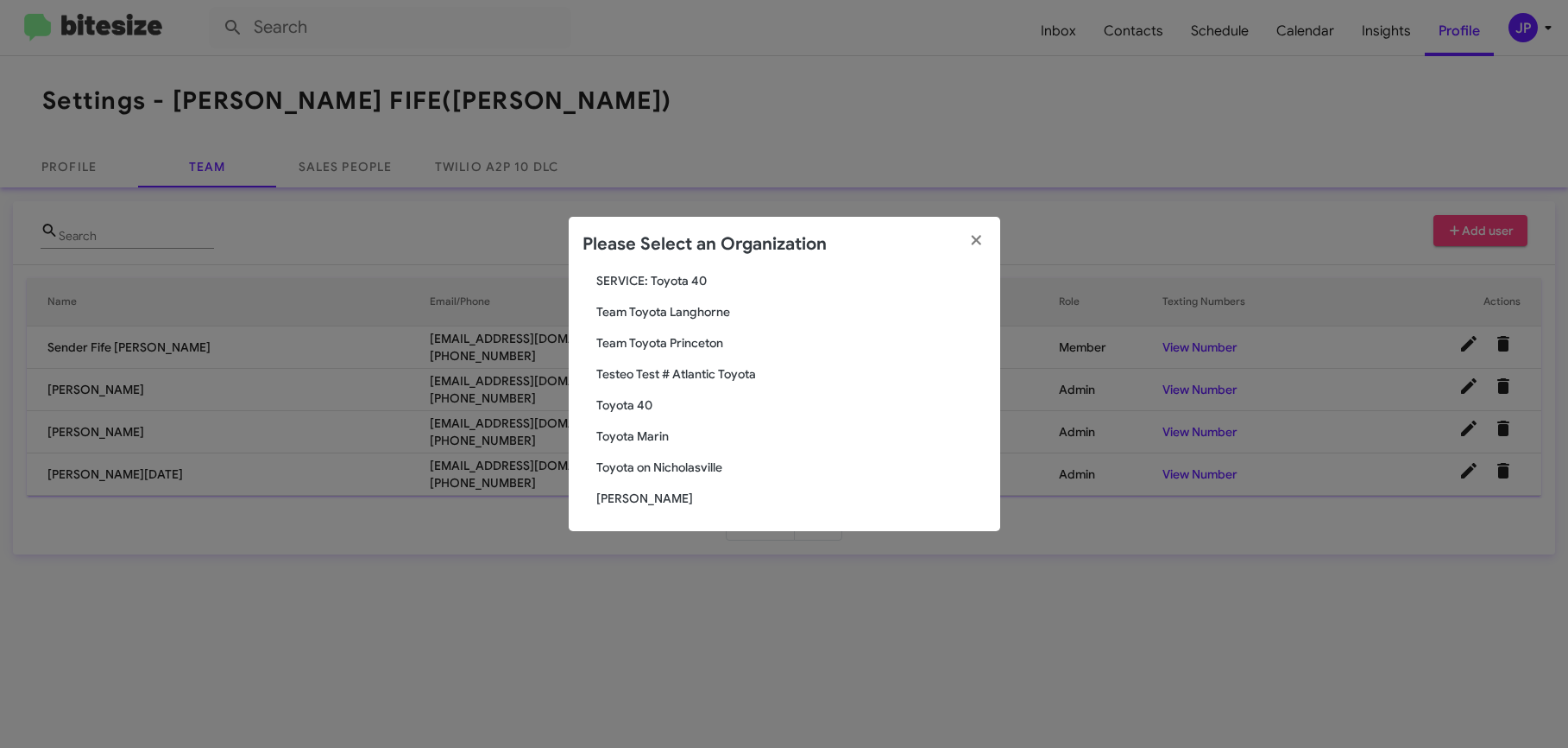
scroll to position [177, 0]
type input "Toyota"
click at [642, 440] on div "Toyota Search [PERSON_NAME] Elmhurst Toyota SERVICE: Fox Toyota SERVICE: Team T…" at bounding box center [784, 401] width 431 height 259
click at [644, 433] on span "Toyota Marin" at bounding box center [791, 432] width 390 height 18
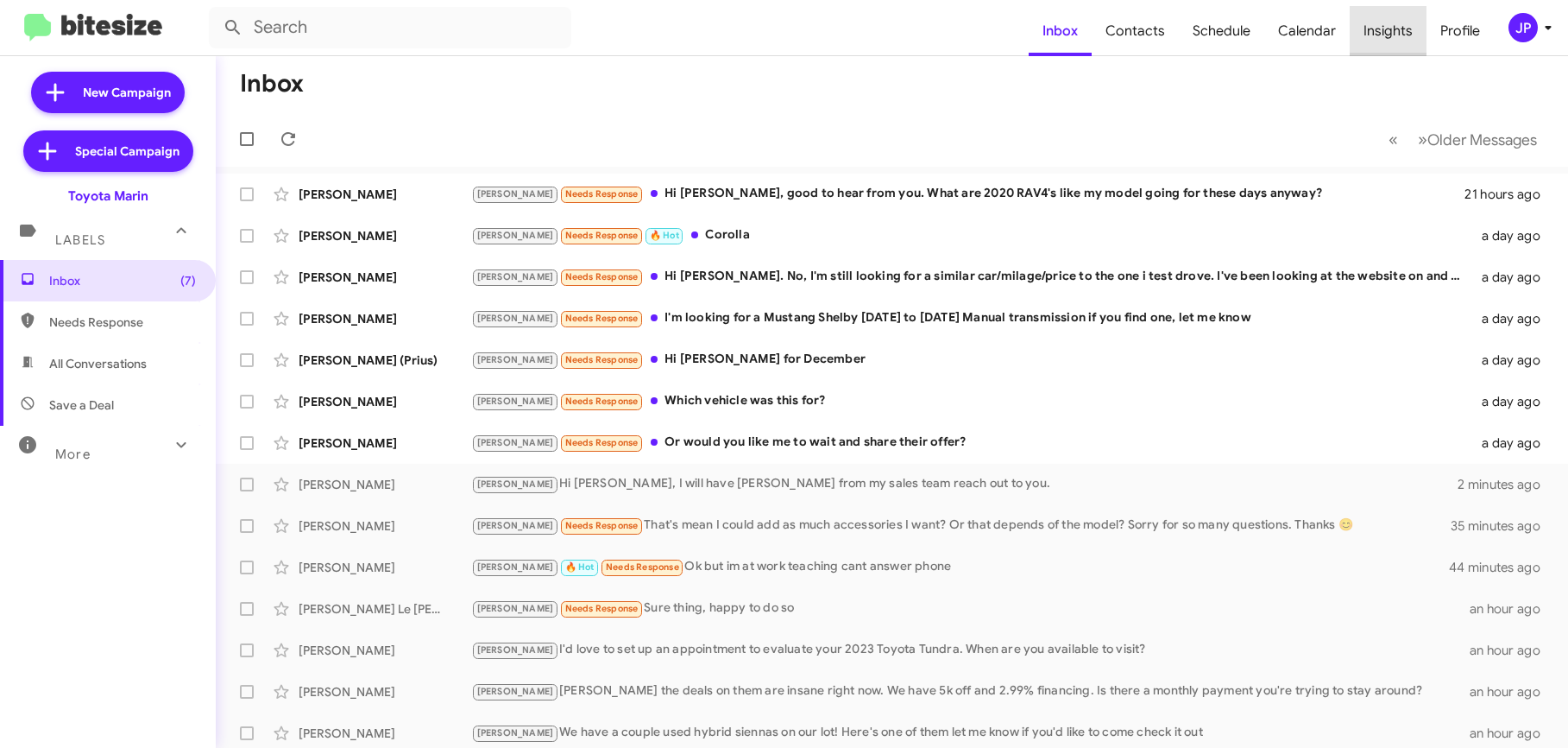
click at [1409, 42] on span "Insights" at bounding box center [1388, 31] width 77 height 50
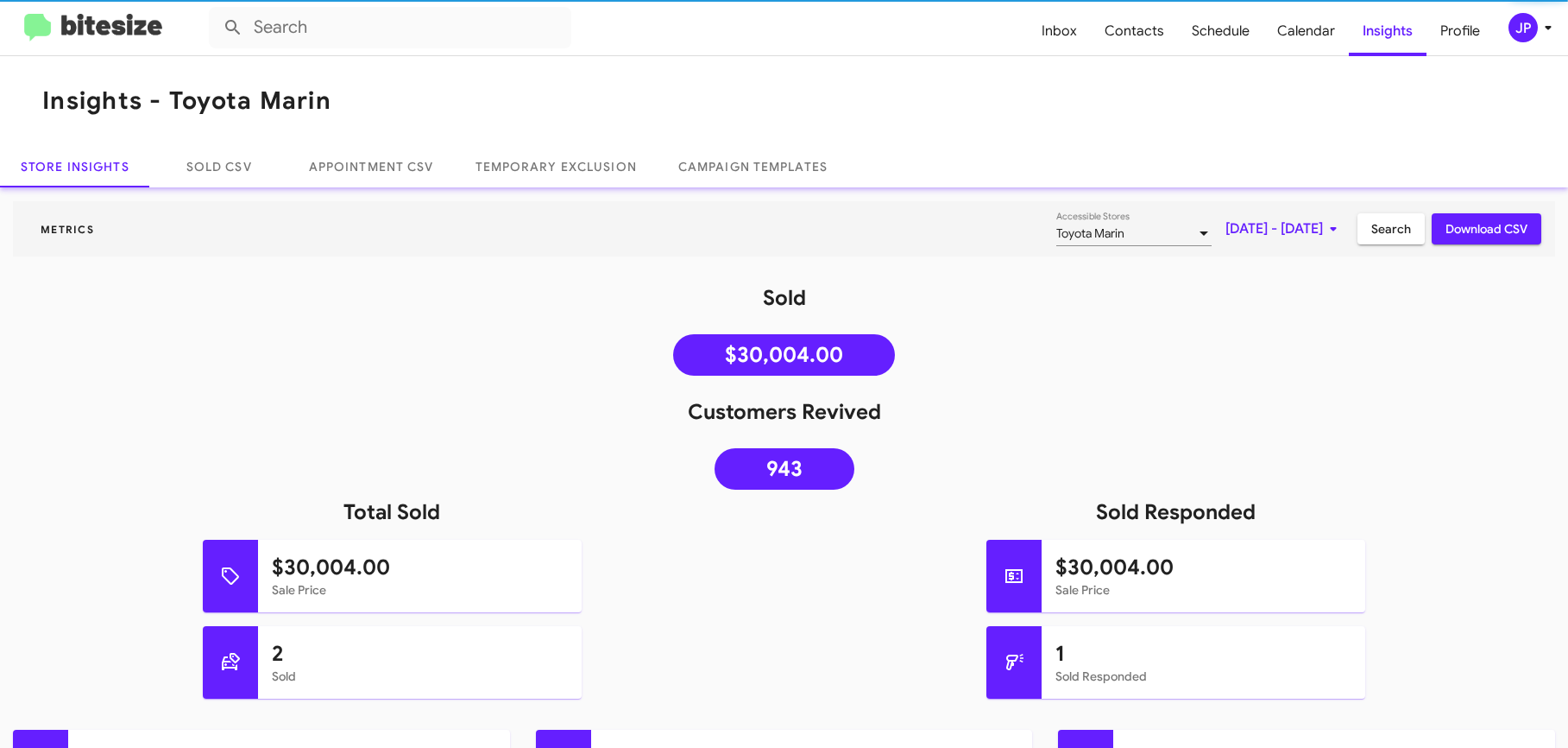
scroll to position [1088, 0]
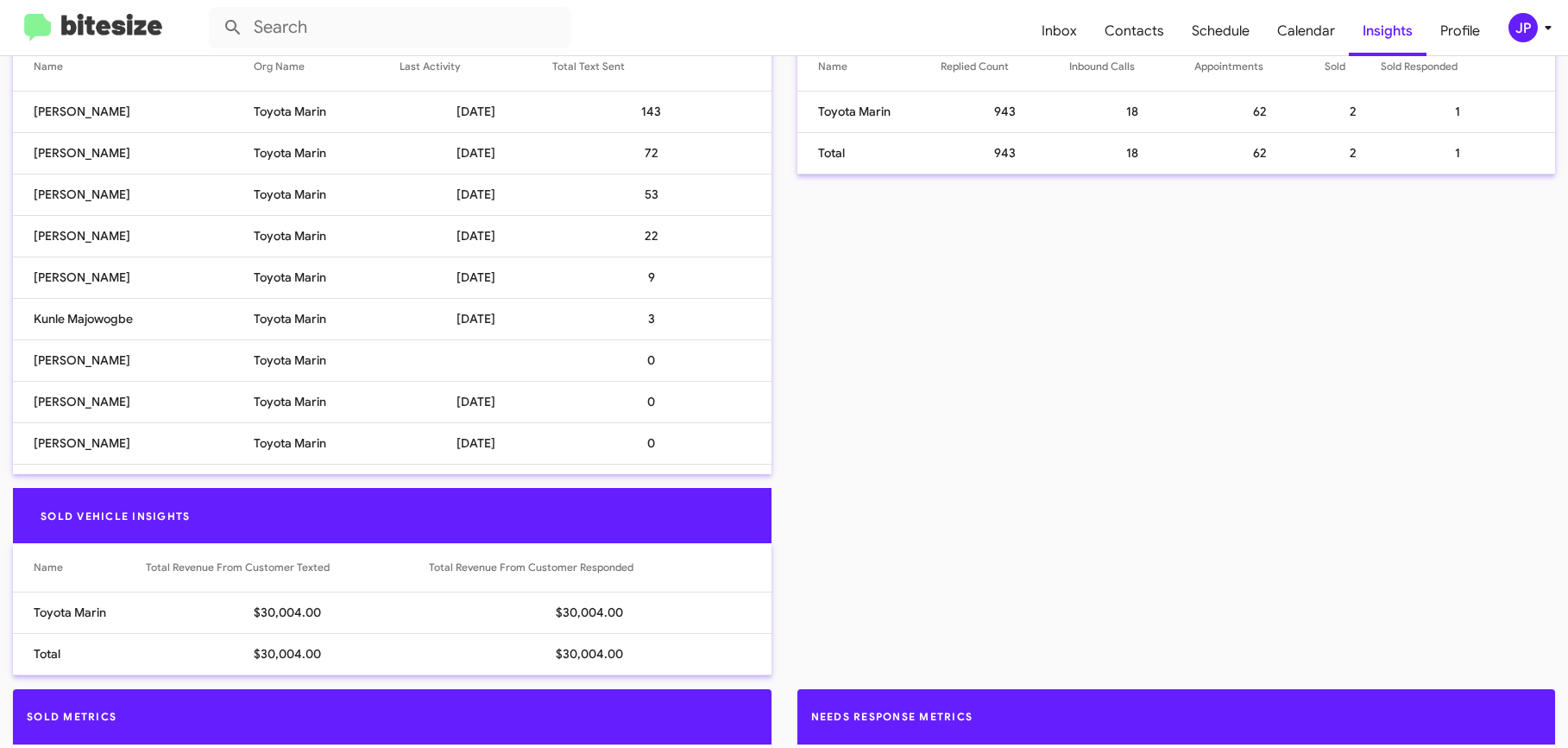
drag, startPoint x: 126, startPoint y: 358, endPoint x: 719, endPoint y: 350, distance: 593.1
click at [719, 350] on tr "[PERSON_NAME] Toyota Marin 0" at bounding box center [392, 360] width 758 height 42
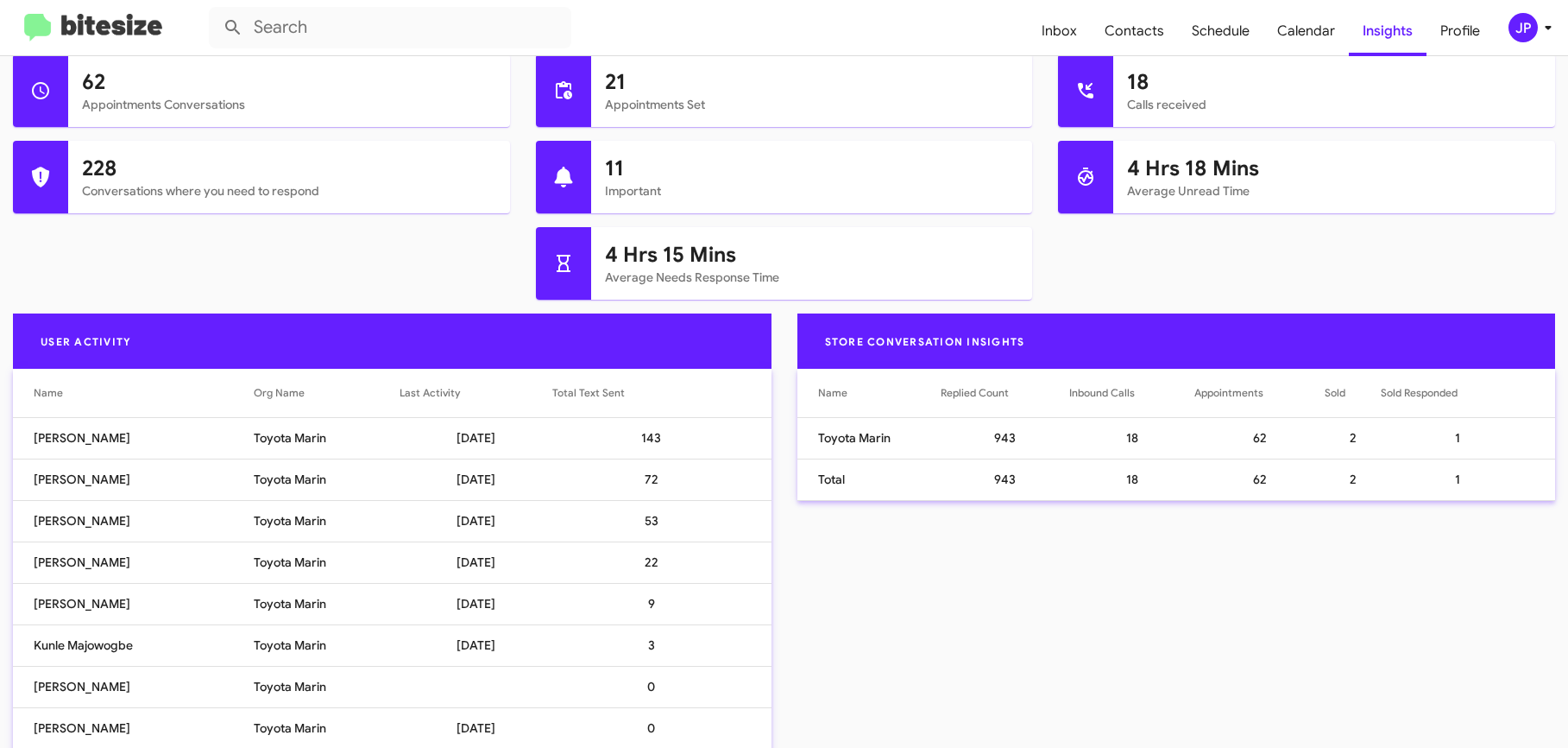
scroll to position [240, 0]
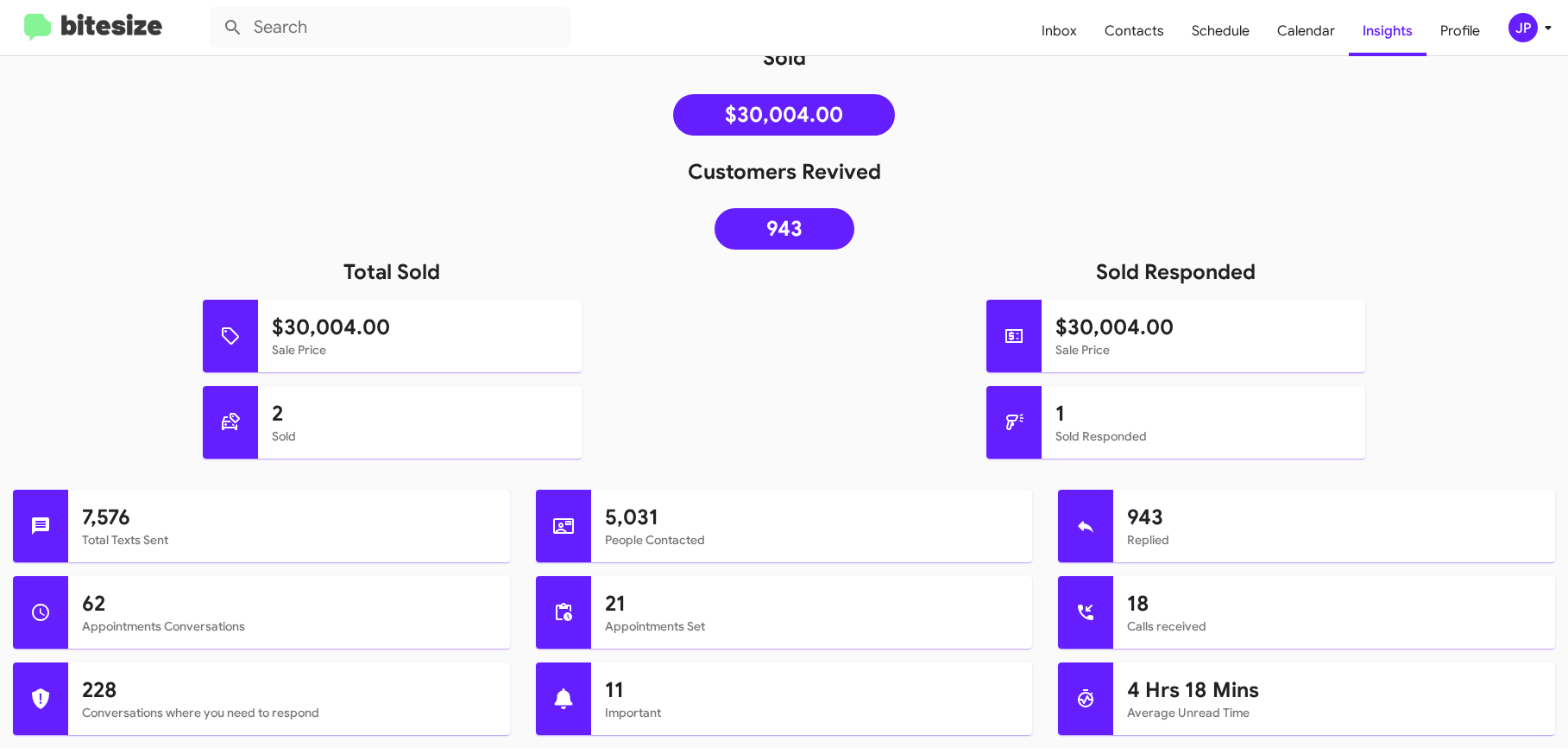
click at [1529, 18] on div "JP" at bounding box center [1523, 27] width 29 height 29
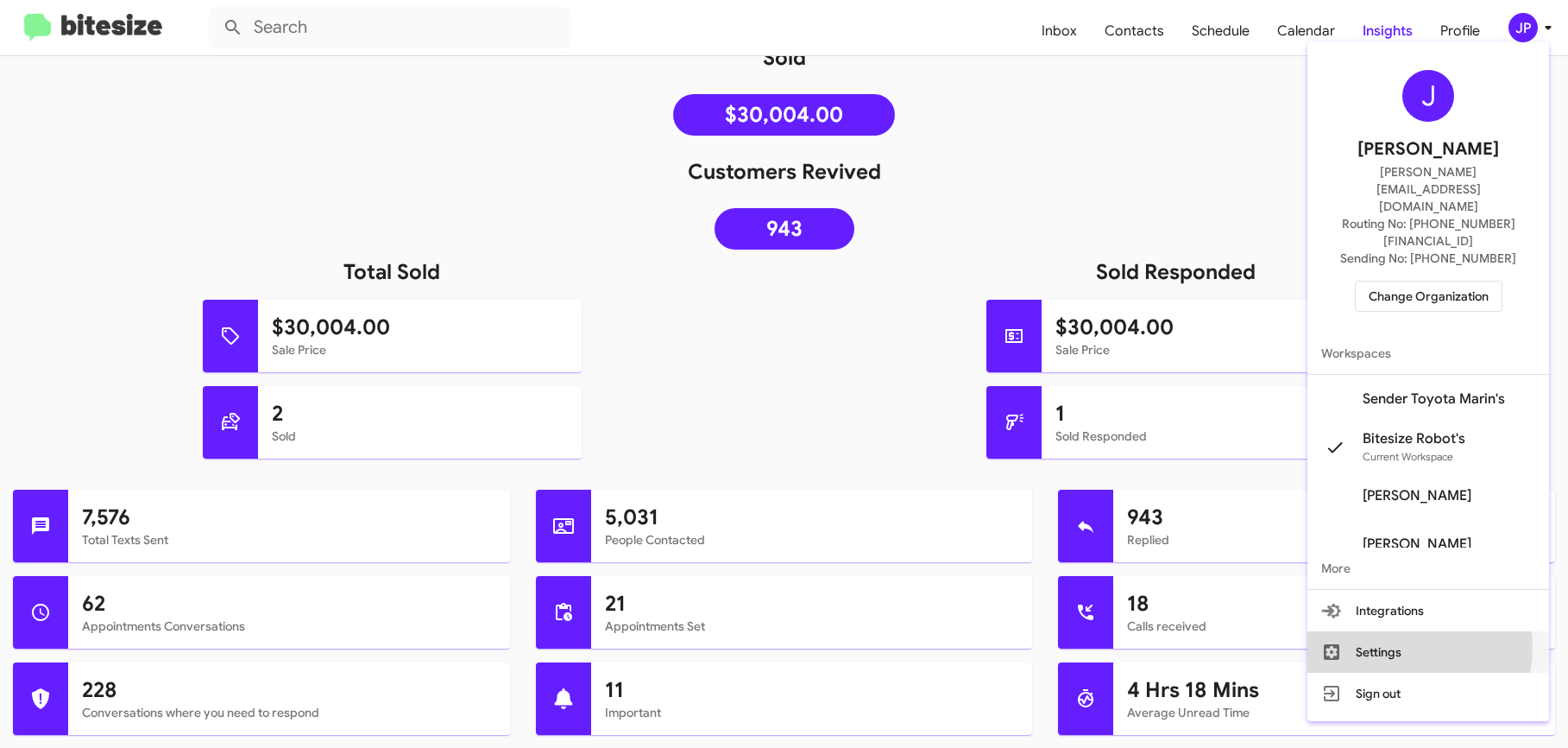
click at [1435, 631] on button "Settings" at bounding box center [1427, 652] width 241 height 42
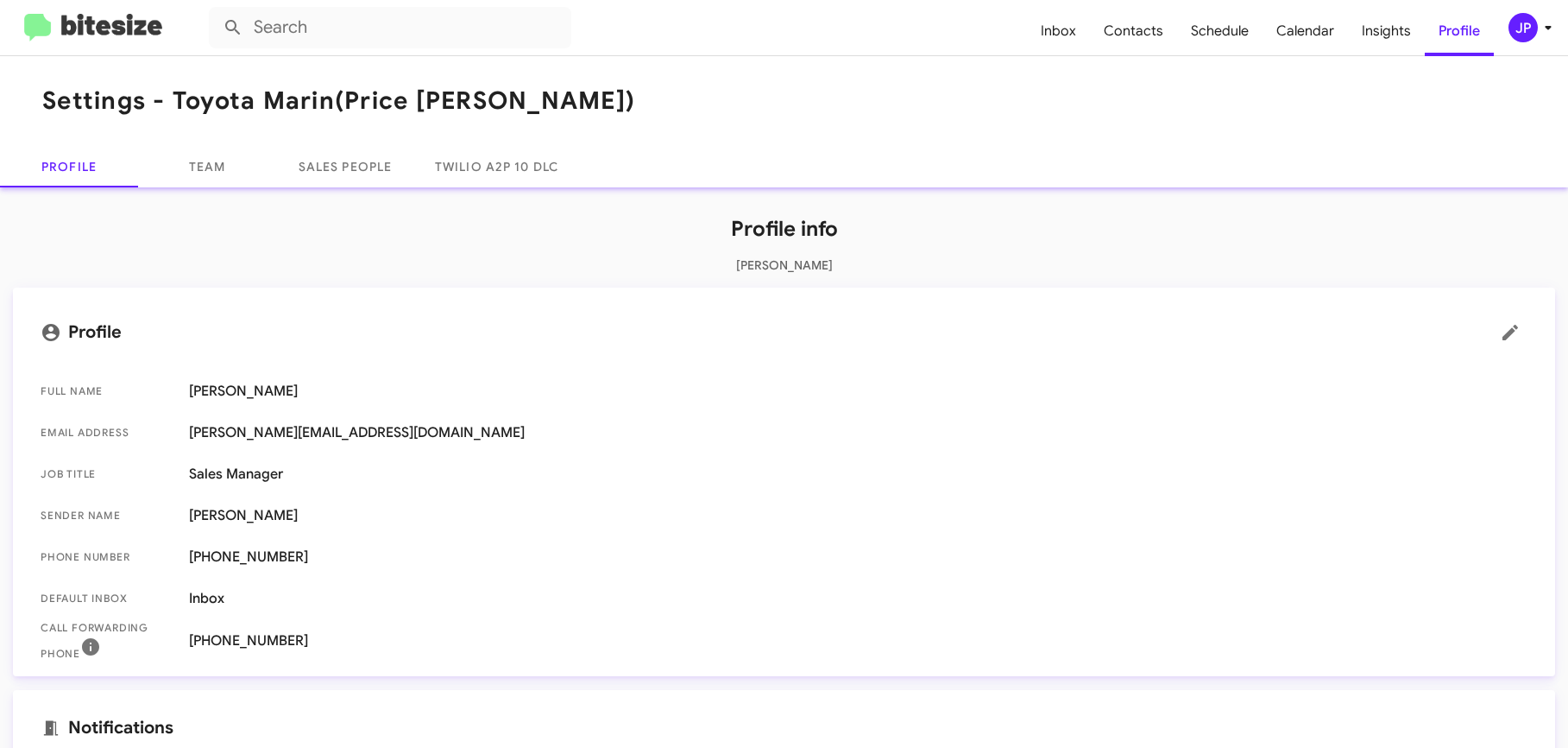
click at [167, 193] on div "Profile info [PERSON_NAME] Profile Full Name [PERSON_NAME] Email Address [PERSO…" at bounding box center [784, 730] width 1568 height 1086
click at [179, 181] on link "Team" at bounding box center [207, 166] width 138 height 42
click at [217, 175] on link "Team" at bounding box center [207, 166] width 138 height 42
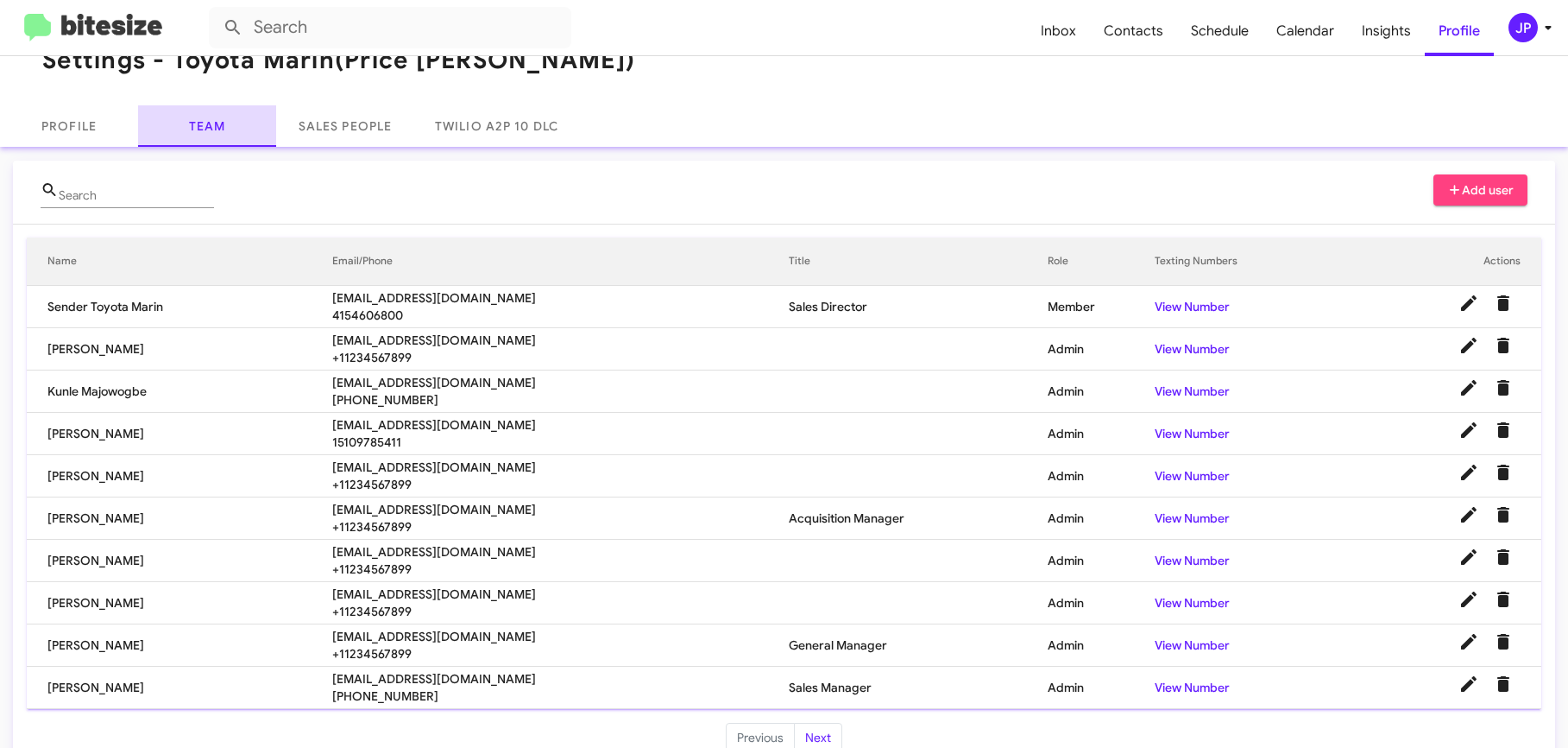
scroll to position [74, 0]
